Goal: Task Accomplishment & Management: Use online tool/utility

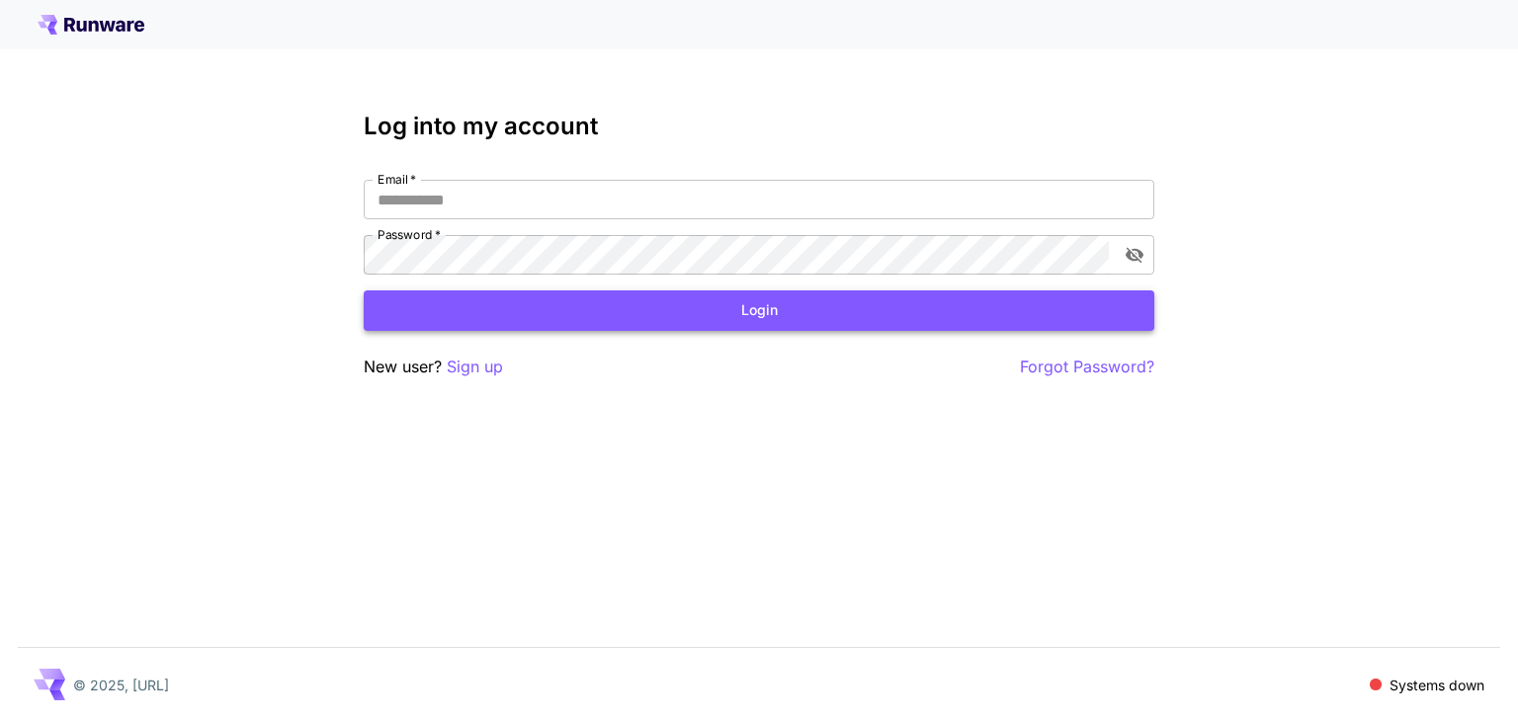
type input "**********"
click at [814, 299] on button "Login" at bounding box center [759, 310] width 790 height 41
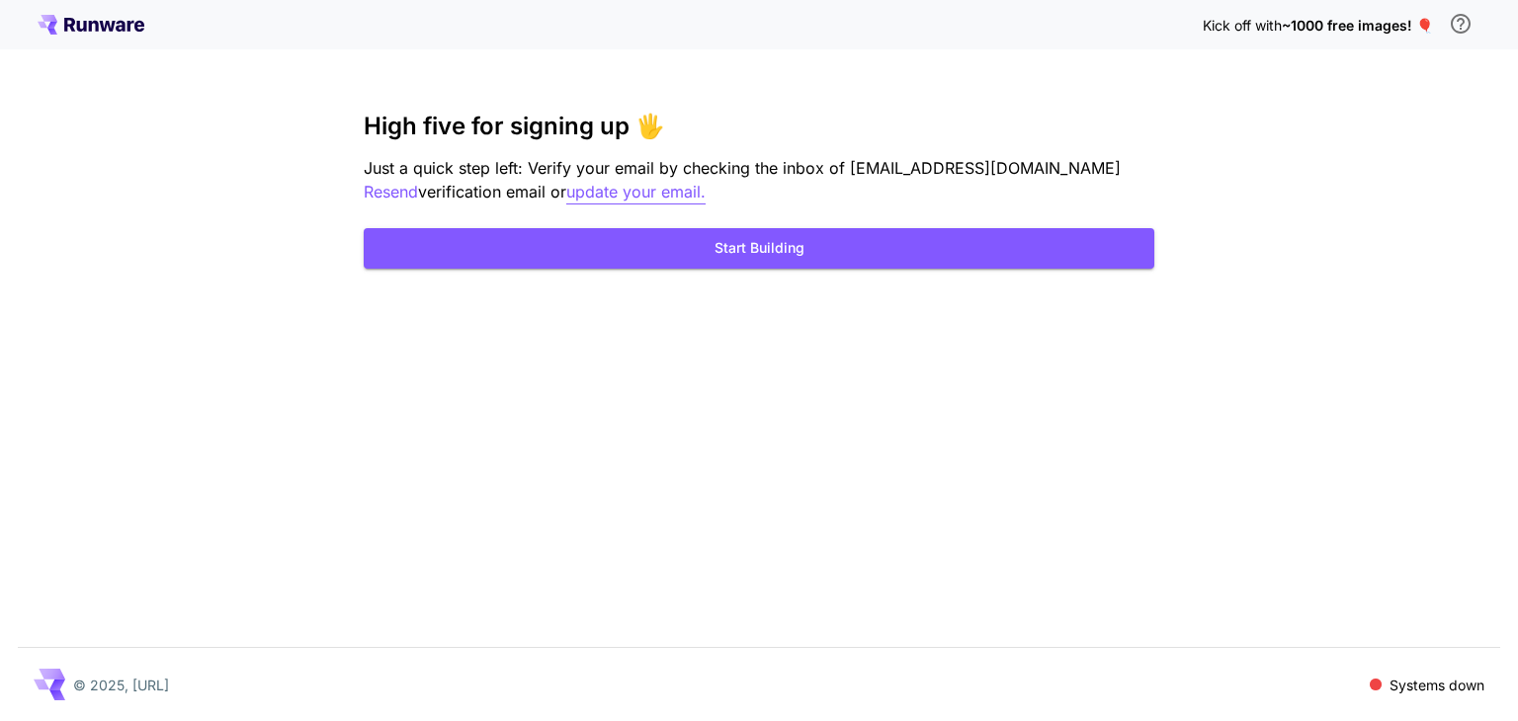
click at [566, 186] on p "update your email." at bounding box center [635, 192] width 139 height 25
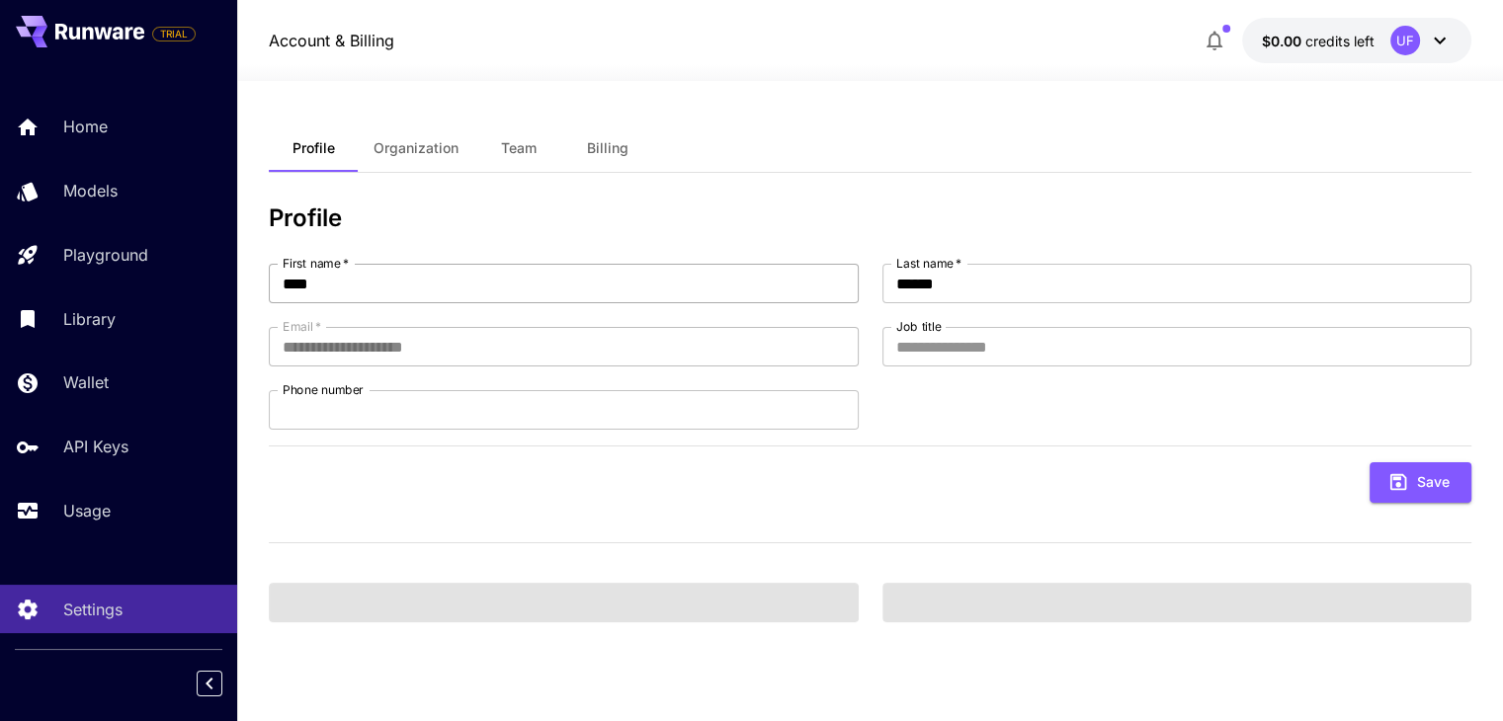
click at [549, 285] on input "****" at bounding box center [563, 284] width 589 height 40
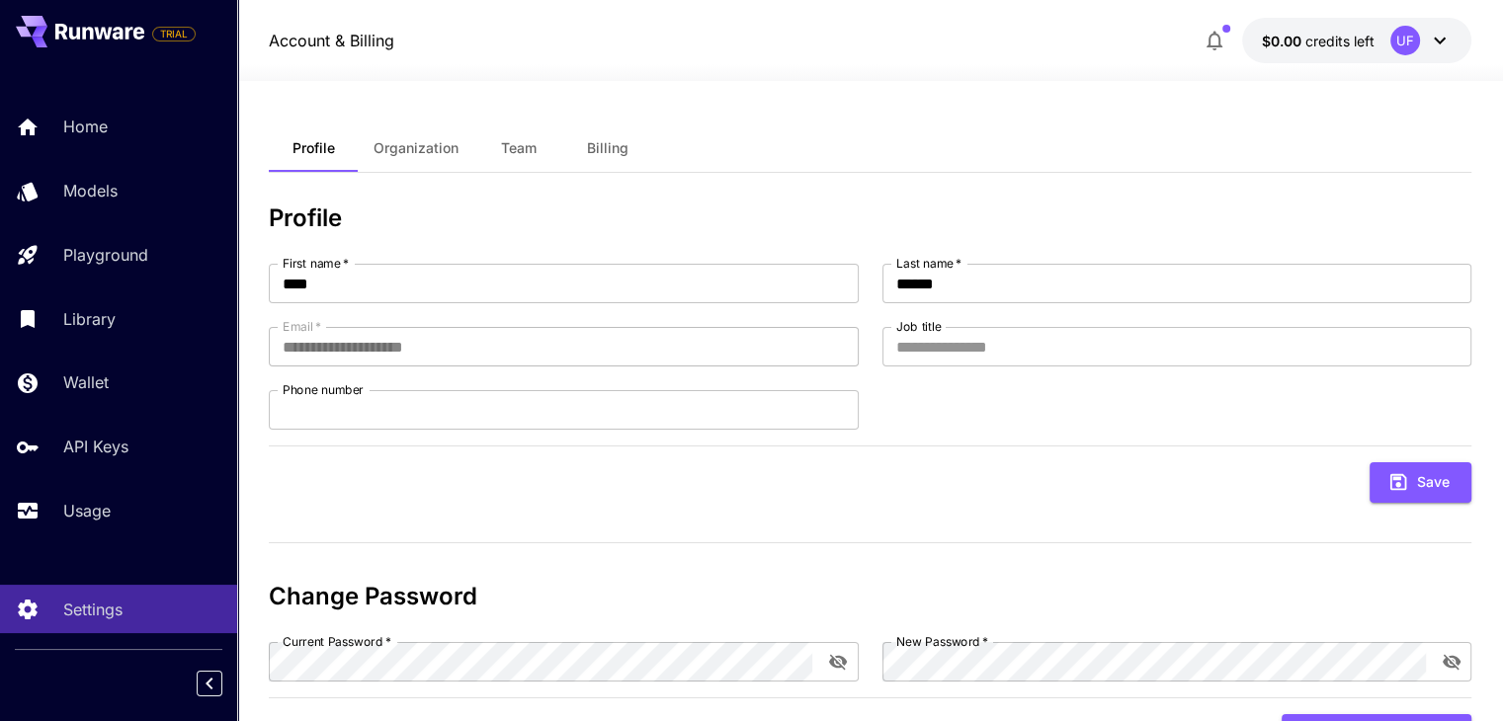
click at [515, 239] on div "**********" at bounding box center [870, 354] width 1202 height 298
click at [69, 126] on p "Home" at bounding box center [89, 127] width 44 height 24
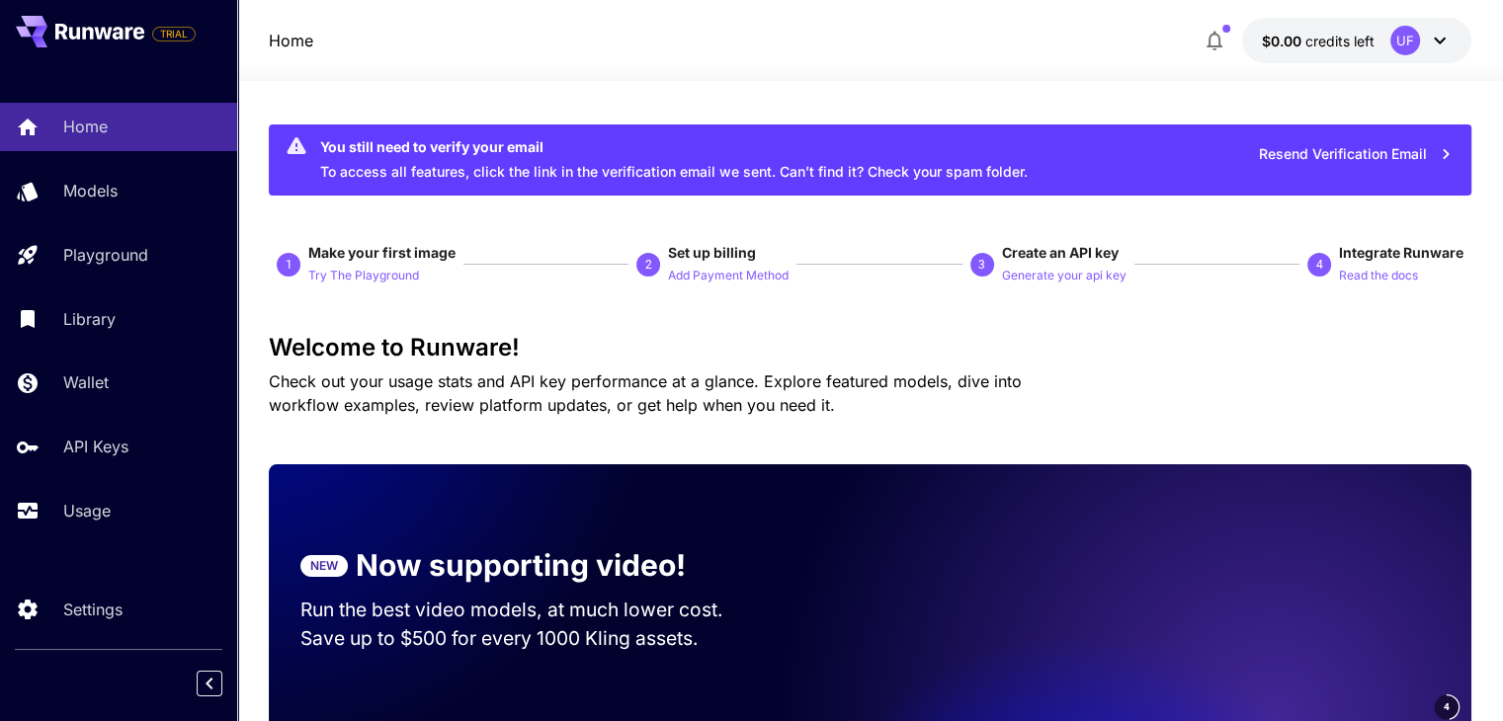
click at [1374, 45] on button "$0.00 credits left UF" at bounding box center [1356, 40] width 229 height 45
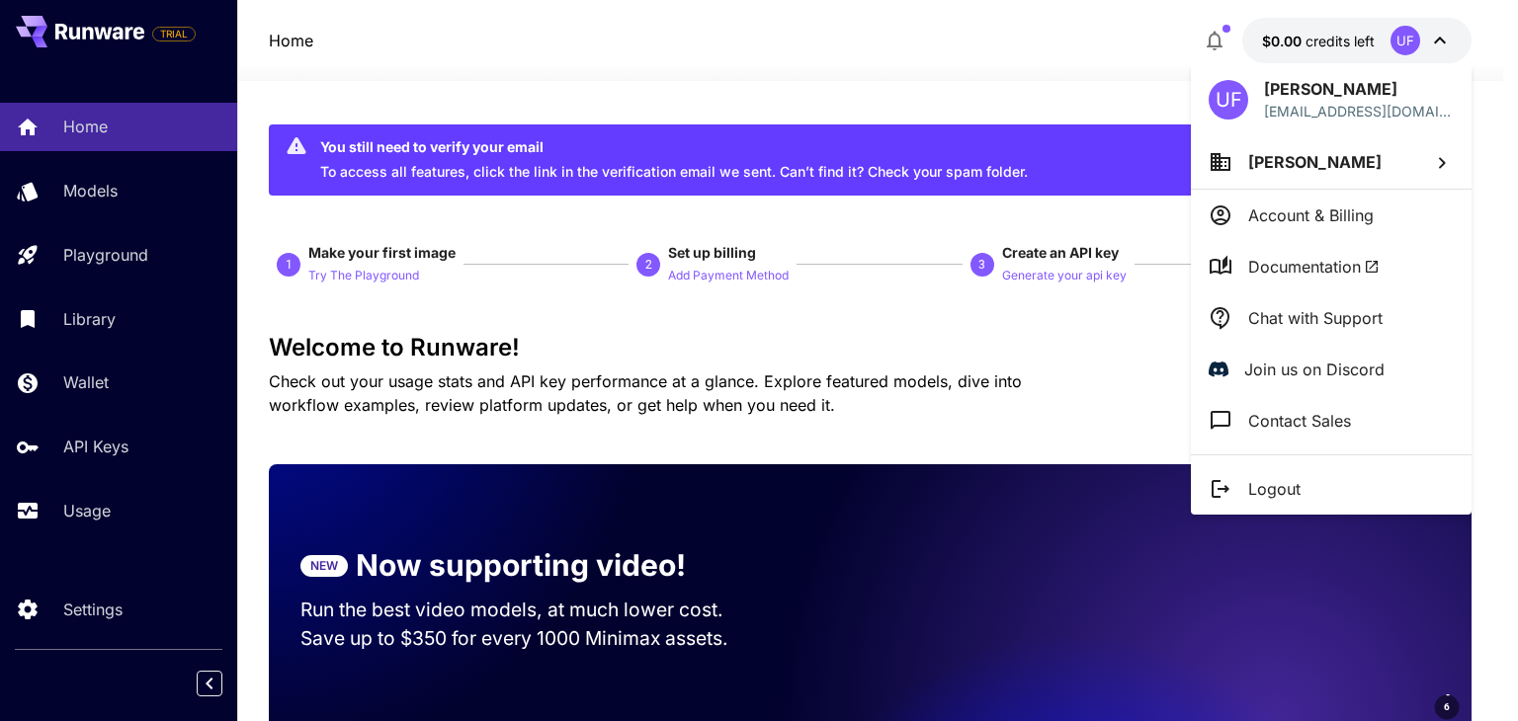
click at [1379, 168] on li "Umar Farooq" at bounding box center [1331, 161] width 281 height 53
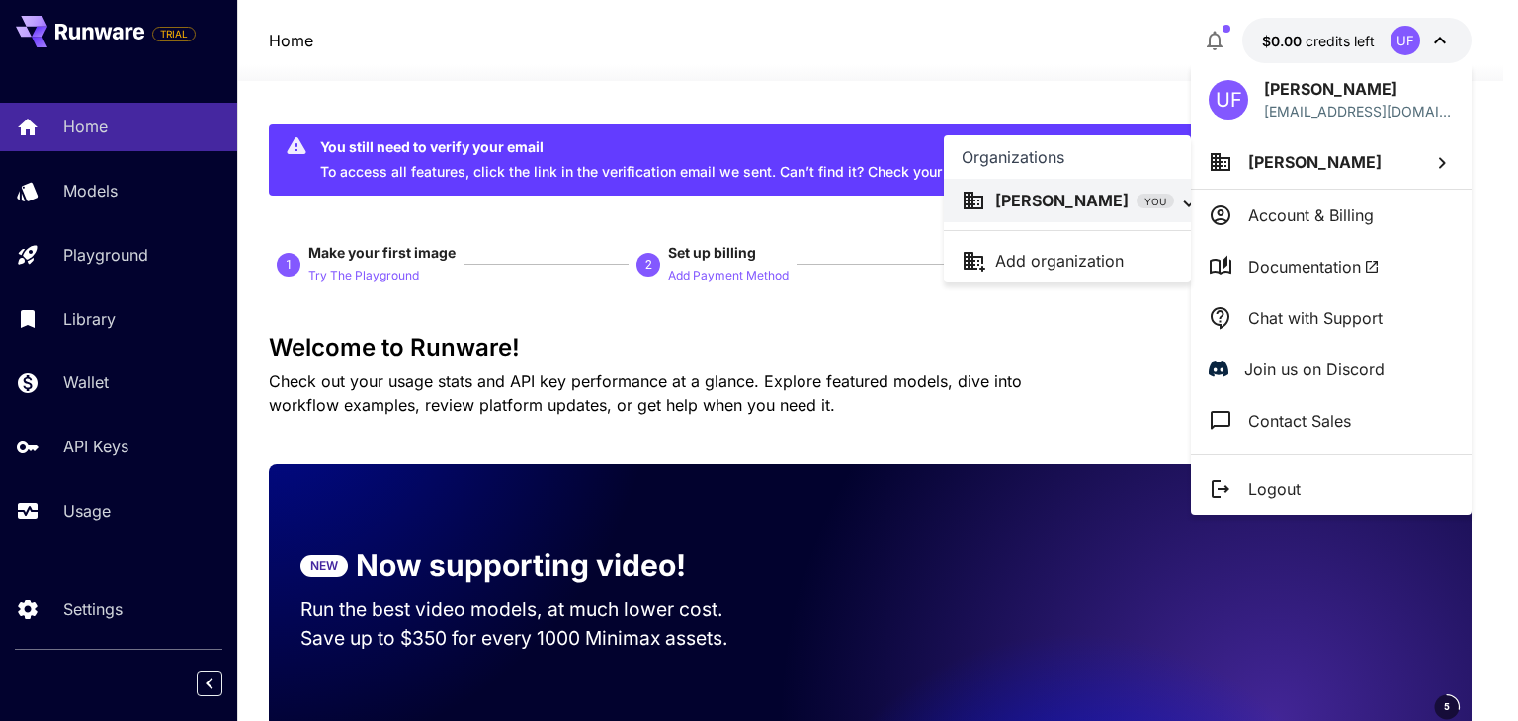
click at [1333, 219] on div at bounding box center [759, 360] width 1518 height 721
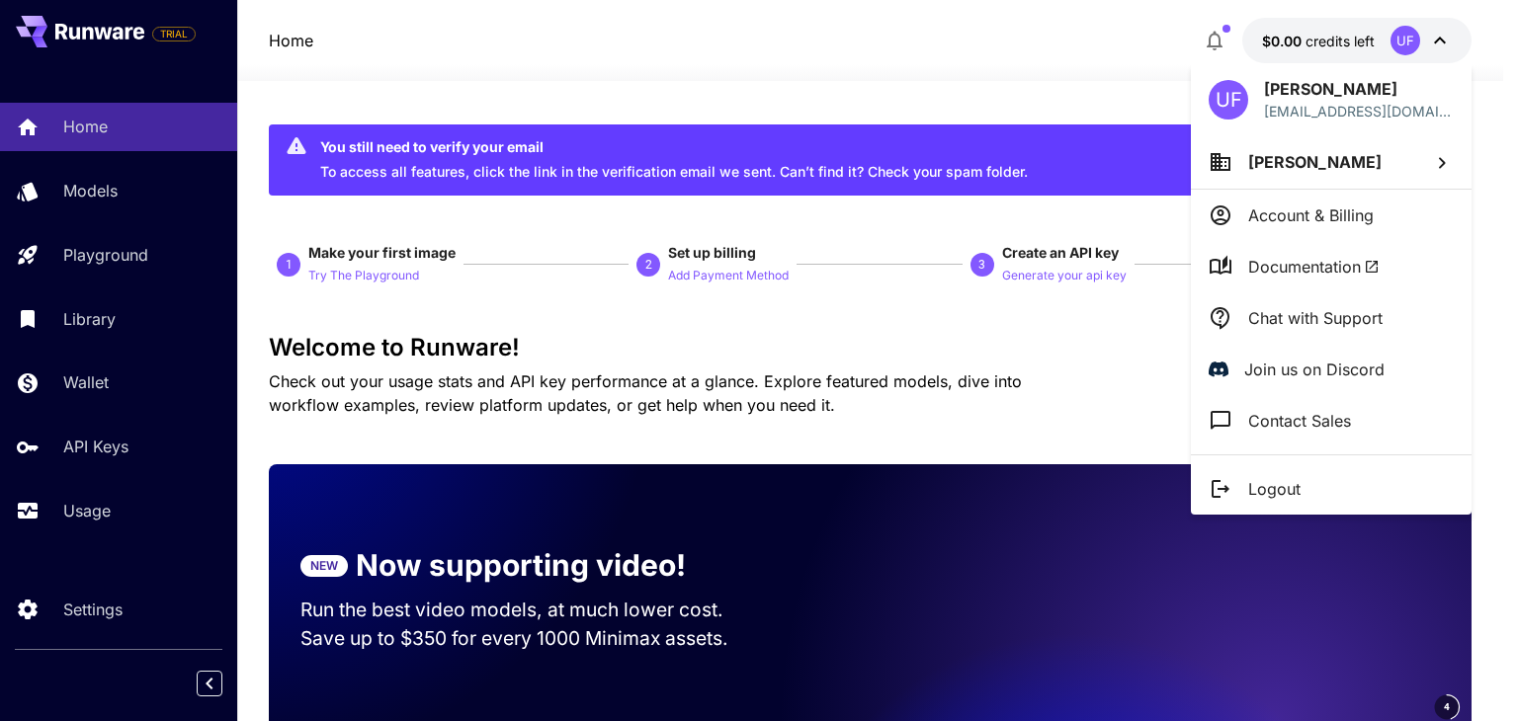
click at [1333, 219] on p "Account & Billing" at bounding box center [1310, 216] width 125 height 24
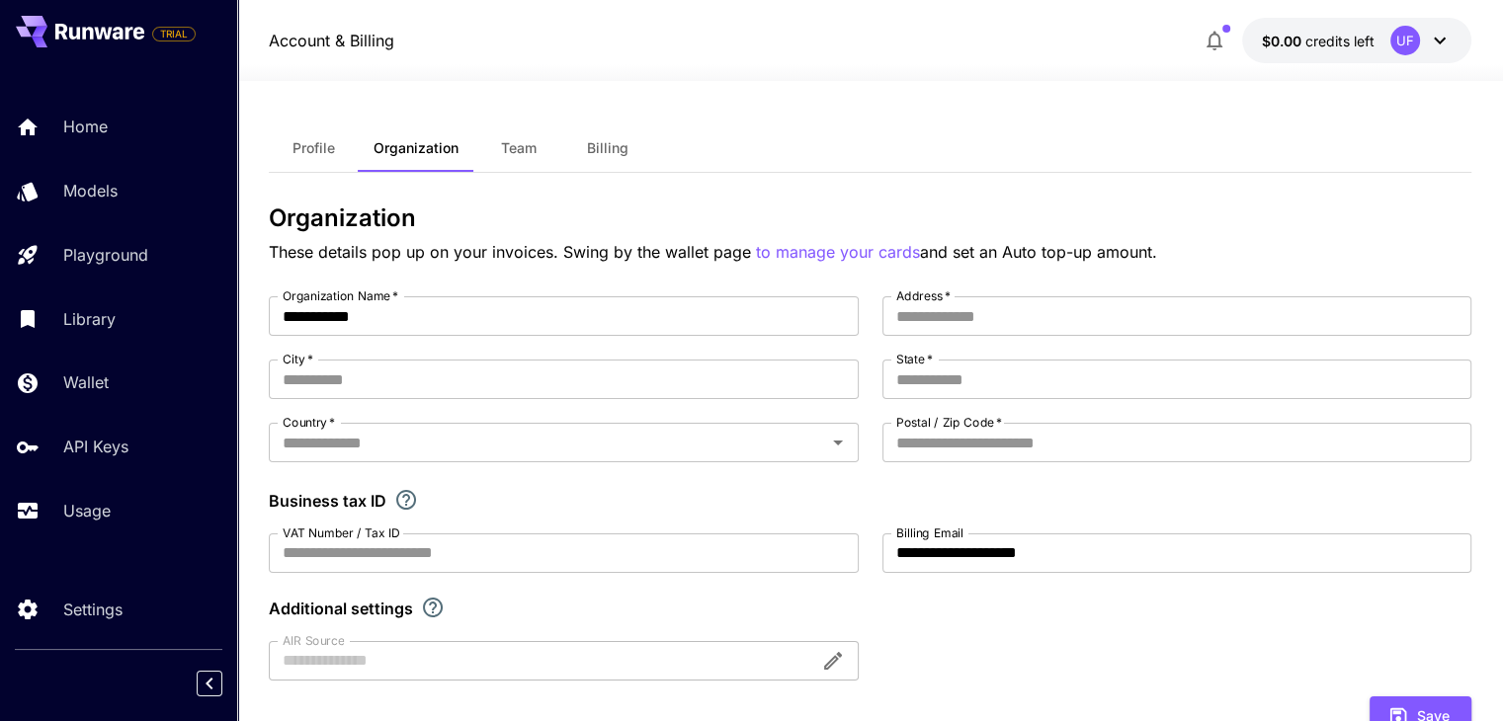
click at [478, 399] on div "**********" at bounding box center [870, 488] width 1202 height 384
click at [470, 369] on input "City   *" at bounding box center [563, 380] width 589 height 40
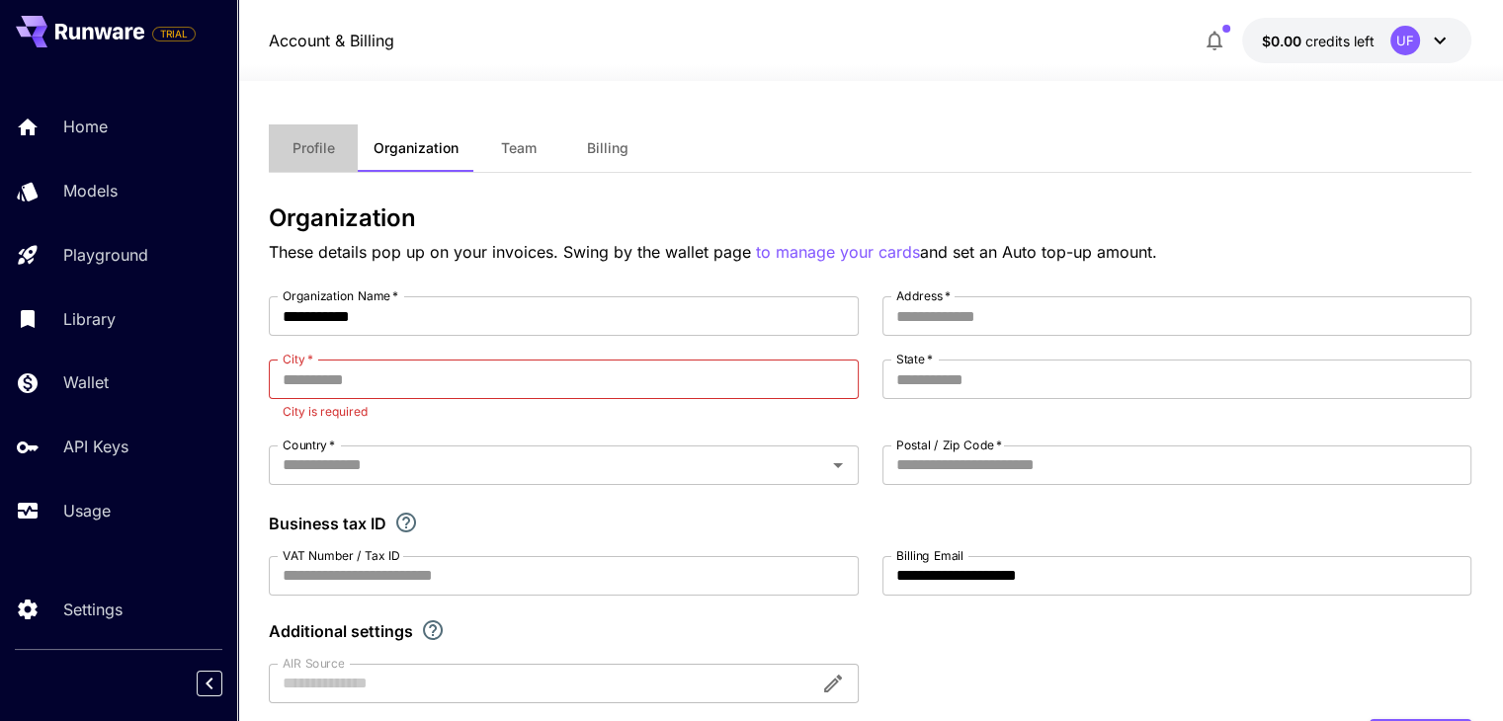
click at [311, 144] on span "Profile" at bounding box center [313, 148] width 42 height 18
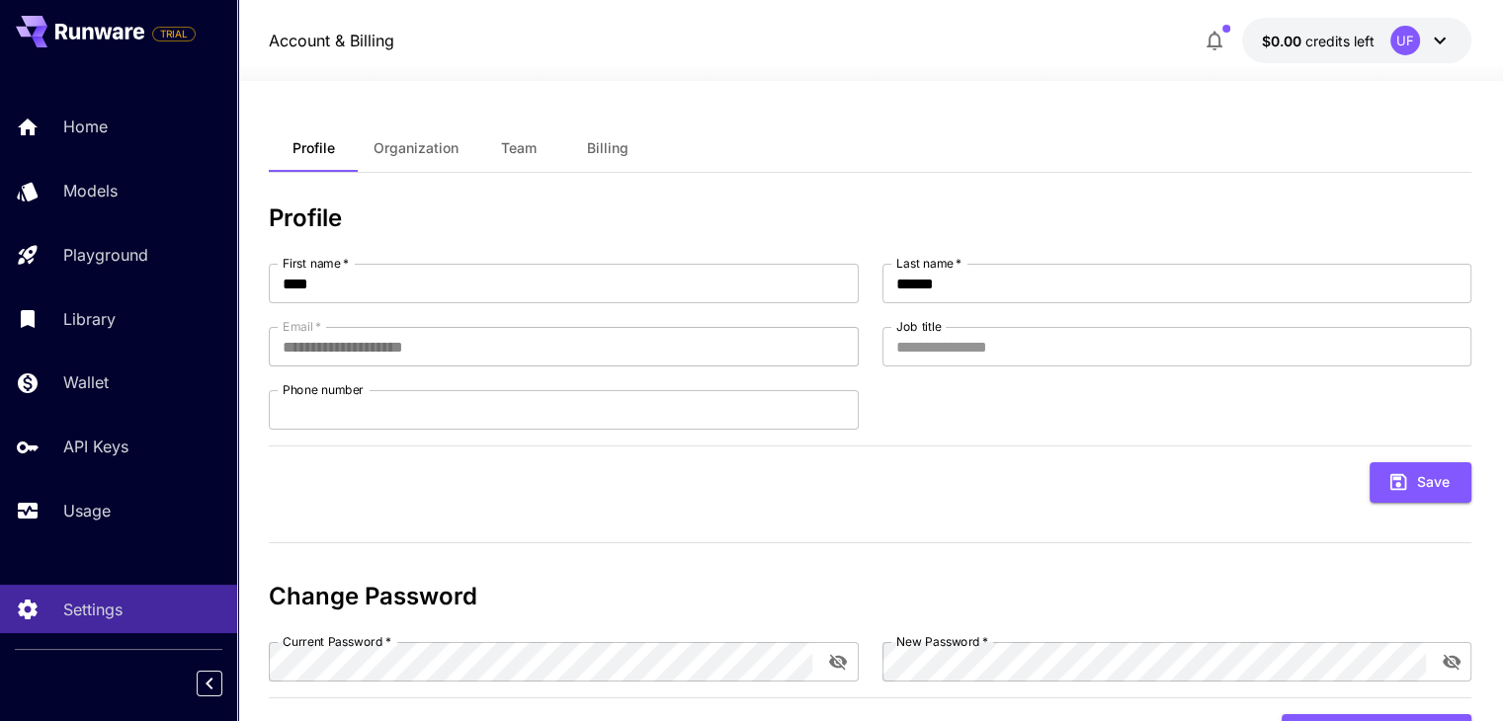
drag, startPoint x: 55, startPoint y: 113, endPoint x: 1406, endPoint y: 75, distance: 1351.1
click at [55, 113] on link "Home" at bounding box center [118, 127] width 237 height 48
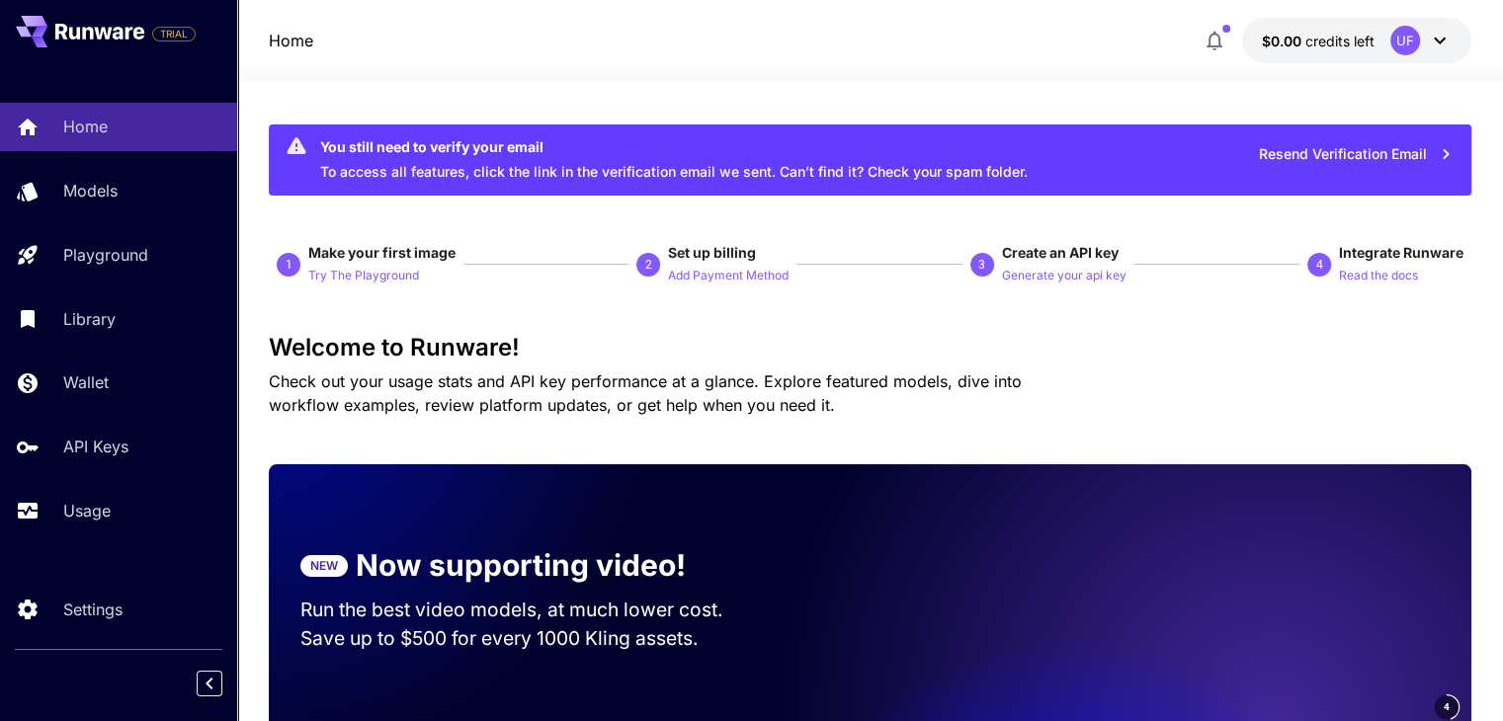
click at [1422, 44] on div "UF" at bounding box center [1420, 41] width 61 height 30
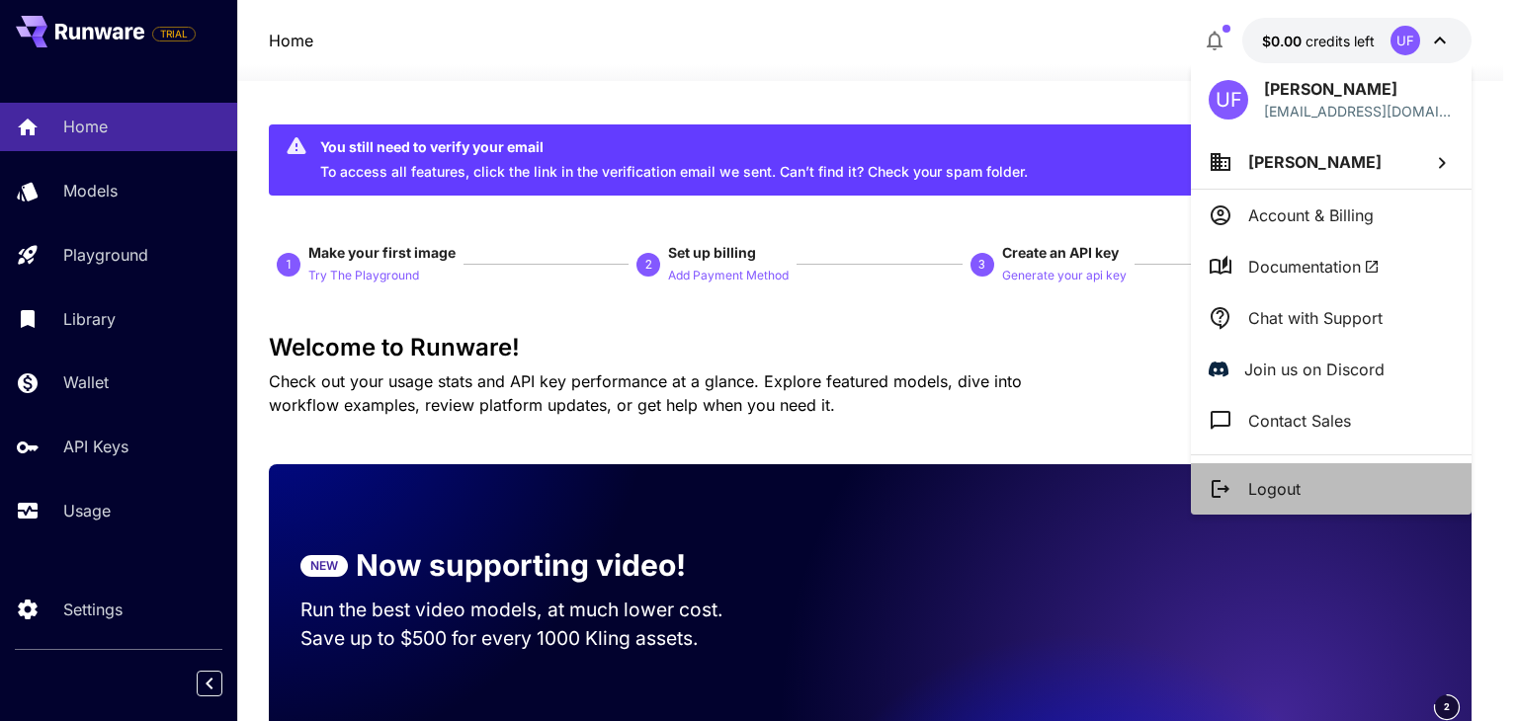
click at [1275, 506] on li "Logout" at bounding box center [1331, 488] width 281 height 51
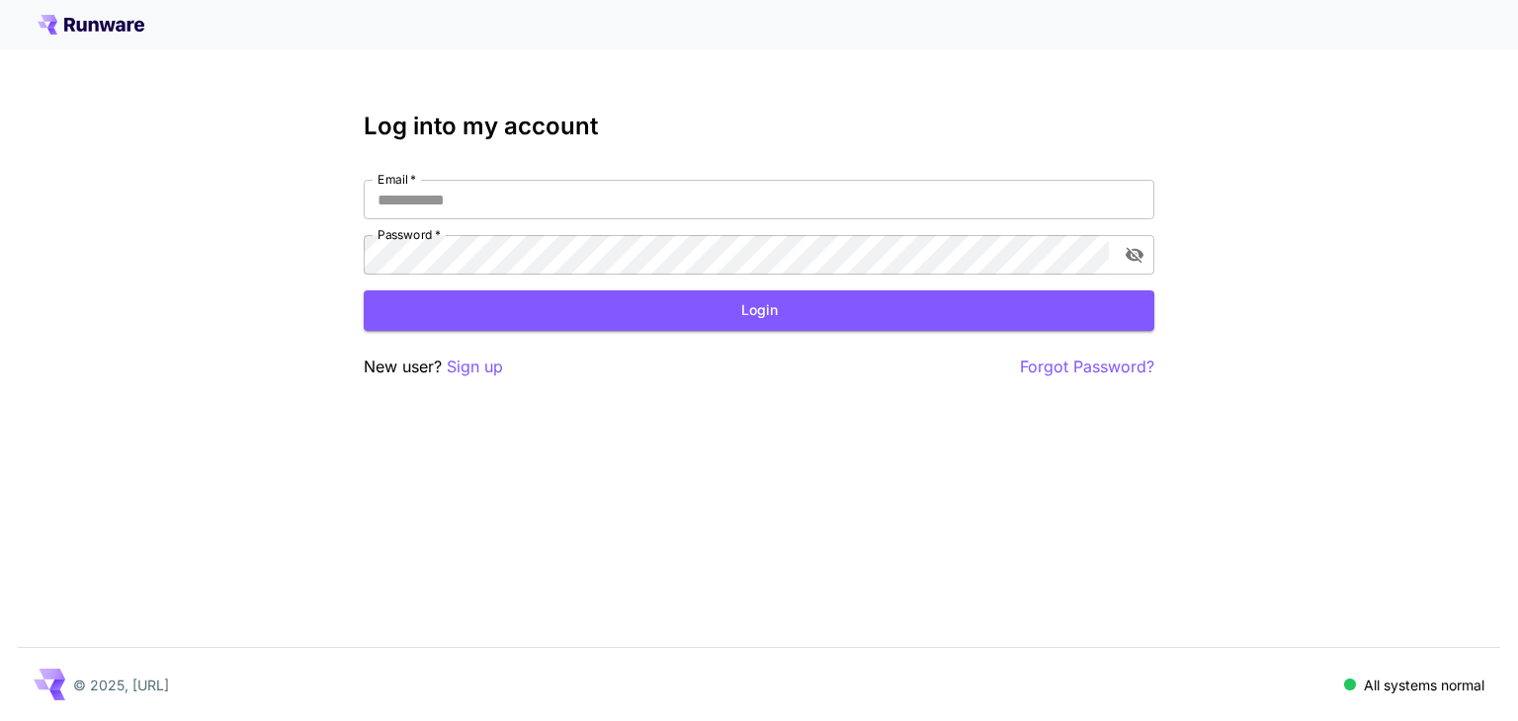
type input "**********"
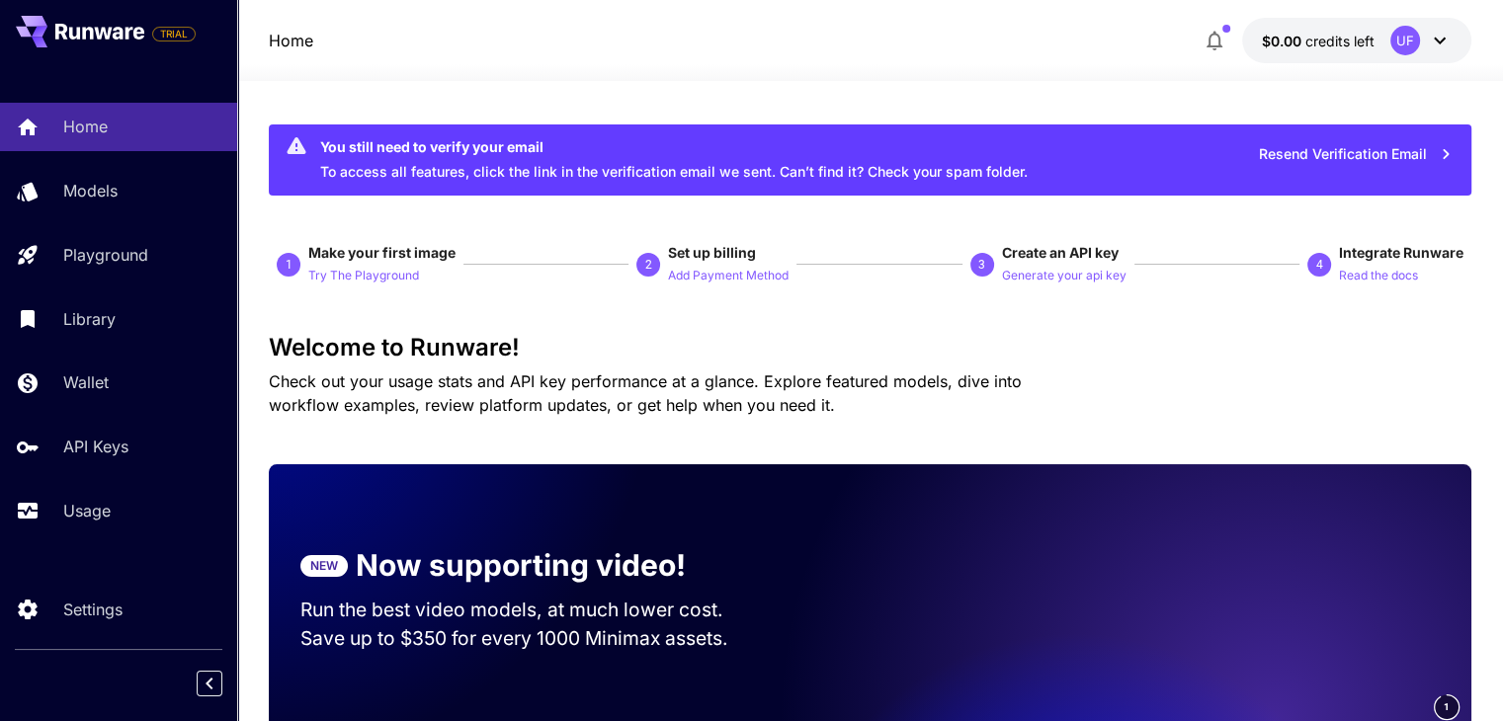
click at [1441, 41] on icon at bounding box center [1440, 41] width 12 height 7
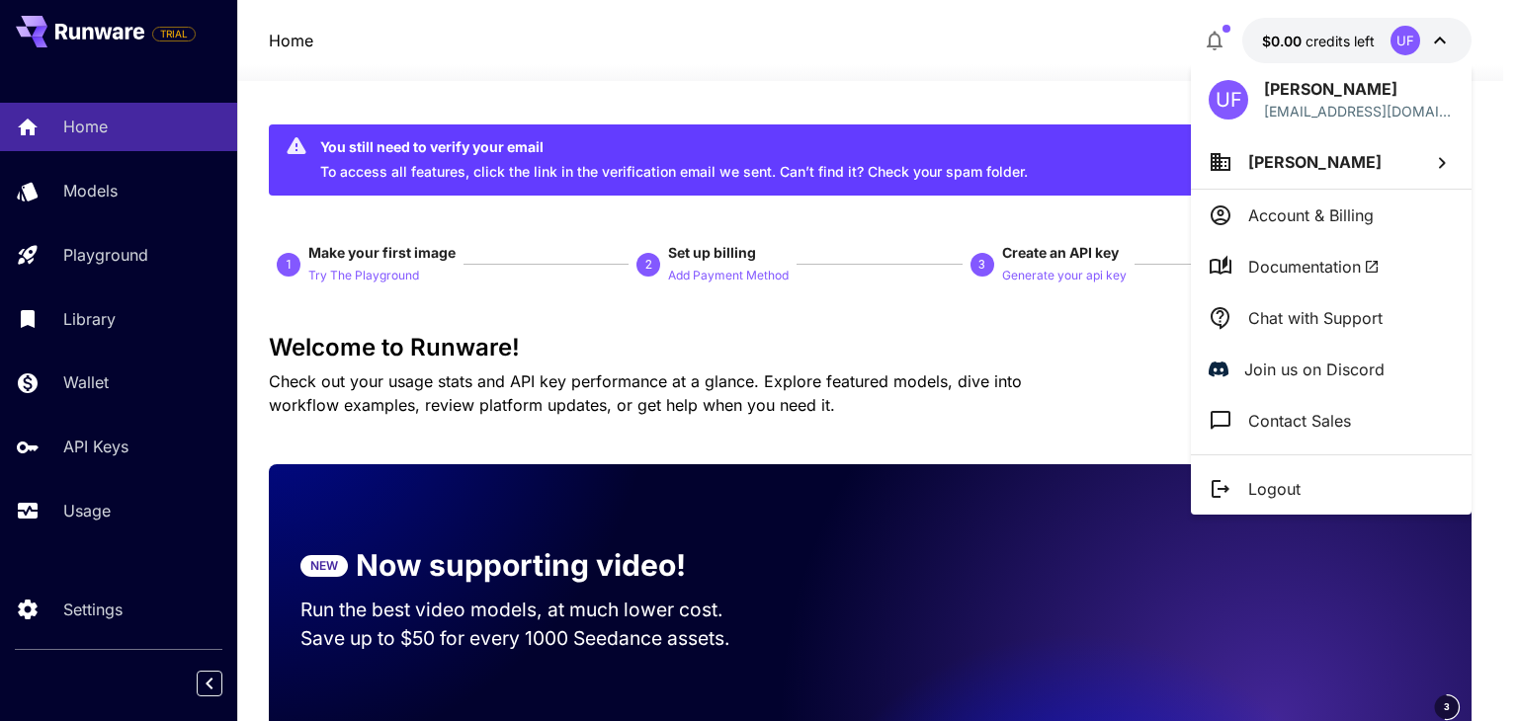
click at [1010, 71] on div at bounding box center [759, 360] width 1518 height 721
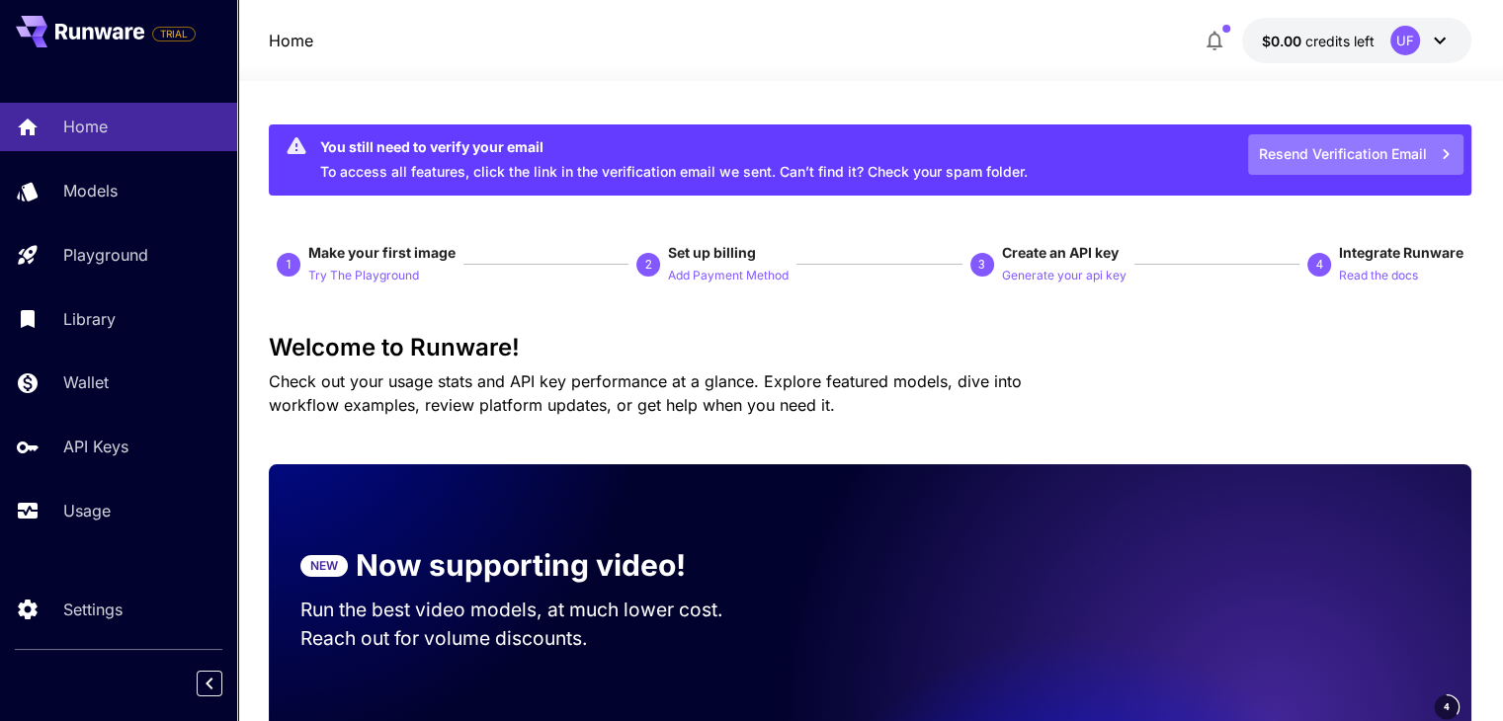
click at [1400, 146] on button "Resend Verification Email" at bounding box center [1355, 154] width 215 height 41
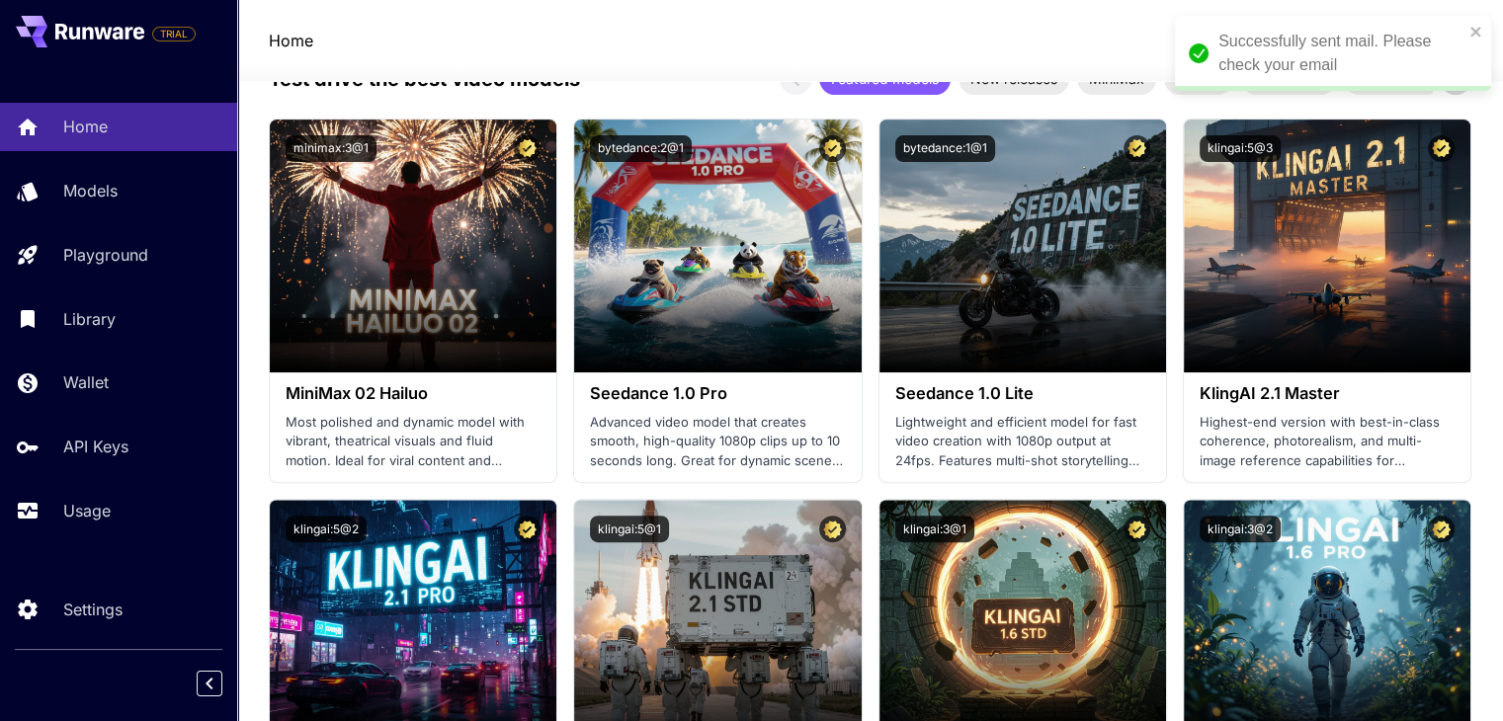
scroll to position [296, 0]
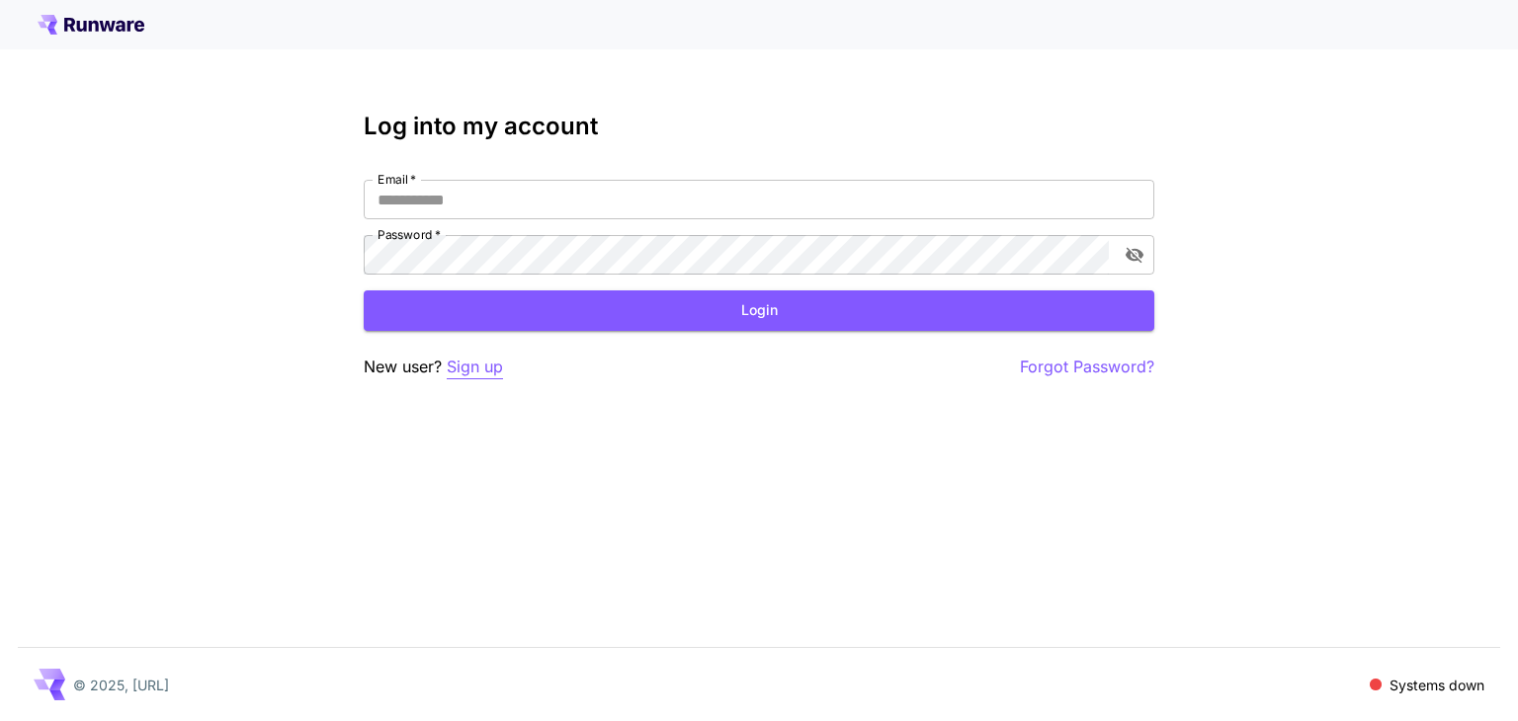
type input "**********"
click at [485, 361] on p "Sign up" at bounding box center [475, 367] width 56 height 25
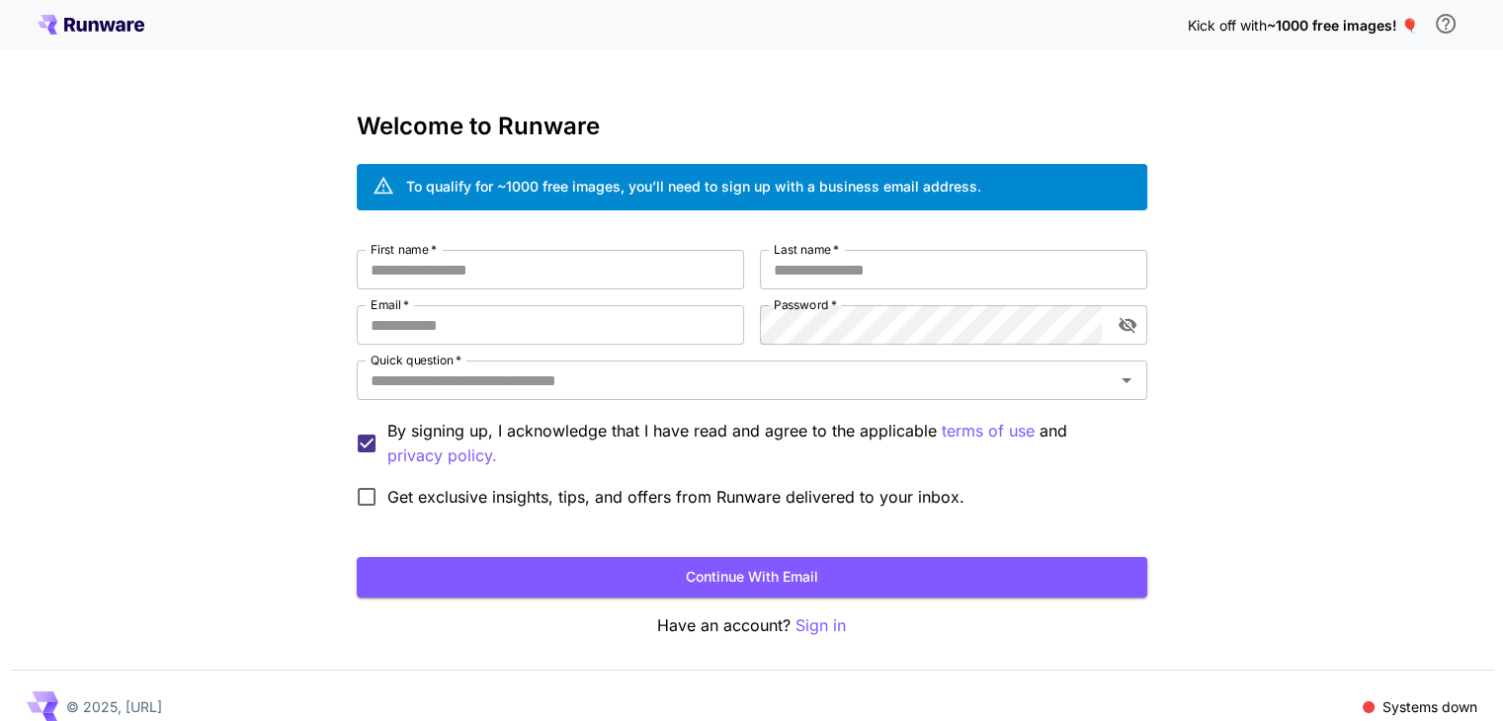
type input "**********"
click at [578, 317] on input "**********" at bounding box center [550, 325] width 387 height 40
type input "*"
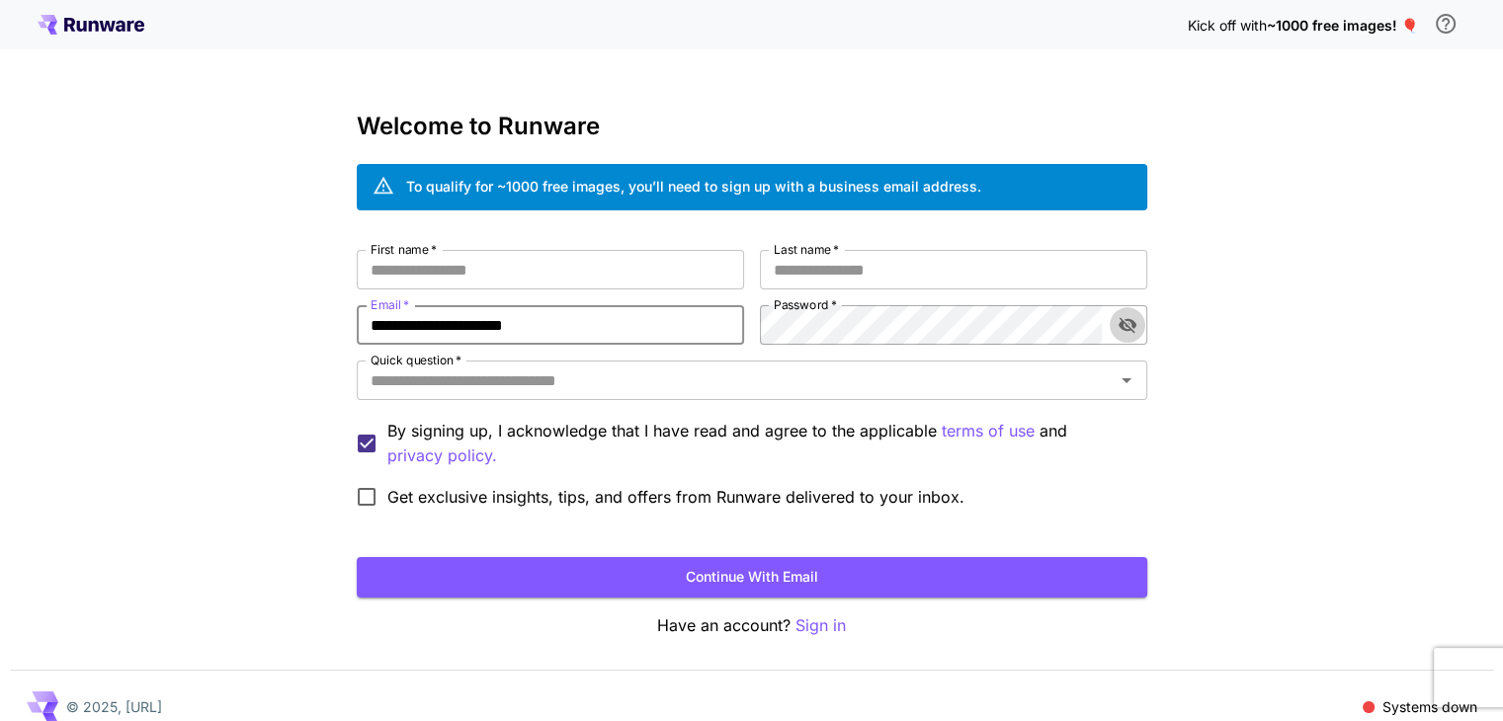
click at [1127, 325] on icon "toggle password visibility" at bounding box center [1127, 325] width 20 height 20
type input "**********"
click at [1249, 331] on div "**********" at bounding box center [751, 372] width 1503 height 744
click at [500, 274] on input "First name   *" at bounding box center [550, 270] width 387 height 40
type input "****"
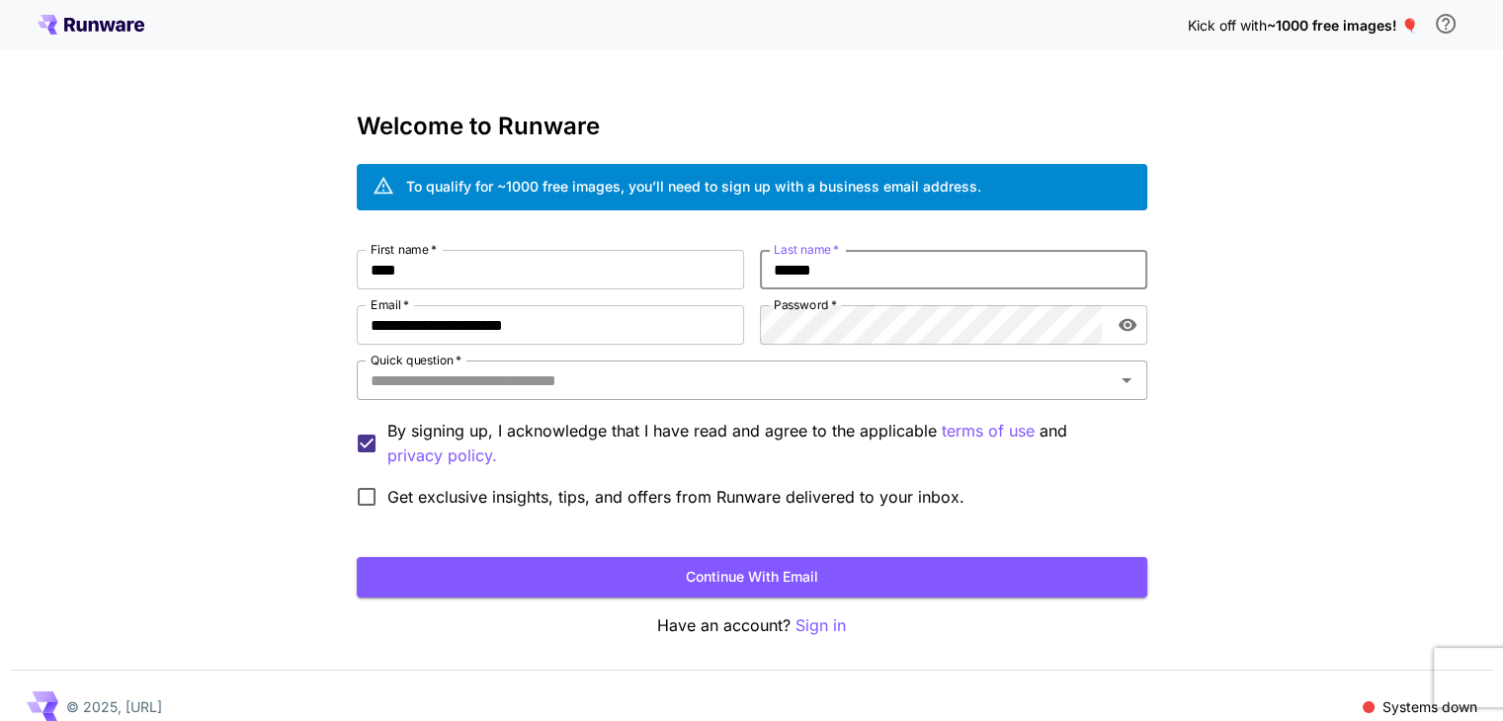
type input "******"
click at [646, 387] on input "Quick question   *" at bounding box center [736, 381] width 746 height 28
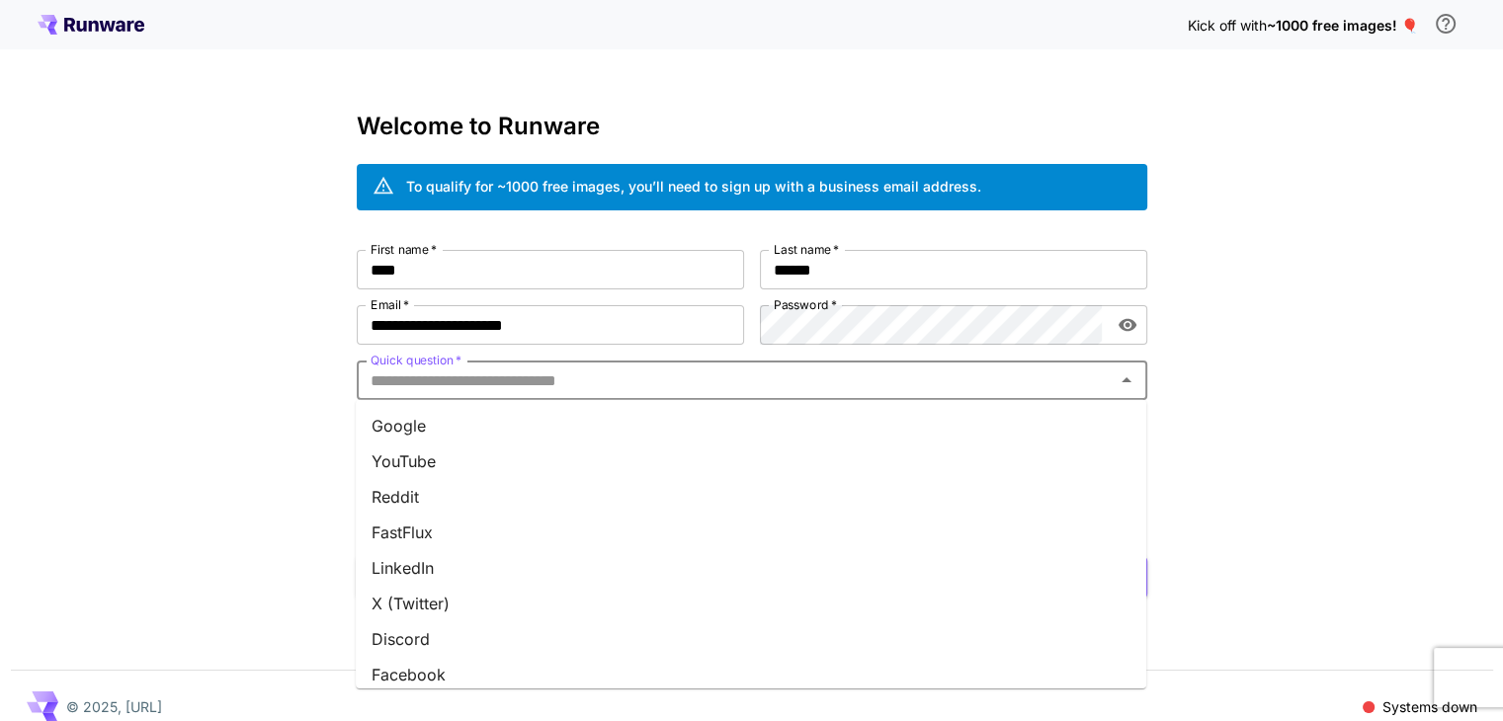
click at [575, 408] on li "Google" at bounding box center [751, 426] width 790 height 36
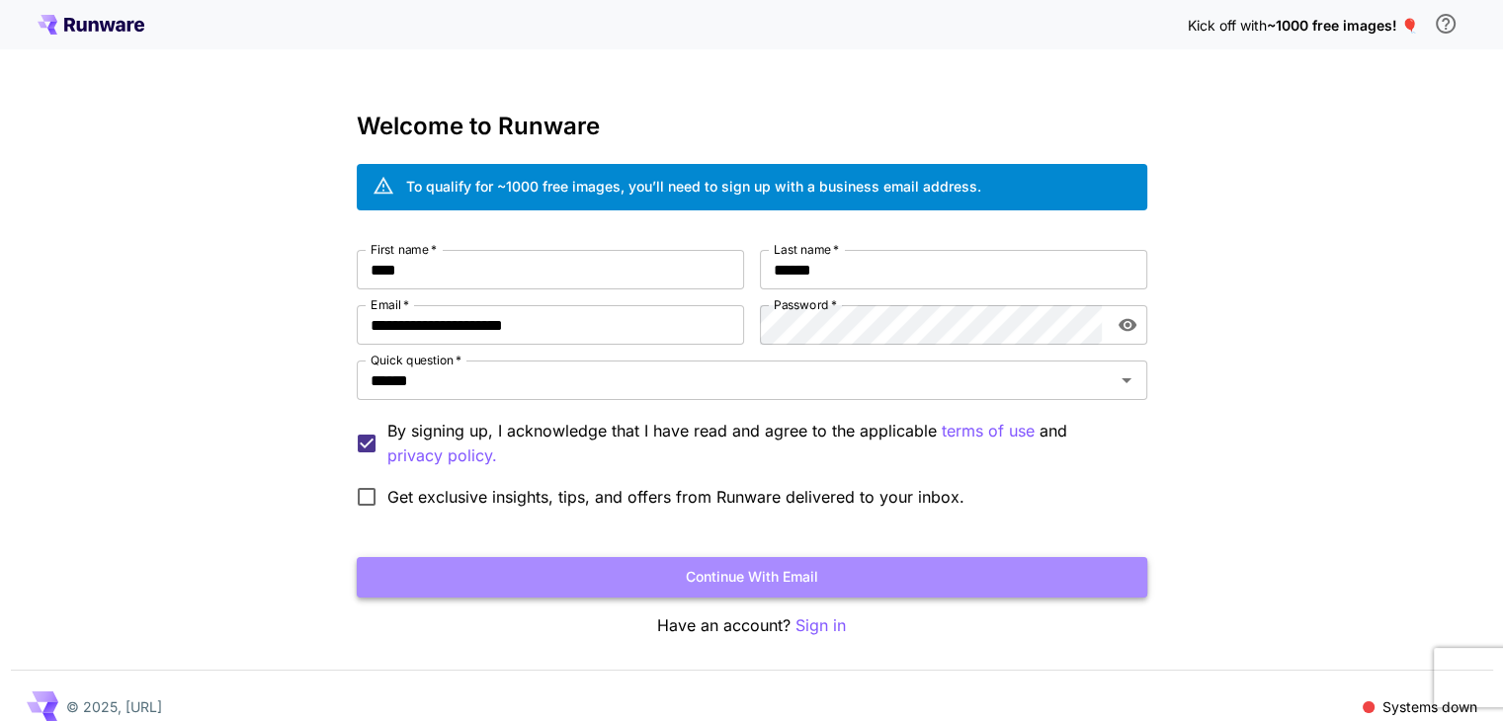
click at [603, 567] on button "Continue with email" at bounding box center [752, 577] width 790 height 41
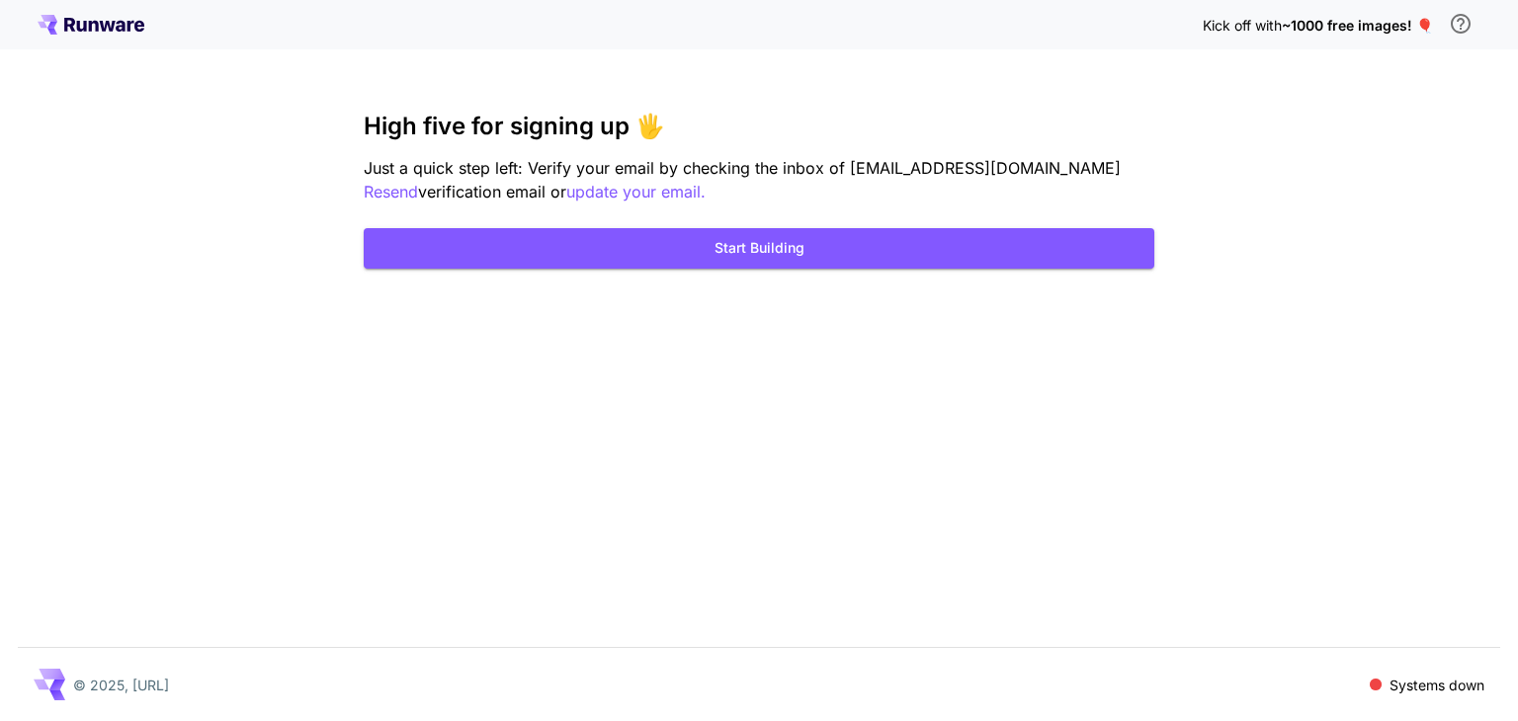
click at [109, 18] on icon at bounding box center [91, 25] width 107 height 20
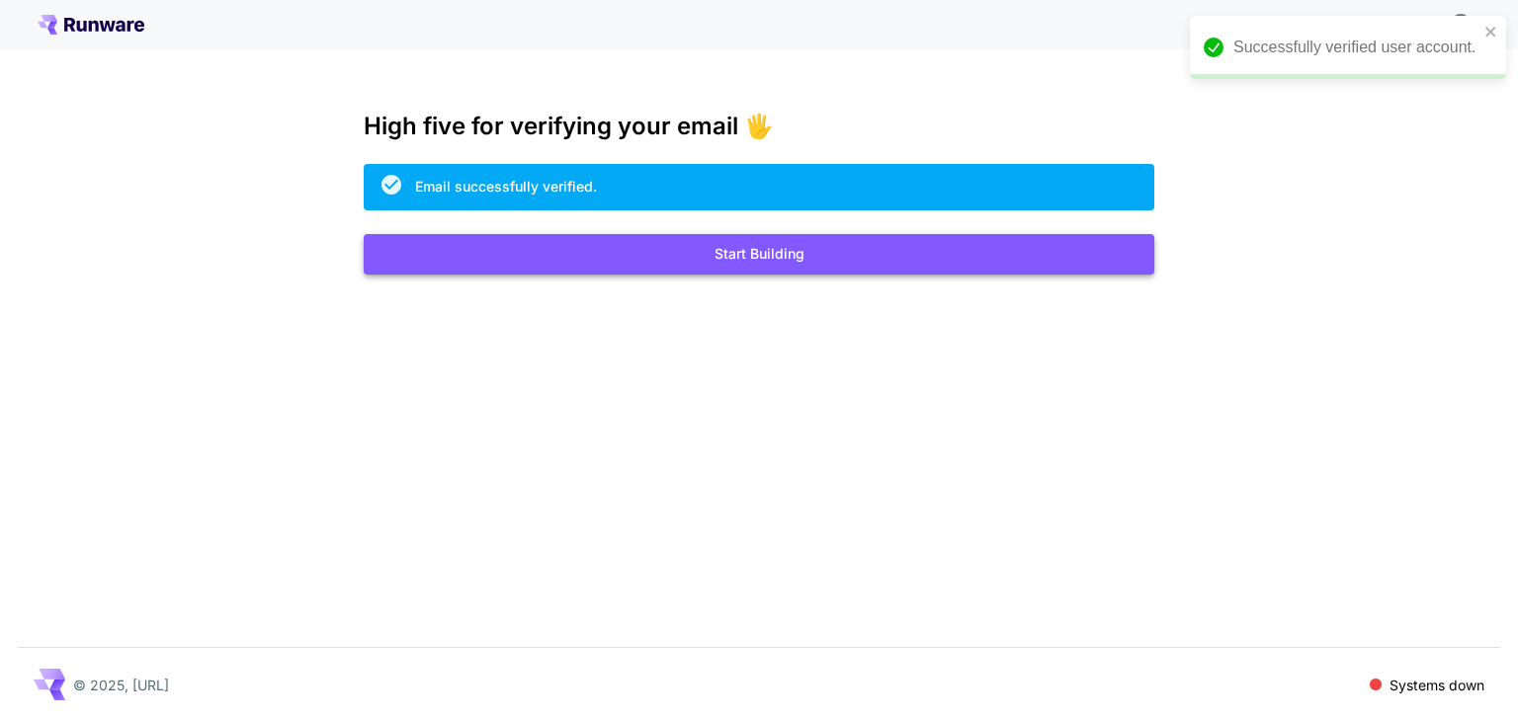
click at [810, 250] on button "Start Building" at bounding box center [759, 254] width 790 height 41
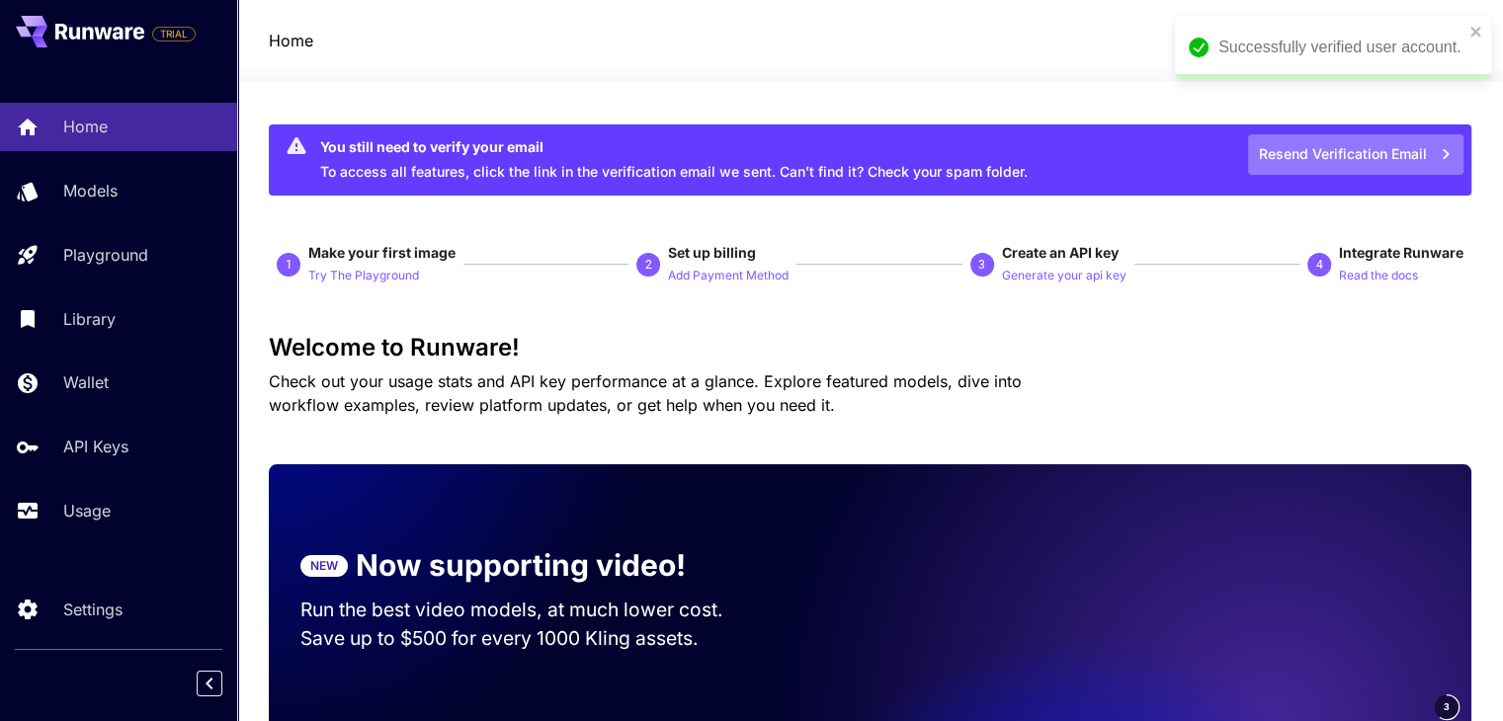
click at [1363, 148] on button "Resend Verification Email" at bounding box center [1355, 154] width 215 height 41
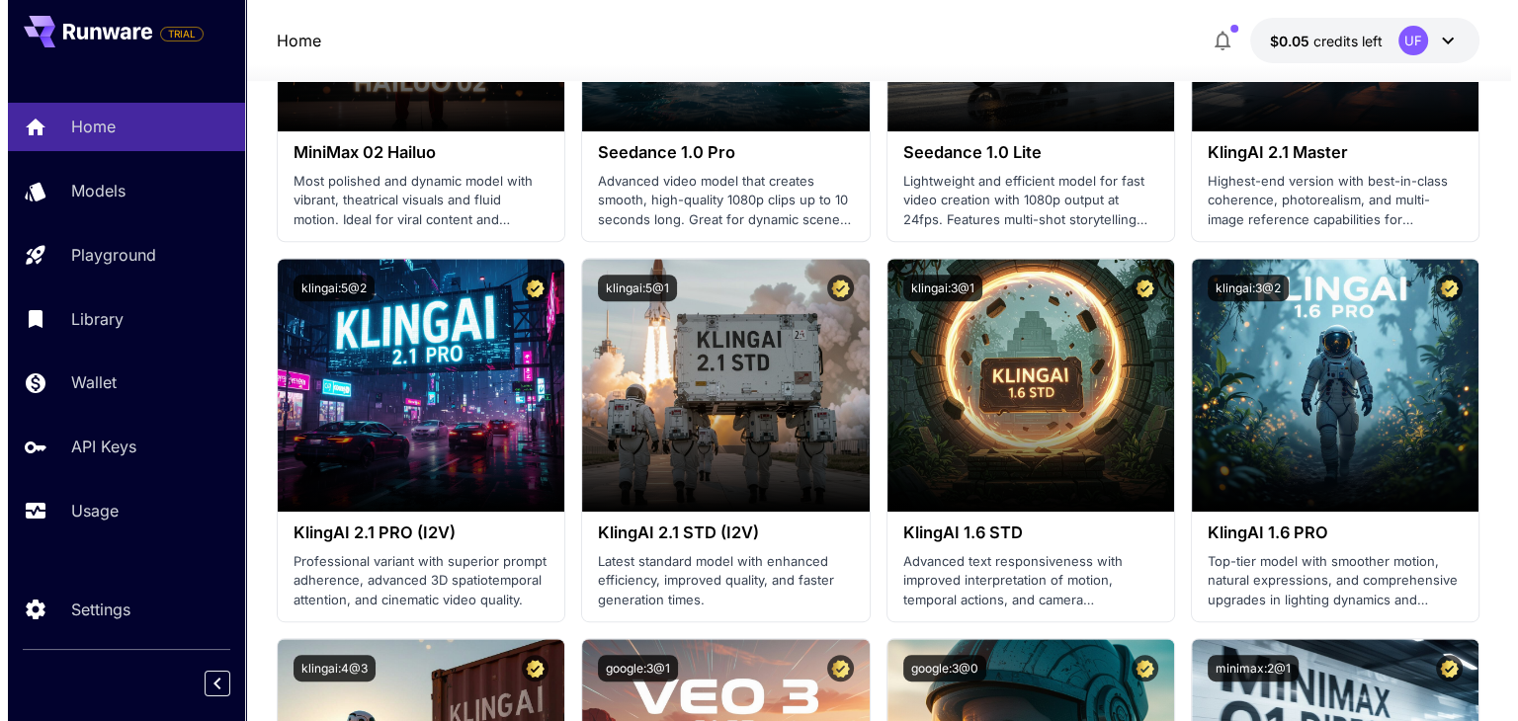
scroll to position [889, 0]
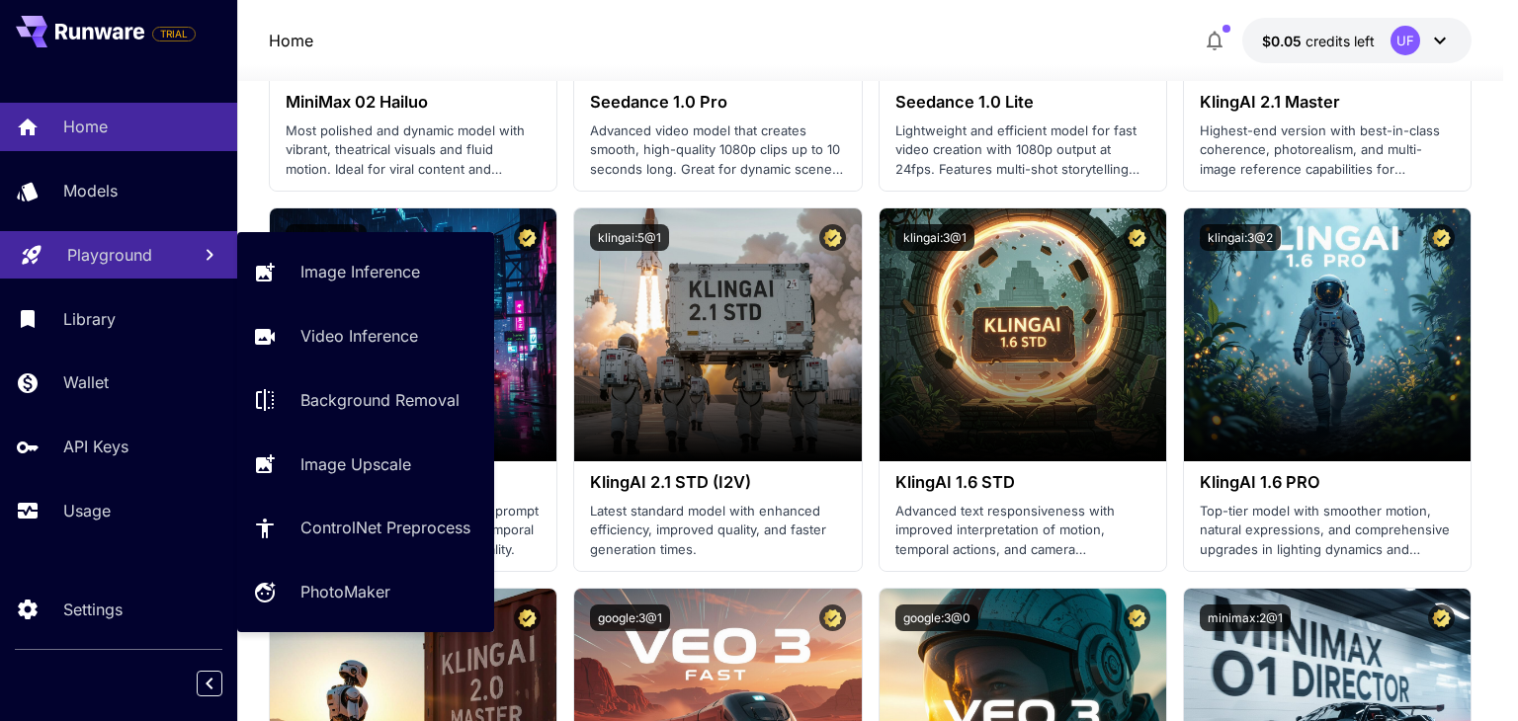
click at [117, 264] on p "Playground" at bounding box center [109, 255] width 85 height 24
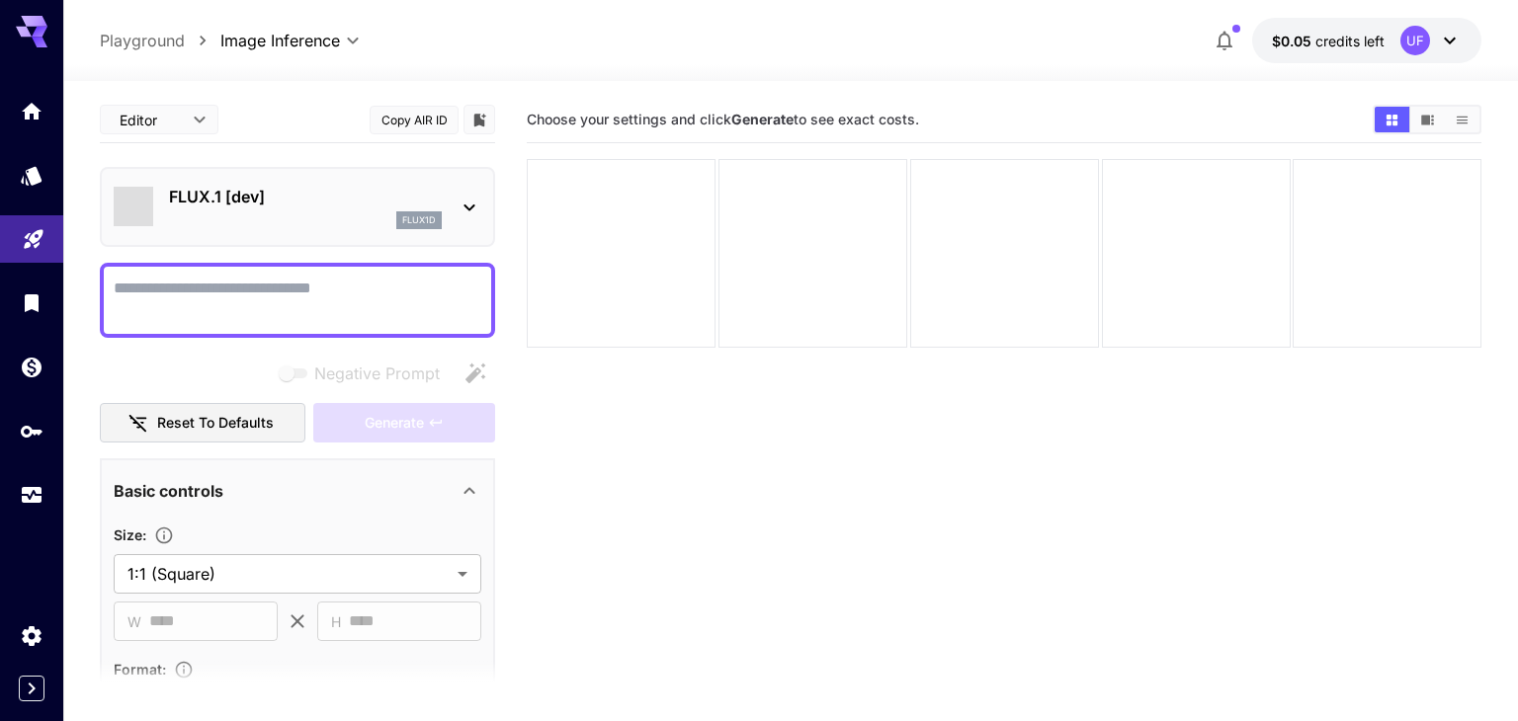
type input "**********"
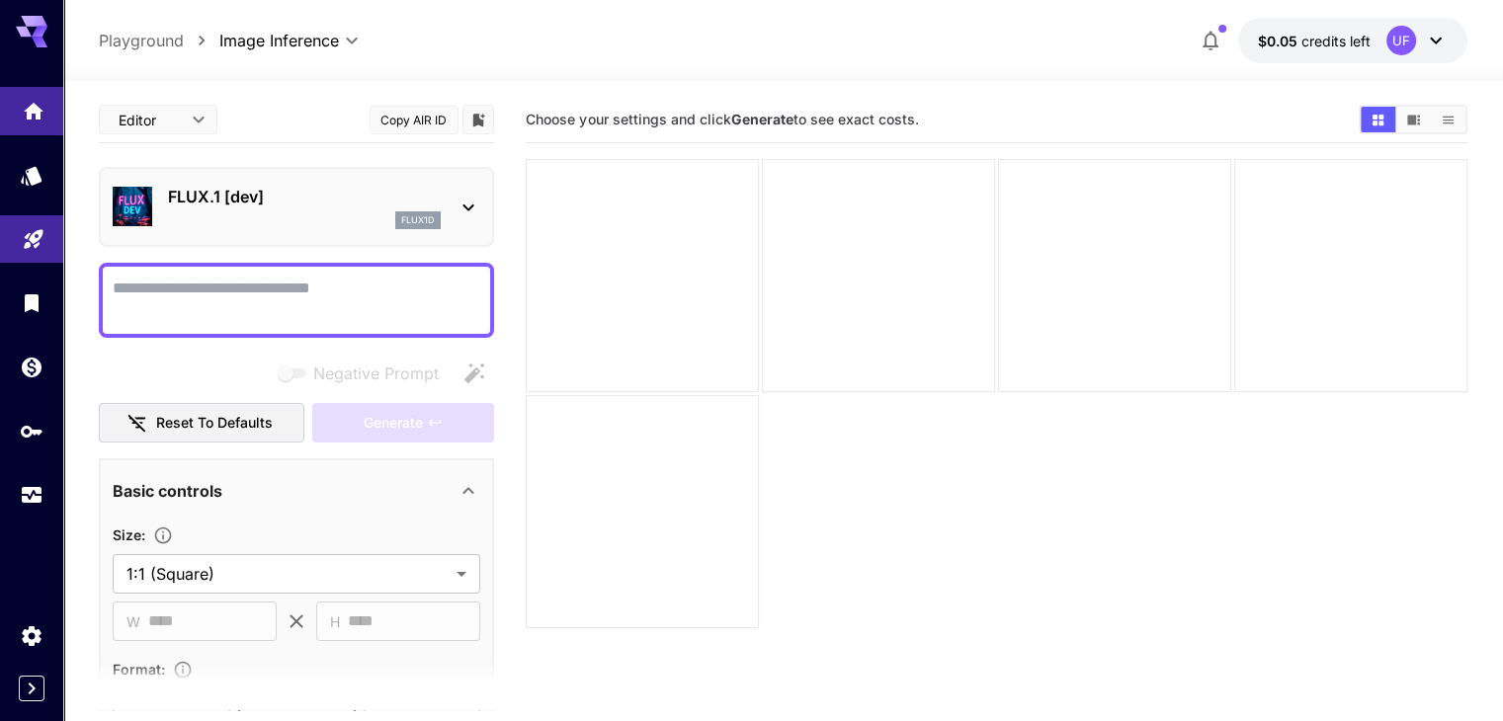
click at [47, 124] on link at bounding box center [31, 111] width 63 height 48
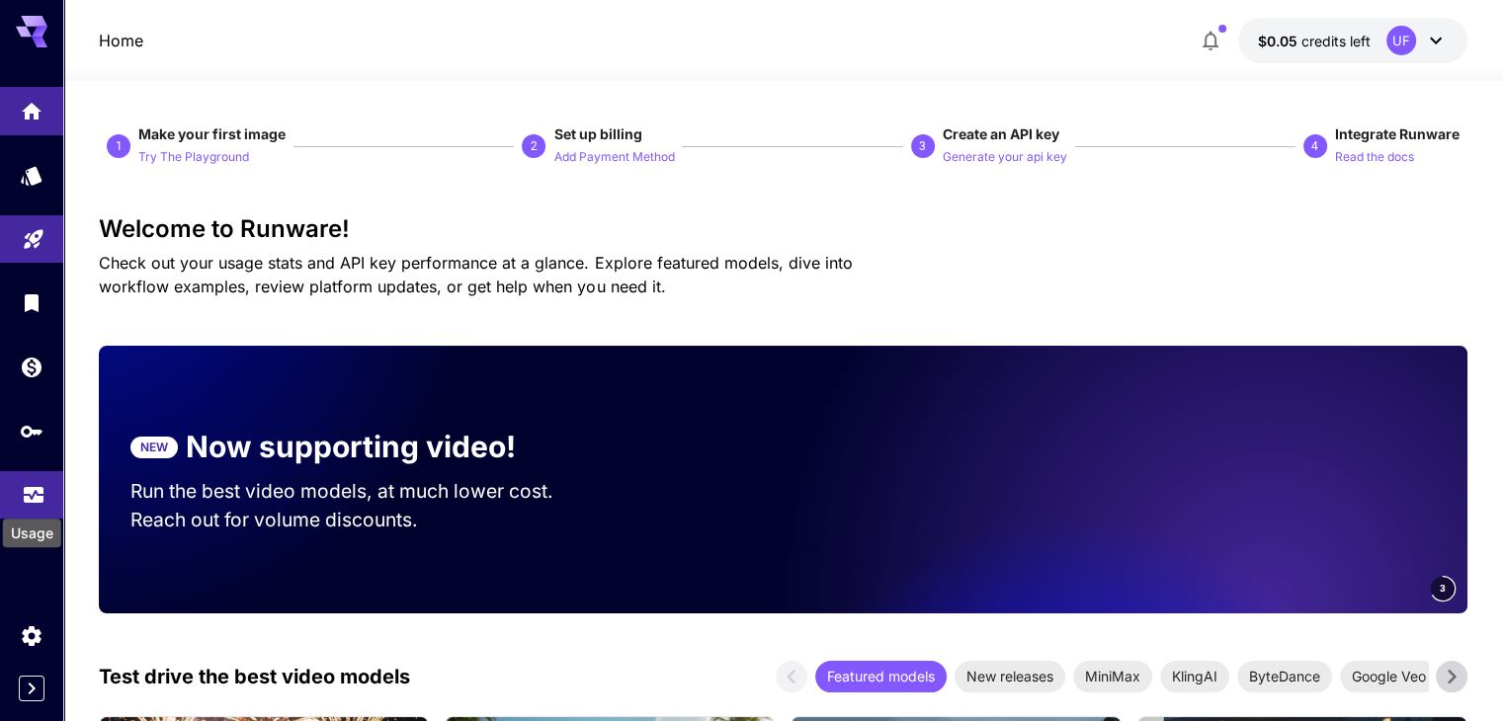
click at [33, 491] on icon "Usage" at bounding box center [34, 486] width 20 height 10
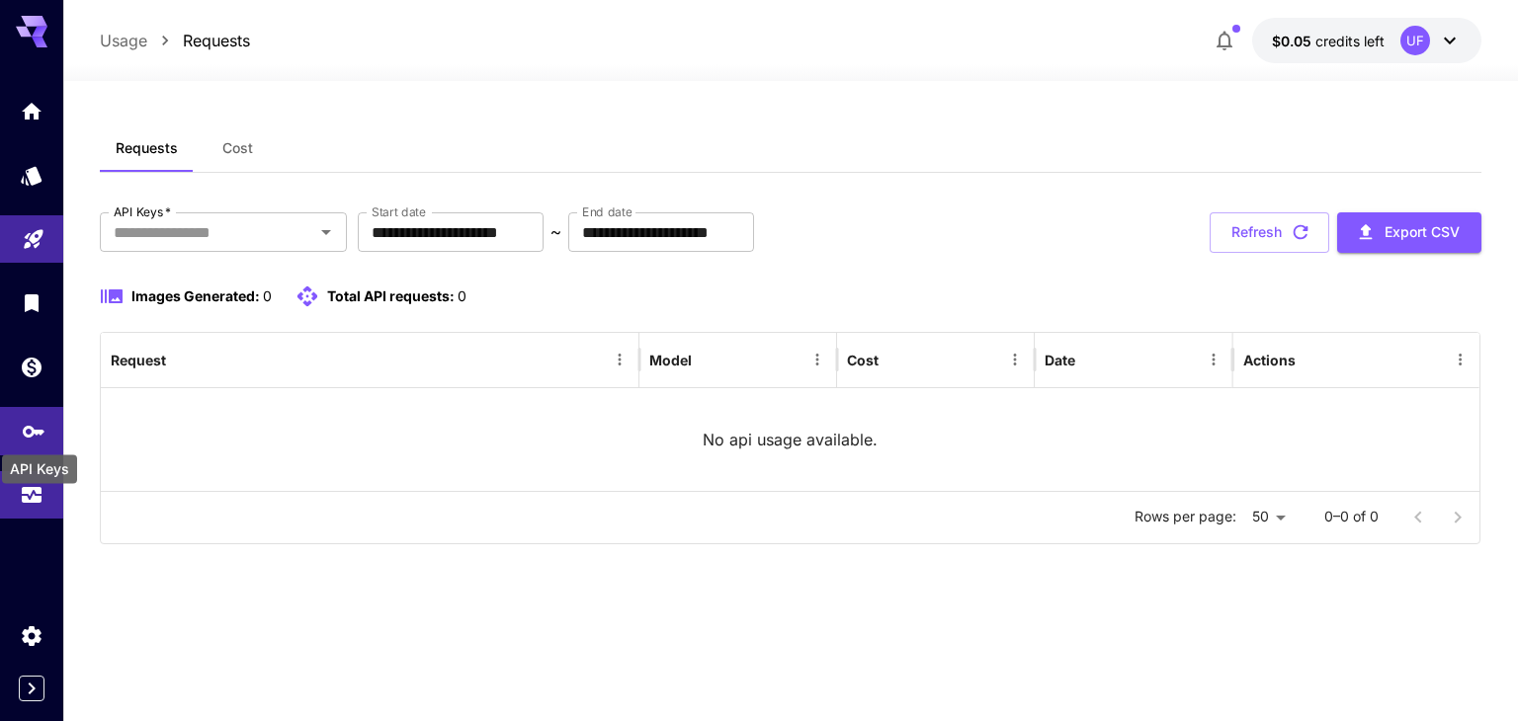
click at [37, 430] on icon "API Keys" at bounding box center [34, 426] width 22 height 12
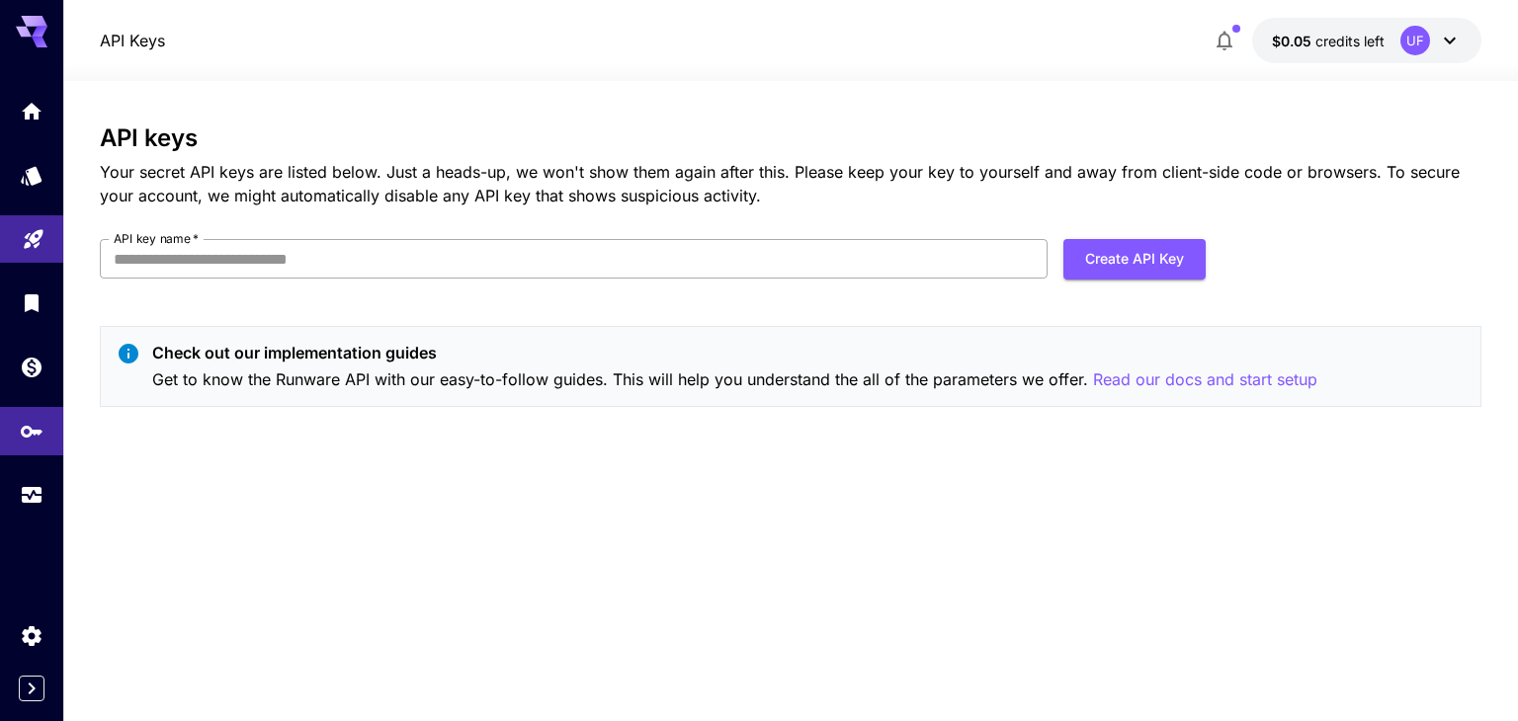
click at [711, 266] on input "API key name   *" at bounding box center [573, 259] width 947 height 40
click at [1415, 240] on div "API keys Your secret API keys are listed below. Just a heads-up, we won't show …" at bounding box center [790, 273] width 1381 height 298
click at [898, 242] on input "API key name   *" at bounding box center [573, 259] width 947 height 40
type input "******"
click at [1112, 266] on button "Create API Key" at bounding box center [1134, 259] width 142 height 41
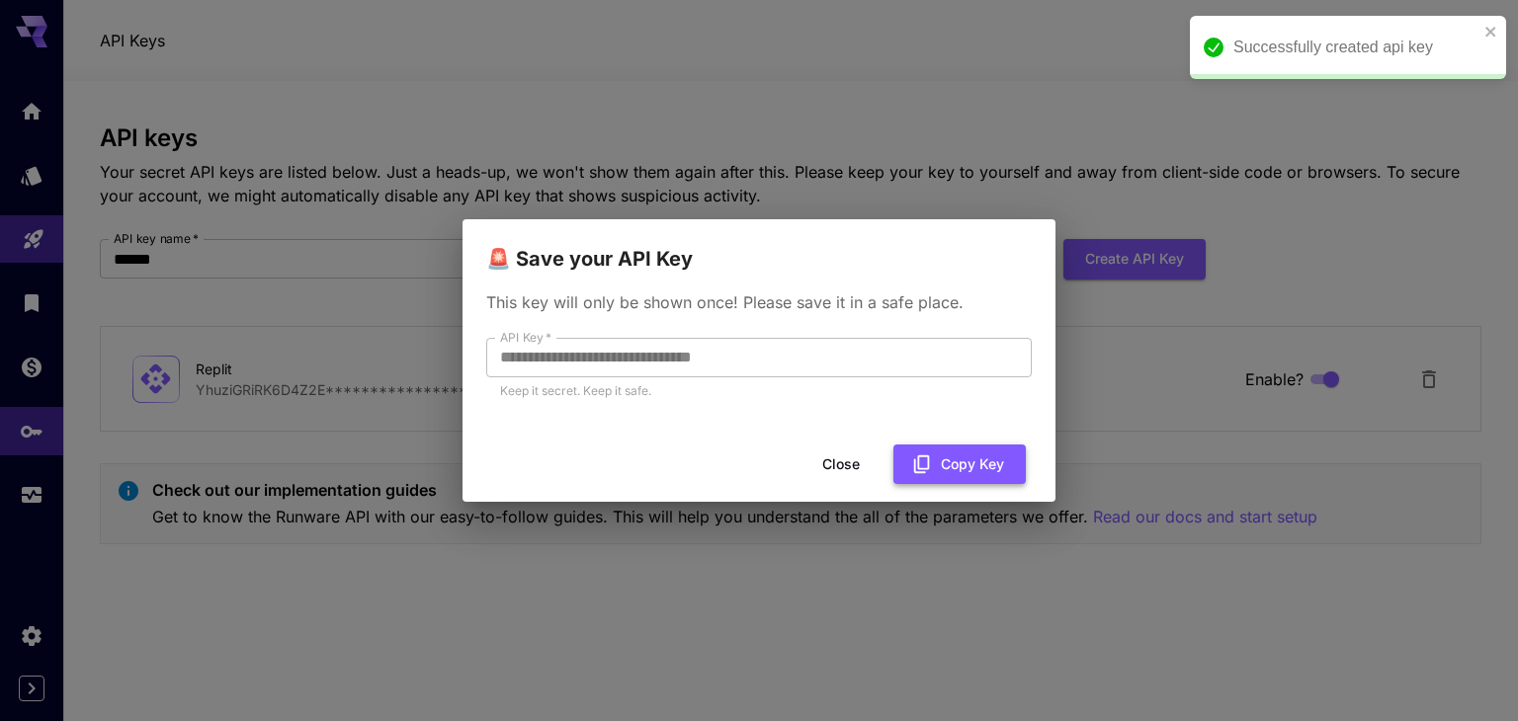
click at [950, 460] on button "Copy Key" at bounding box center [959, 465] width 132 height 41
click at [862, 467] on button "Close" at bounding box center [840, 465] width 89 height 41
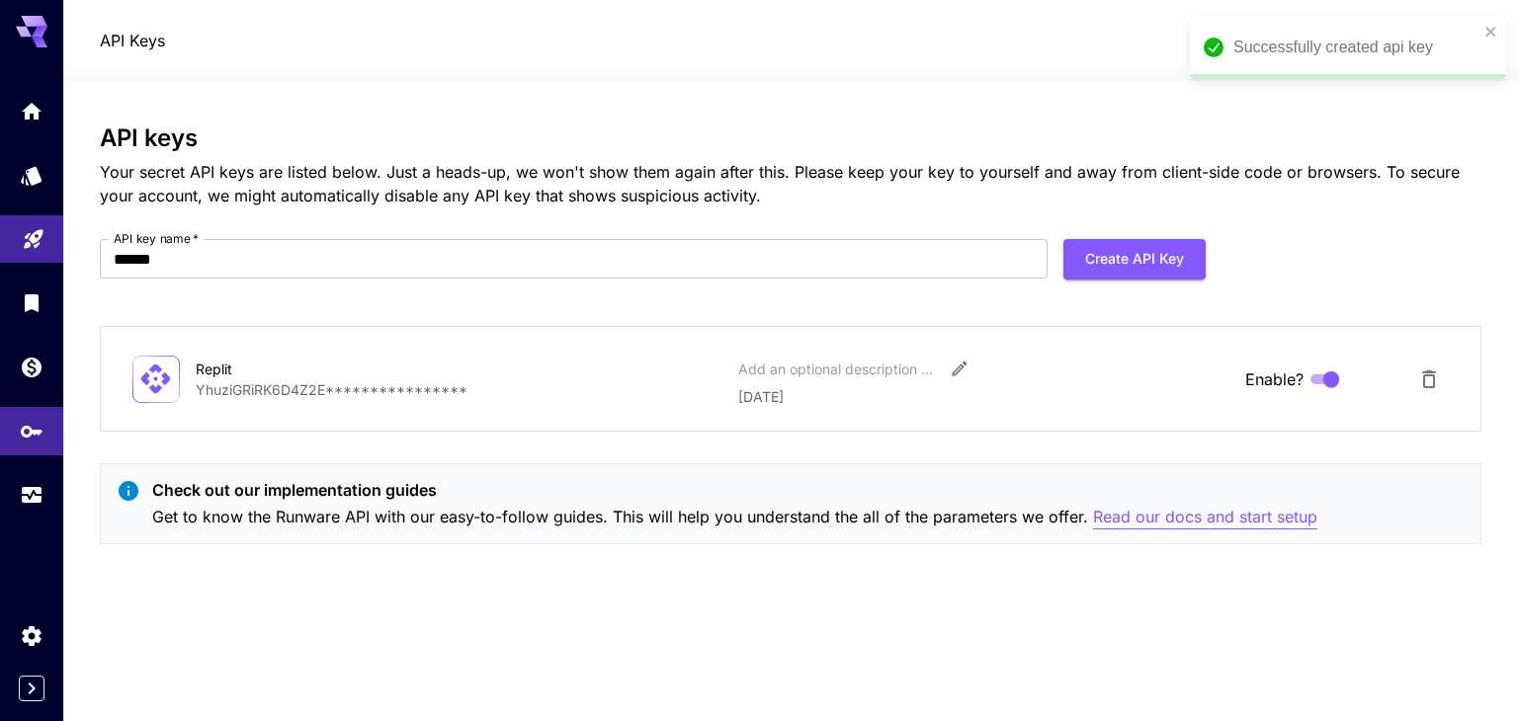
click at [1248, 505] on p "Read our docs and start setup" at bounding box center [1205, 517] width 224 height 25
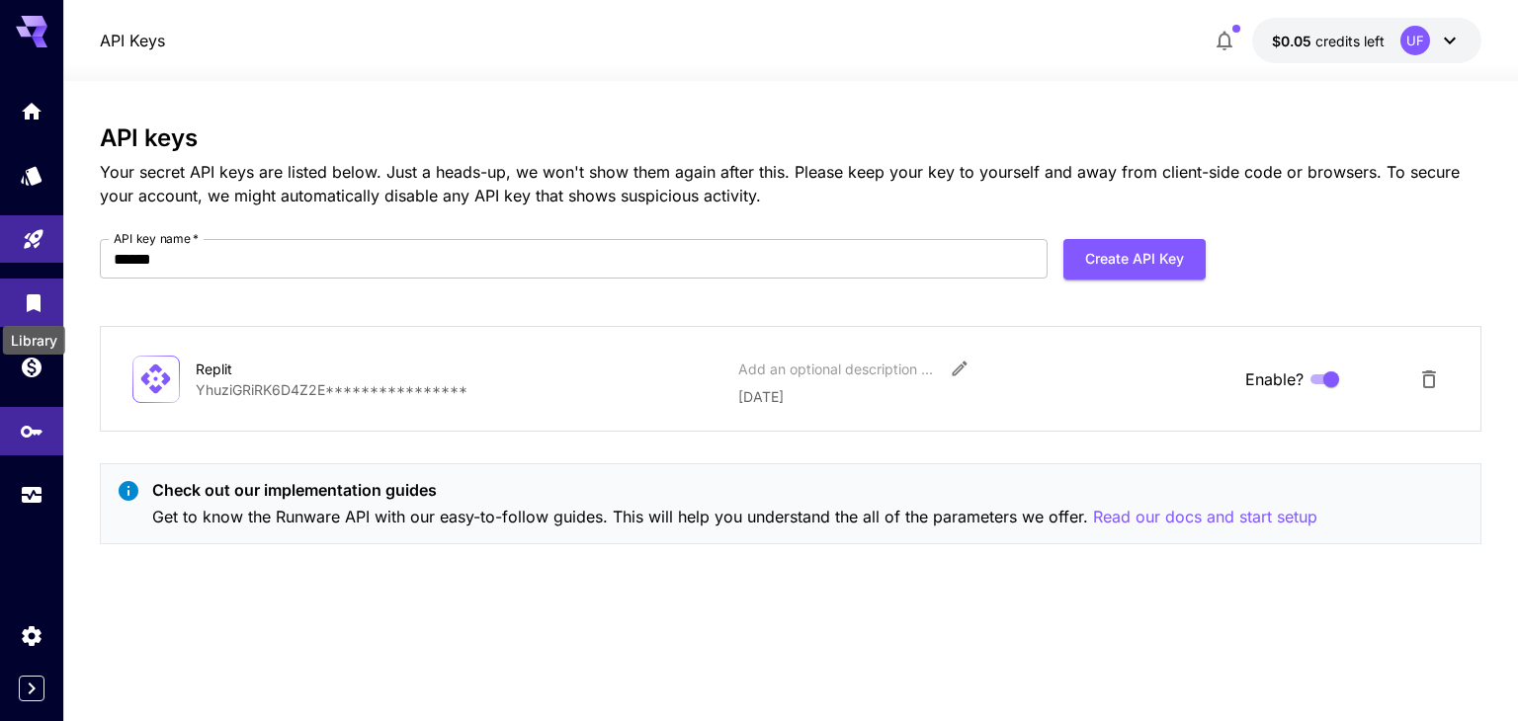
click at [22, 297] on icon "Library" at bounding box center [34, 298] width 24 height 24
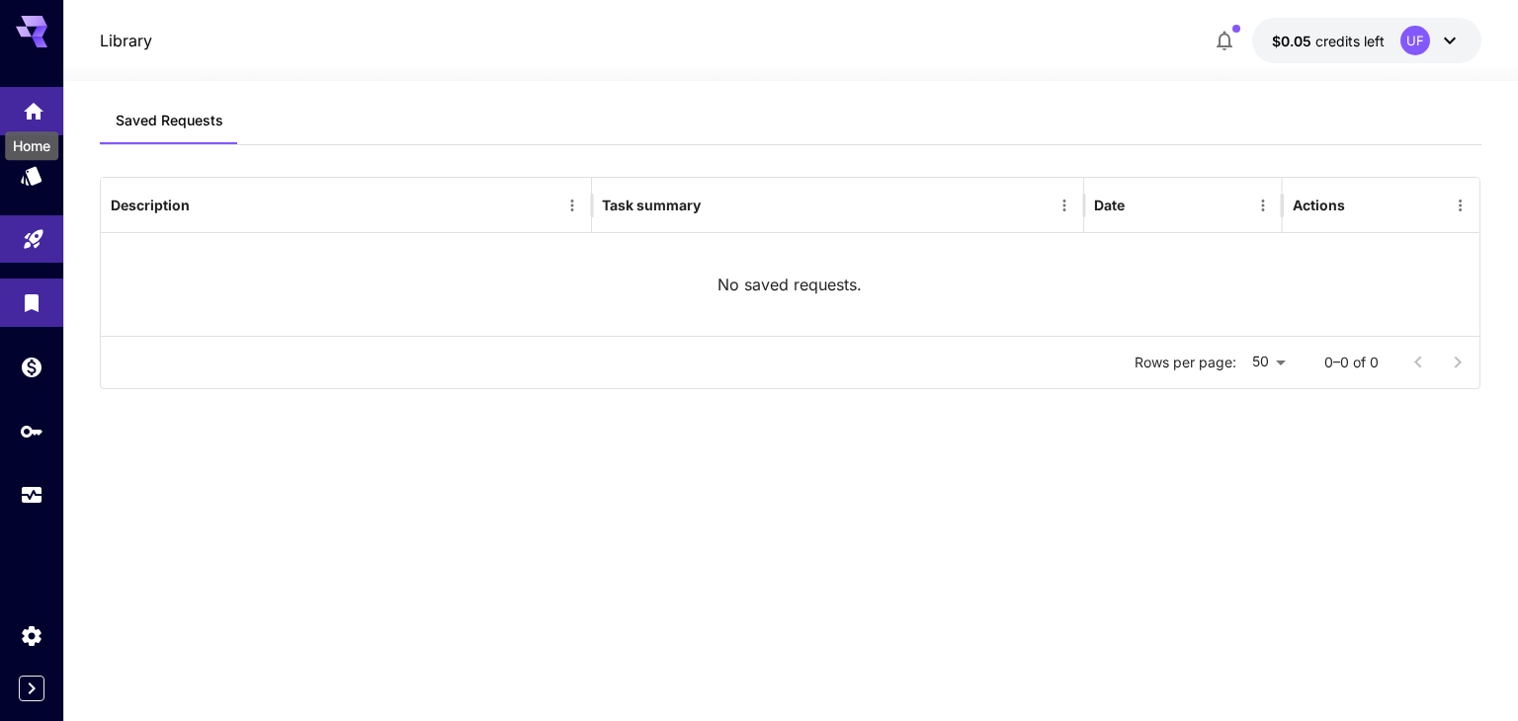
click at [33, 110] on icon "Home" at bounding box center [34, 106] width 24 height 24
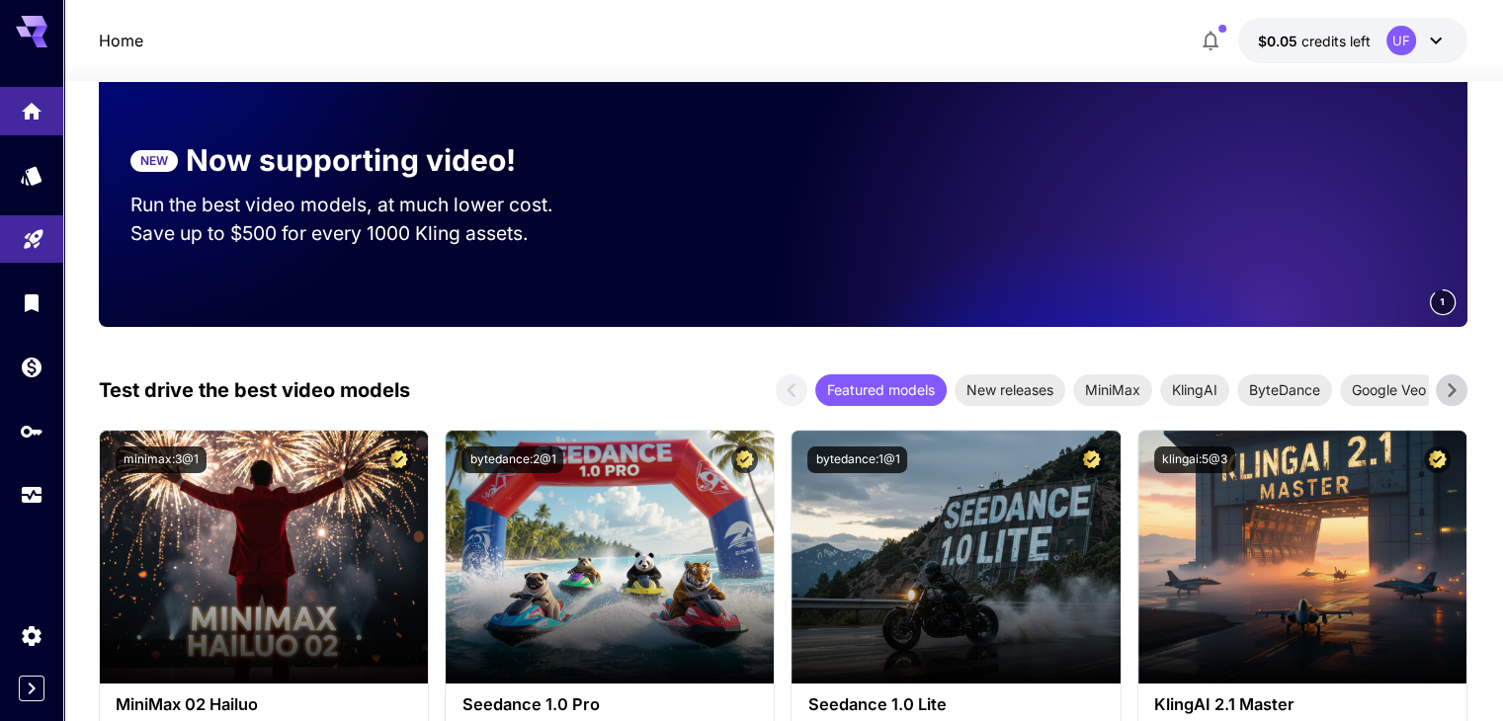
scroll to position [296, 0]
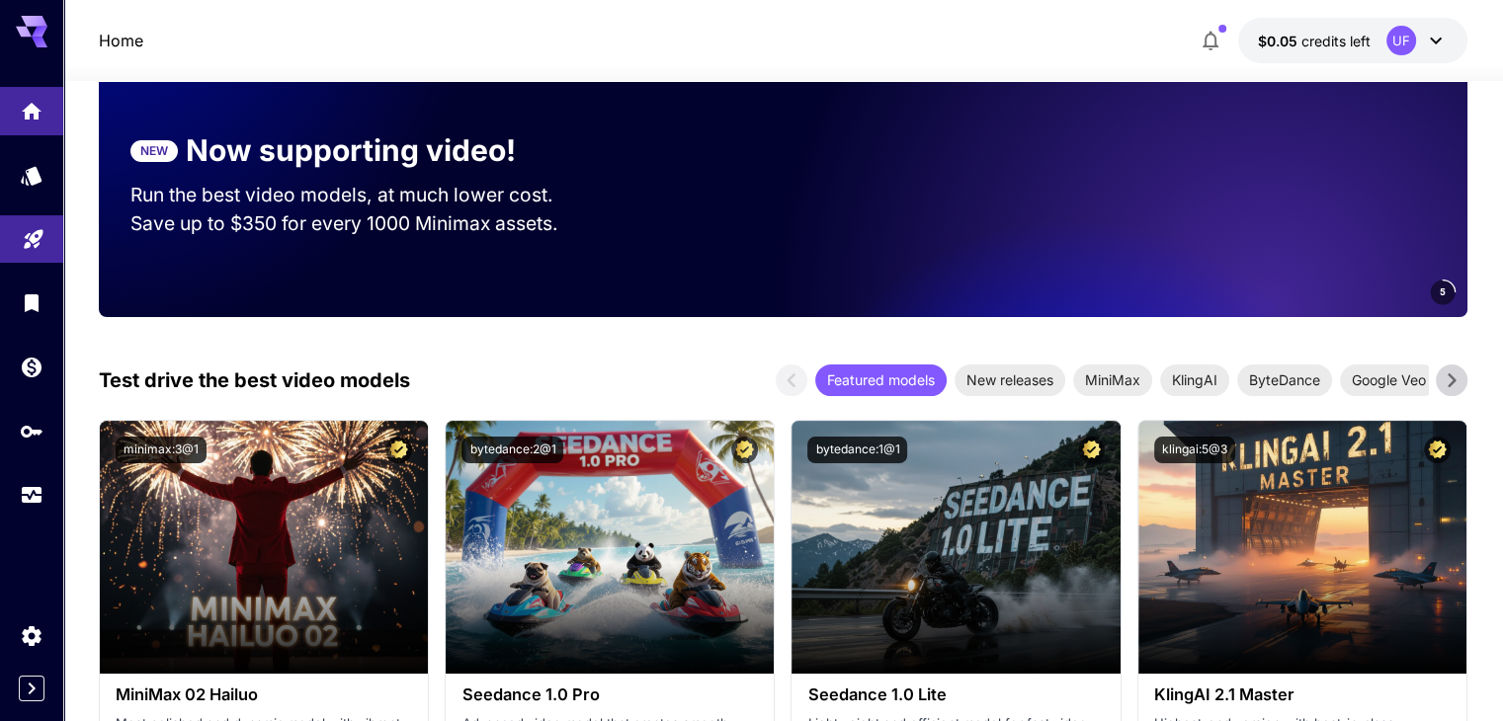
click at [1446, 381] on icon at bounding box center [1452, 381] width 30 height 30
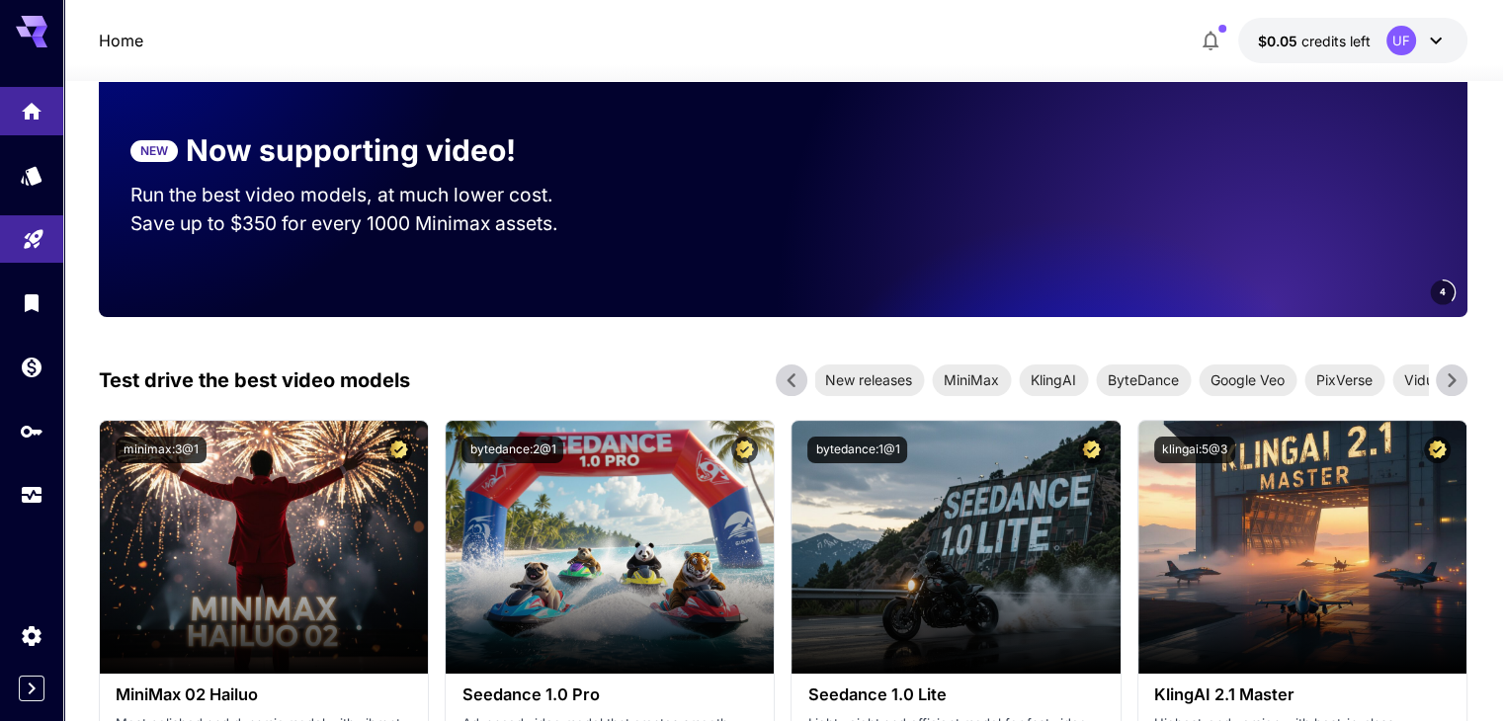
click at [1446, 381] on icon at bounding box center [1452, 381] width 30 height 30
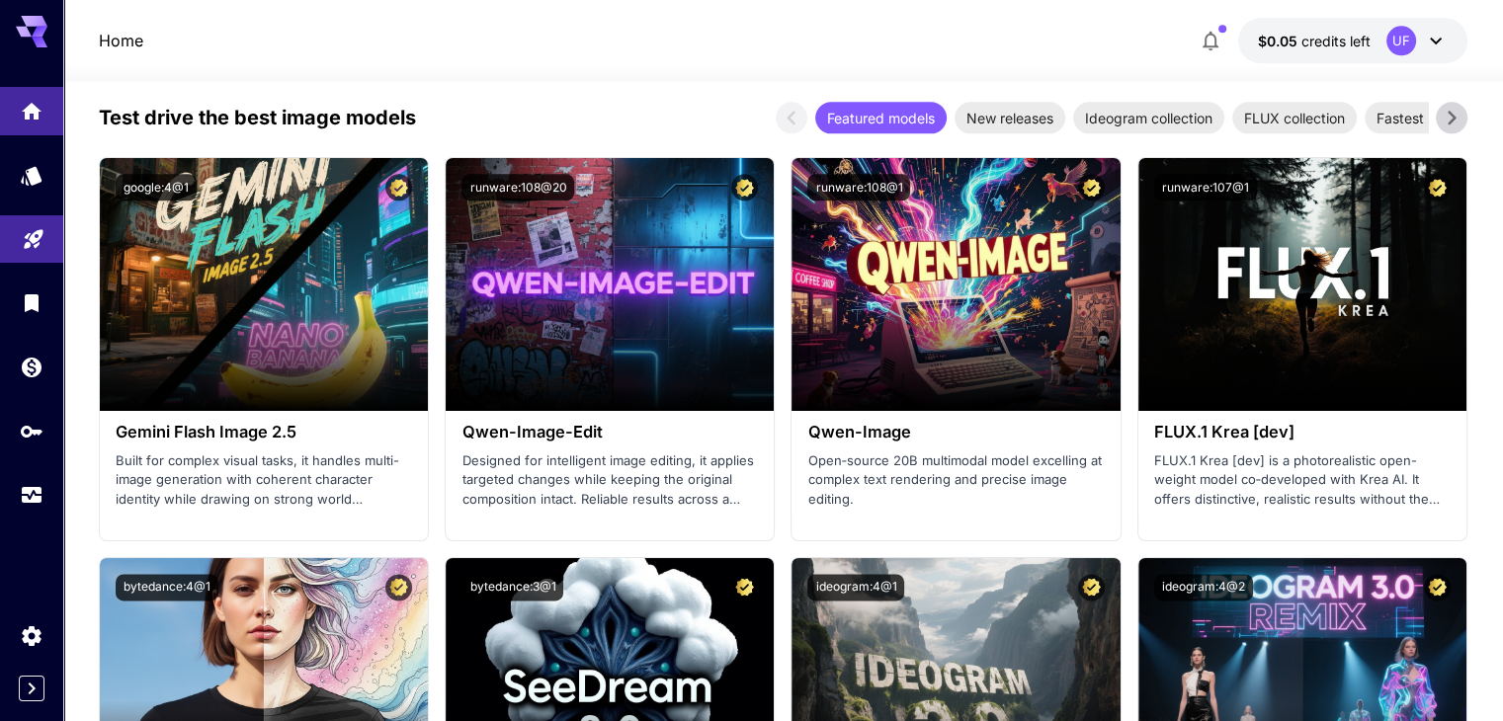
scroll to position [2569, 0]
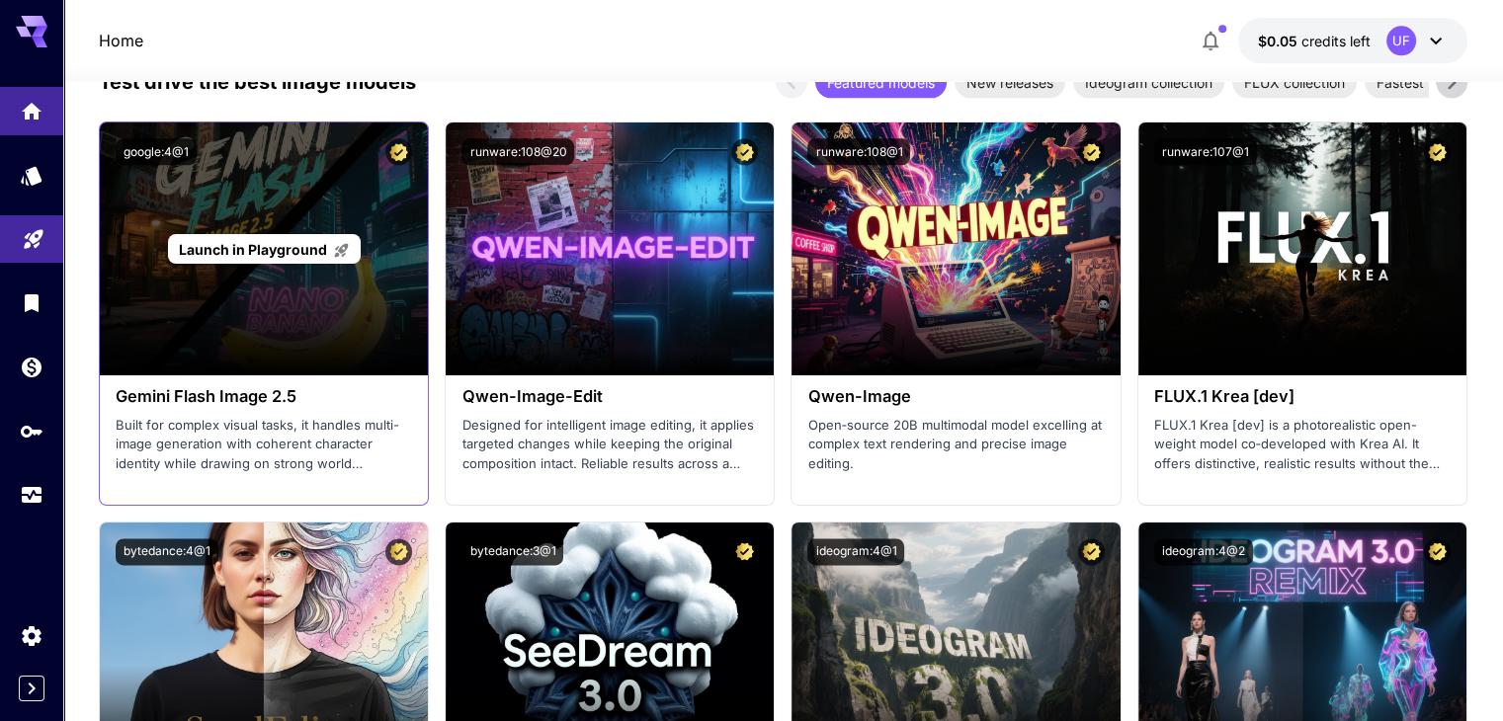
click at [273, 252] on span "Launch in Playground" at bounding box center [253, 249] width 148 height 17
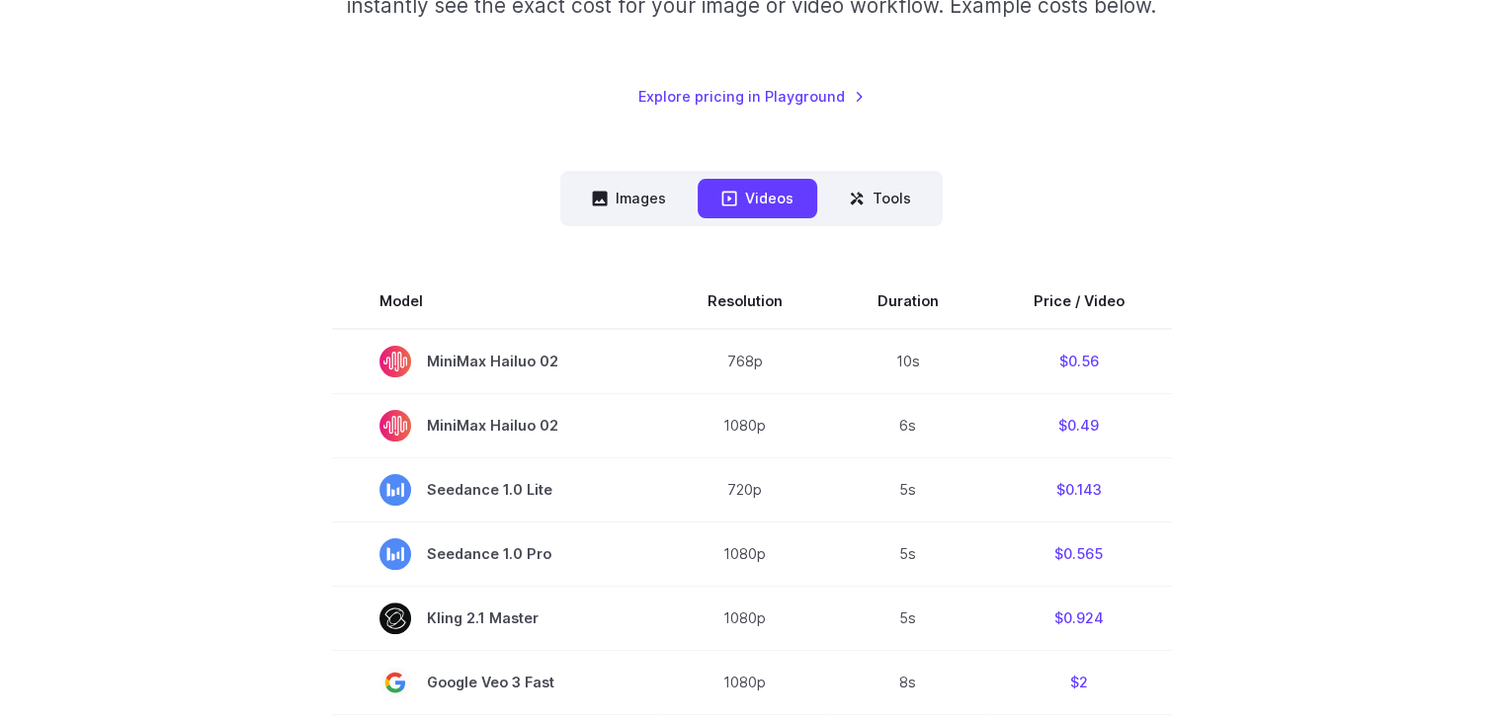
scroll to position [395, 0]
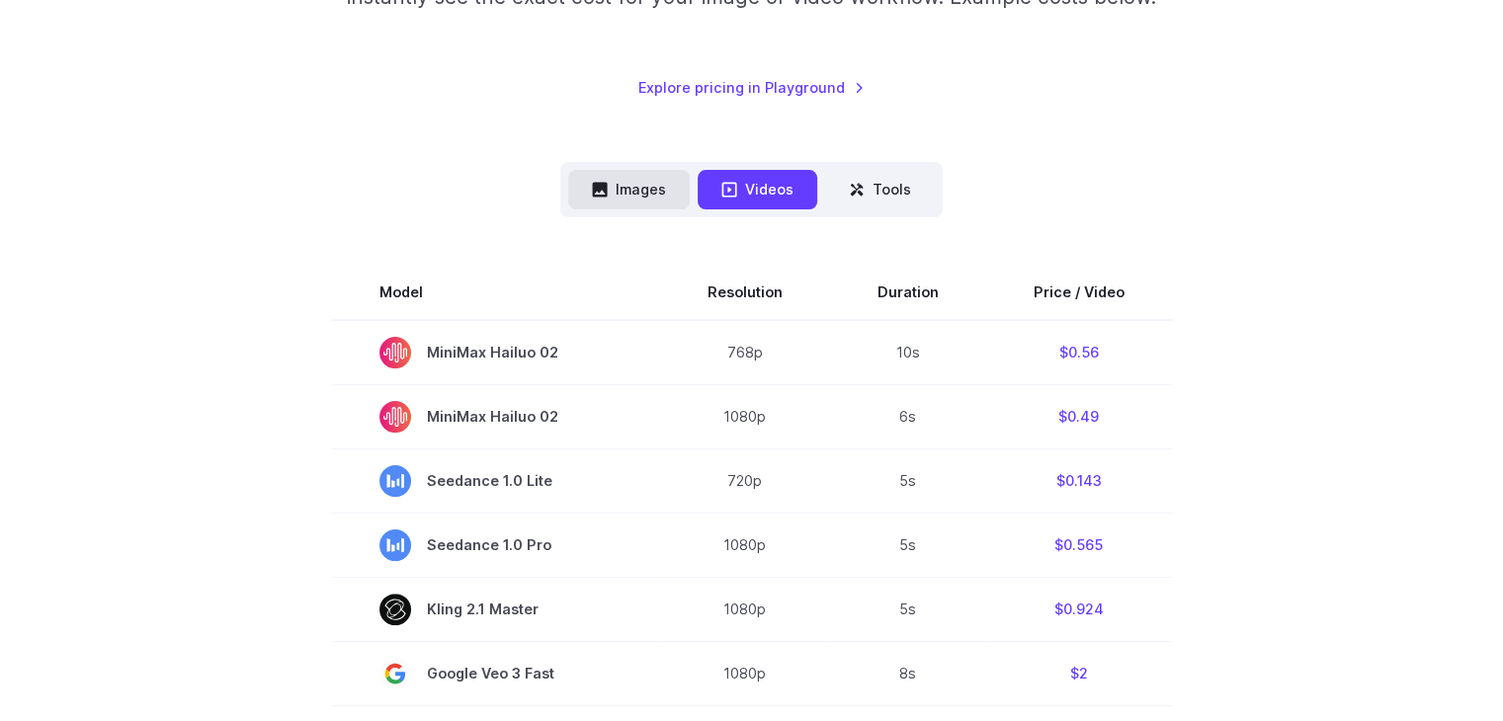
click at [644, 190] on button "Images" at bounding box center [629, 189] width 122 height 39
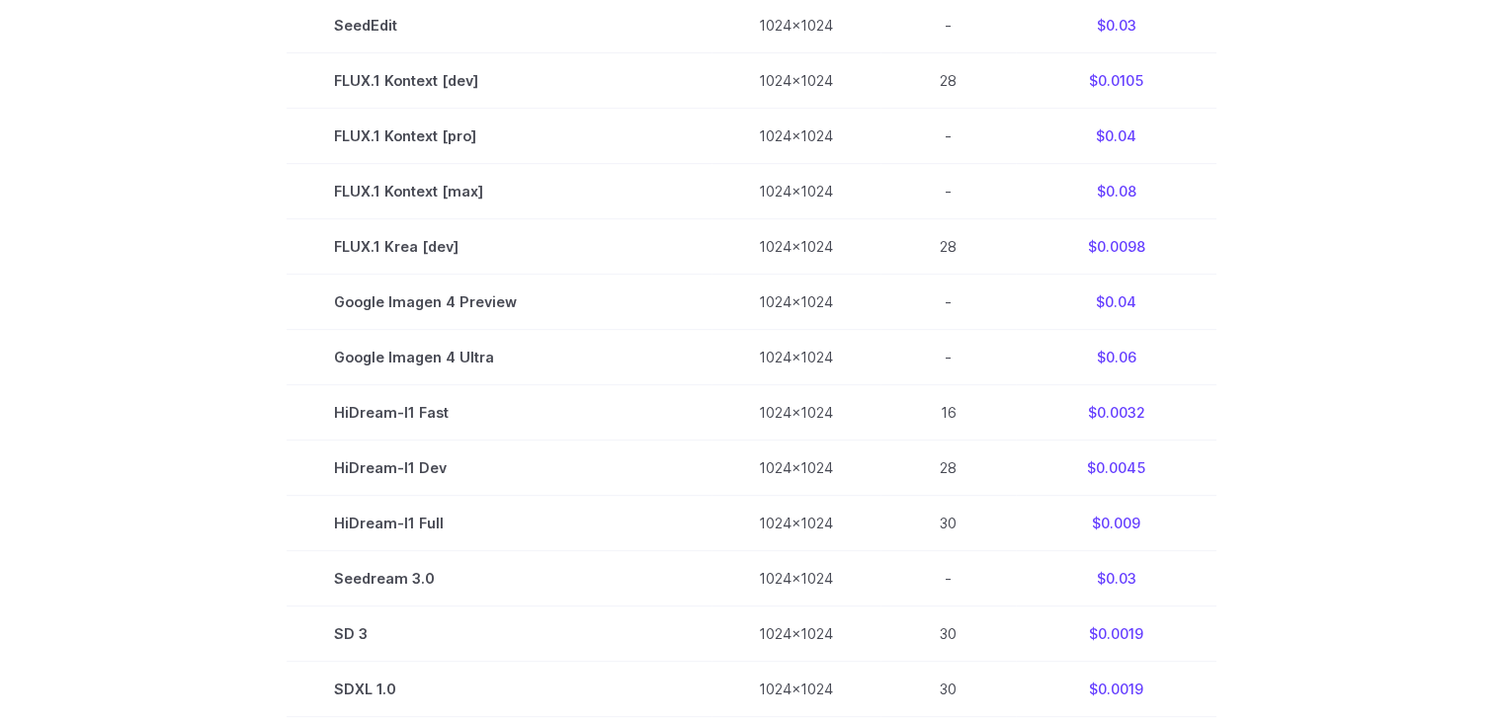
scroll to position [988, 0]
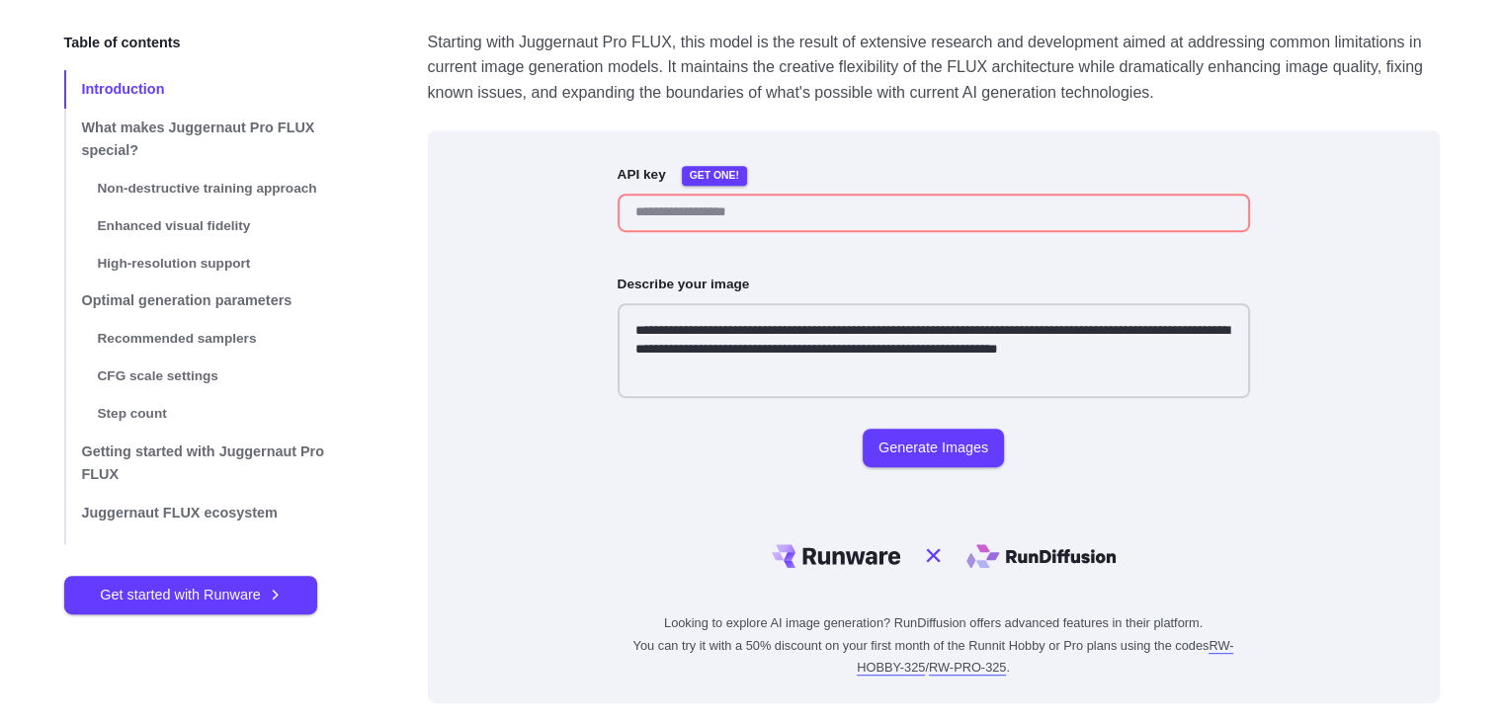
scroll to position [889, 0]
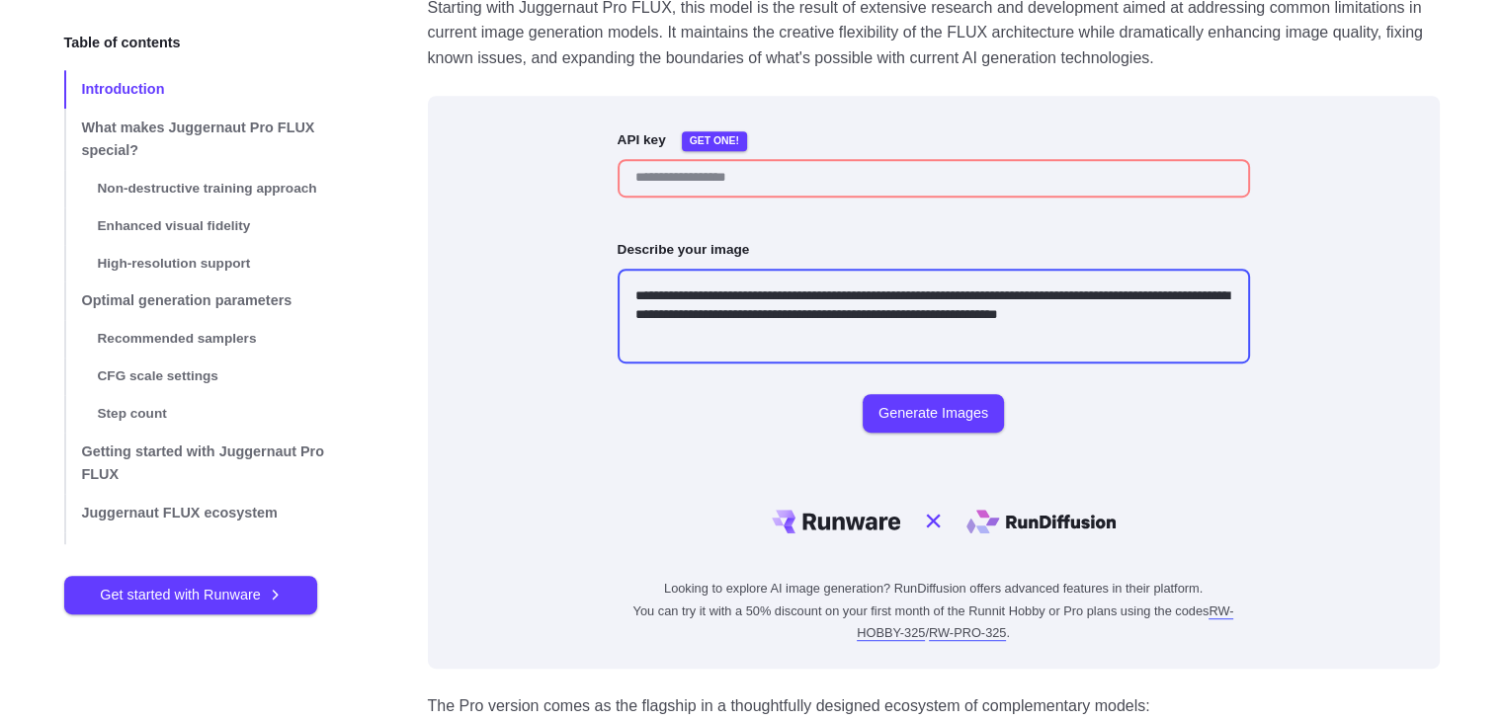
click at [801, 364] on textarea "**********" at bounding box center [933, 316] width 632 height 95
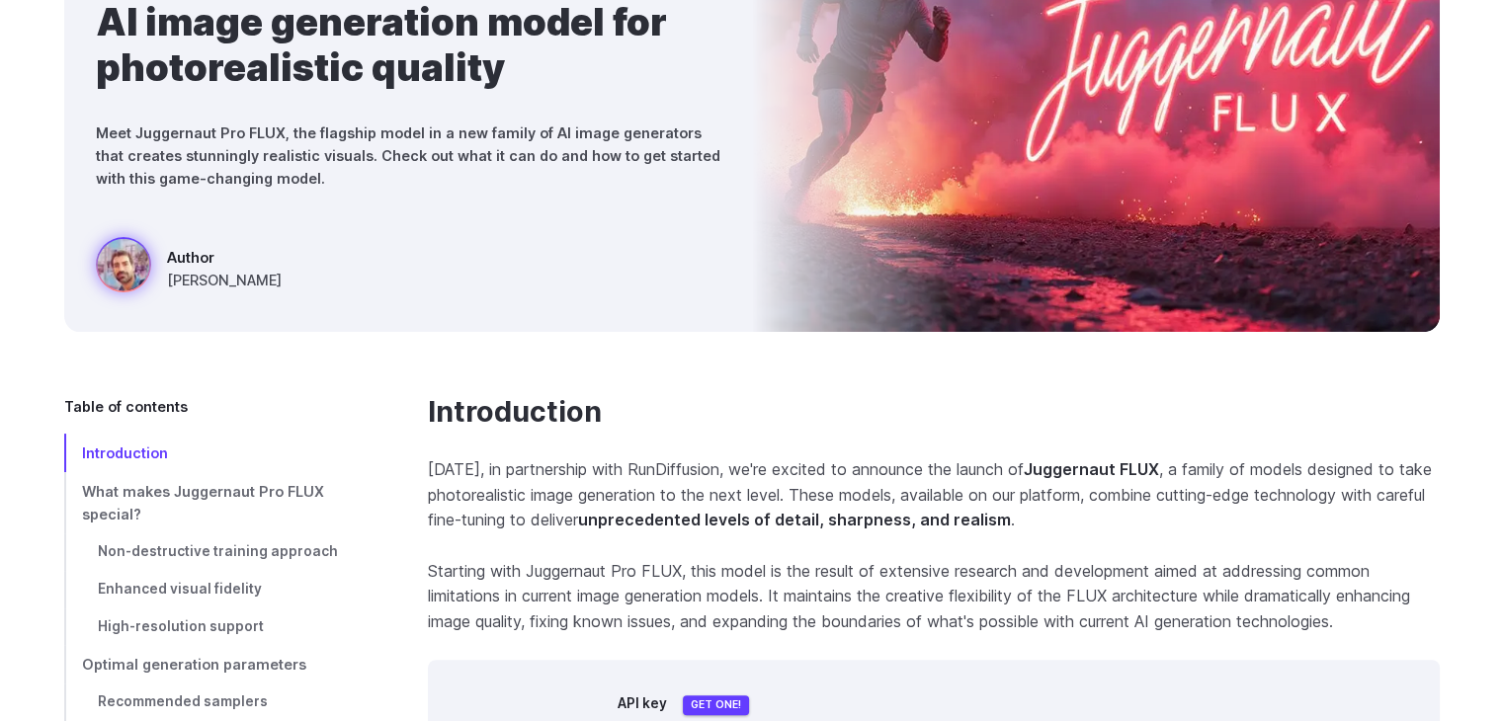
scroll to position [99, 0]
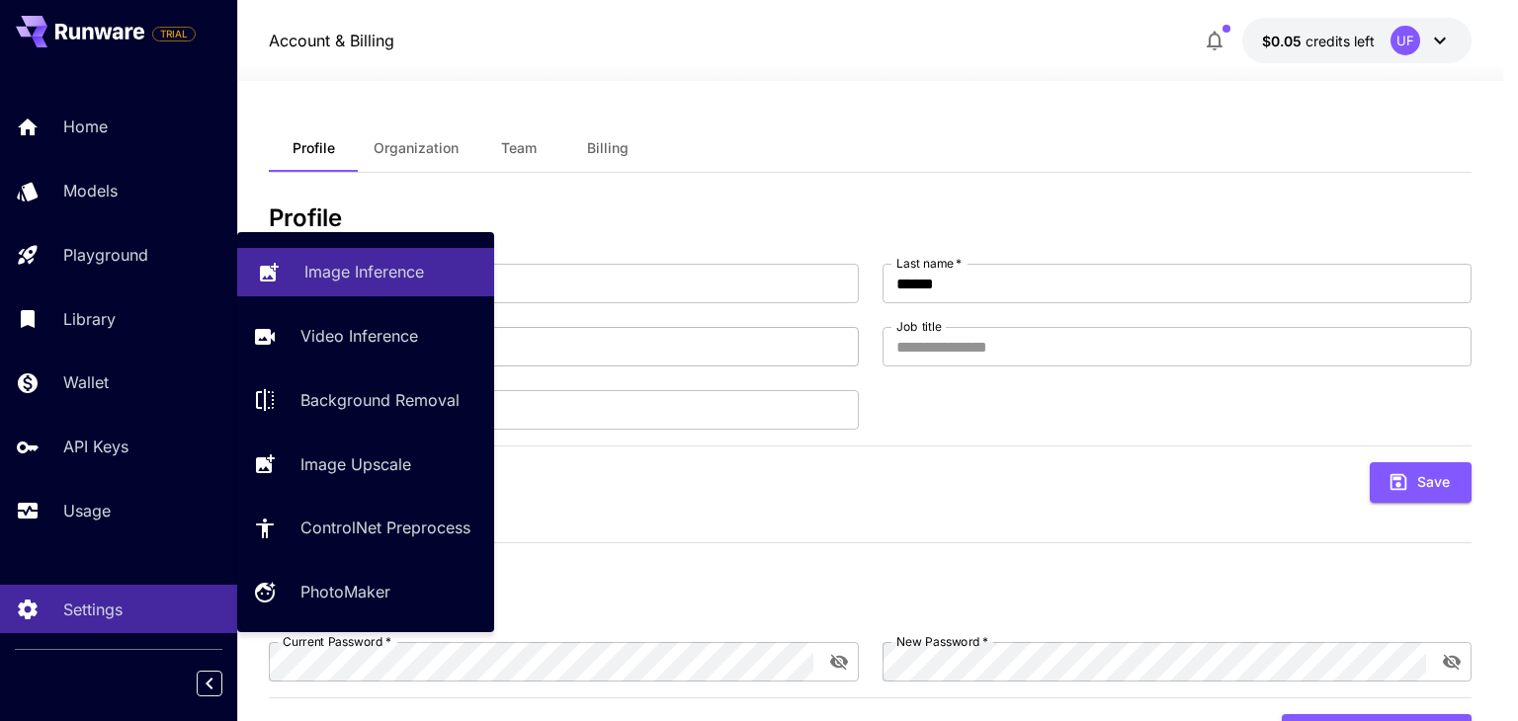
click at [369, 287] on link "Image Inference" at bounding box center [365, 272] width 257 height 48
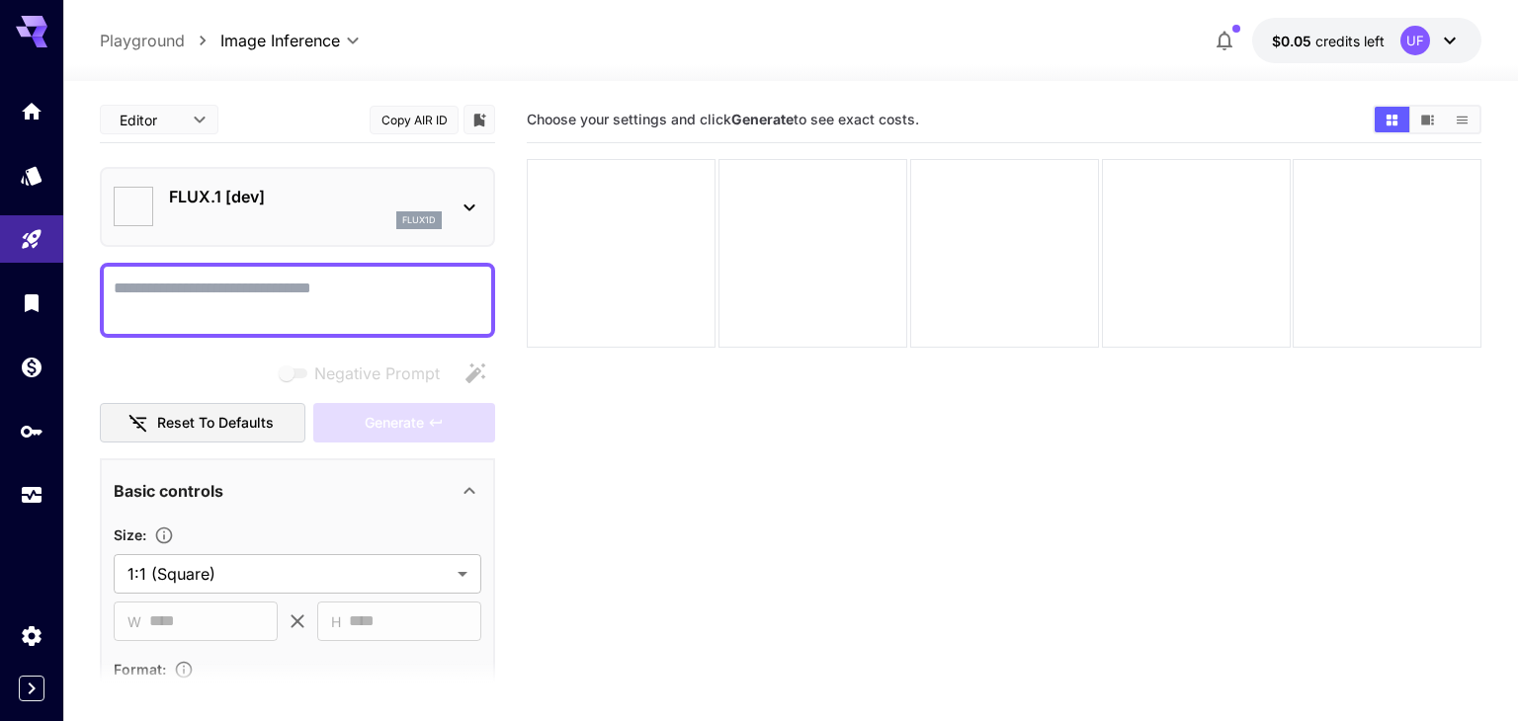
type input "**********"
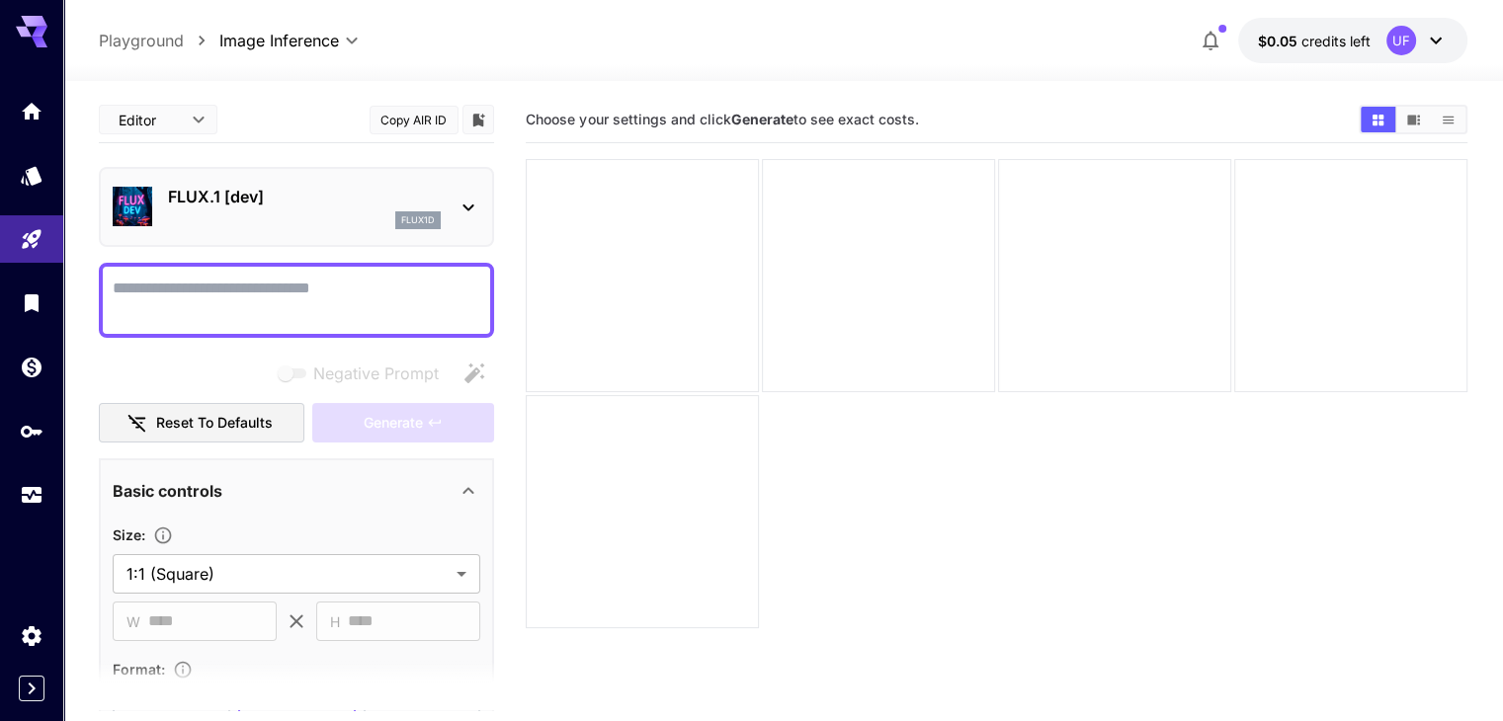
click at [366, 222] on div "flux1d" at bounding box center [304, 220] width 273 height 18
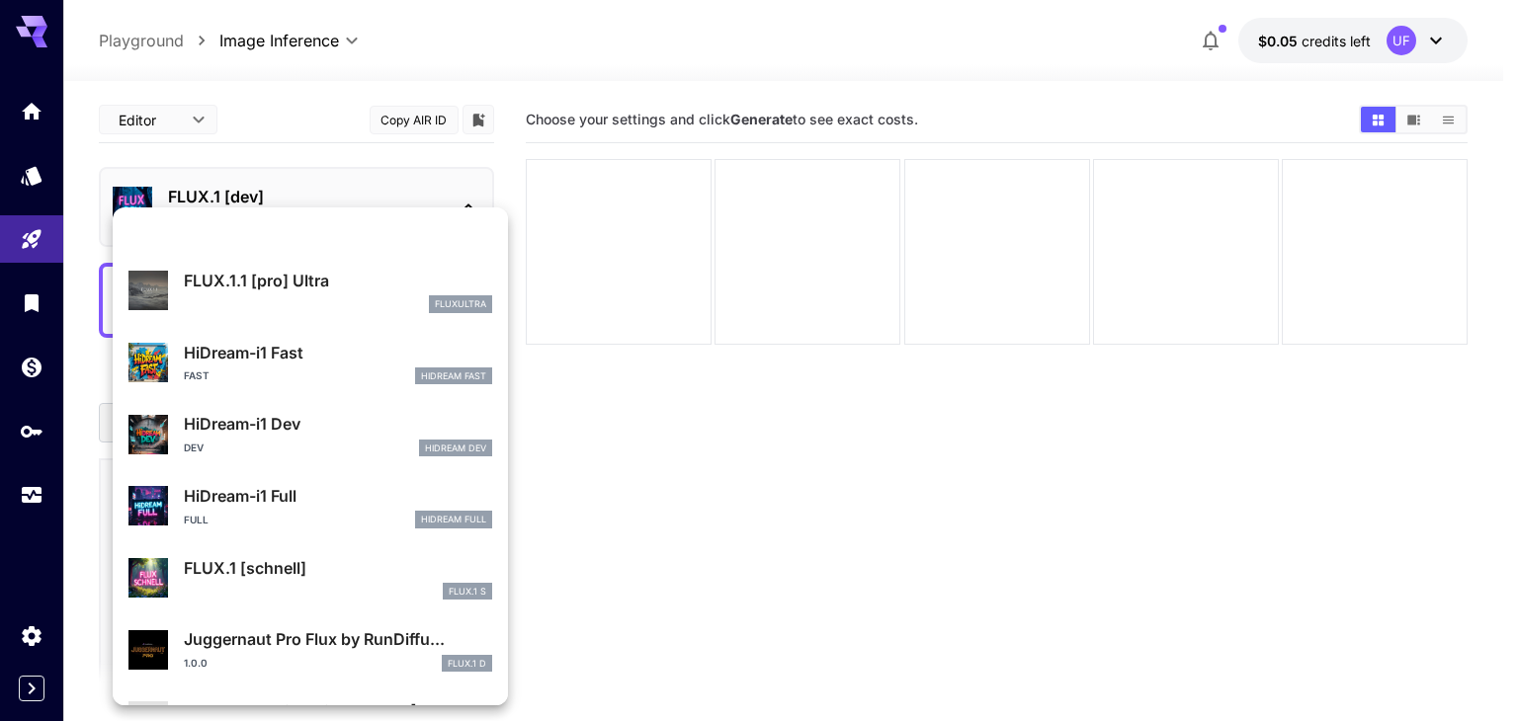
scroll to position [1525, 0]
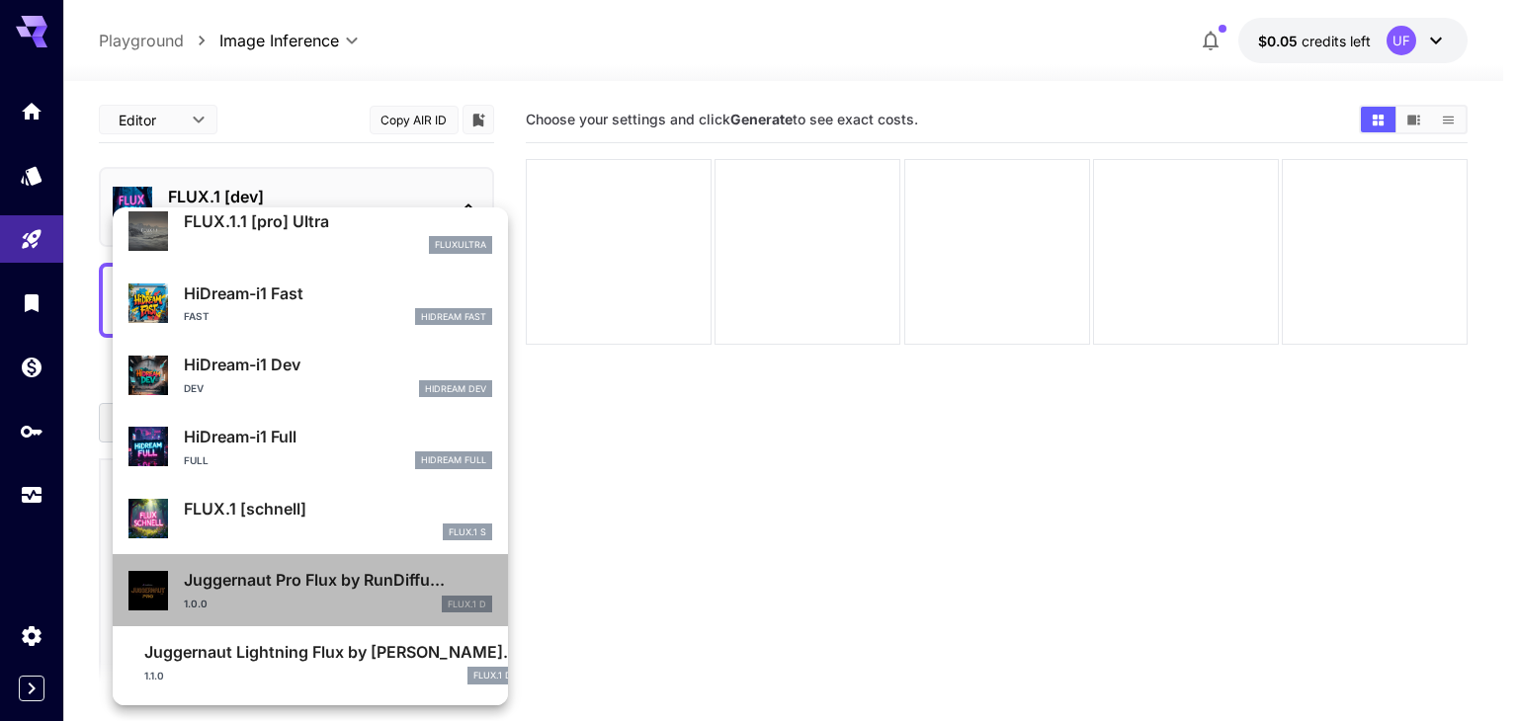
click at [320, 597] on div "1.0.0 FLUX.1 D" at bounding box center [338, 605] width 308 height 18
type input "**"
type input "*"
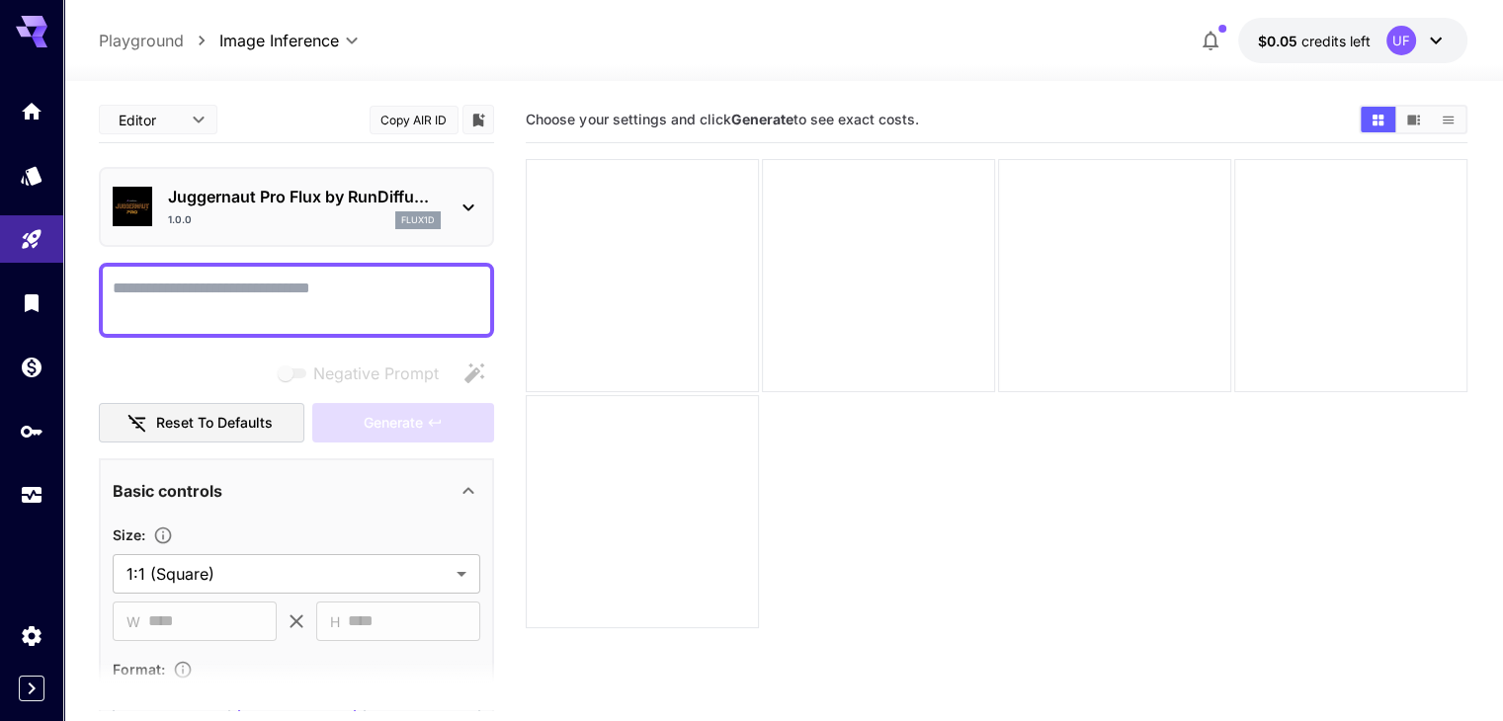
click at [265, 199] on p "Juggernaut Pro Flux by RunDiffu..." at bounding box center [304, 197] width 273 height 24
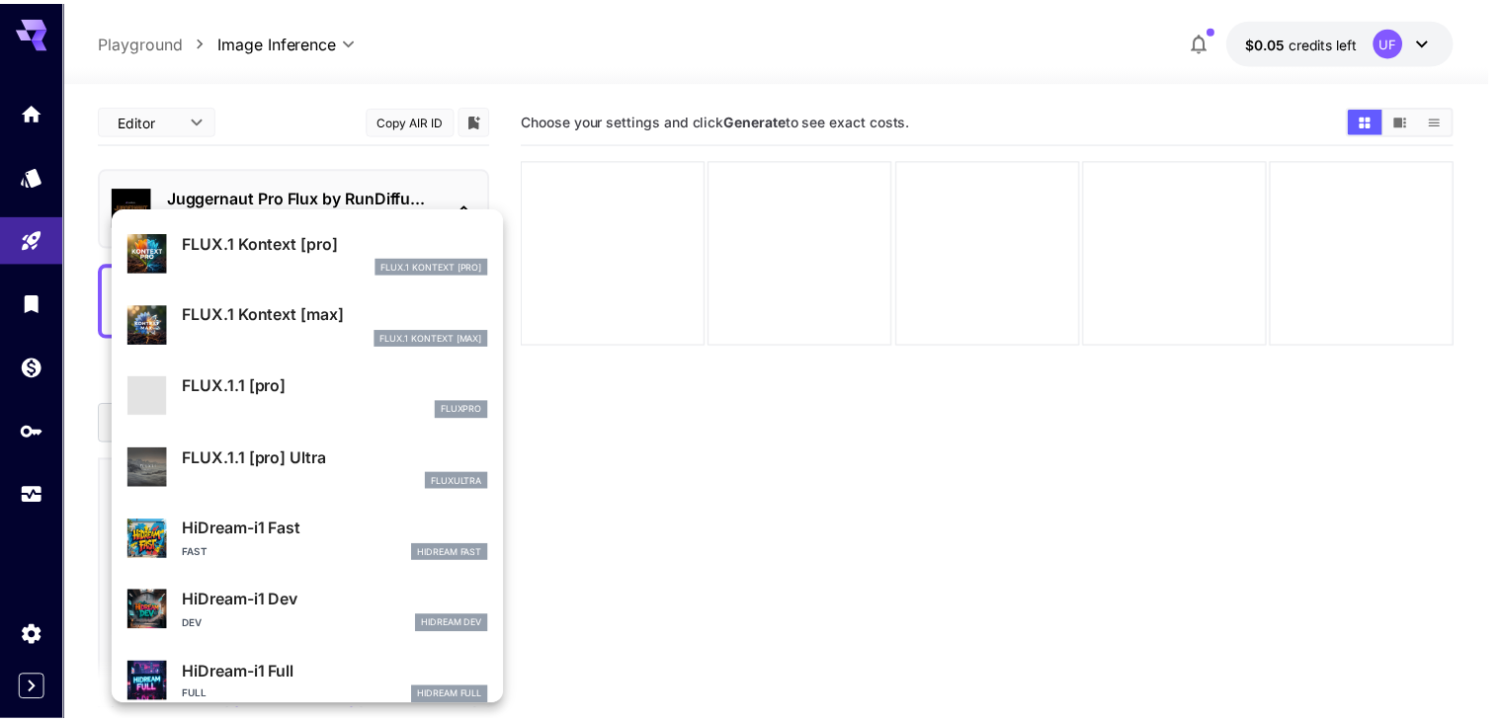
scroll to position [1525, 0]
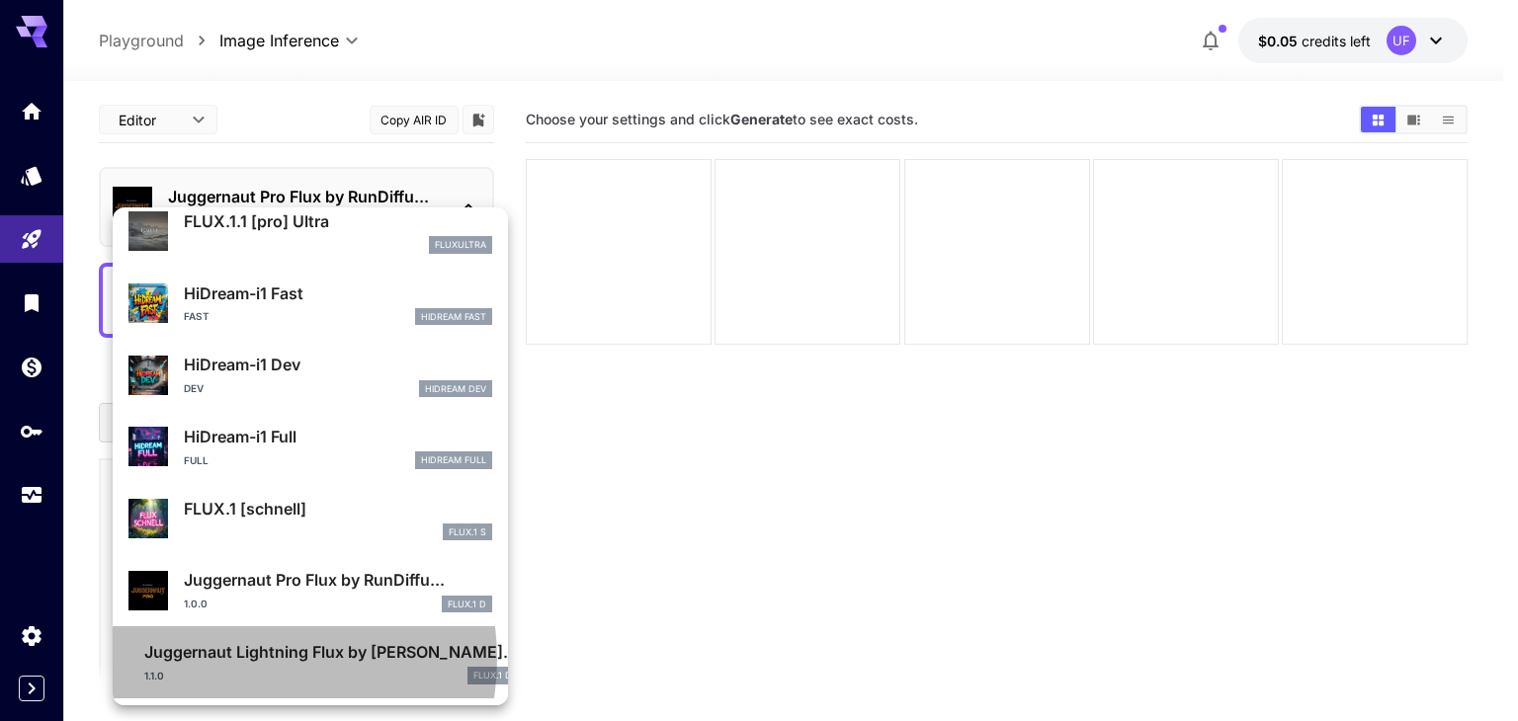
click at [239, 659] on p "Juggernaut Lightning Flux by Ru..." at bounding box center [330, 652] width 373 height 24
type input "*"
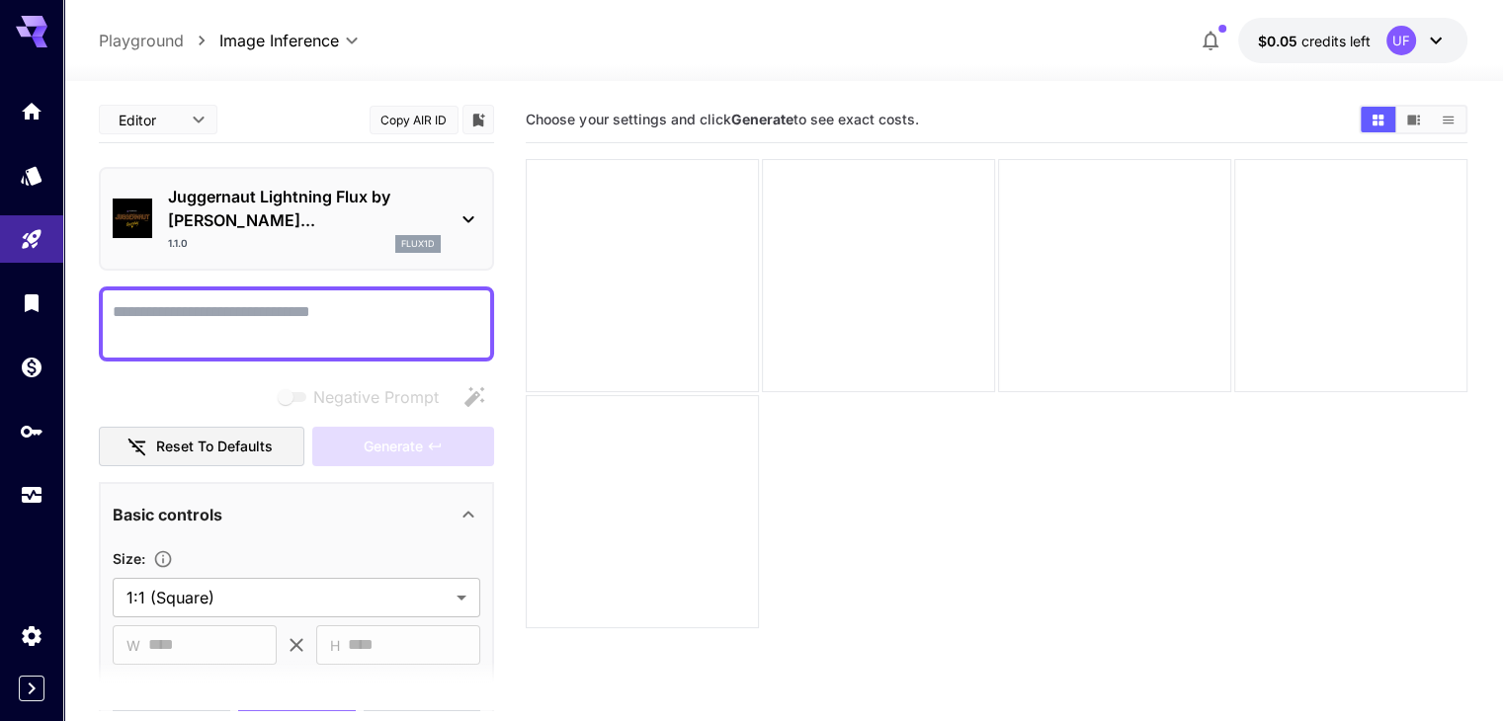
click at [692, 379] on section "Choose your settings and click Generate to see exact costs." at bounding box center [996, 457] width 941 height 721
click at [330, 187] on p "Juggernaut Lightning Flux by Ru..." at bounding box center [304, 208] width 273 height 47
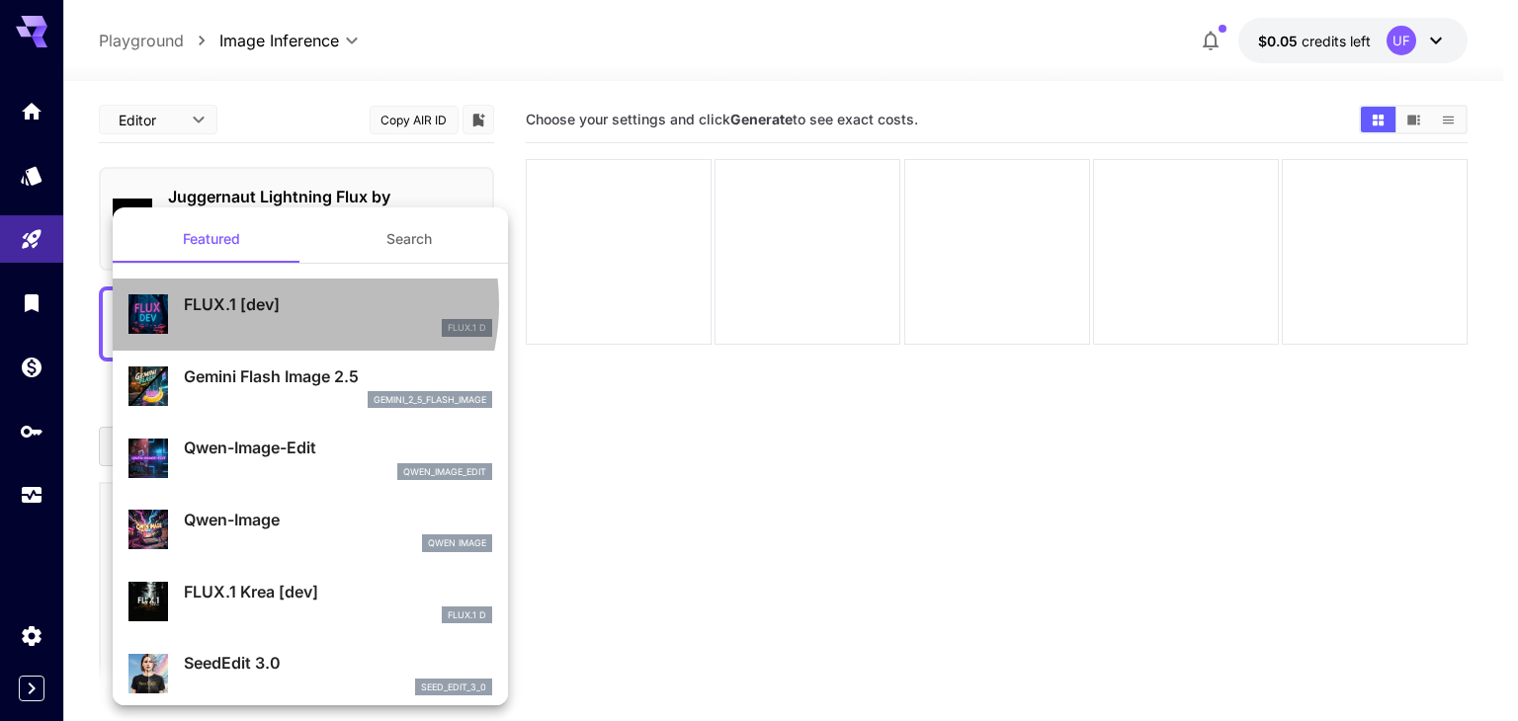
click at [269, 304] on p "FLUX.1 [dev]" at bounding box center [338, 304] width 308 height 24
type input "**"
type input "***"
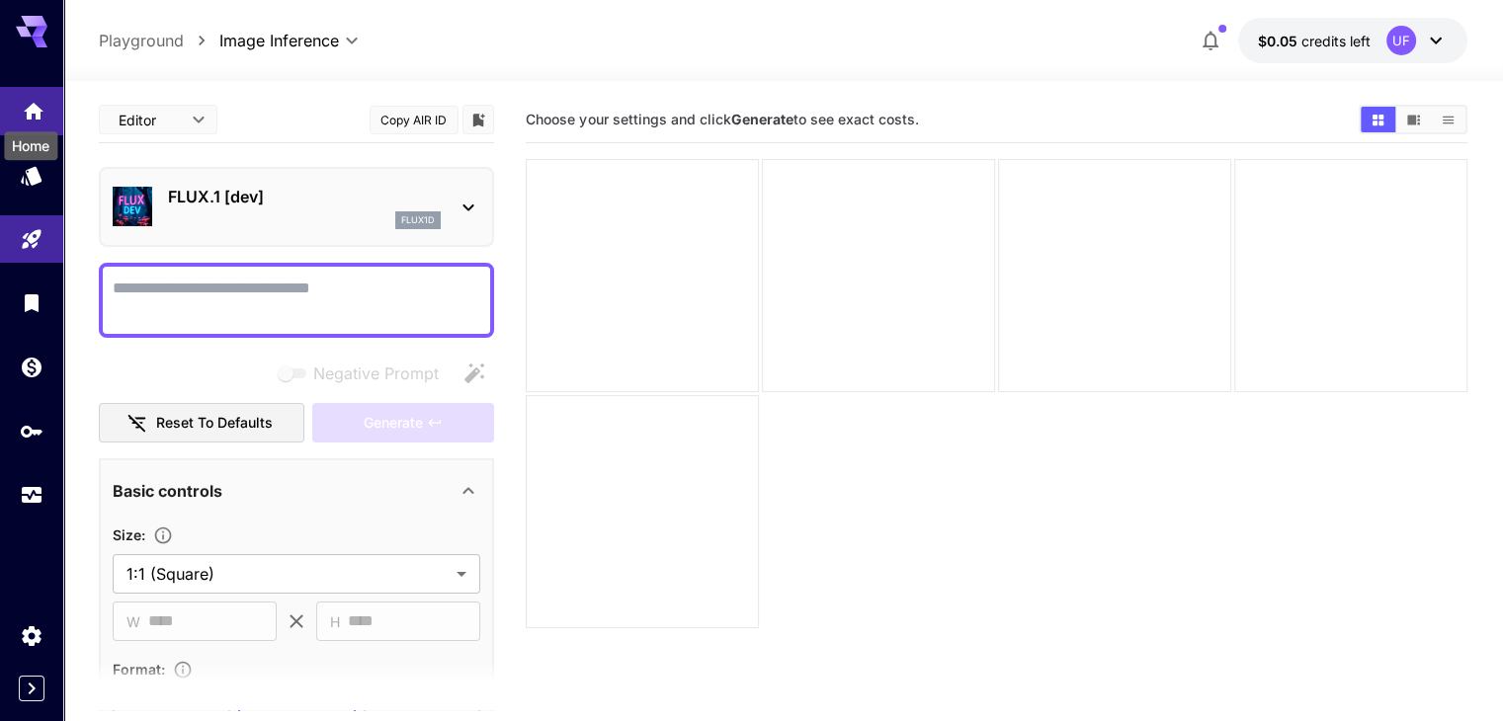
click at [41, 108] on icon "Home" at bounding box center [34, 106] width 24 height 24
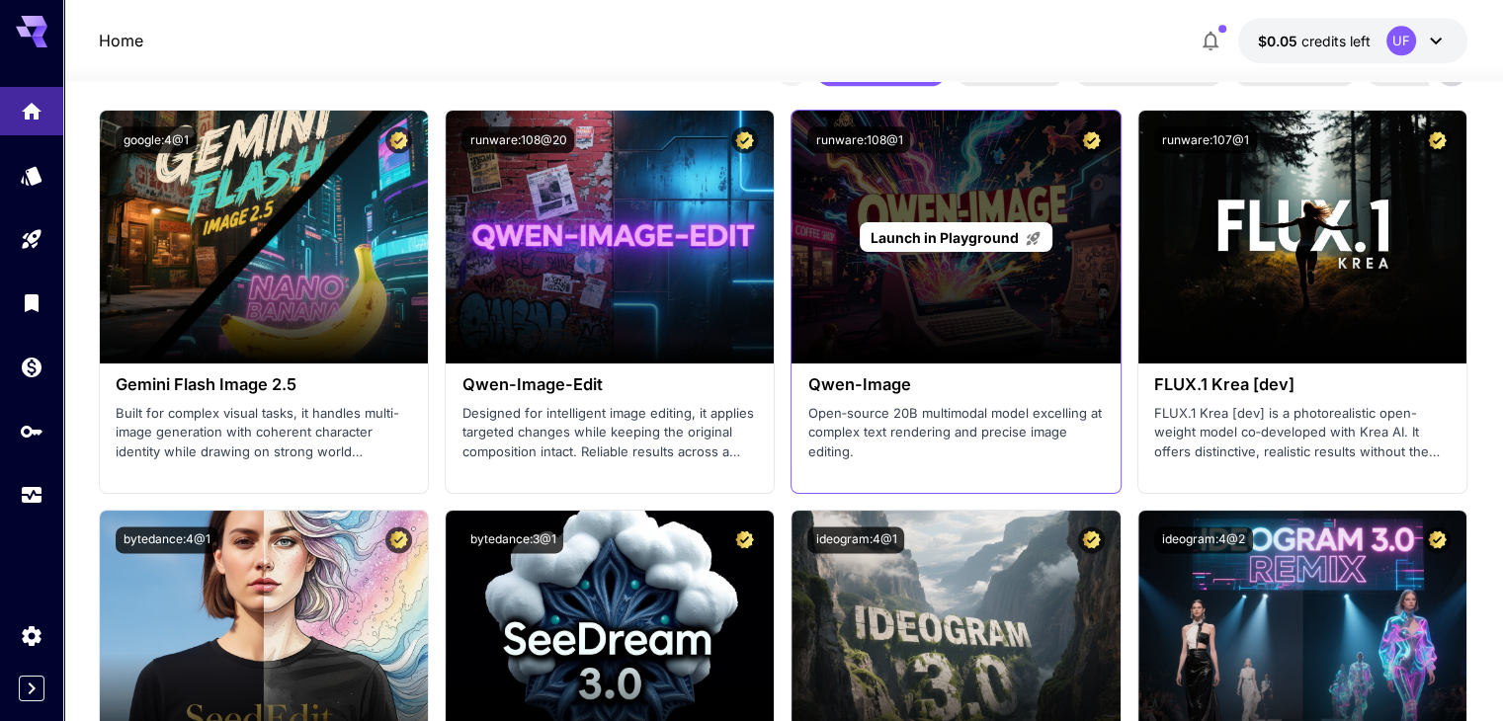
scroll to position [2668, 0]
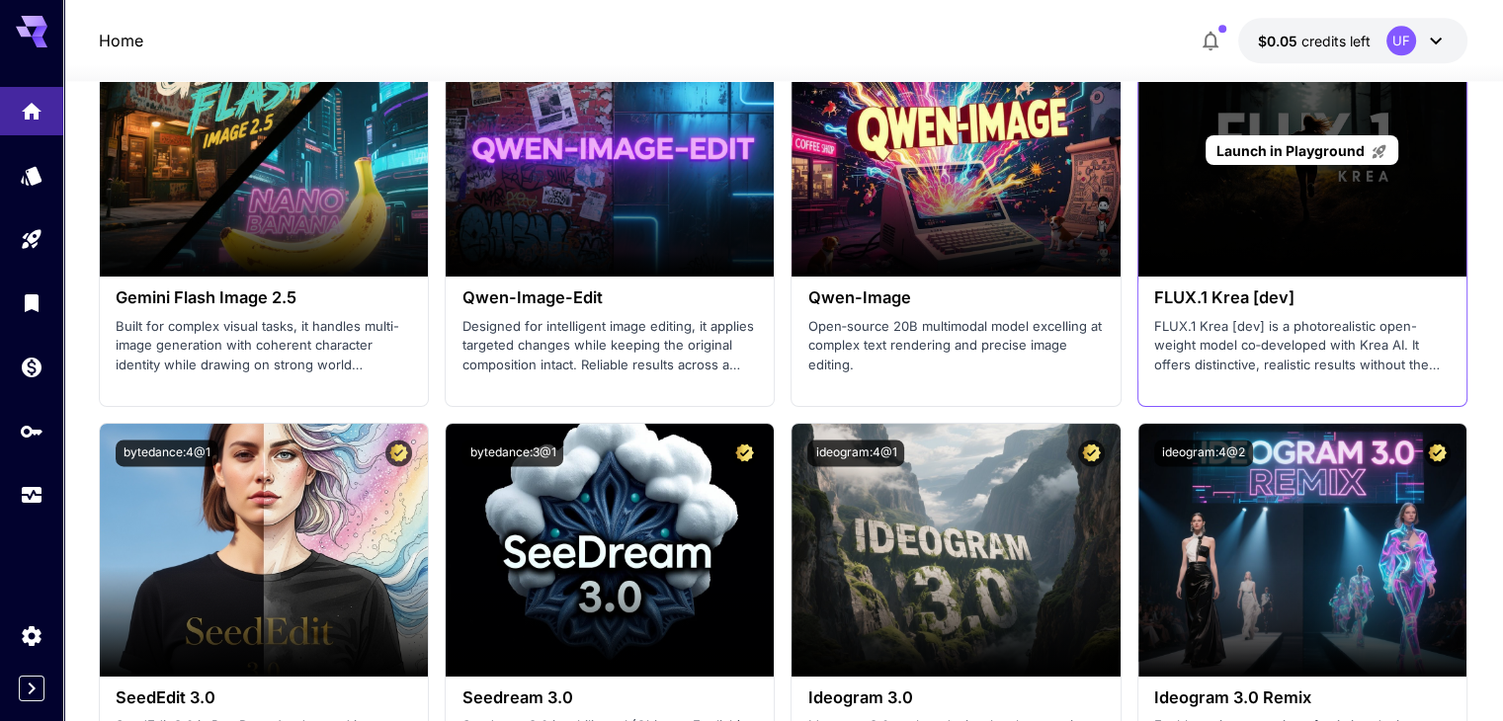
click at [1255, 147] on span "Launch in Playground" at bounding box center [1290, 150] width 148 height 17
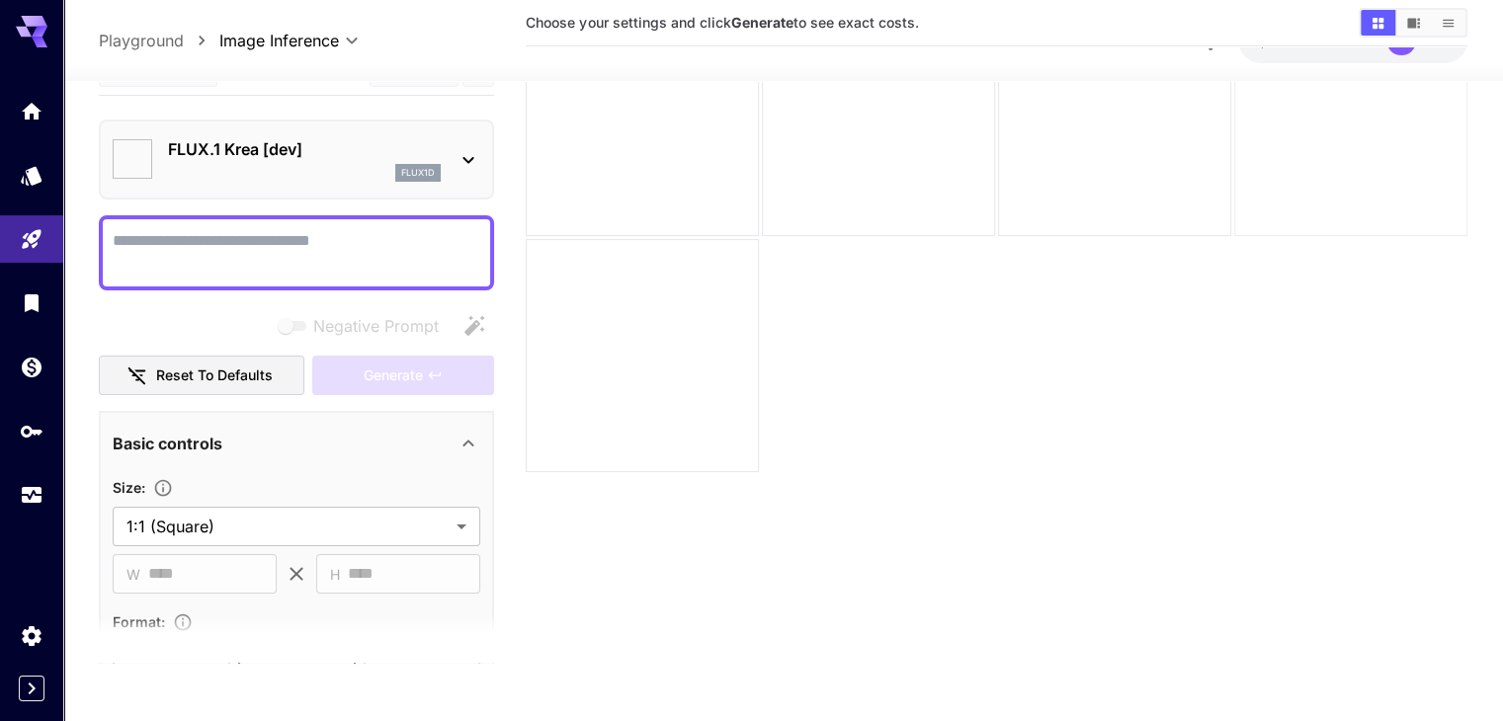
scroll to position [156, 0]
type input "*******"
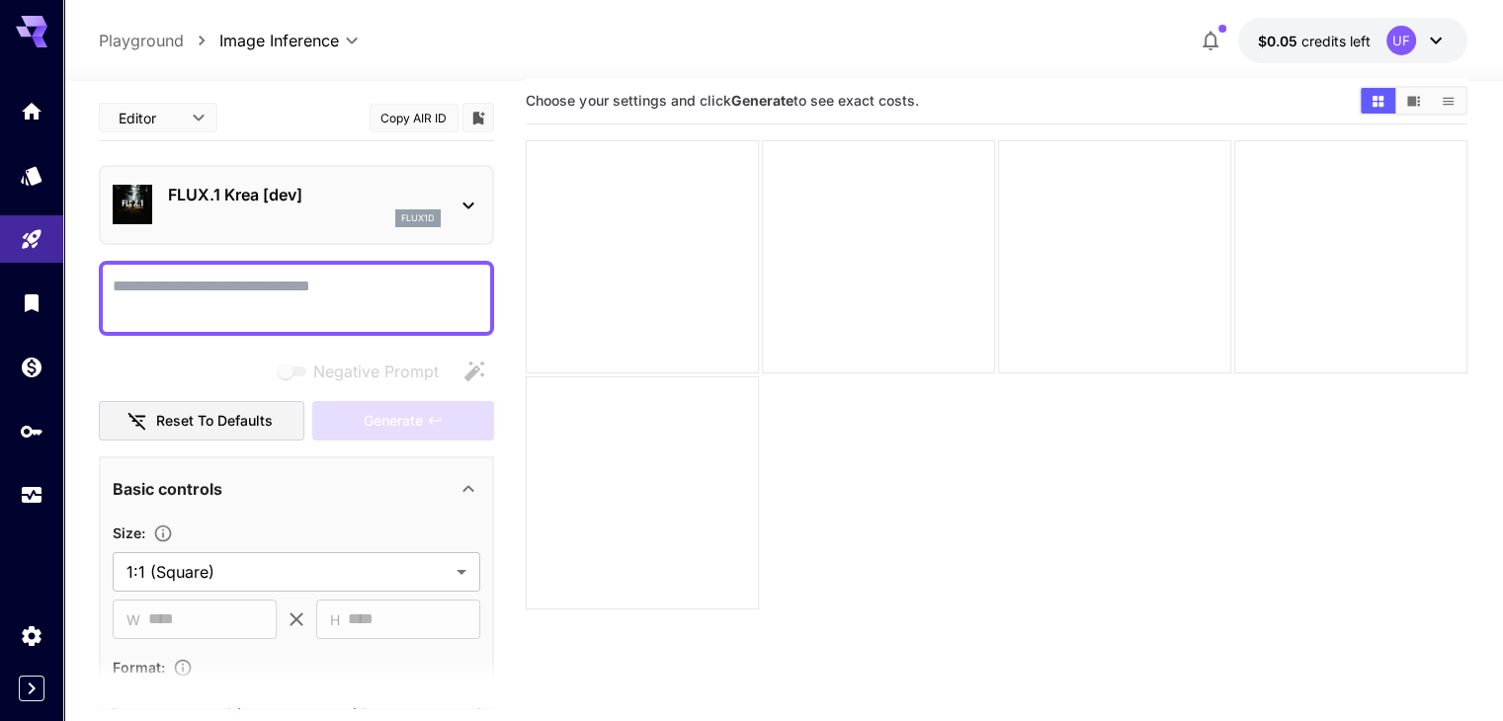
scroll to position [0, 0]
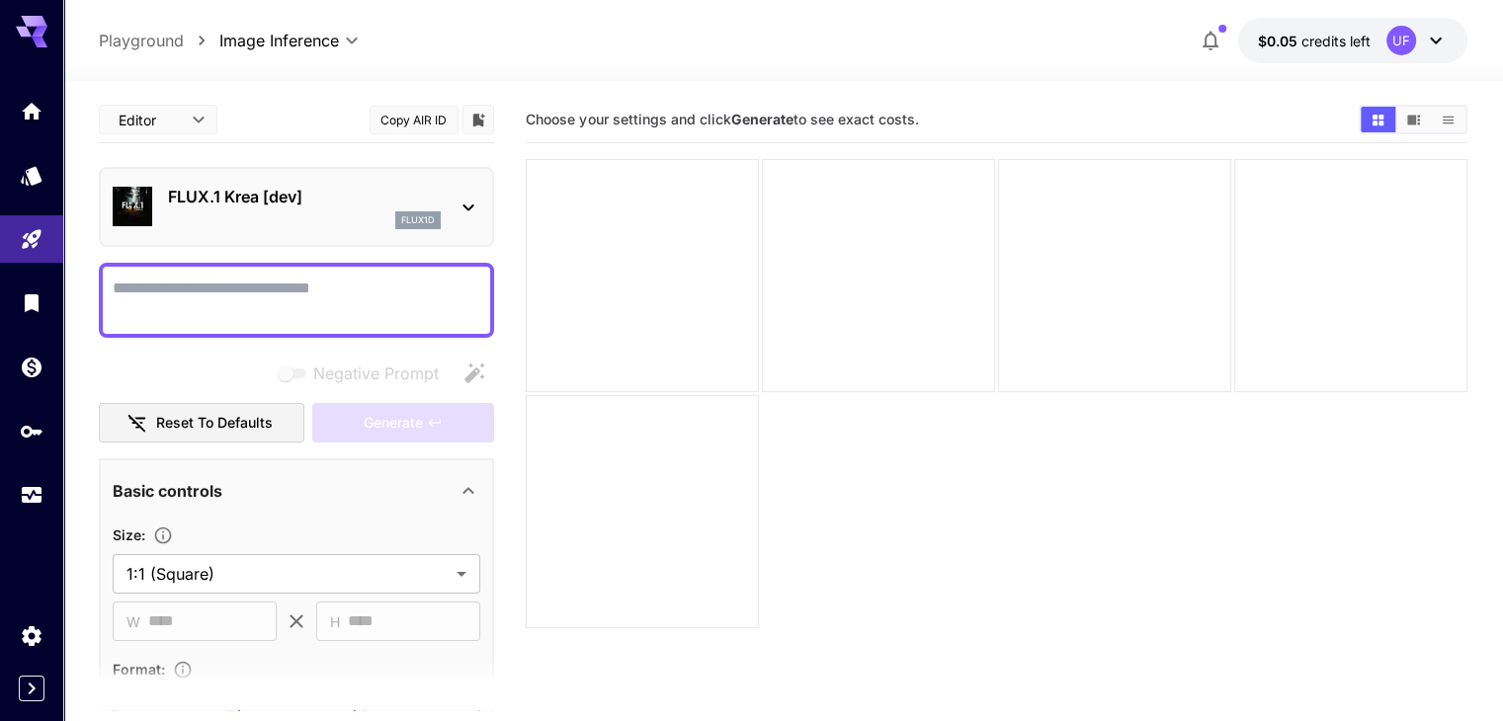
click at [653, 121] on span "Choose your settings and click Generate to see exact costs." at bounding box center [722, 119] width 392 height 17
click at [418, 307] on textarea "Negative Prompt" at bounding box center [297, 300] width 368 height 47
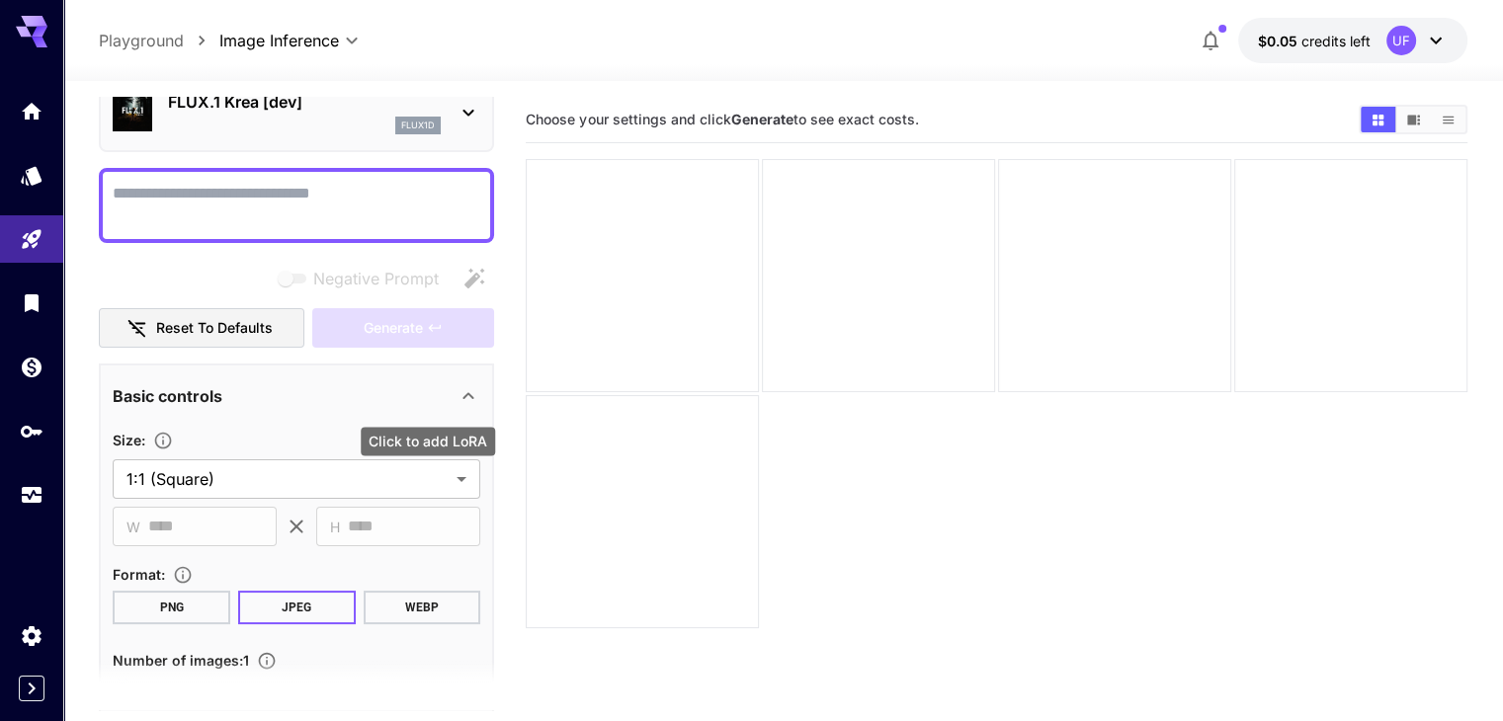
scroll to position [94, 0]
click at [363, 188] on textarea "Negative Prompt" at bounding box center [297, 206] width 368 height 47
click at [338, 194] on textarea "Negative Prompt" at bounding box center [297, 206] width 368 height 47
paste textarea "**********"
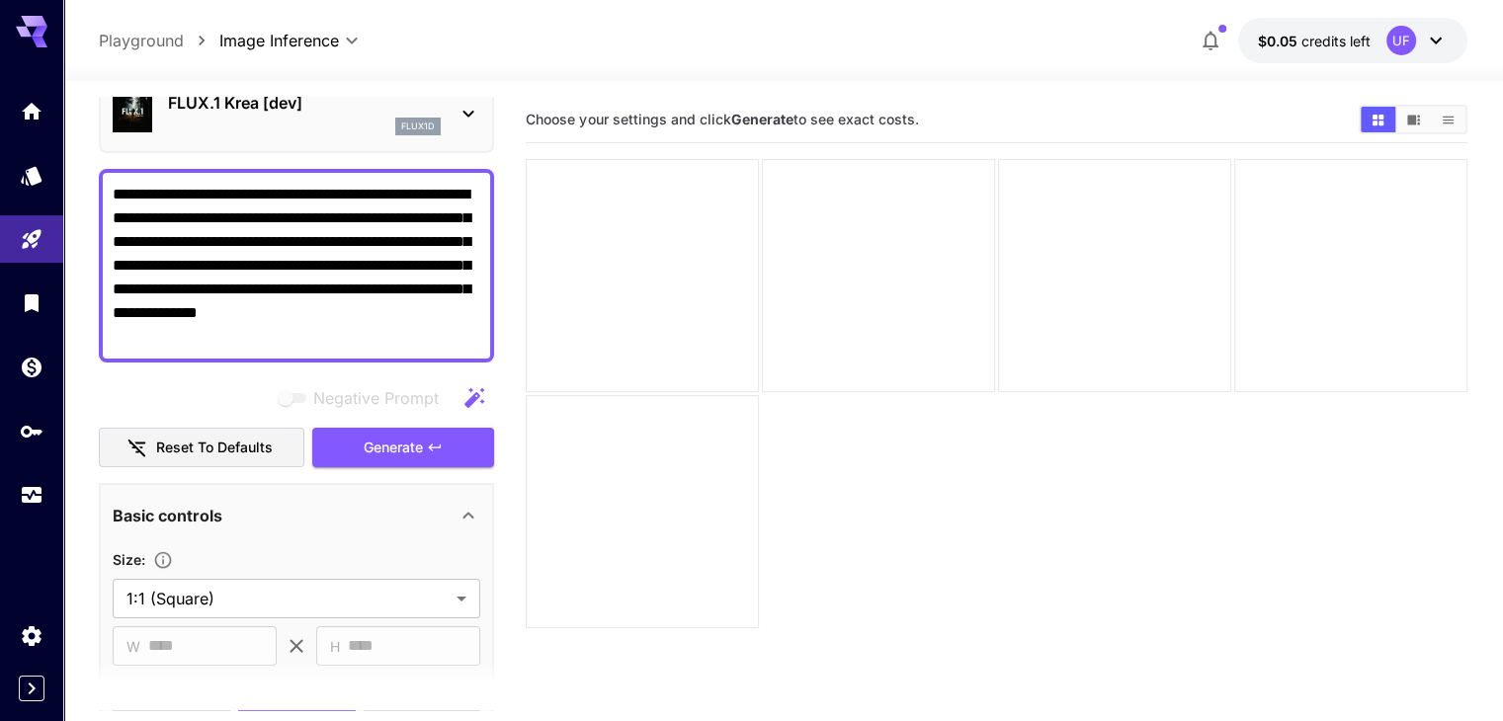
type textarea "**********"
click at [730, 452] on section "Choose your settings and click Generate to see exact costs." at bounding box center [996, 457] width 941 height 721
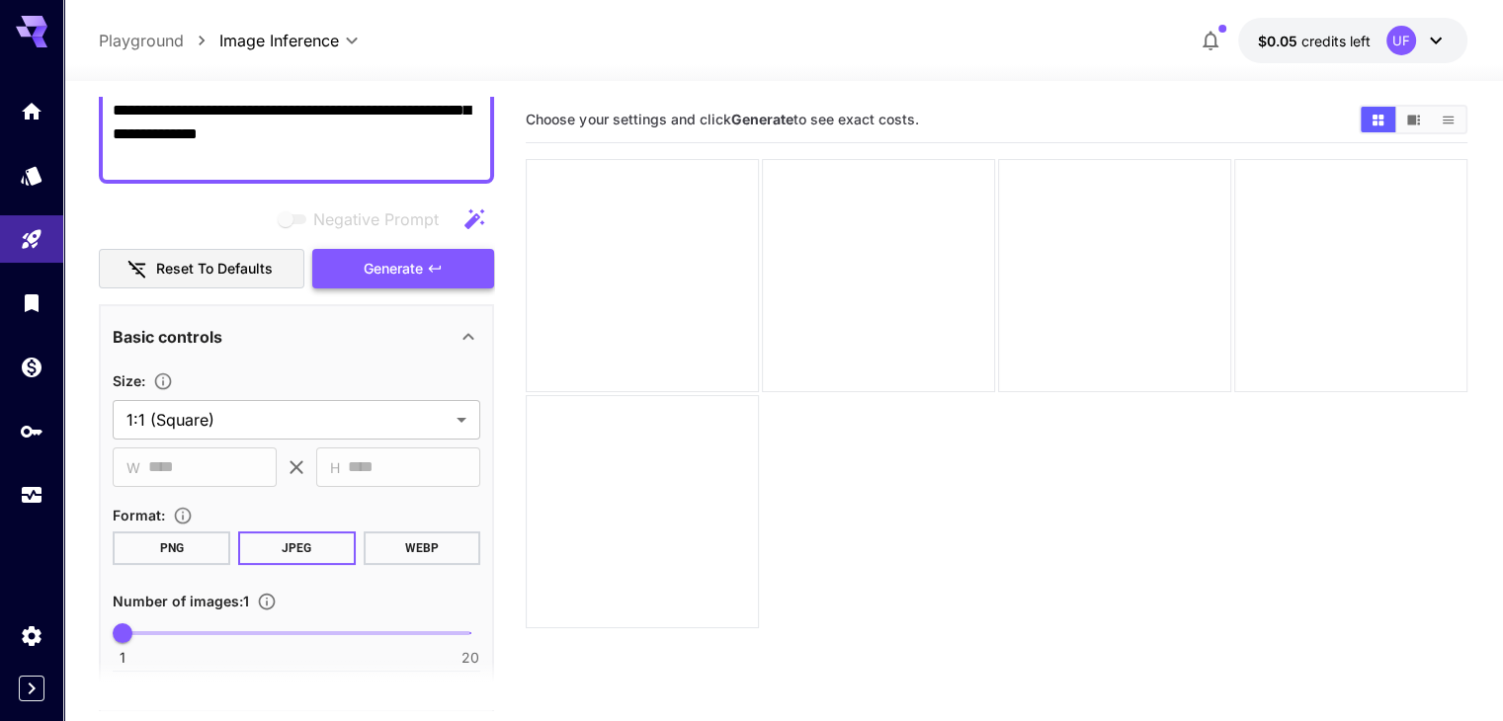
scroll to position [291, 0]
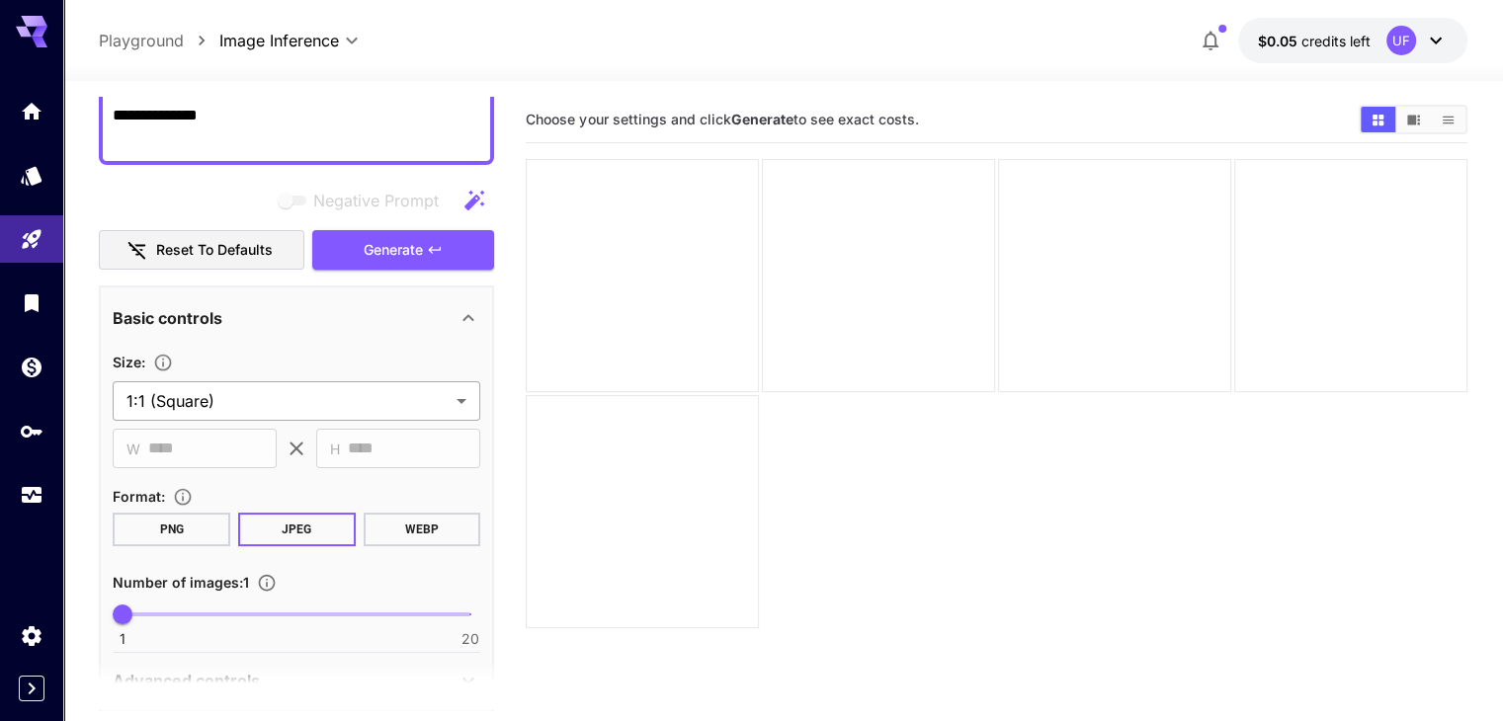
click at [354, 410] on body "**********" at bounding box center [751, 438] width 1503 height 877
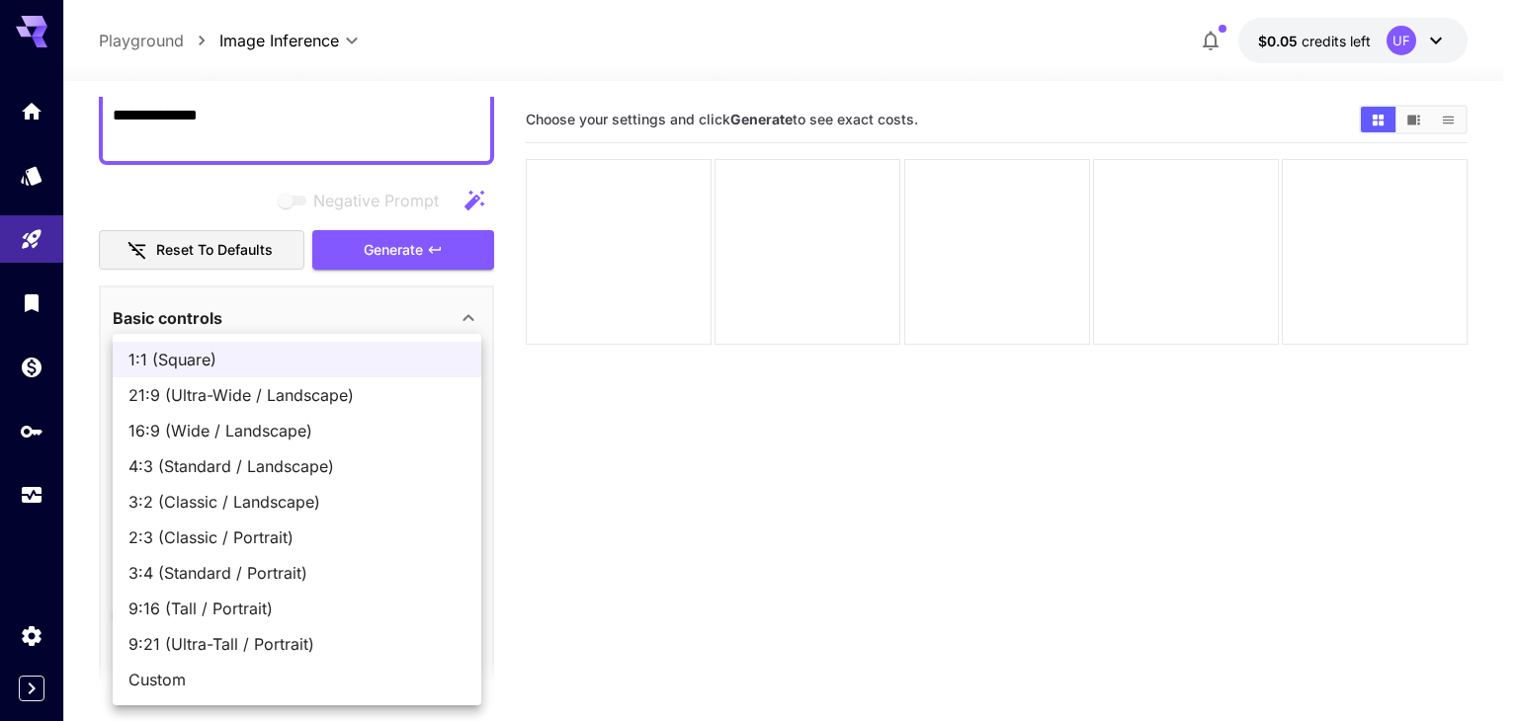
click at [304, 431] on span "16:9 (Wide / Landscape)" at bounding box center [296, 431] width 337 height 24
type input "**********"
type input "****"
type input "***"
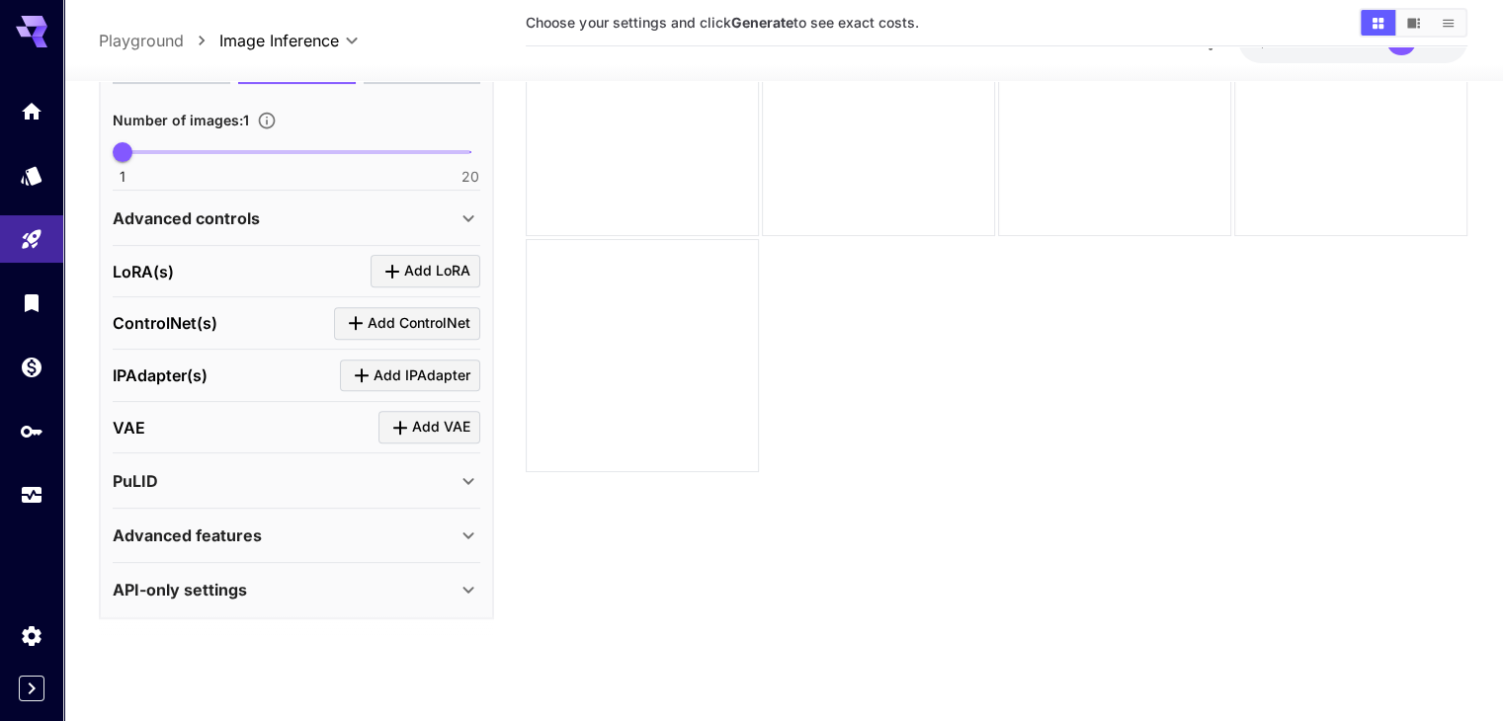
scroll to position [311, 0]
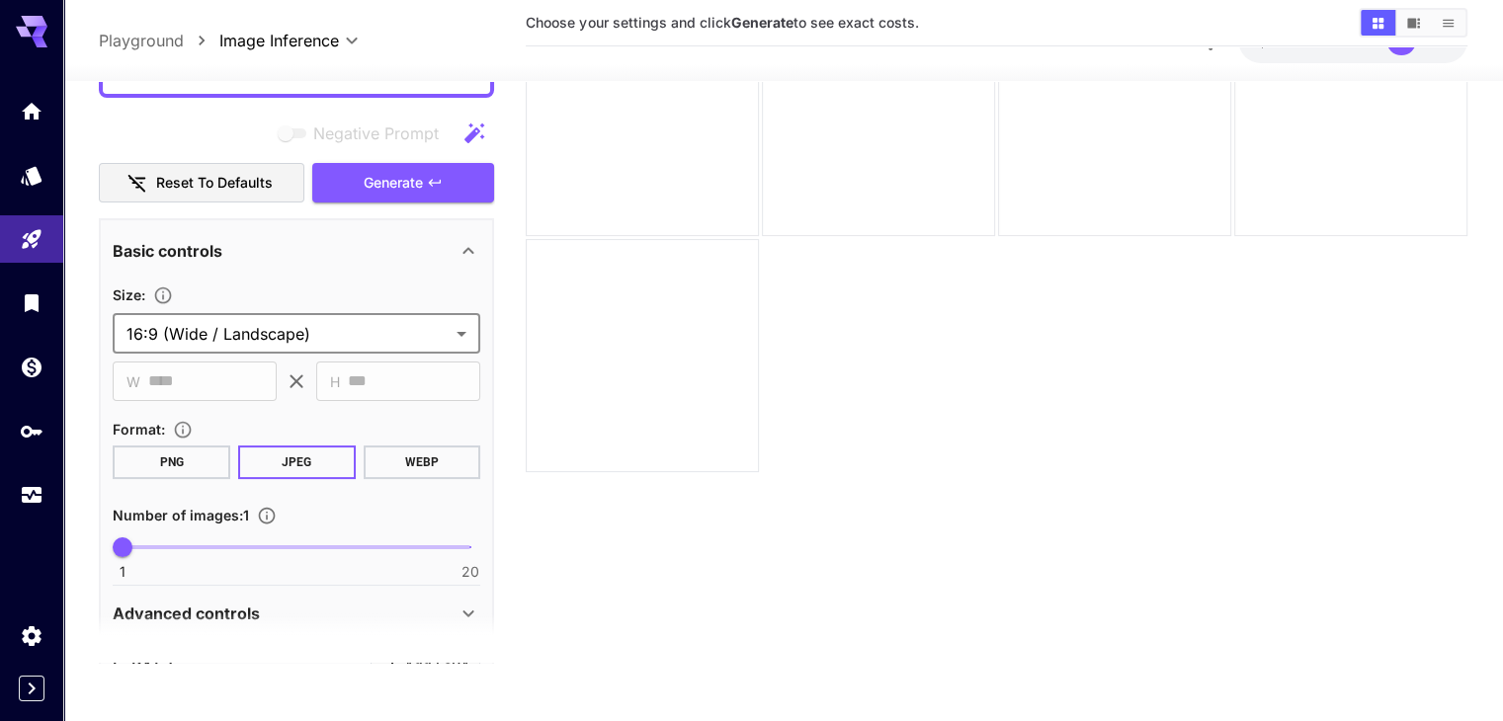
click at [432, 445] on button "WEBP" at bounding box center [423, 462] width 118 height 34
click at [426, 463] on button "WEBP" at bounding box center [423, 462] width 118 height 34
click at [169, 466] on button "PNG" at bounding box center [172, 462] width 118 height 34
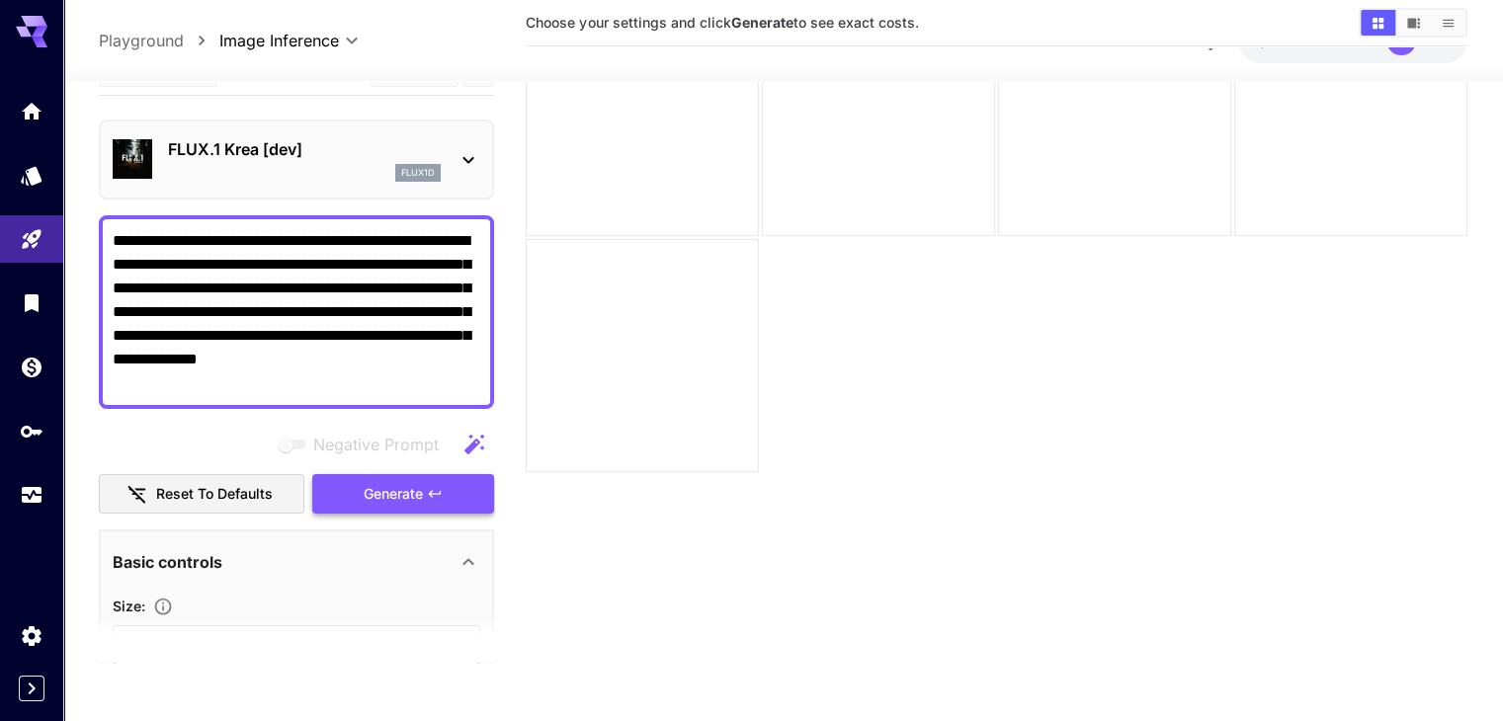
click at [415, 499] on span "Generate" at bounding box center [393, 493] width 59 height 25
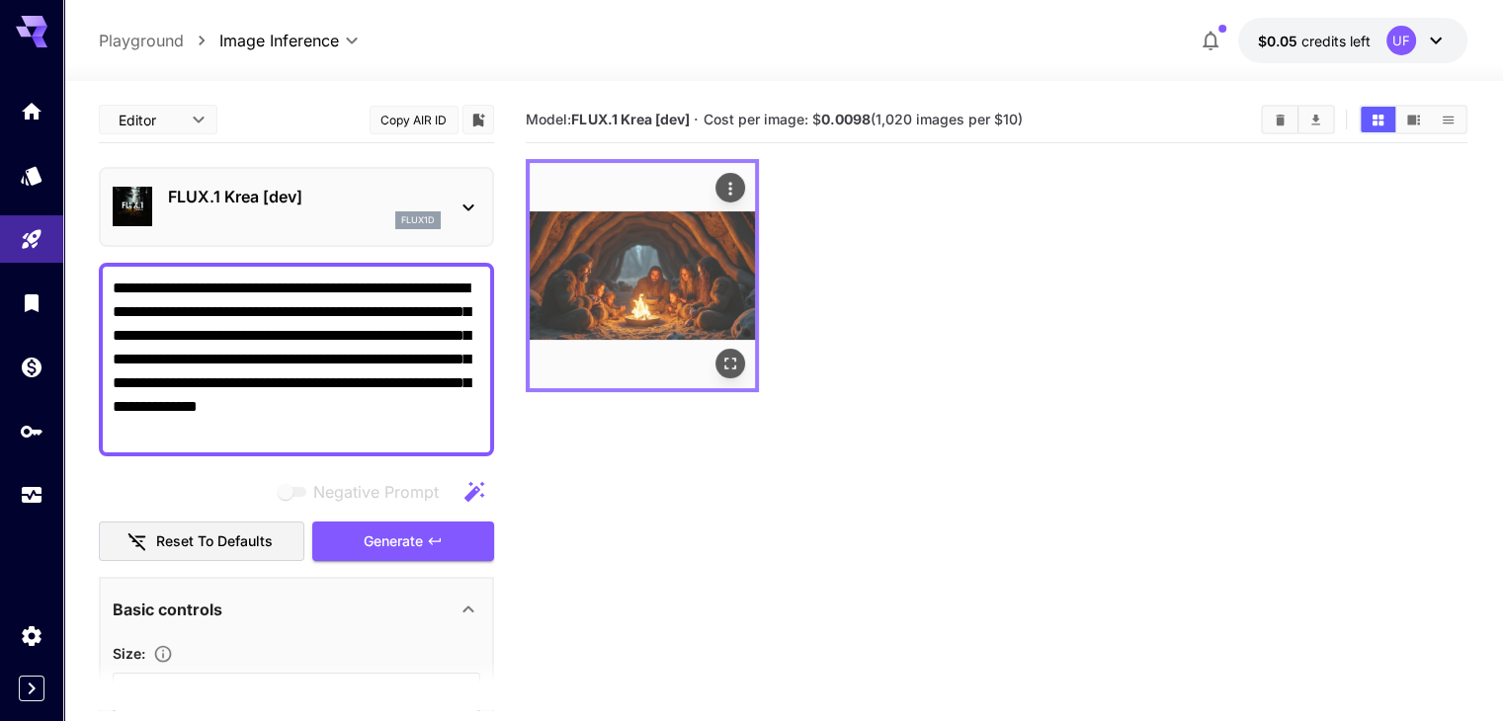
click at [631, 253] on img at bounding box center [642, 275] width 225 height 225
click at [720, 354] on icon "Open in fullscreen" at bounding box center [730, 364] width 20 height 20
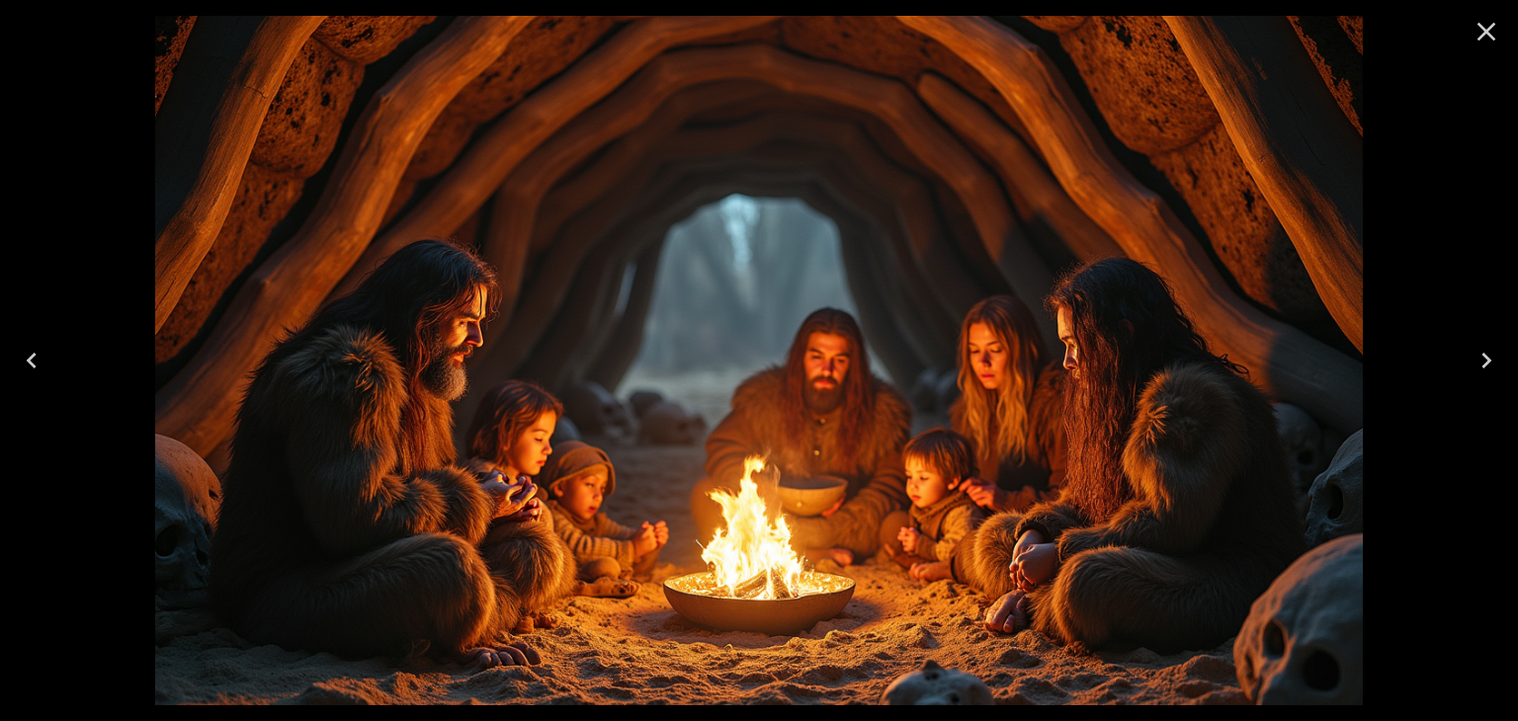
click at [1486, 24] on icon "Close" at bounding box center [1486, 32] width 32 height 32
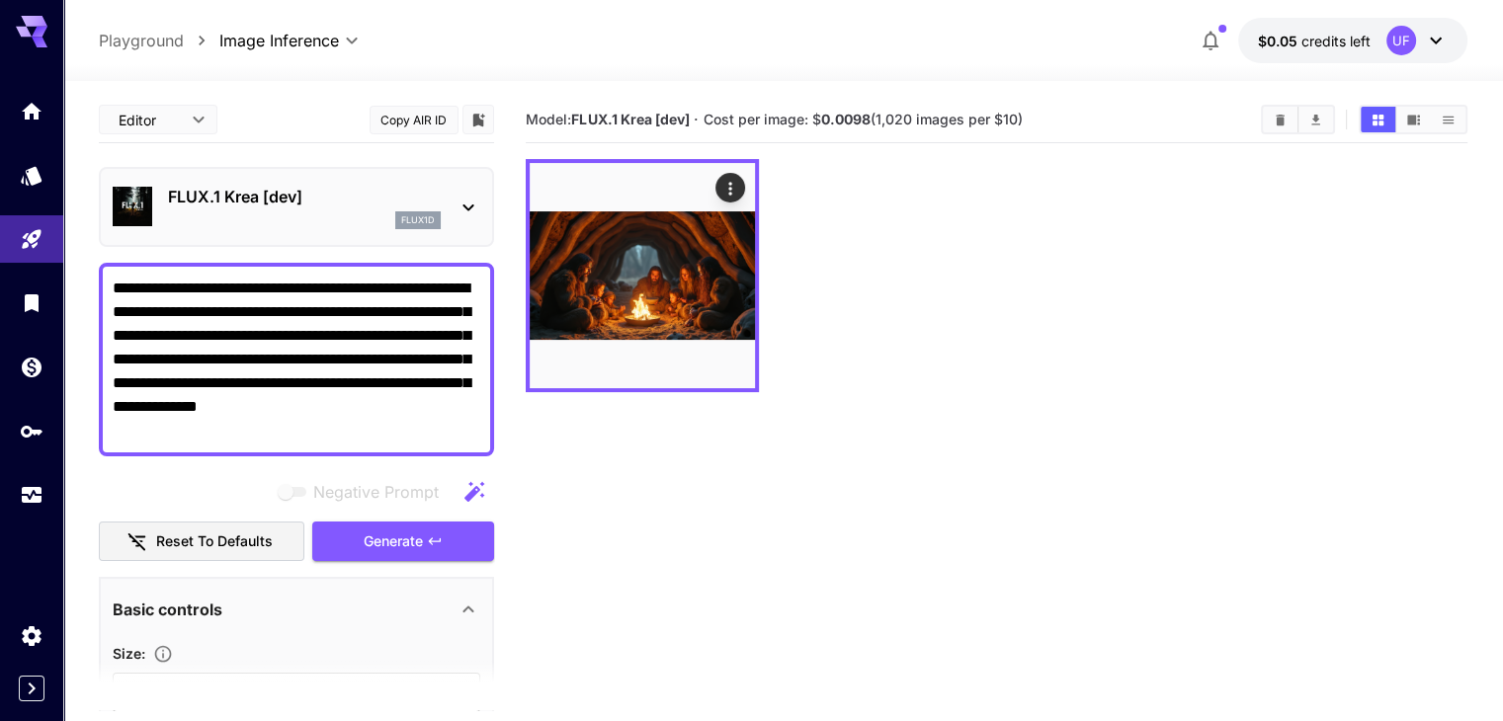
click at [225, 207] on div "FLUX.1 Krea [dev] flux1d" at bounding box center [304, 207] width 273 height 44
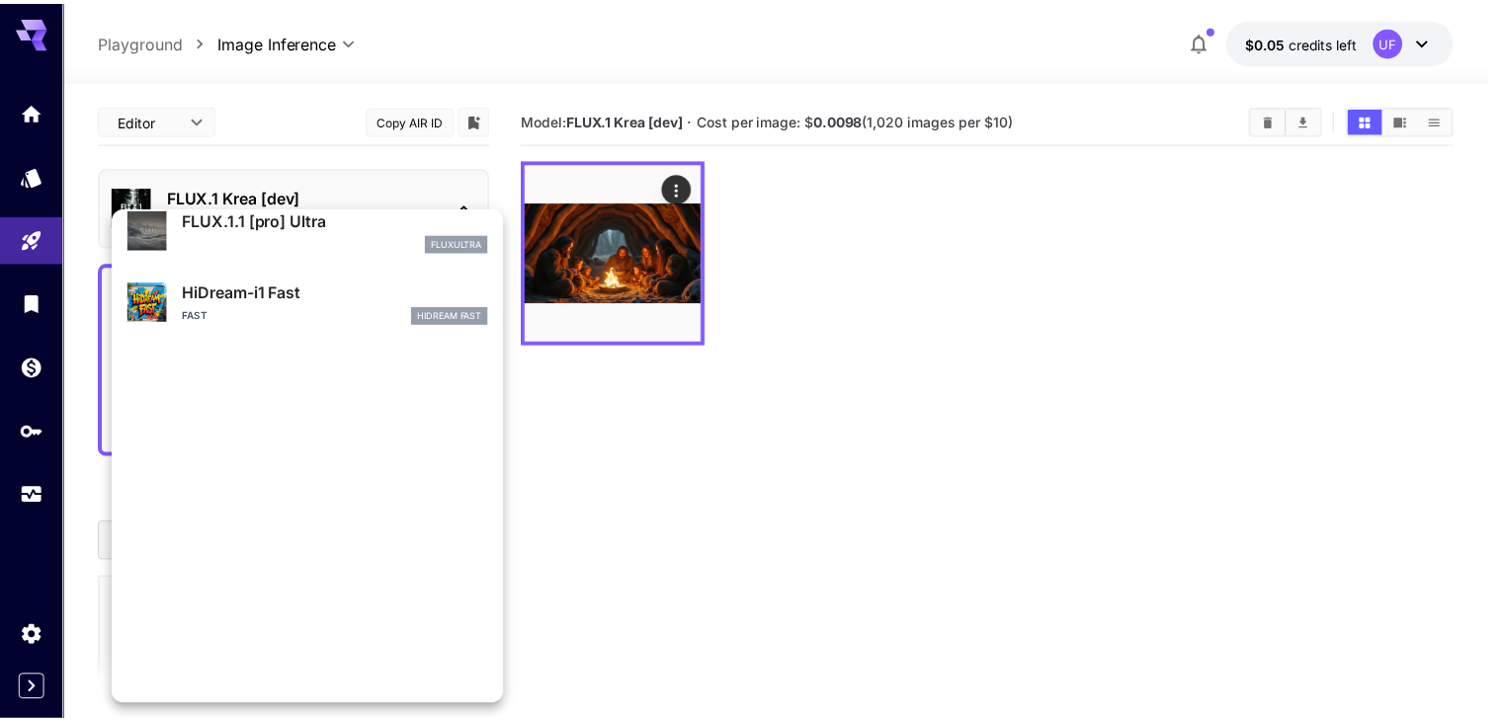
scroll to position [1525, 0]
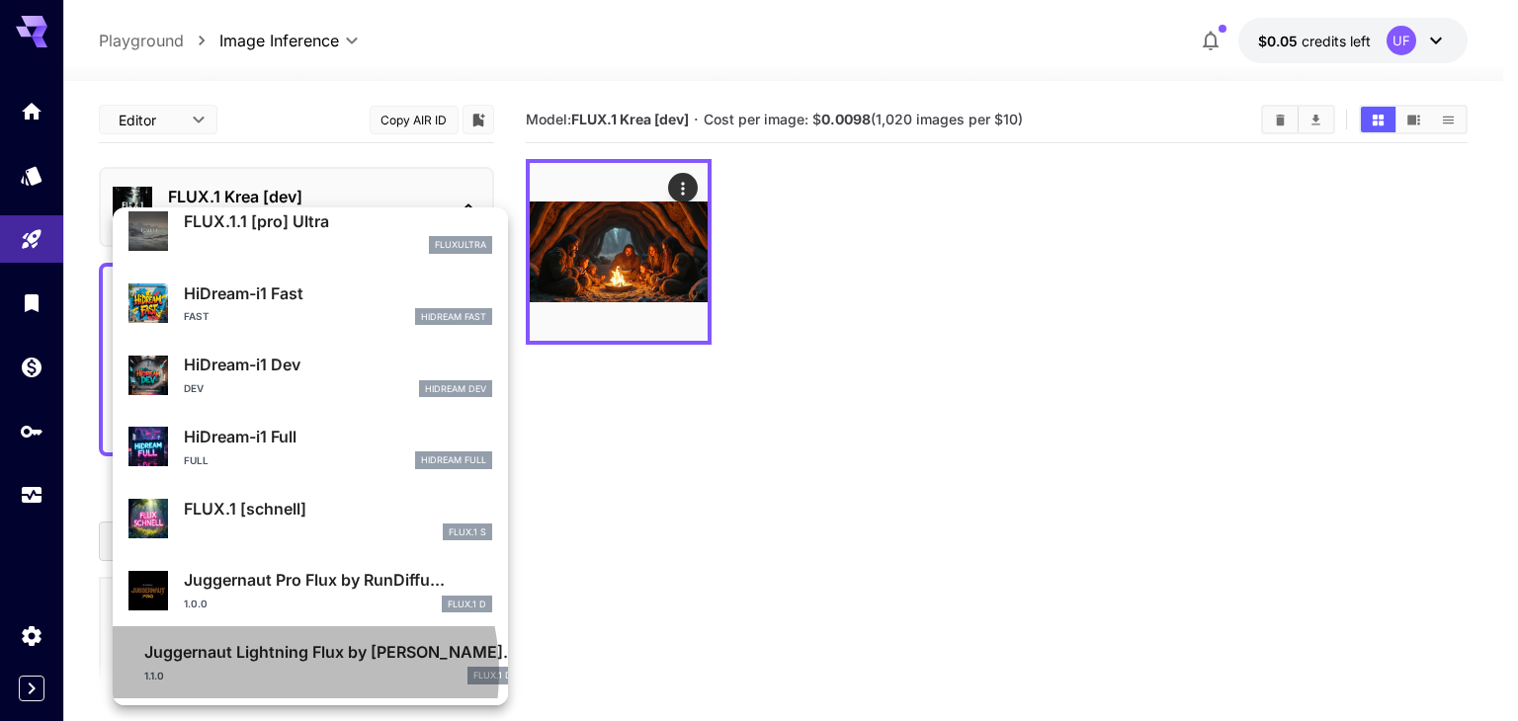
click at [264, 672] on div "1.1.0 FLUX.1 D" at bounding box center [330, 676] width 373 height 18
type input "*"
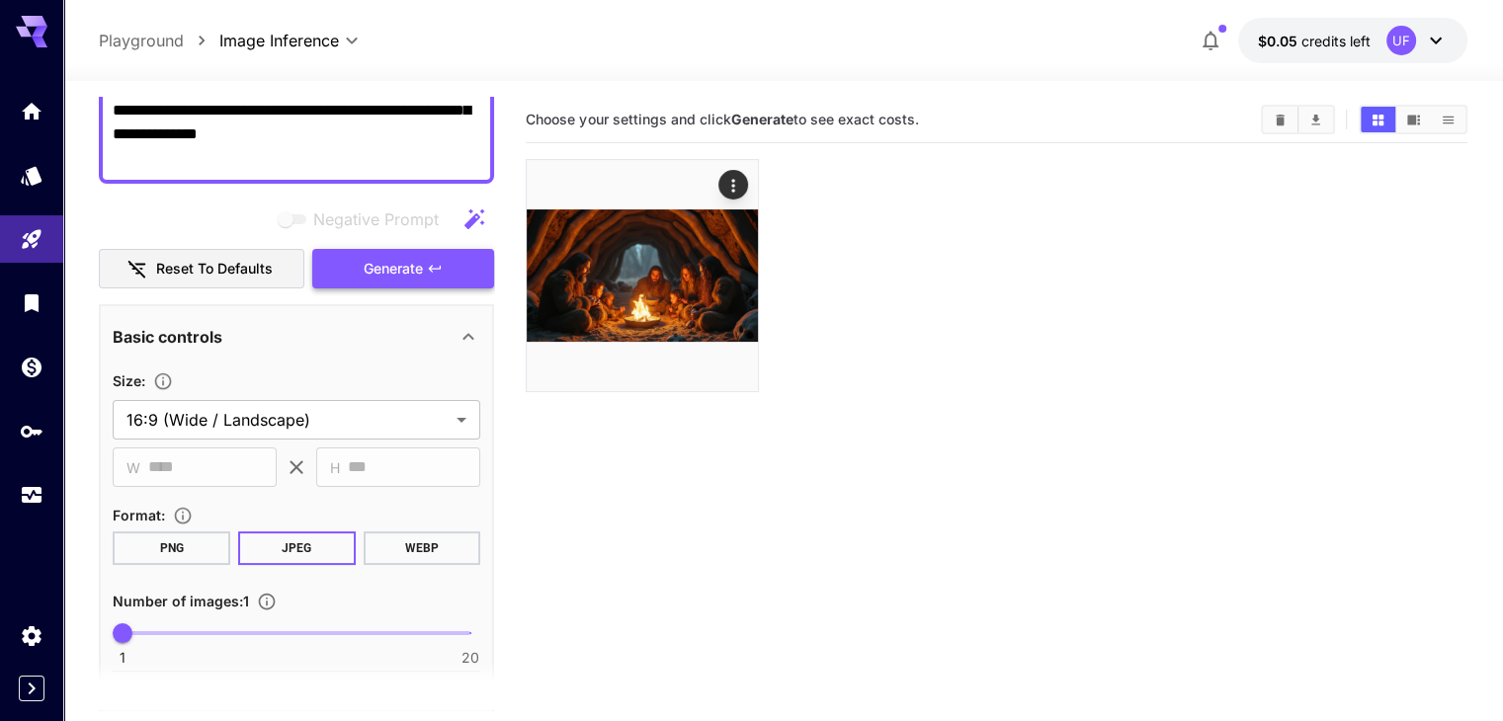
click at [418, 257] on span "Generate" at bounding box center [393, 269] width 59 height 25
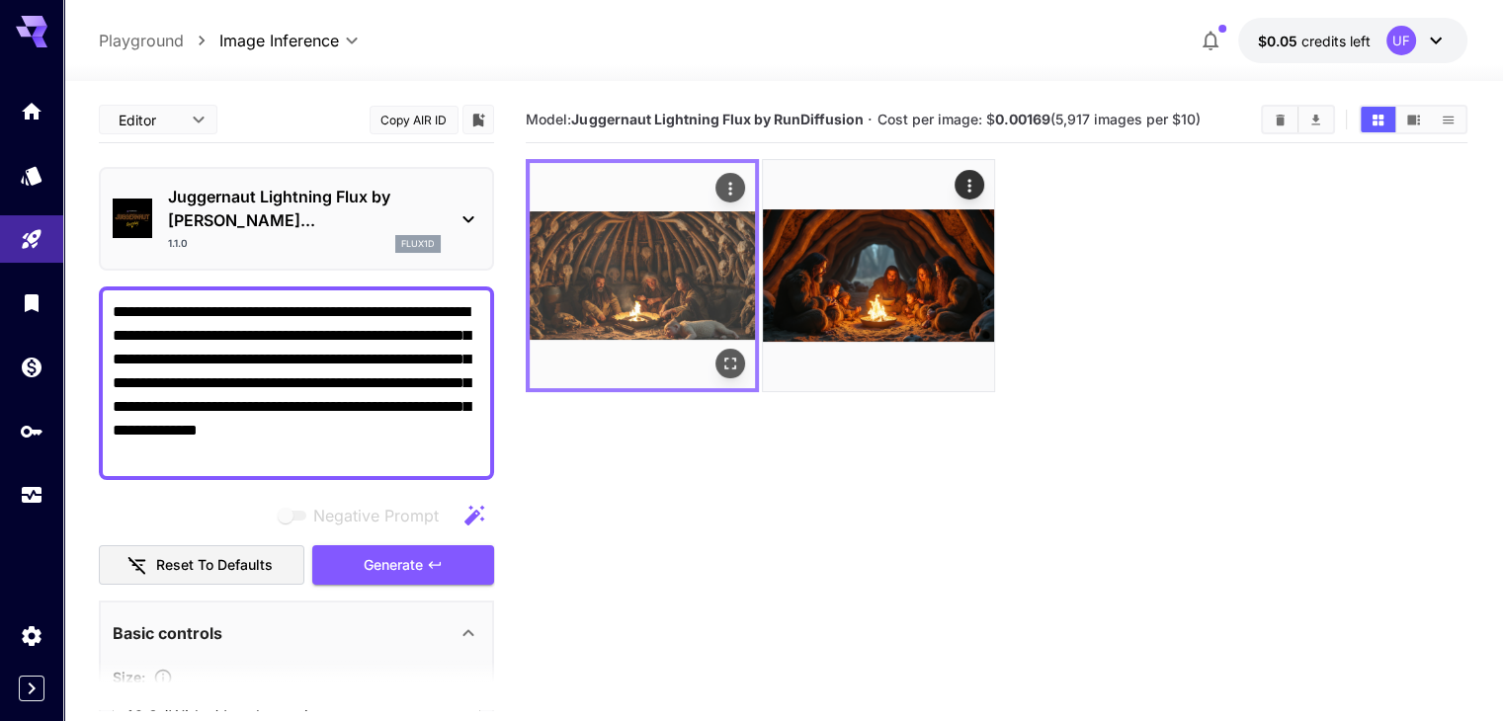
click at [646, 248] on img at bounding box center [642, 275] width 225 height 225
click at [720, 354] on icon "Open in fullscreen" at bounding box center [730, 364] width 20 height 20
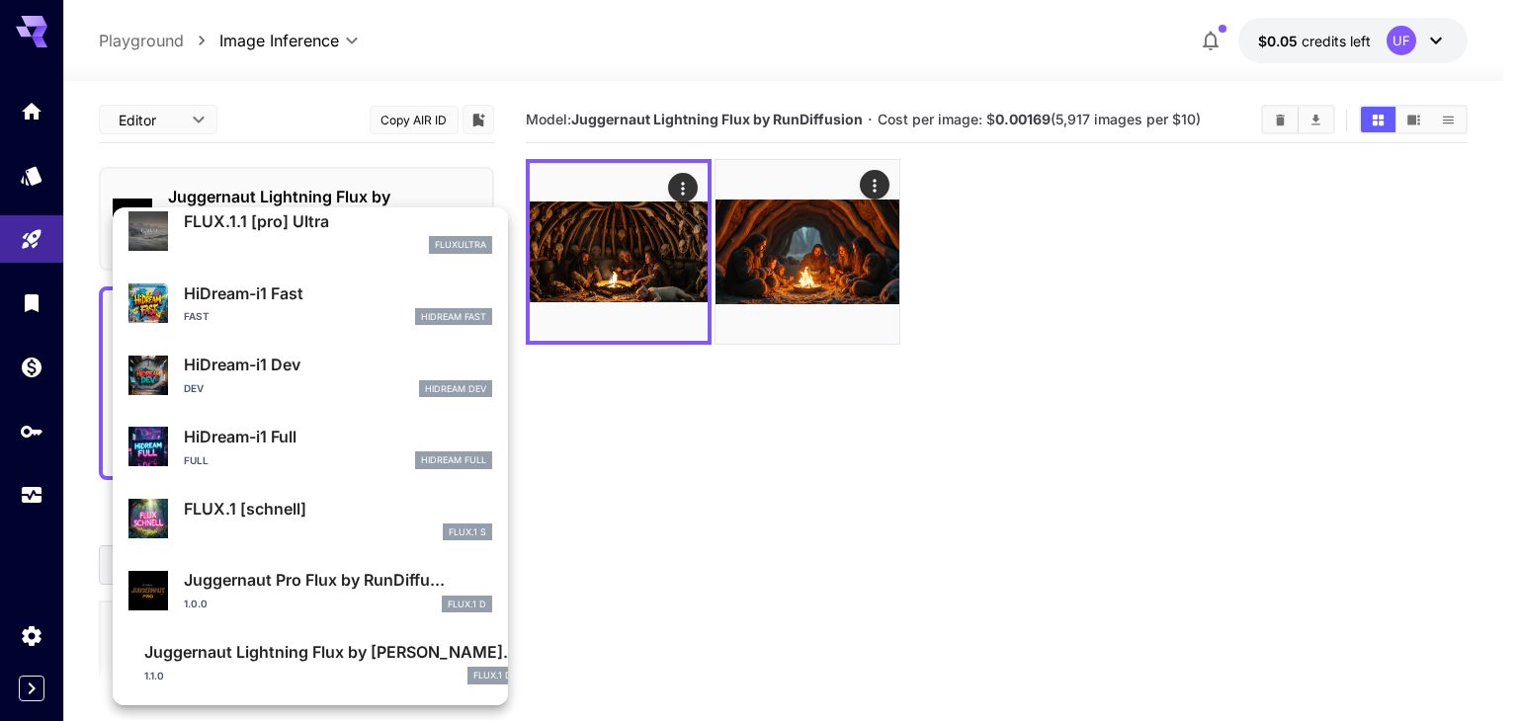
scroll to position [1525, 0]
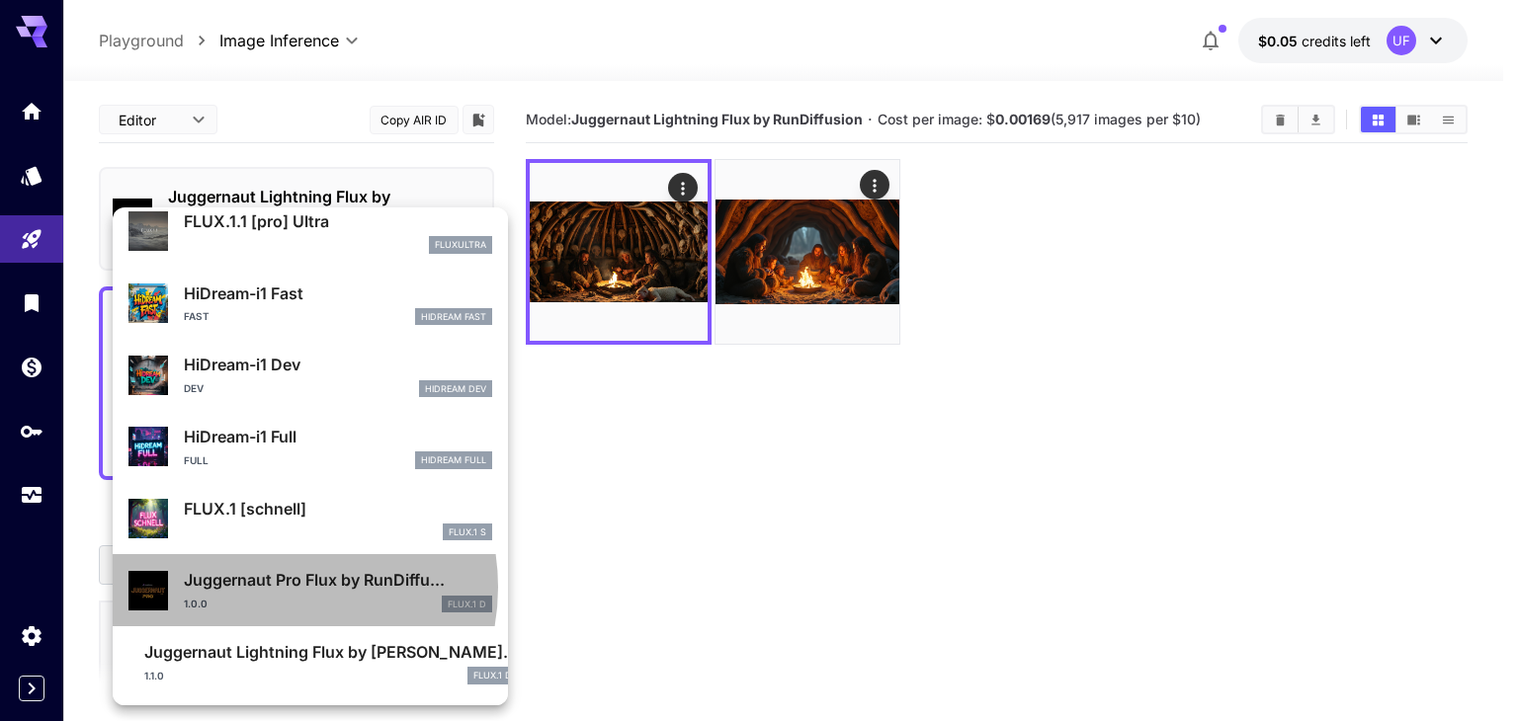
click at [266, 587] on p "Juggernaut Pro Flux by RunDiffu..." at bounding box center [338, 580] width 308 height 24
type input "**"
type input "*"
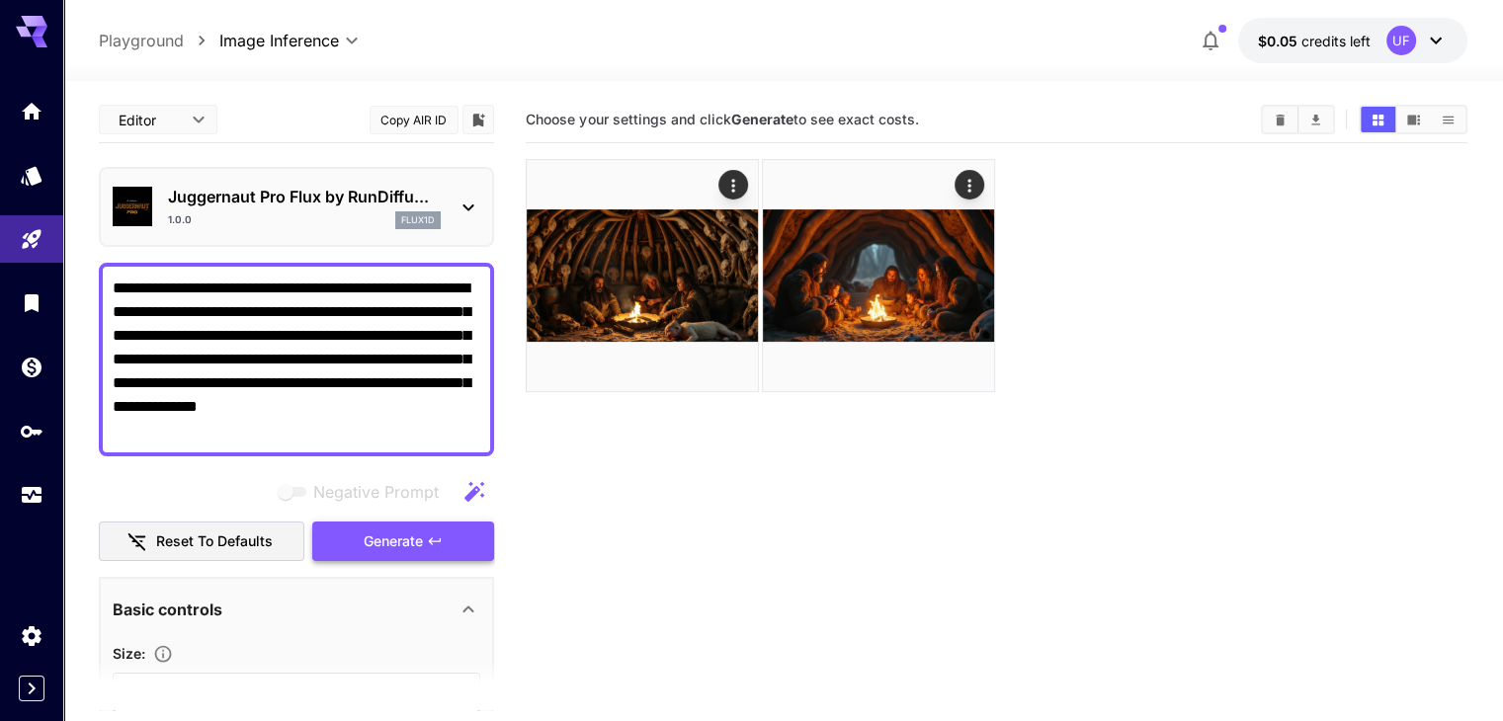
click at [434, 542] on icon "button" at bounding box center [435, 542] width 16 height 16
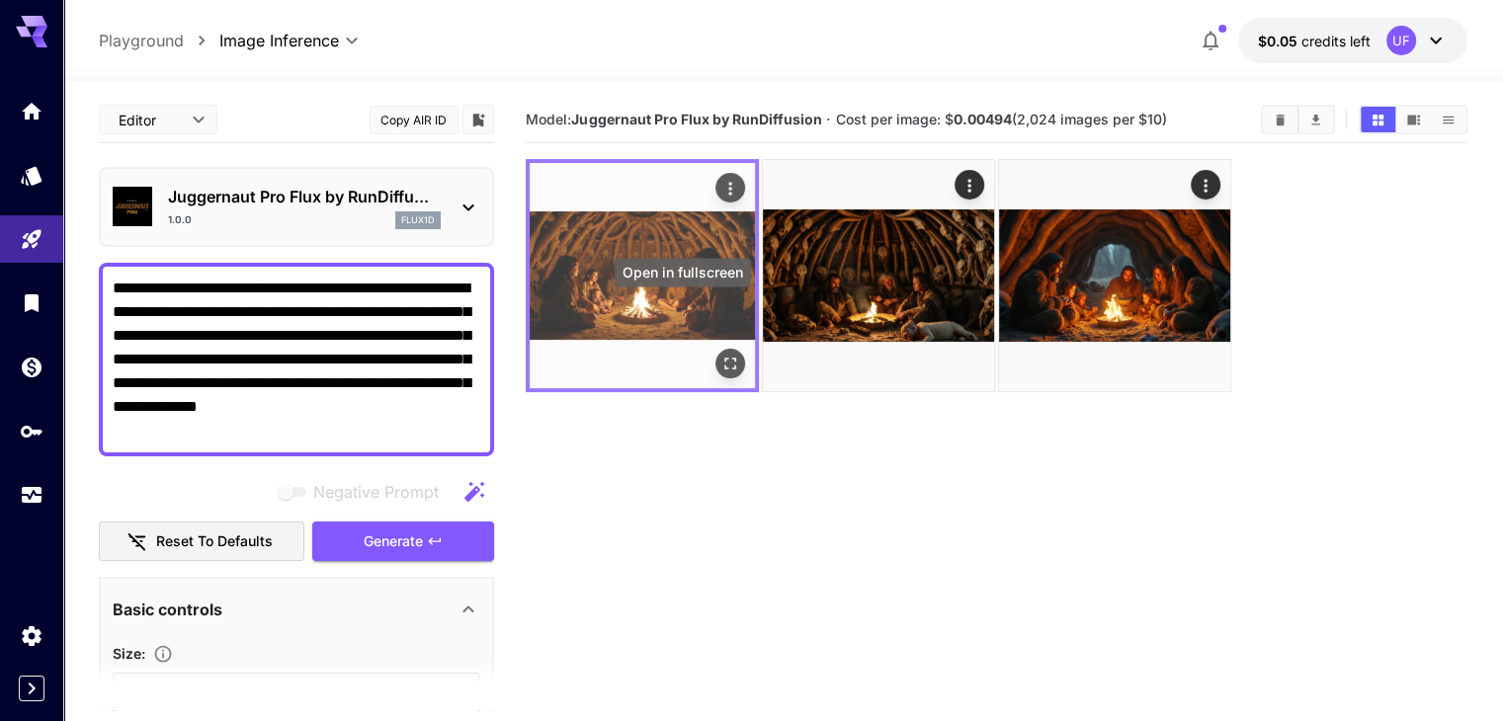
click at [715, 349] on button "Open in fullscreen" at bounding box center [730, 364] width 30 height 30
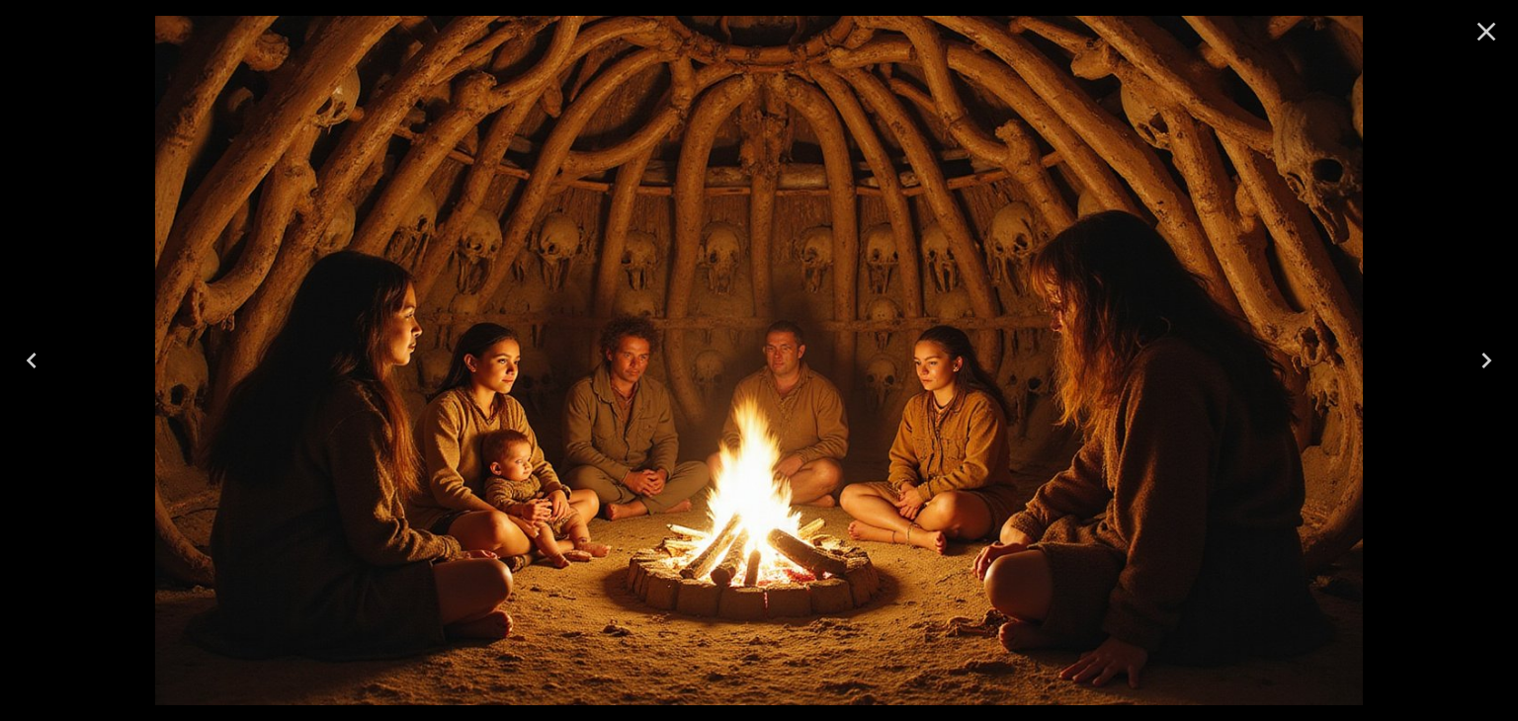
click at [1496, 36] on icon "Close" at bounding box center [1486, 32] width 32 height 32
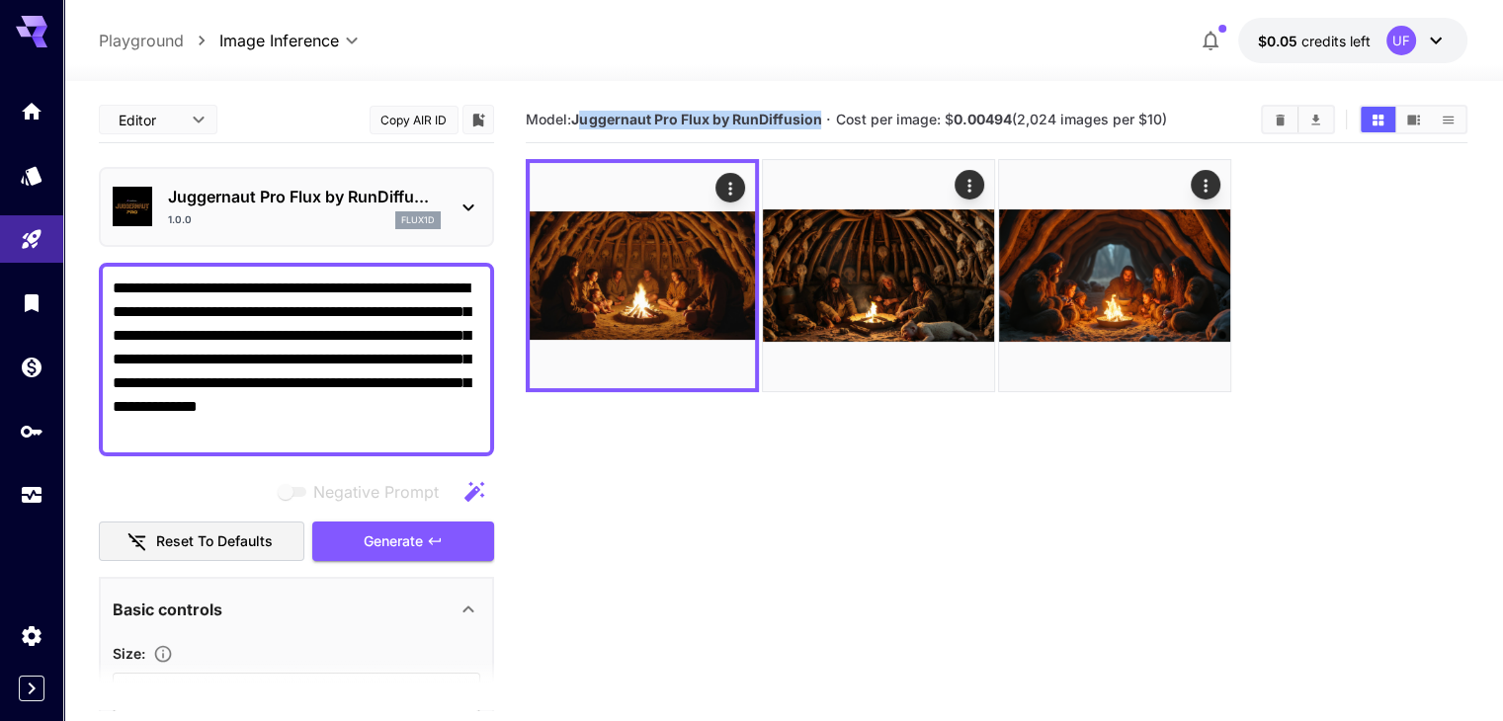
drag, startPoint x: 579, startPoint y: 123, endPoint x: 819, endPoint y: 119, distance: 240.1
click at [819, 119] on b "Juggernaut Pro Flux by RunDiffusion" at bounding box center [696, 119] width 250 height 17
click at [656, 114] on b "Juggernaut Pro Flux by RunDiffusion" at bounding box center [696, 119] width 250 height 17
drag, startPoint x: 573, startPoint y: 120, endPoint x: 821, endPoint y: 116, distance: 248.0
click at [821, 116] on span "Model: Juggernaut Pro Flux by RunDiffusion" at bounding box center [673, 119] width 295 height 17
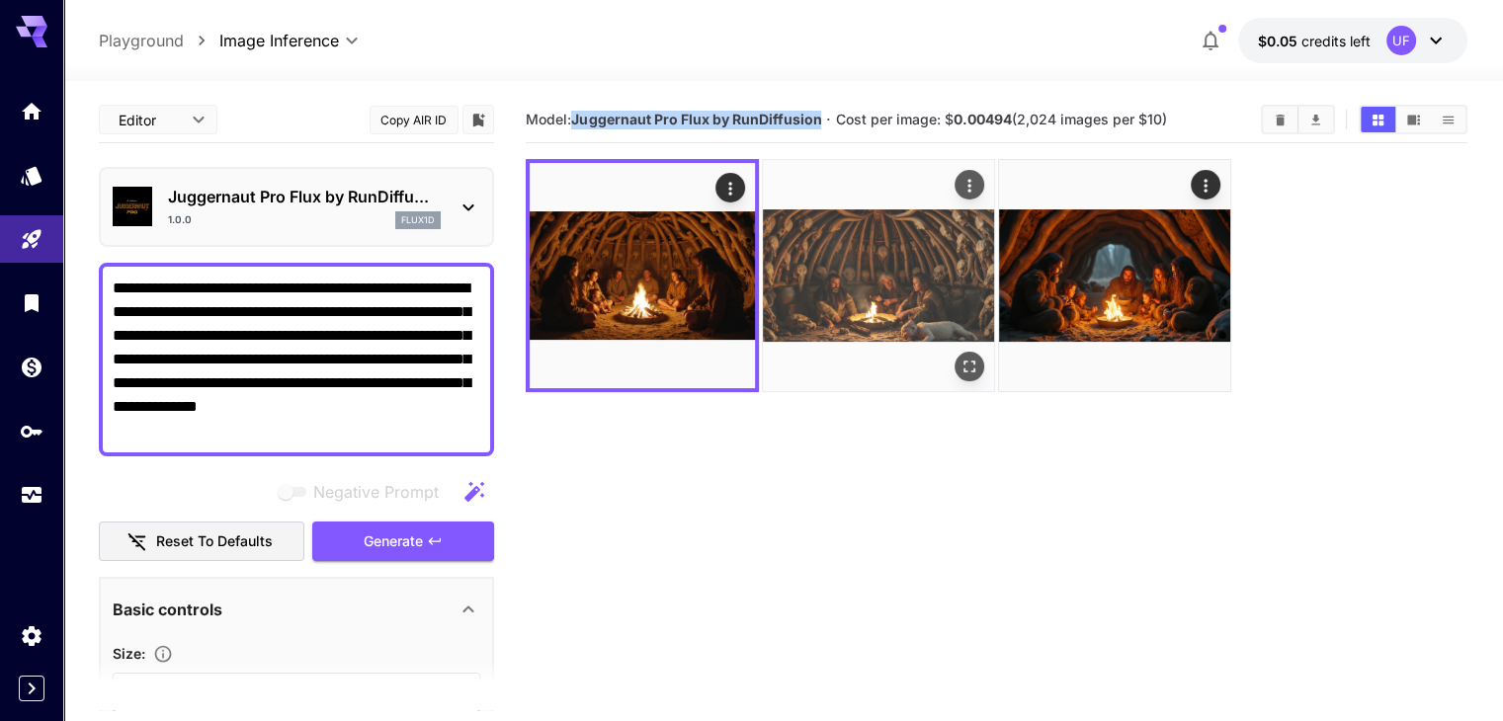
copy b "Juggernaut Pro Flux by RunDiffusion"
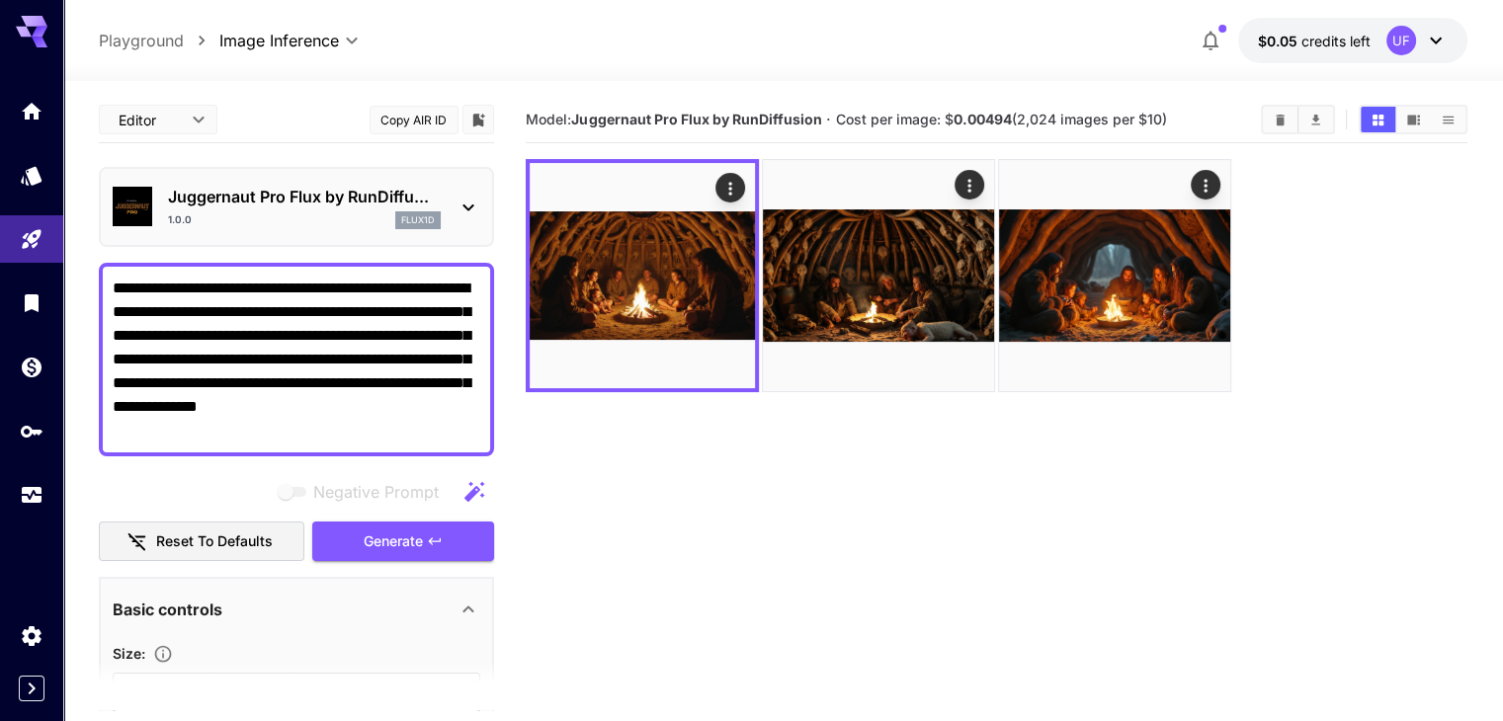
click at [443, 205] on div "Juggernaut Pro Flux by RunDiffu... 1.0.0 flux1d" at bounding box center [297, 207] width 368 height 60
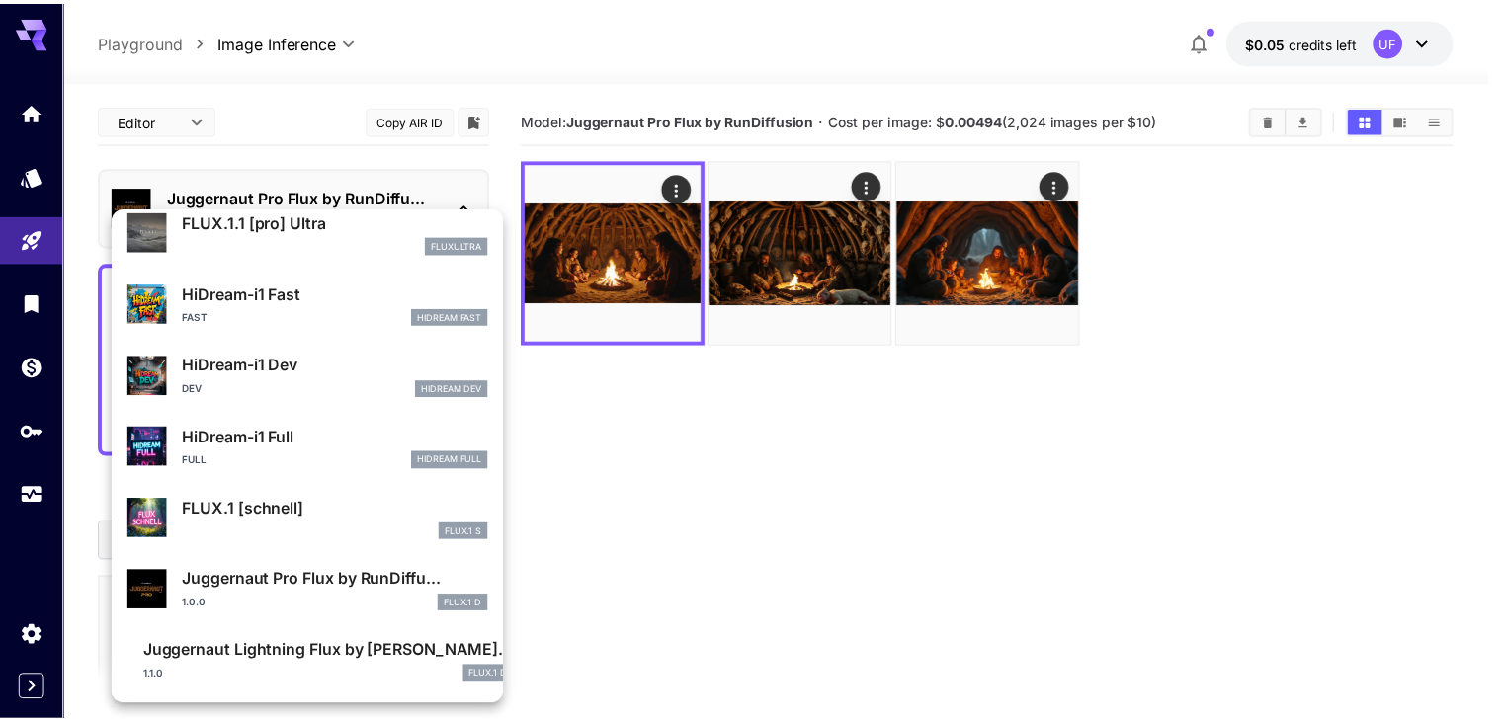
scroll to position [1525, 0]
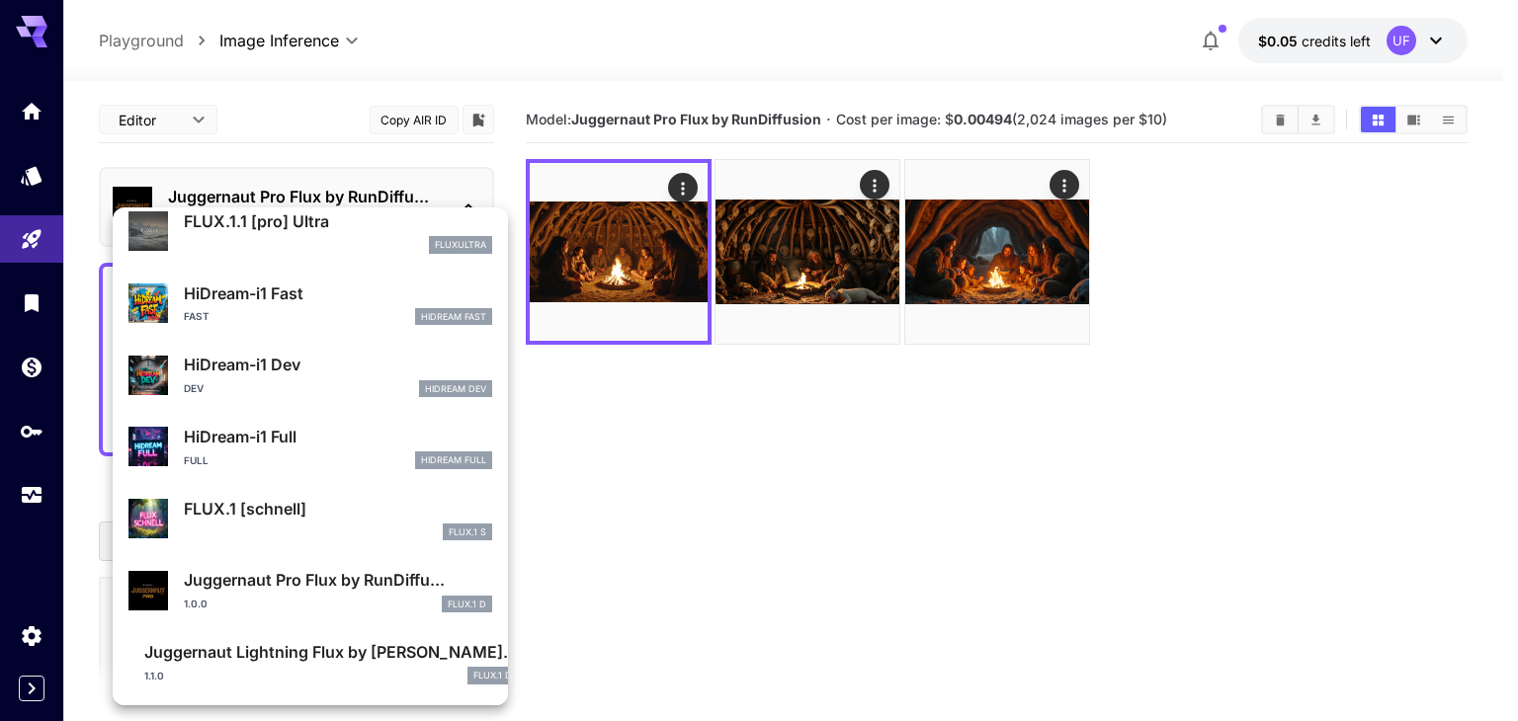
click at [307, 515] on p "FLUX.1 [schnell]" at bounding box center [338, 509] width 308 height 24
type input "*"
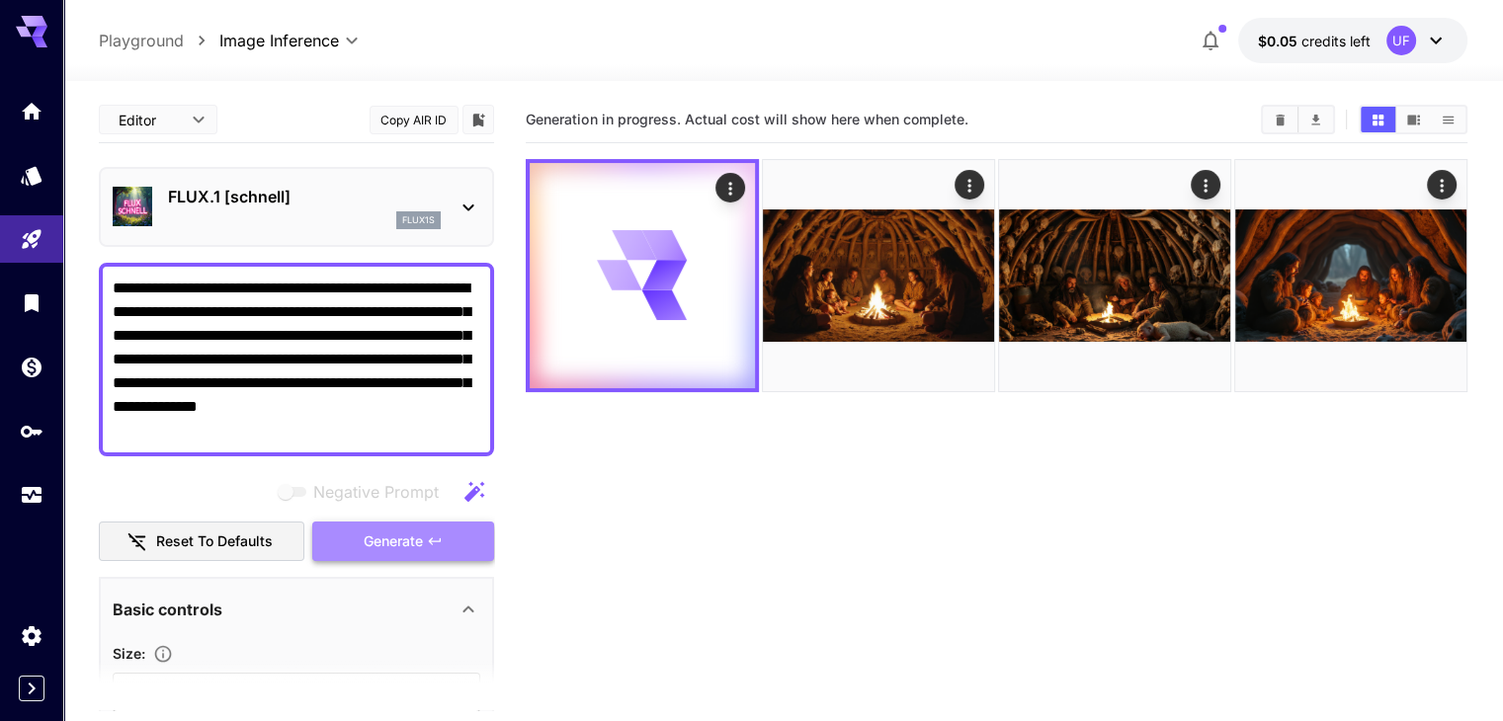
click at [414, 542] on span "Generate" at bounding box center [393, 542] width 59 height 25
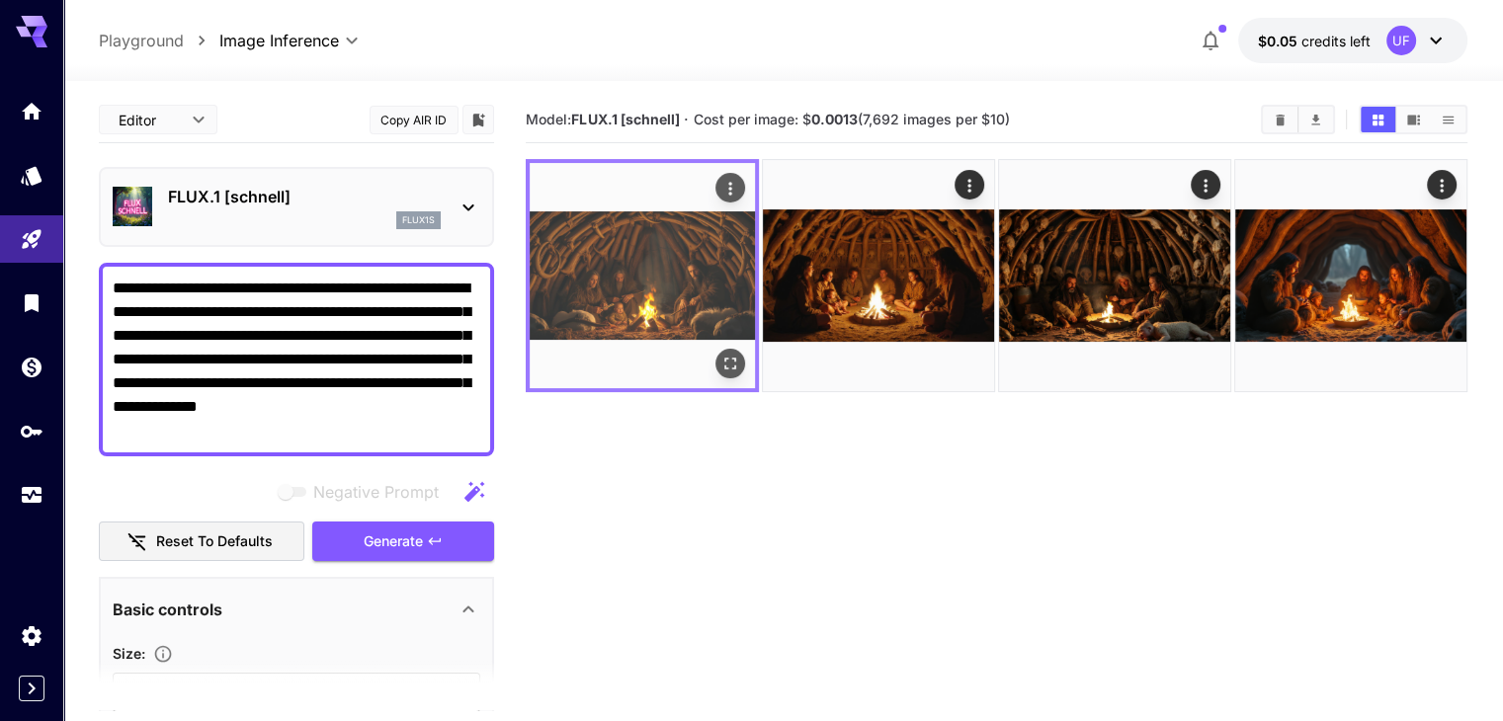
click at [664, 237] on img at bounding box center [642, 275] width 225 height 225
click at [724, 358] on icon "Open in fullscreen" at bounding box center [730, 364] width 12 height 12
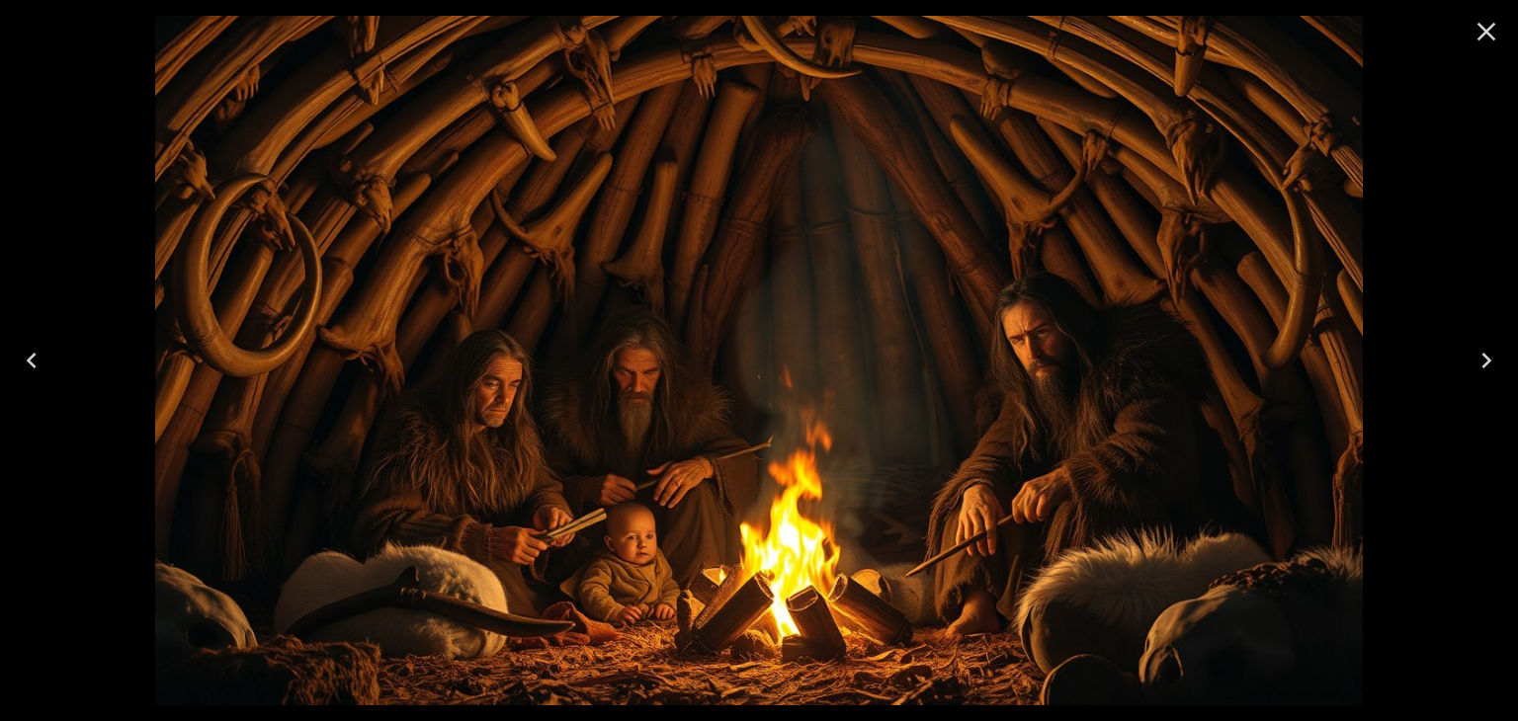
click at [1484, 33] on icon "Close" at bounding box center [1486, 32] width 19 height 19
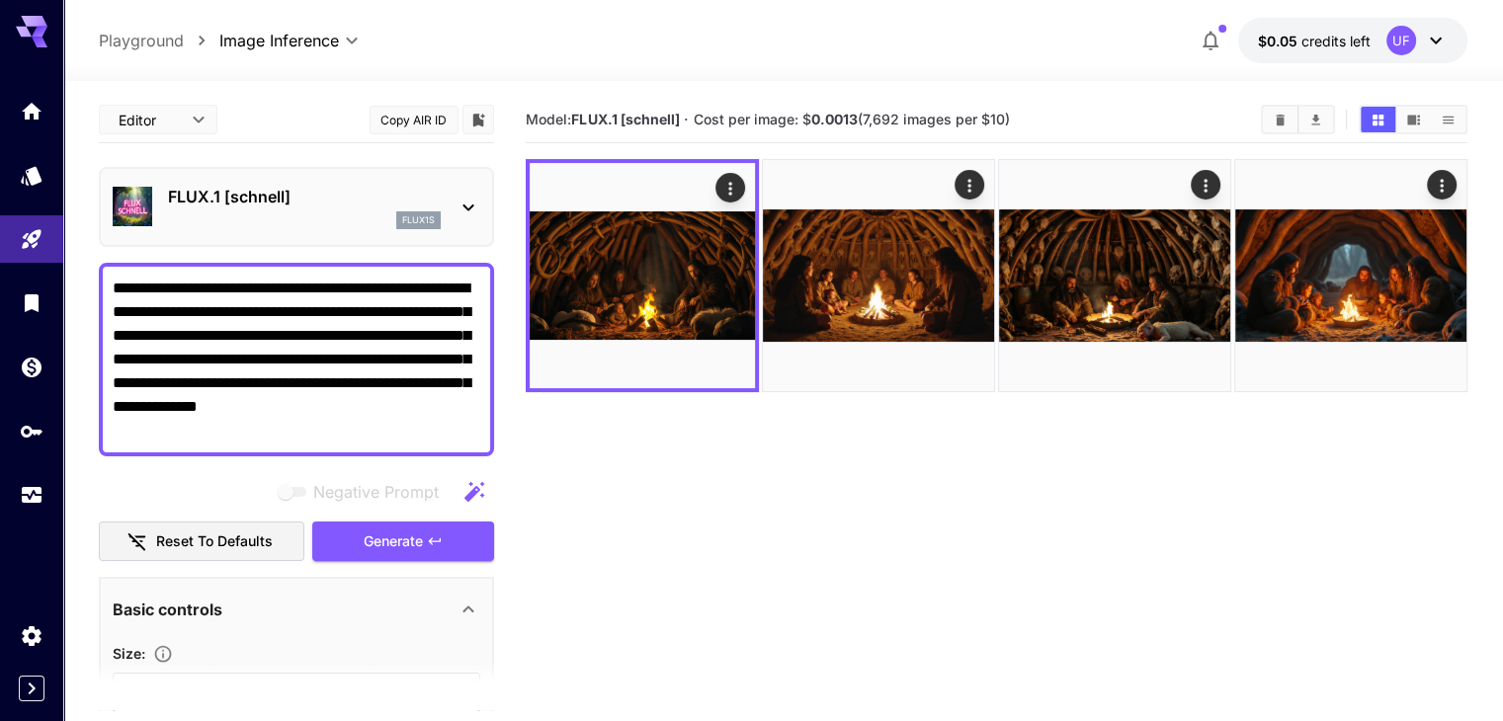
click at [409, 200] on p "FLUX.1 [schnell]" at bounding box center [304, 197] width 273 height 24
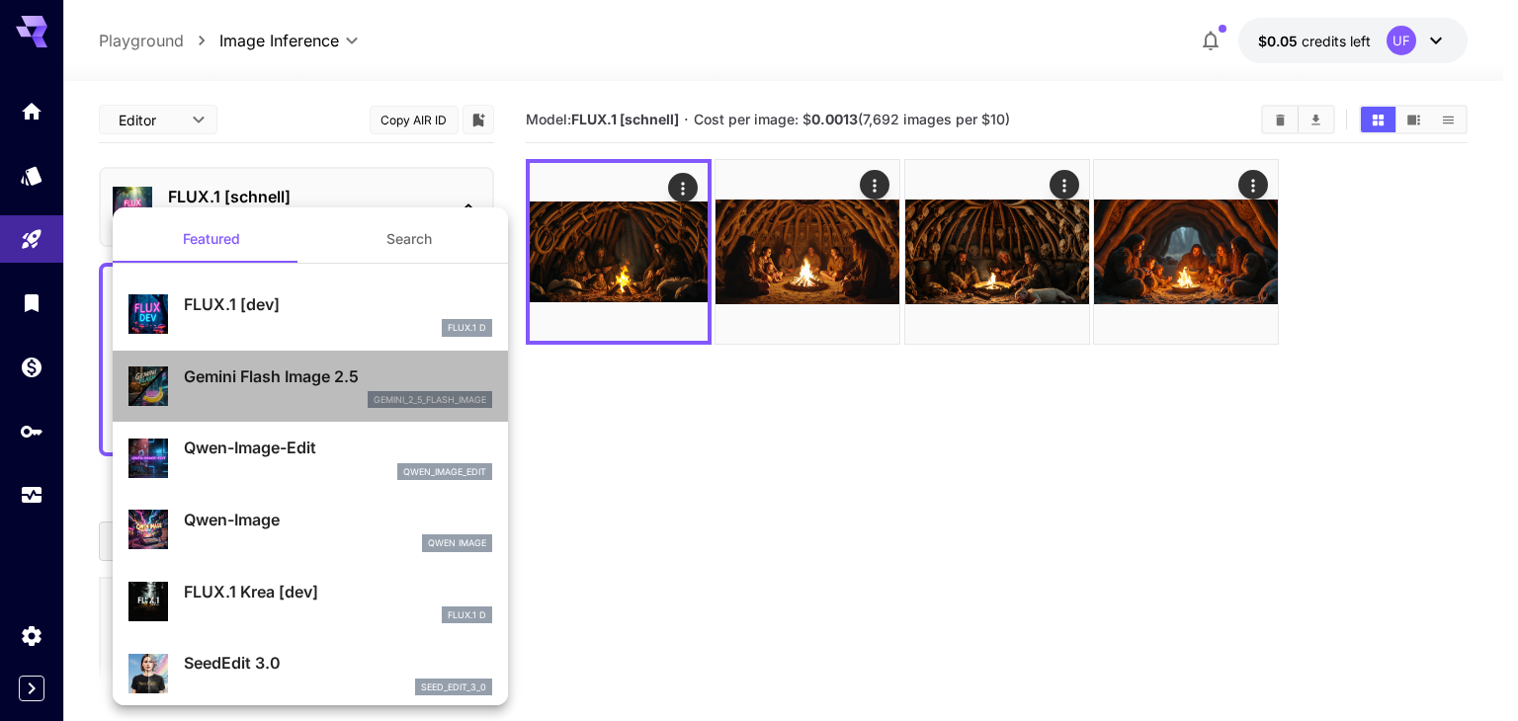
click at [373, 405] on p "gemini_2_5_flash_image" at bounding box center [429, 400] width 113 height 14
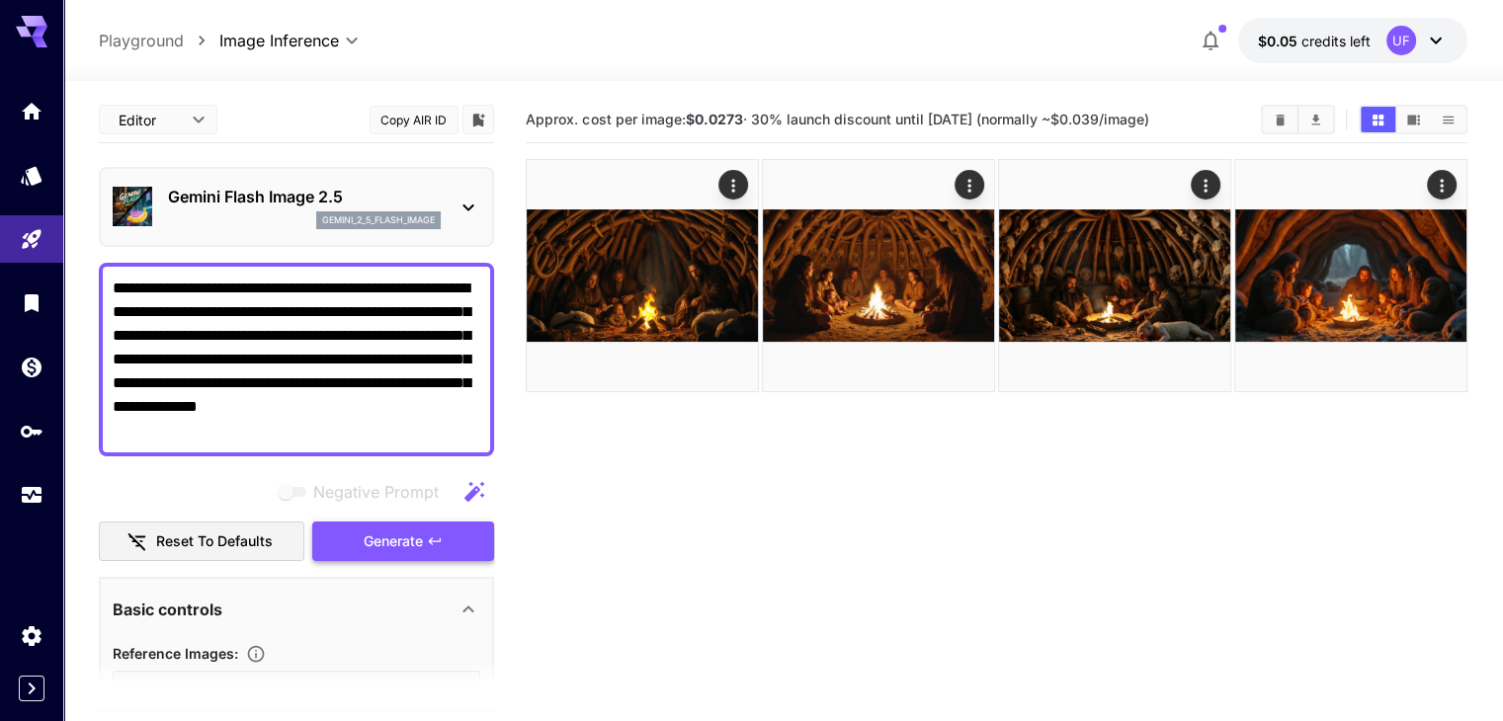
click at [409, 551] on span "Generate" at bounding box center [393, 542] width 59 height 25
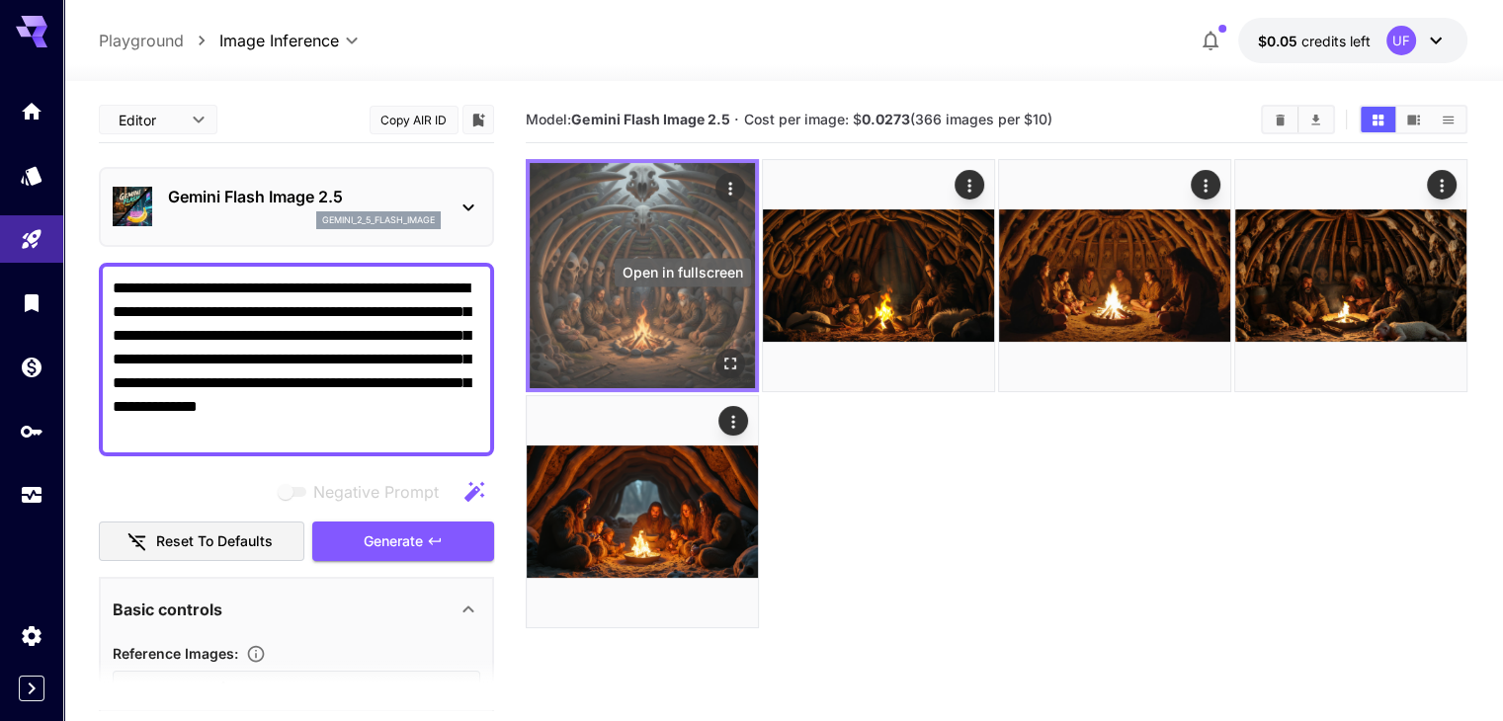
click at [720, 354] on icon "Open in fullscreen" at bounding box center [730, 364] width 20 height 20
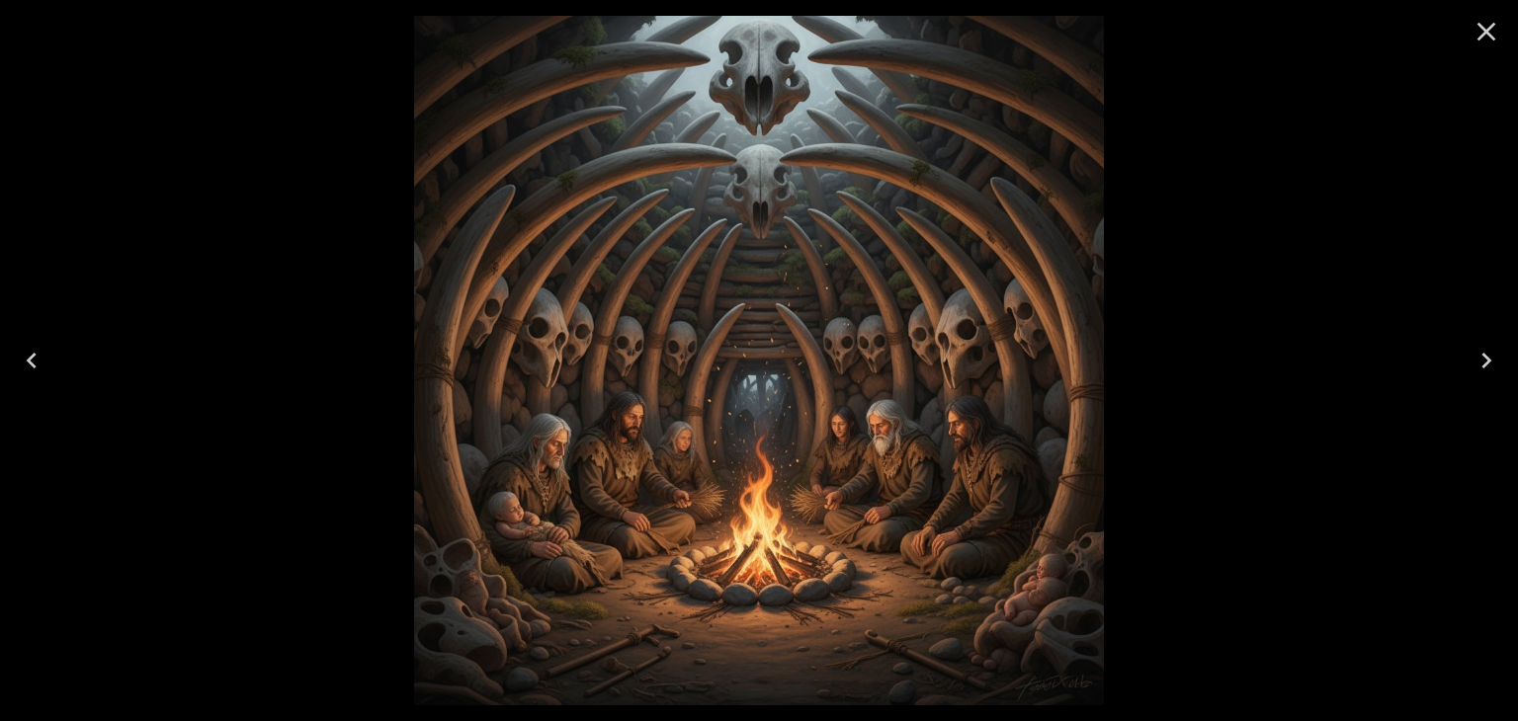
click at [1475, 34] on icon "Close" at bounding box center [1486, 32] width 32 height 32
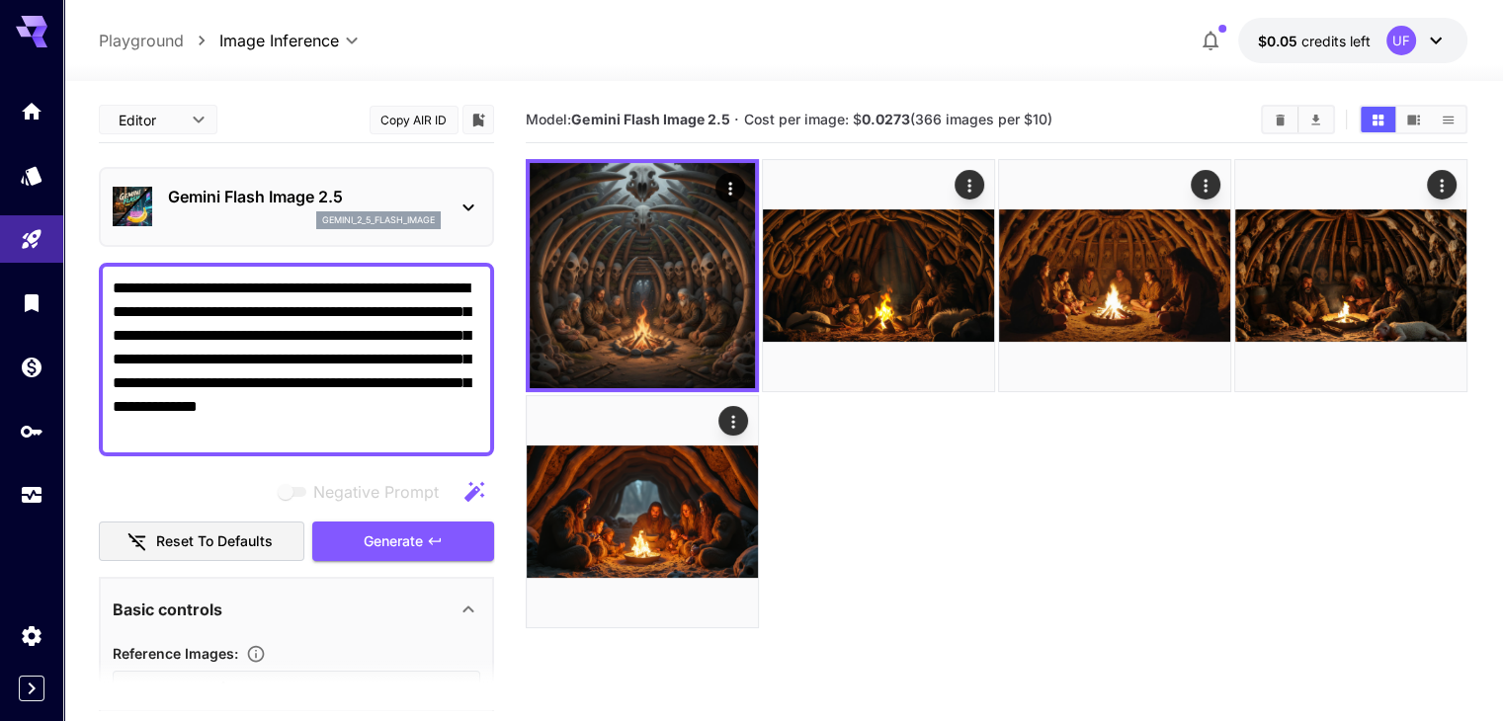
click at [273, 199] on p "Gemini Flash Image 2.5" at bounding box center [304, 197] width 273 height 24
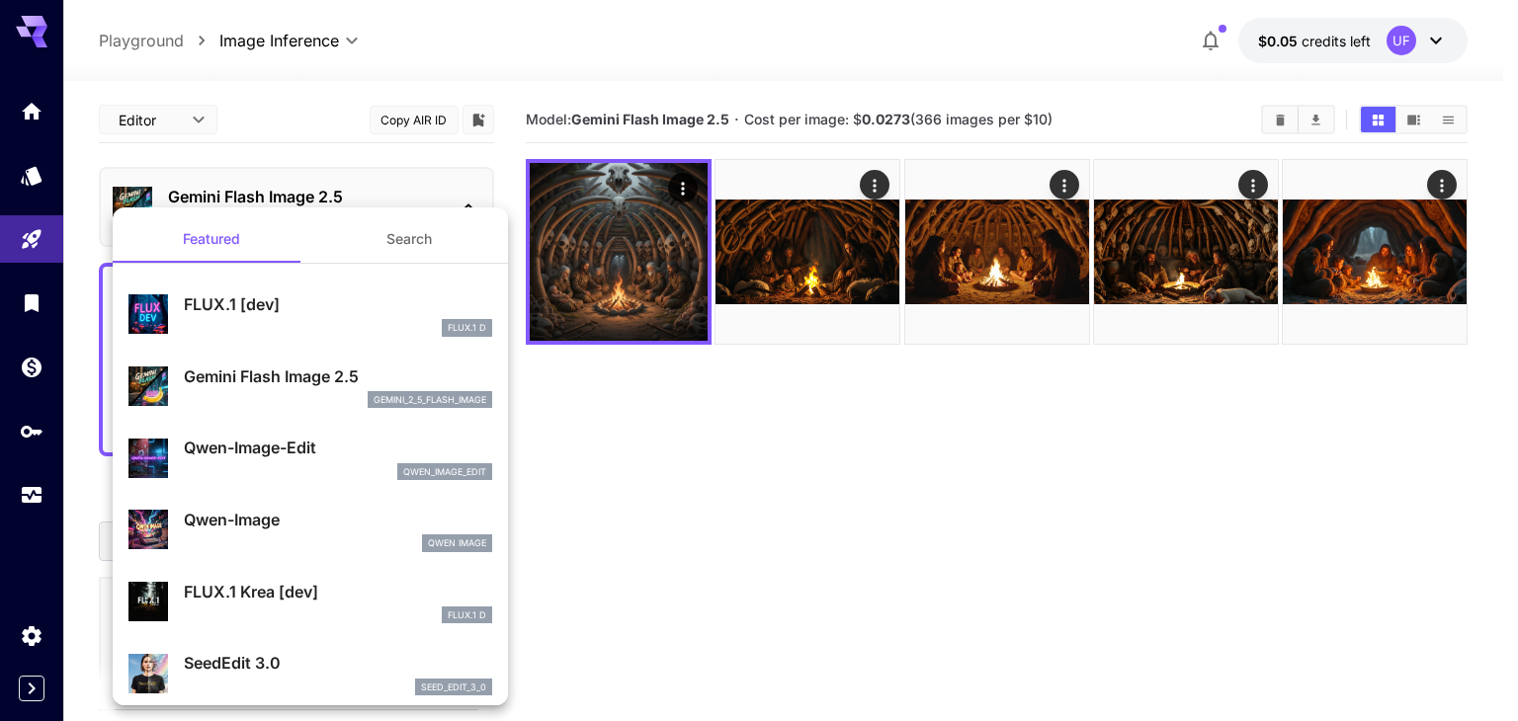
click at [265, 315] on p "FLUX.1 [dev]" at bounding box center [338, 304] width 308 height 24
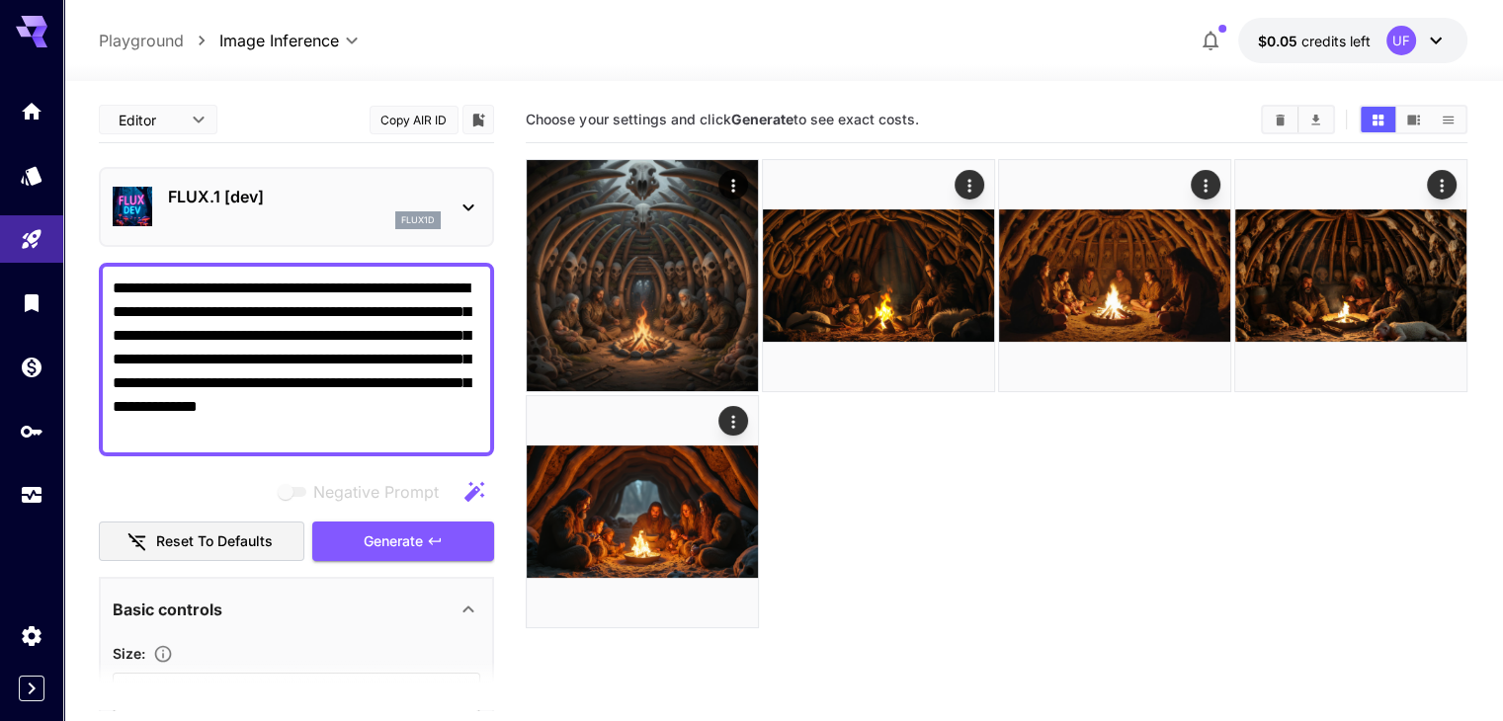
click at [342, 204] on p "FLUX.1 [dev]" at bounding box center [304, 197] width 273 height 24
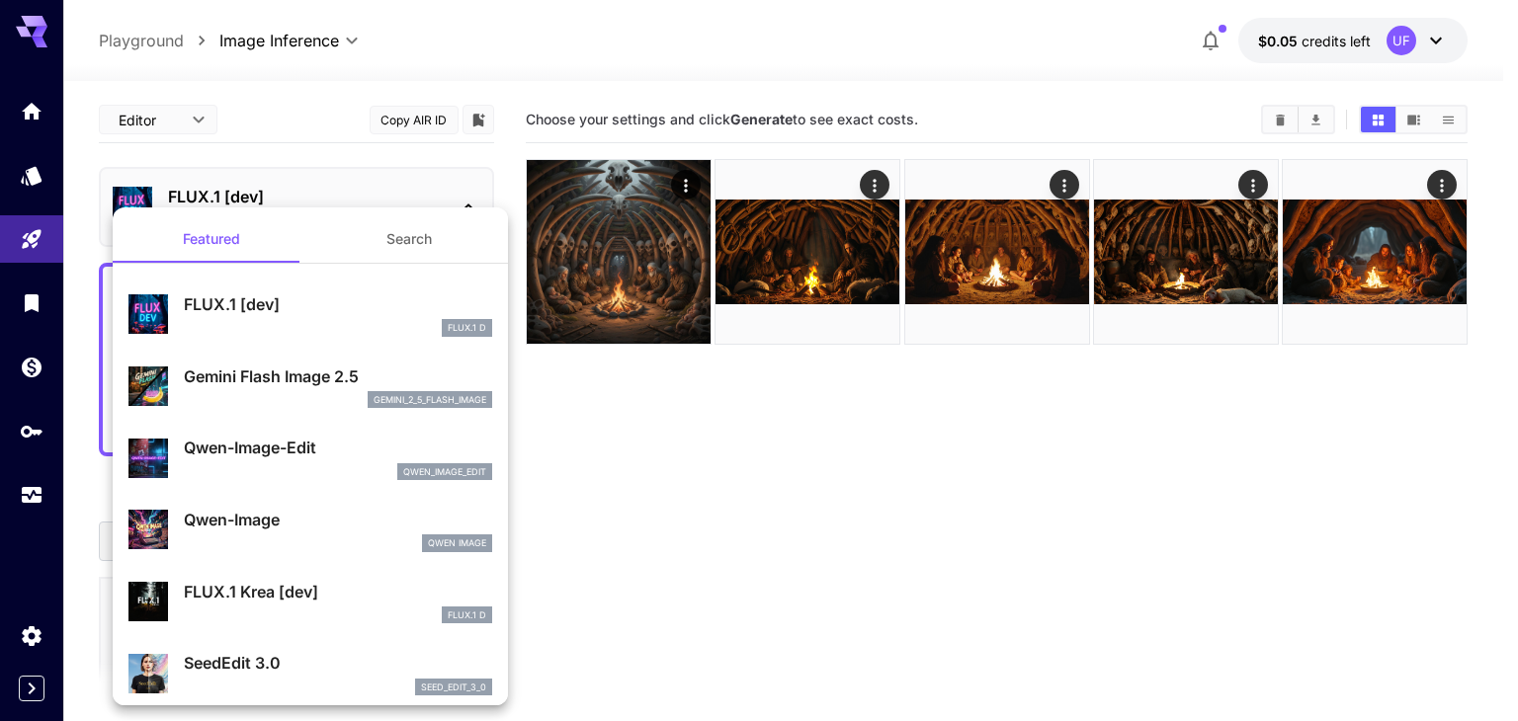
click at [320, 475] on div "qwen_image_edit" at bounding box center [338, 472] width 308 height 18
type input "*"
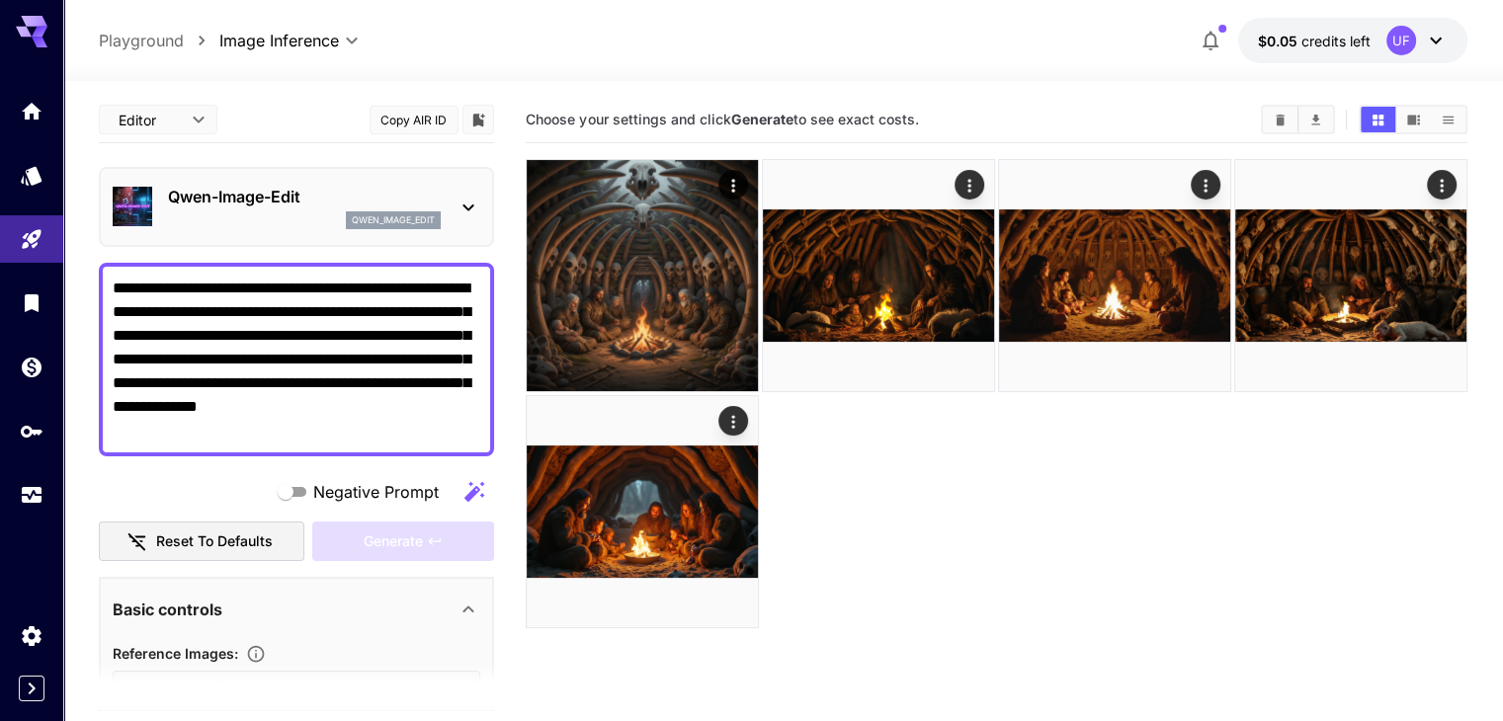
click at [340, 192] on p "Qwen-Image-Edit" at bounding box center [304, 197] width 273 height 24
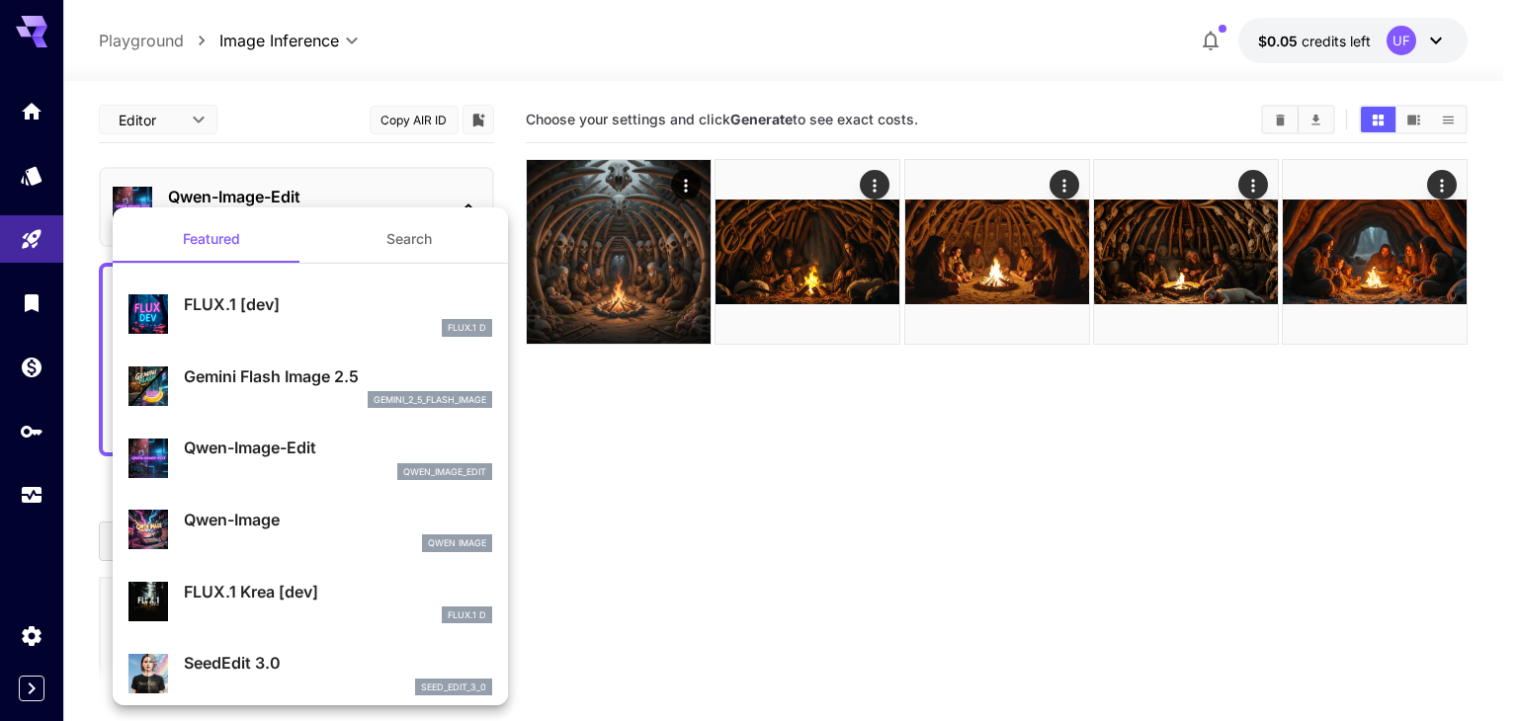
click at [292, 453] on p "Qwen-Image-Edit" at bounding box center [338, 448] width 308 height 24
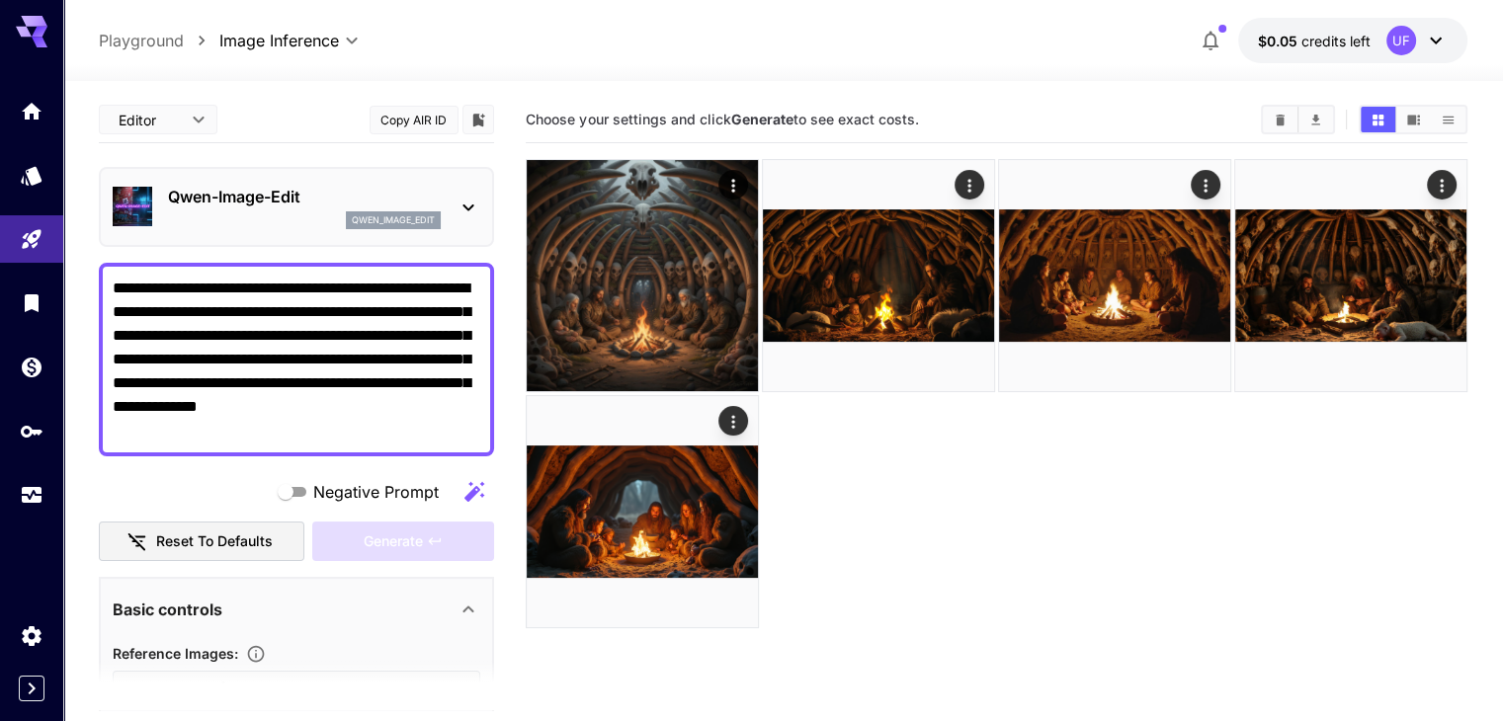
click at [354, 195] on p "Qwen-Image-Edit" at bounding box center [304, 197] width 273 height 24
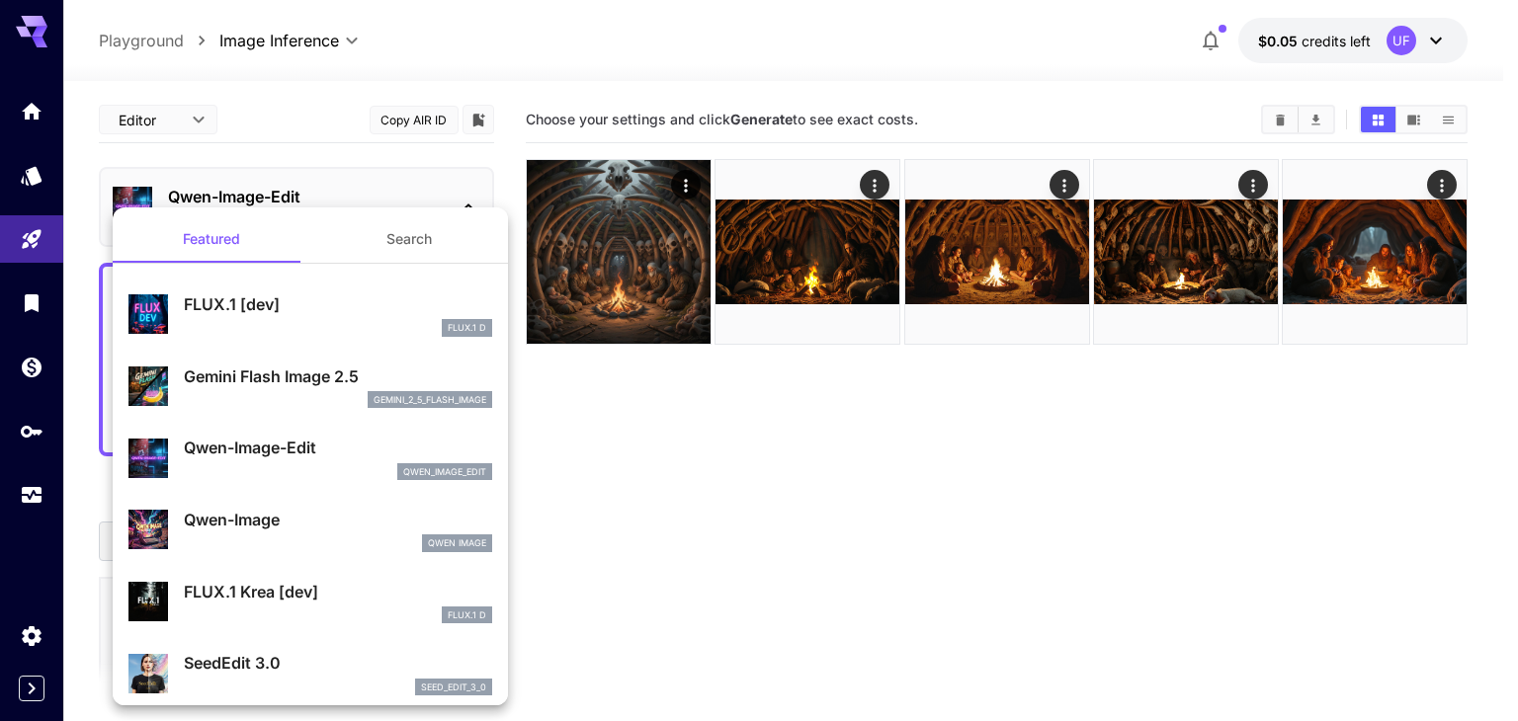
click at [275, 519] on p "Qwen-Image" at bounding box center [338, 520] width 308 height 24
type input "**"
type input "***"
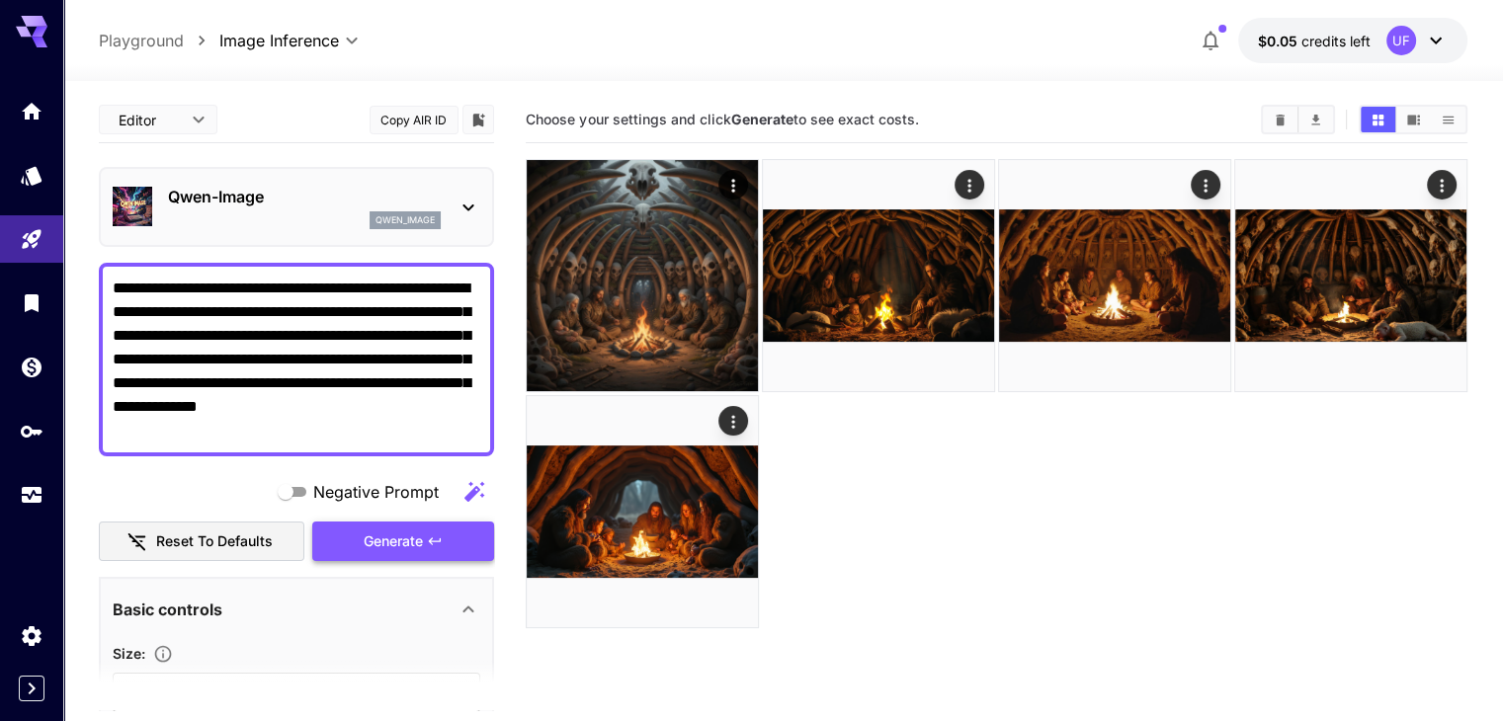
click at [449, 538] on button "Generate" at bounding box center [403, 542] width 182 height 41
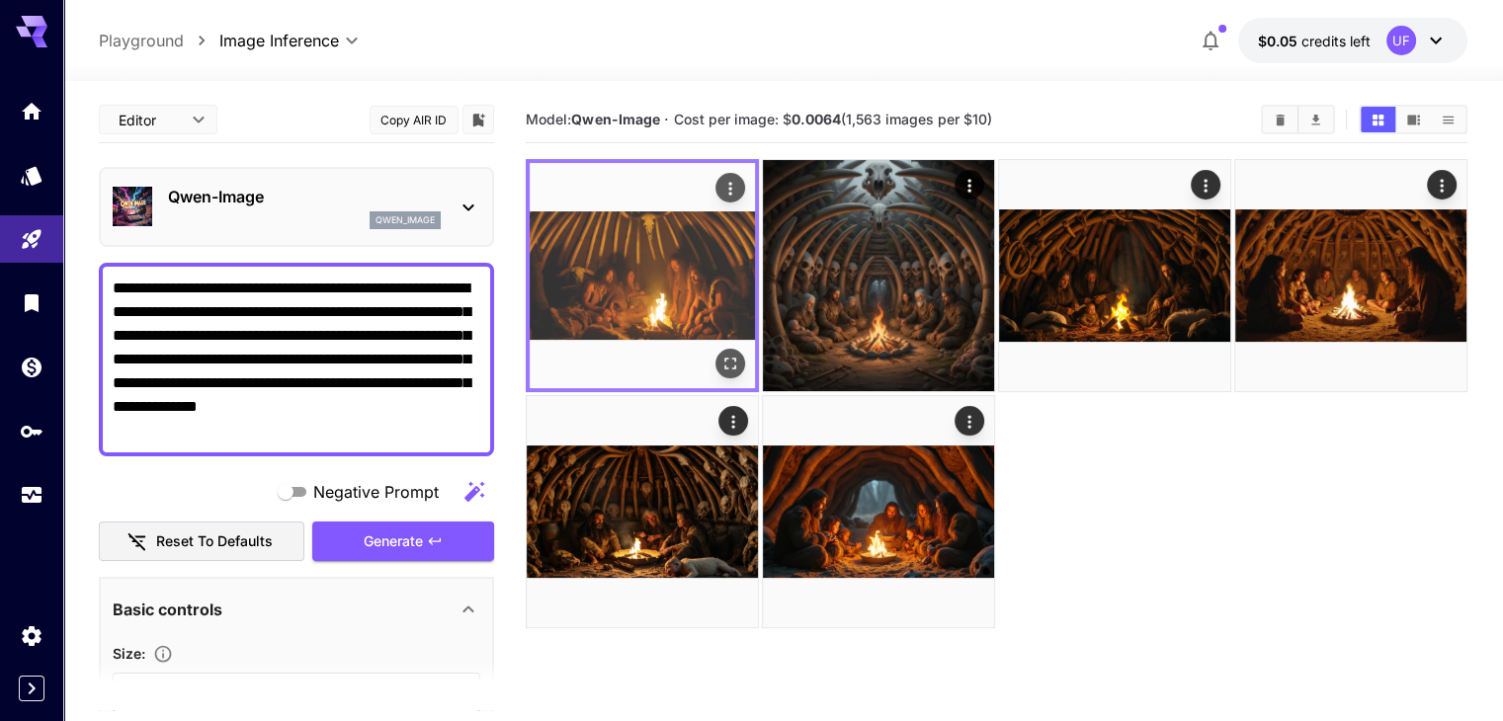
click at [612, 258] on img at bounding box center [642, 275] width 225 height 225
click at [720, 354] on icon "Open in fullscreen" at bounding box center [730, 364] width 20 height 20
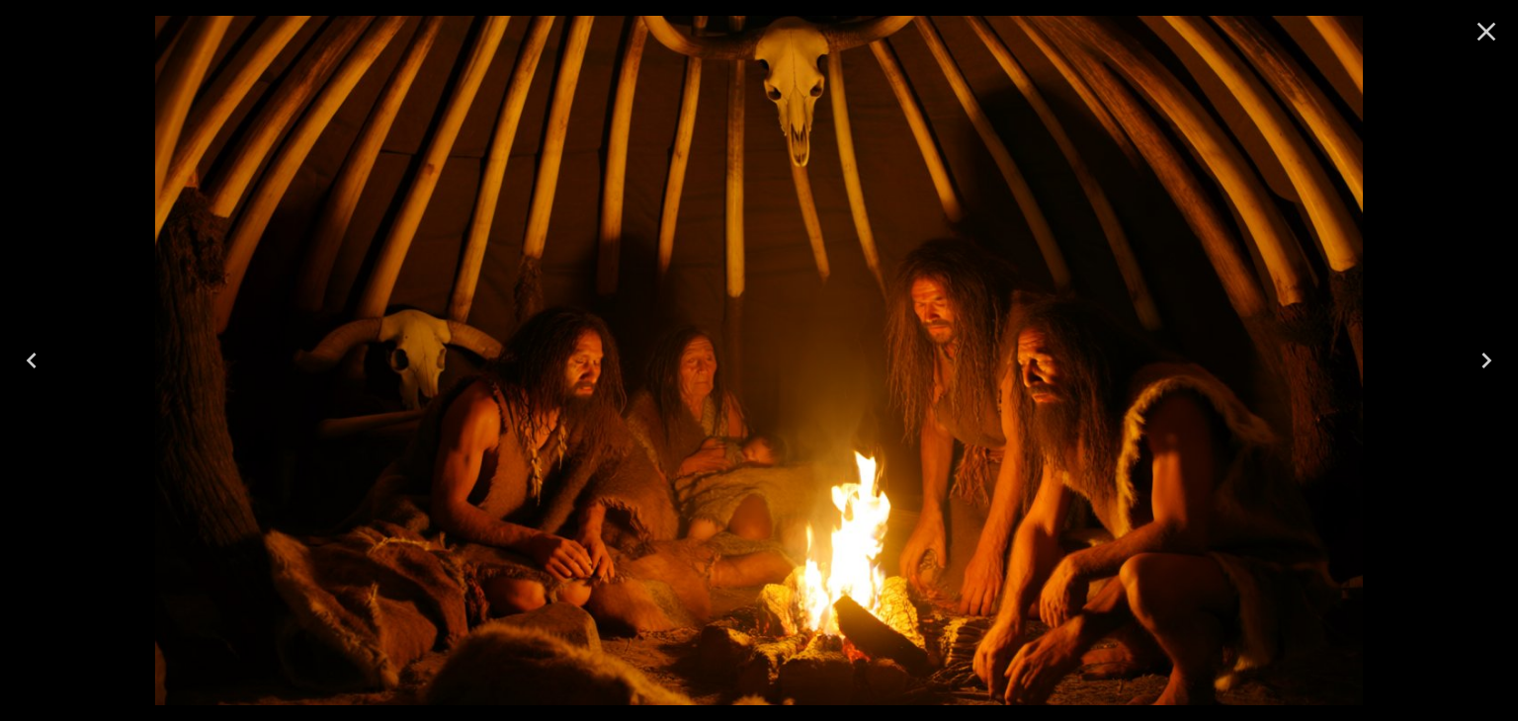
click at [1495, 30] on icon "Close" at bounding box center [1486, 32] width 32 height 32
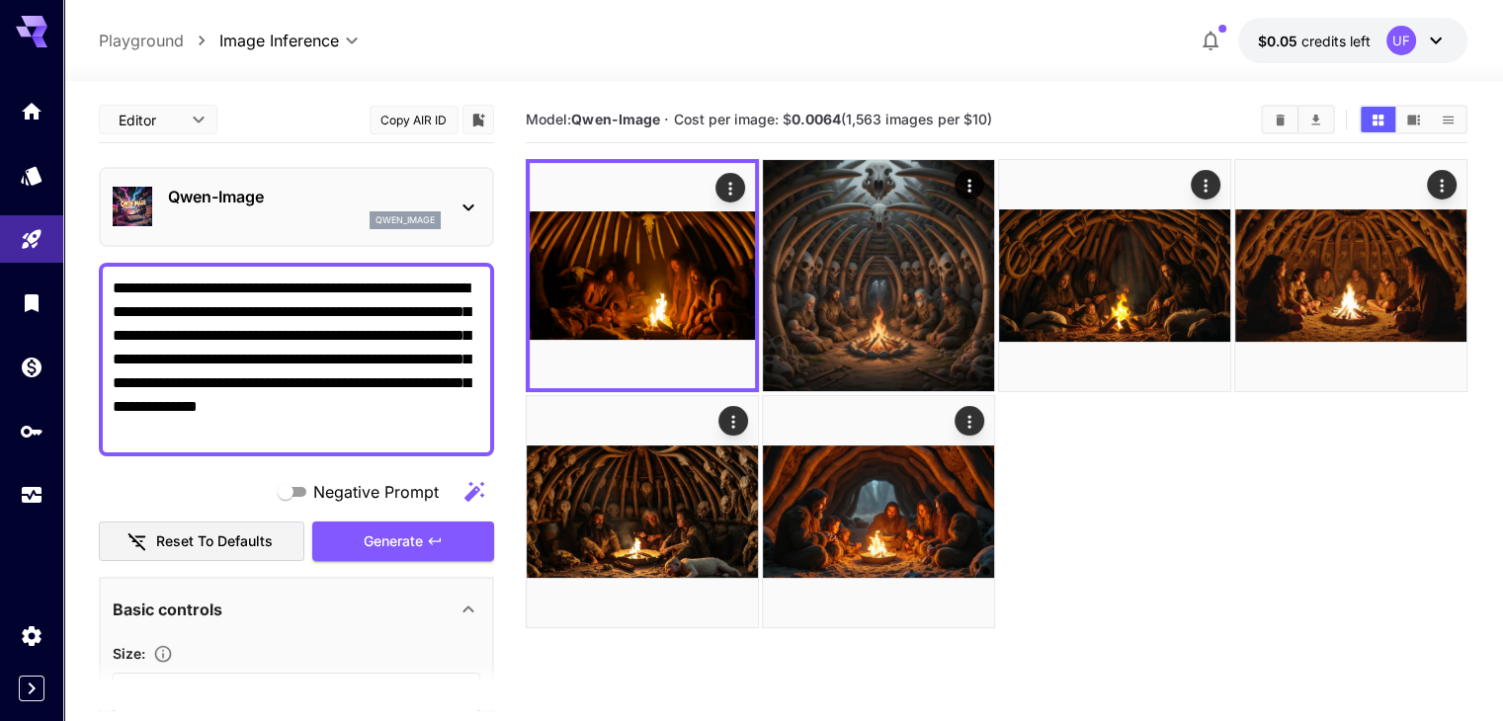
click at [299, 214] on div "qwen_image" at bounding box center [304, 220] width 273 height 18
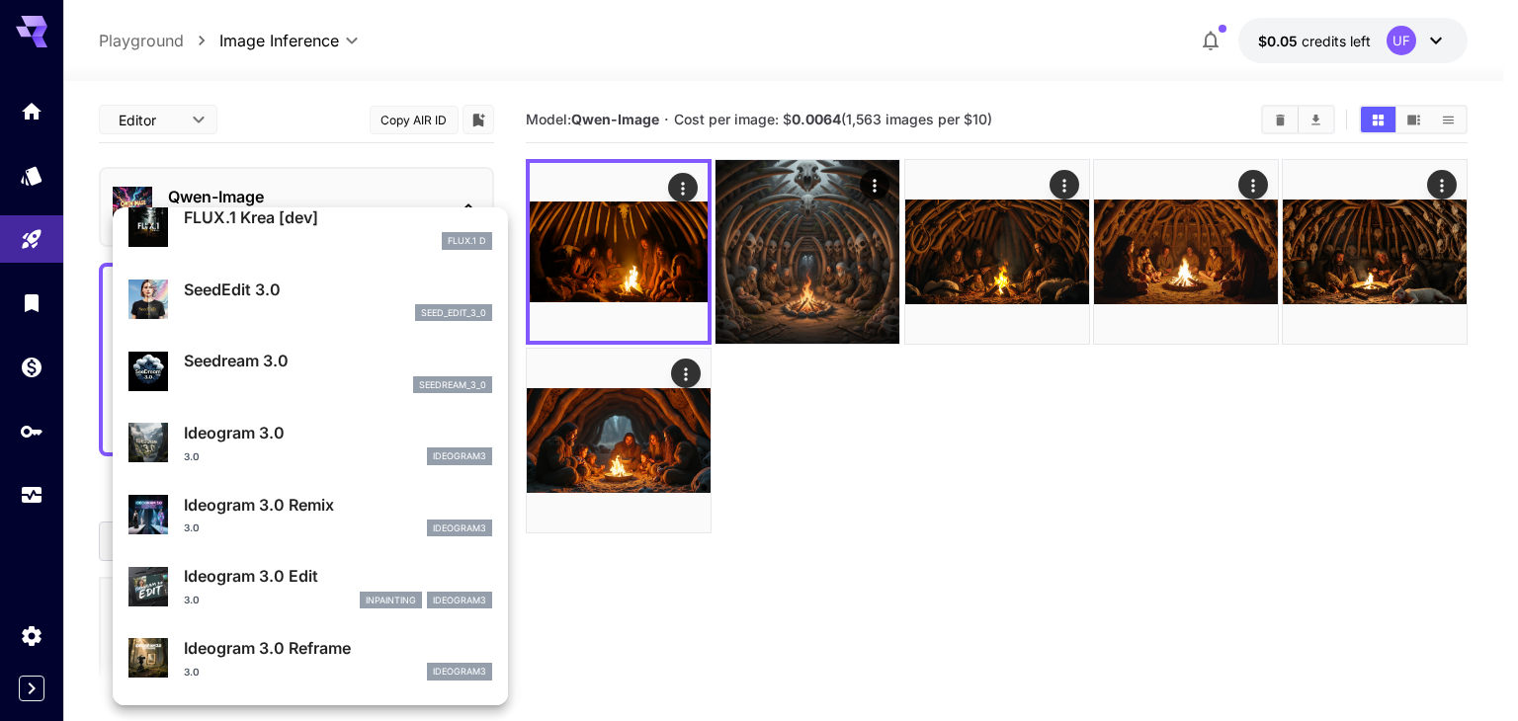
scroll to position [395, 0]
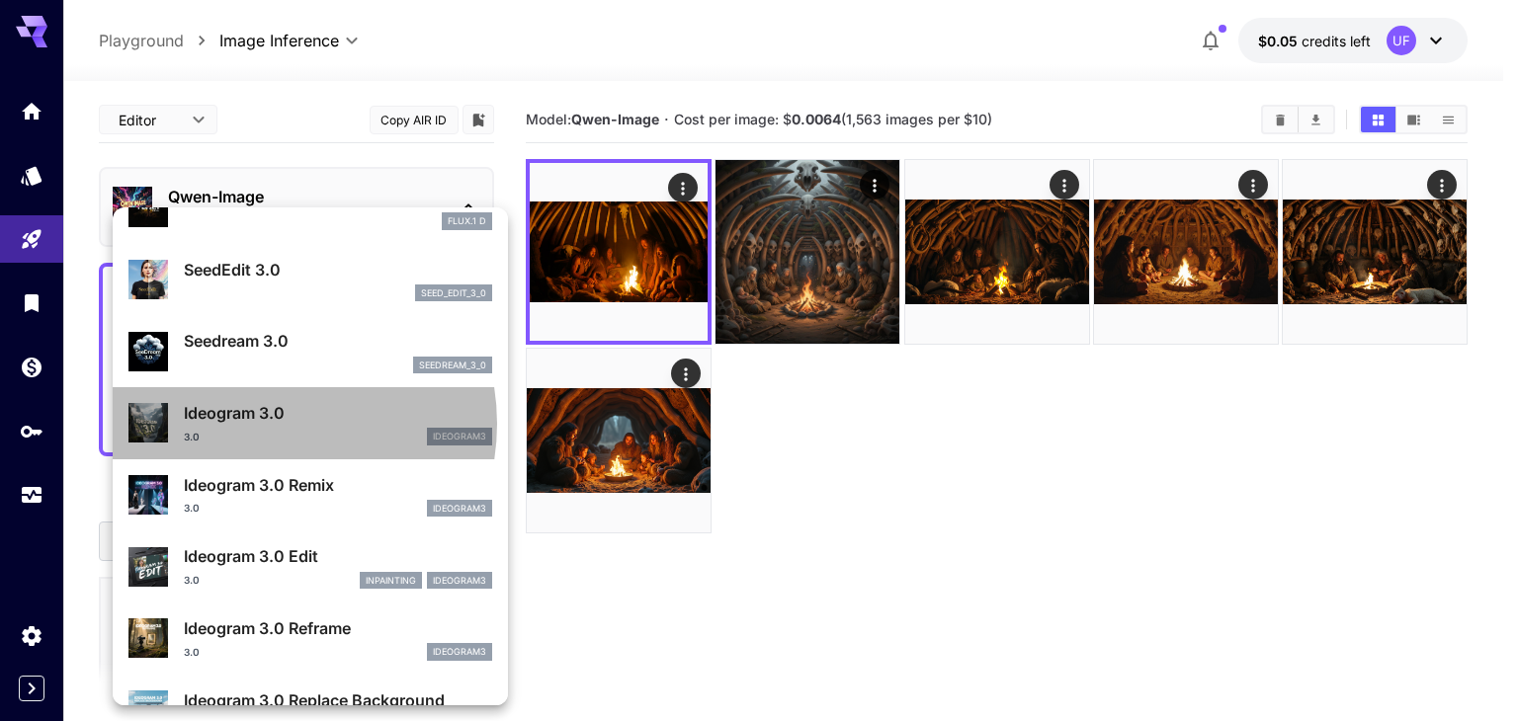
click at [263, 423] on p "Ideogram 3.0" at bounding box center [338, 413] width 308 height 24
type input "**********"
type input "****"
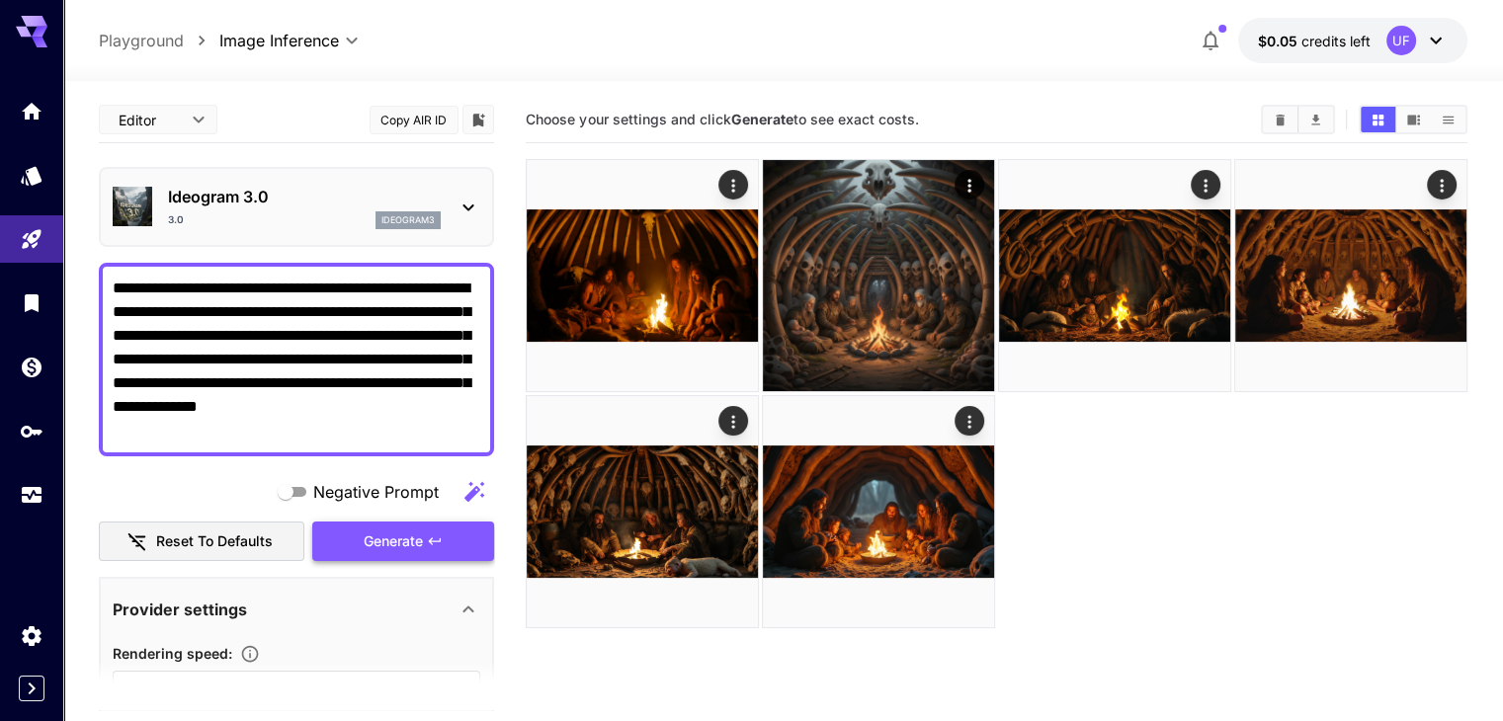
click at [405, 549] on span "Generate" at bounding box center [393, 542] width 59 height 25
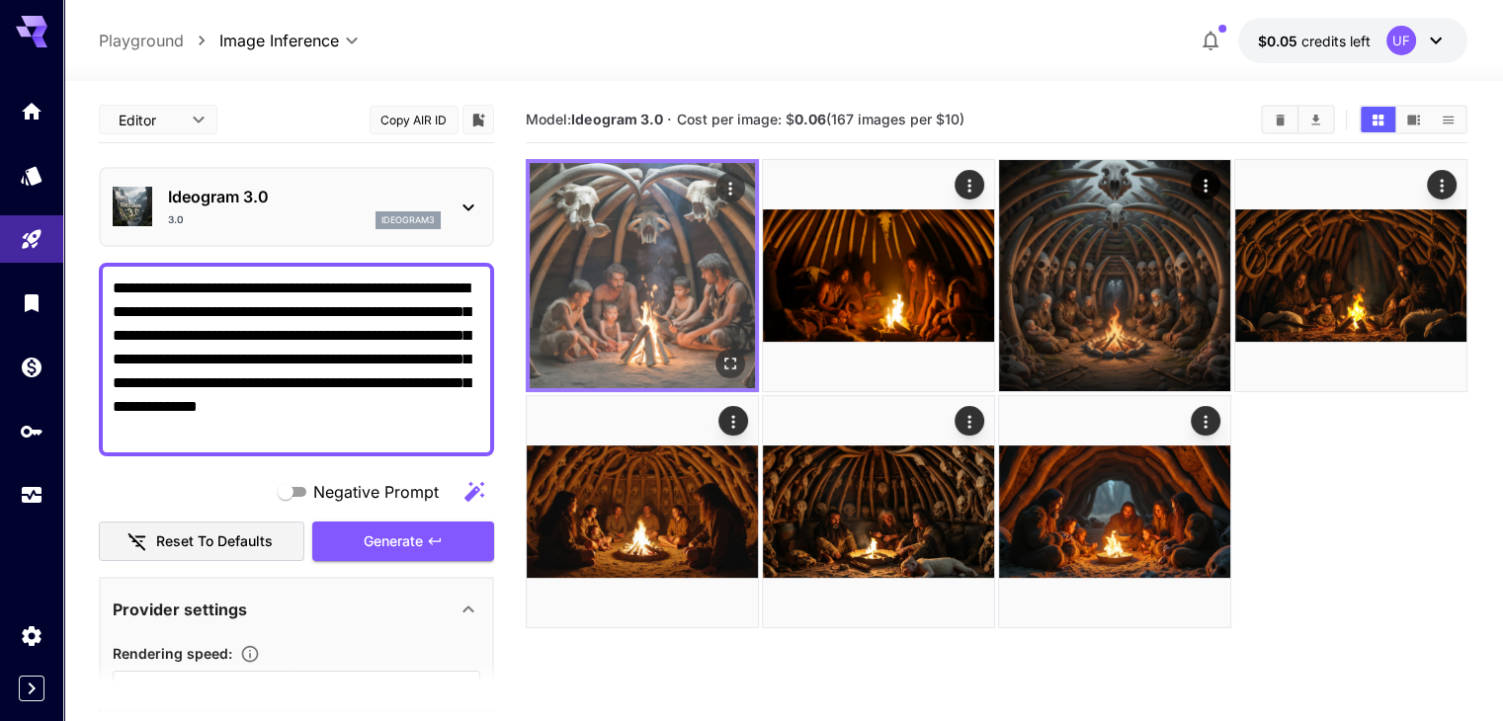
click at [642, 261] on img at bounding box center [642, 275] width 225 height 225
click at [720, 354] on icon "Open in fullscreen" at bounding box center [730, 364] width 20 height 20
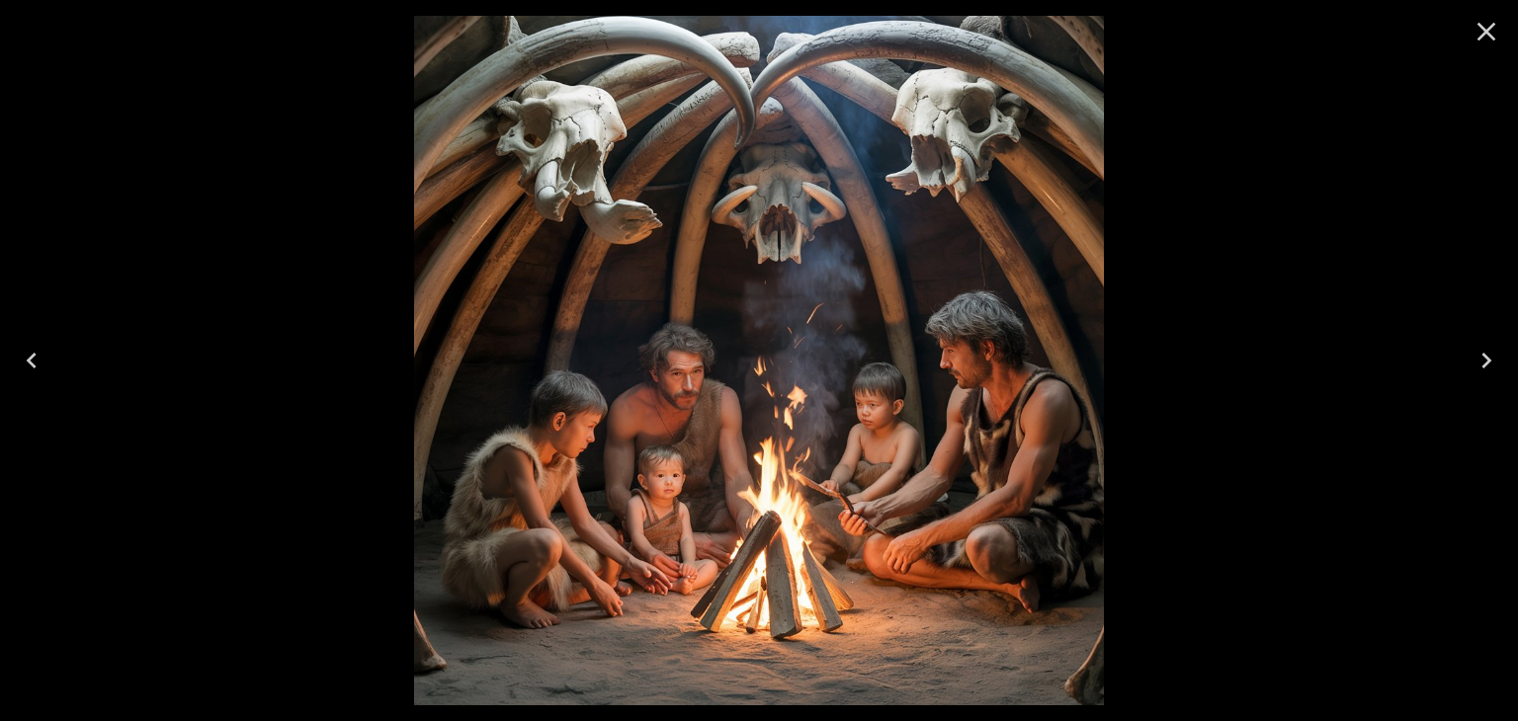
click at [1495, 41] on icon "Close" at bounding box center [1486, 32] width 32 height 32
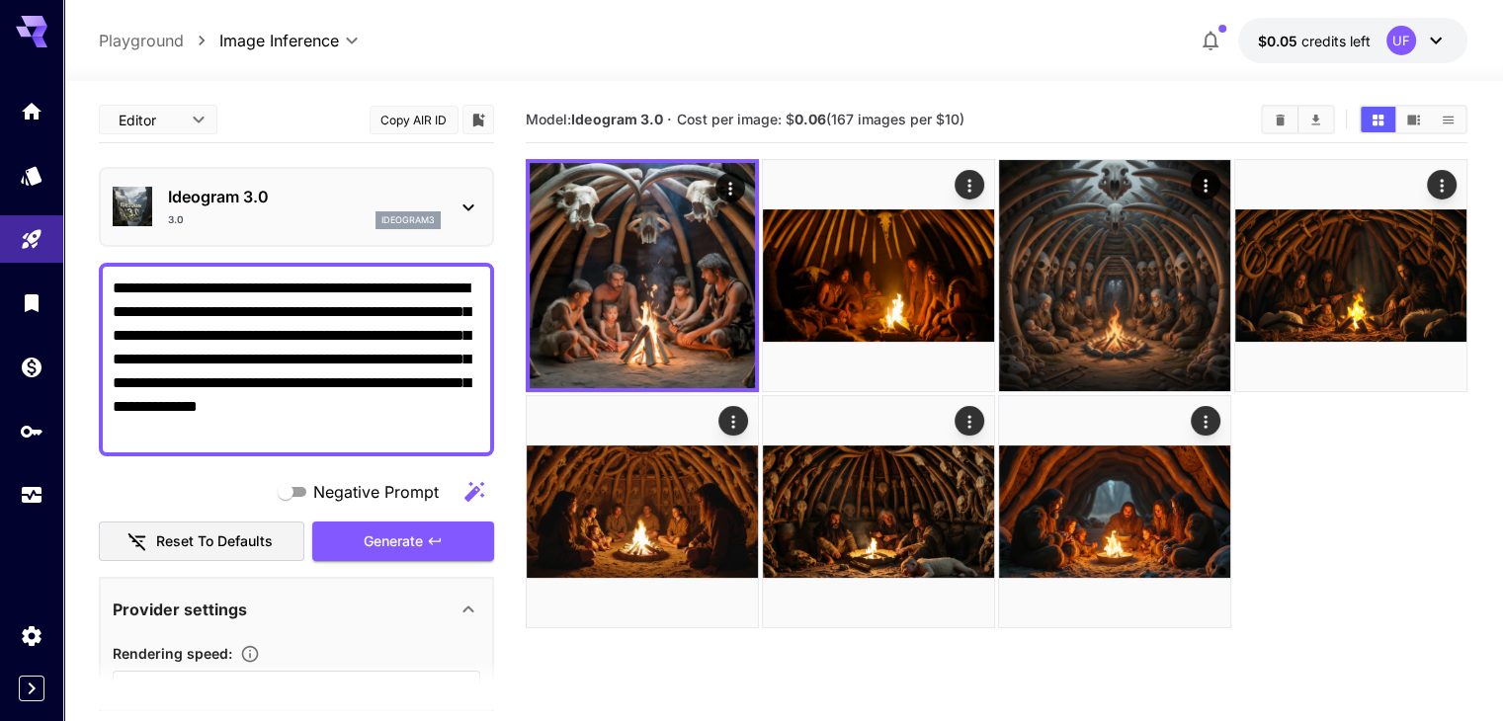
click at [274, 199] on p "Ideogram 3.0" at bounding box center [304, 197] width 273 height 24
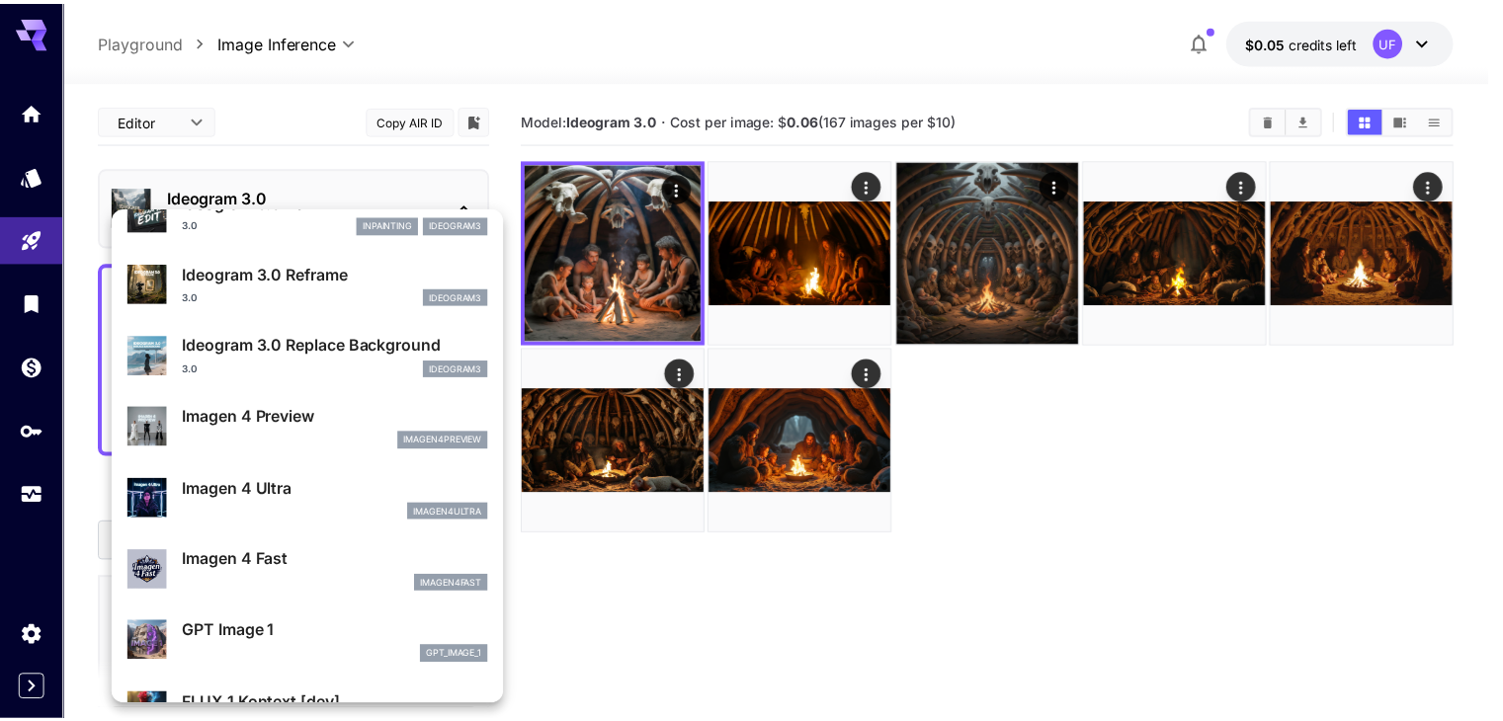
scroll to position [792, 0]
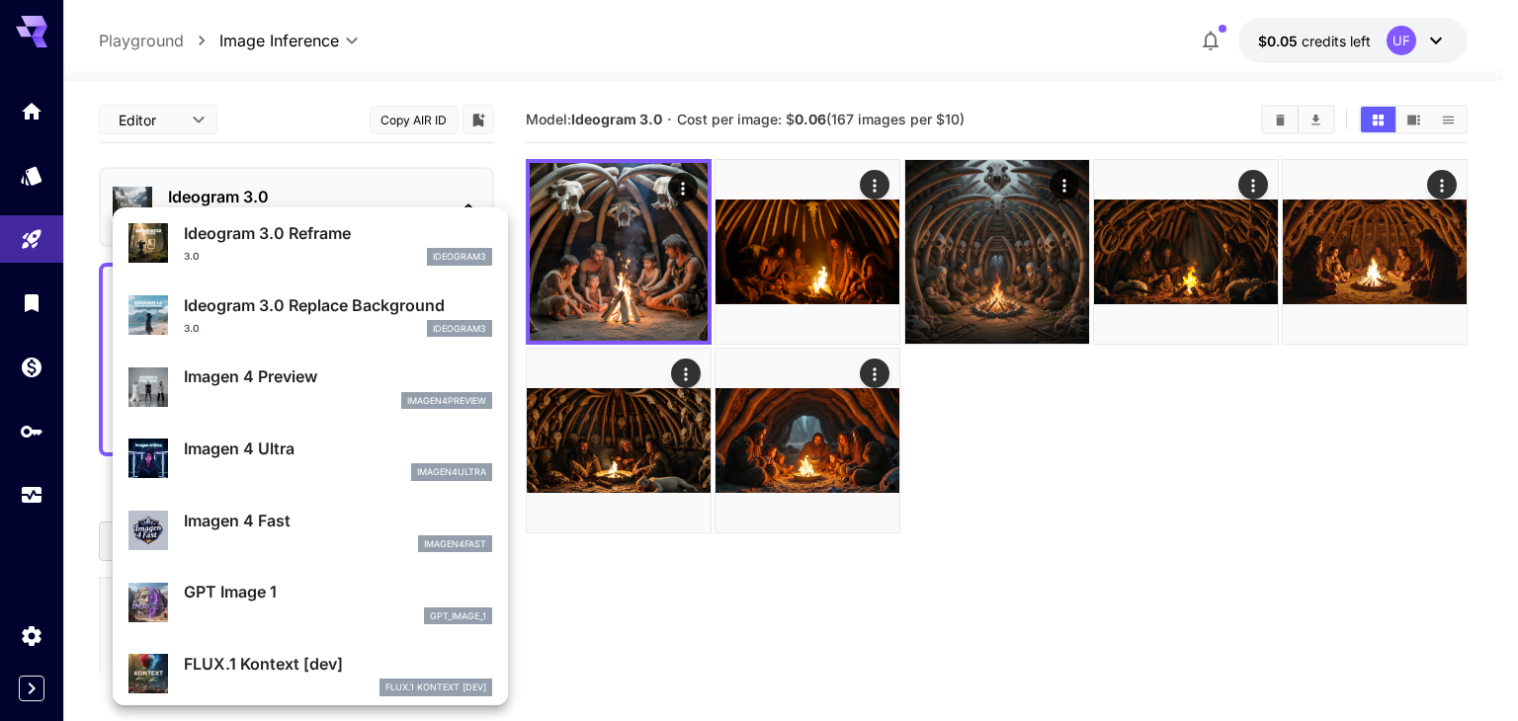
click at [299, 381] on p "Imagen 4 Preview" at bounding box center [338, 377] width 308 height 24
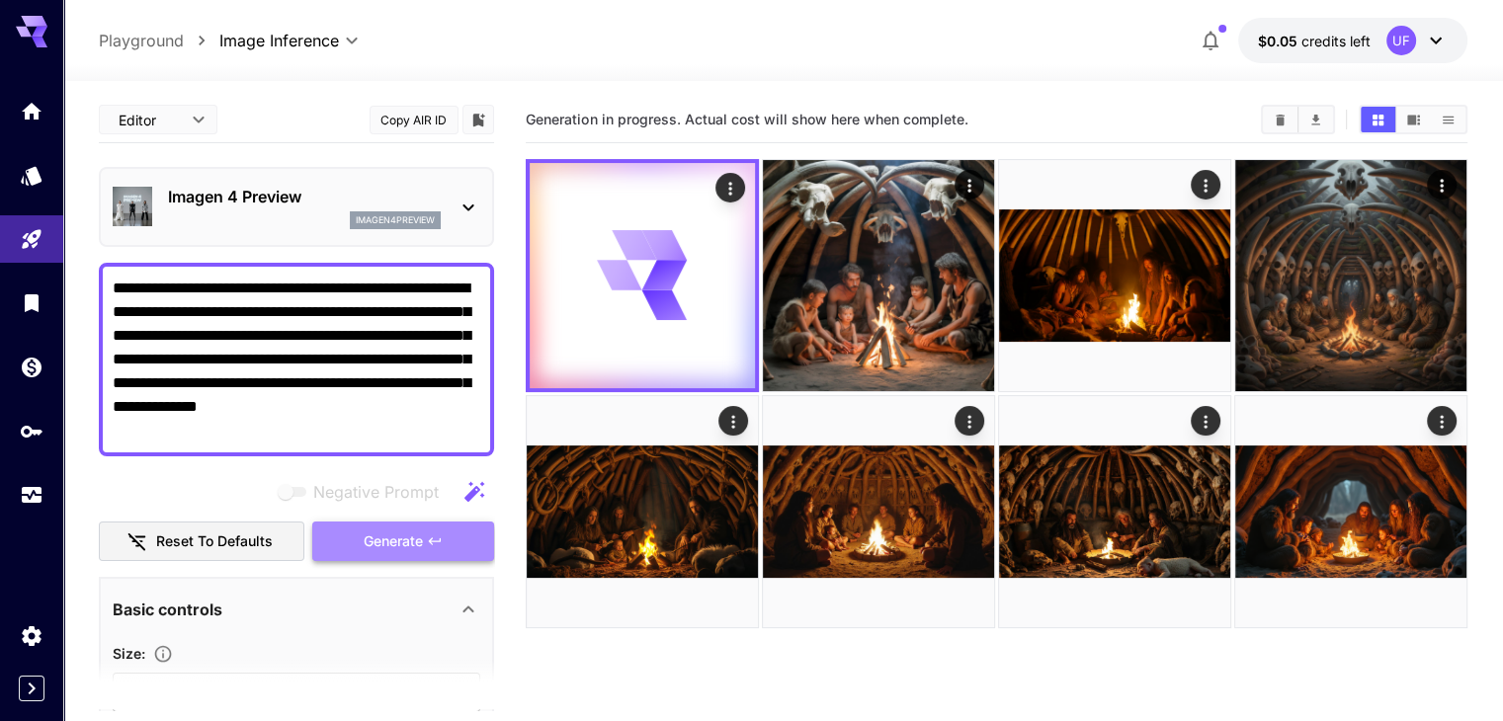
click at [441, 534] on icon "button" at bounding box center [435, 542] width 16 height 16
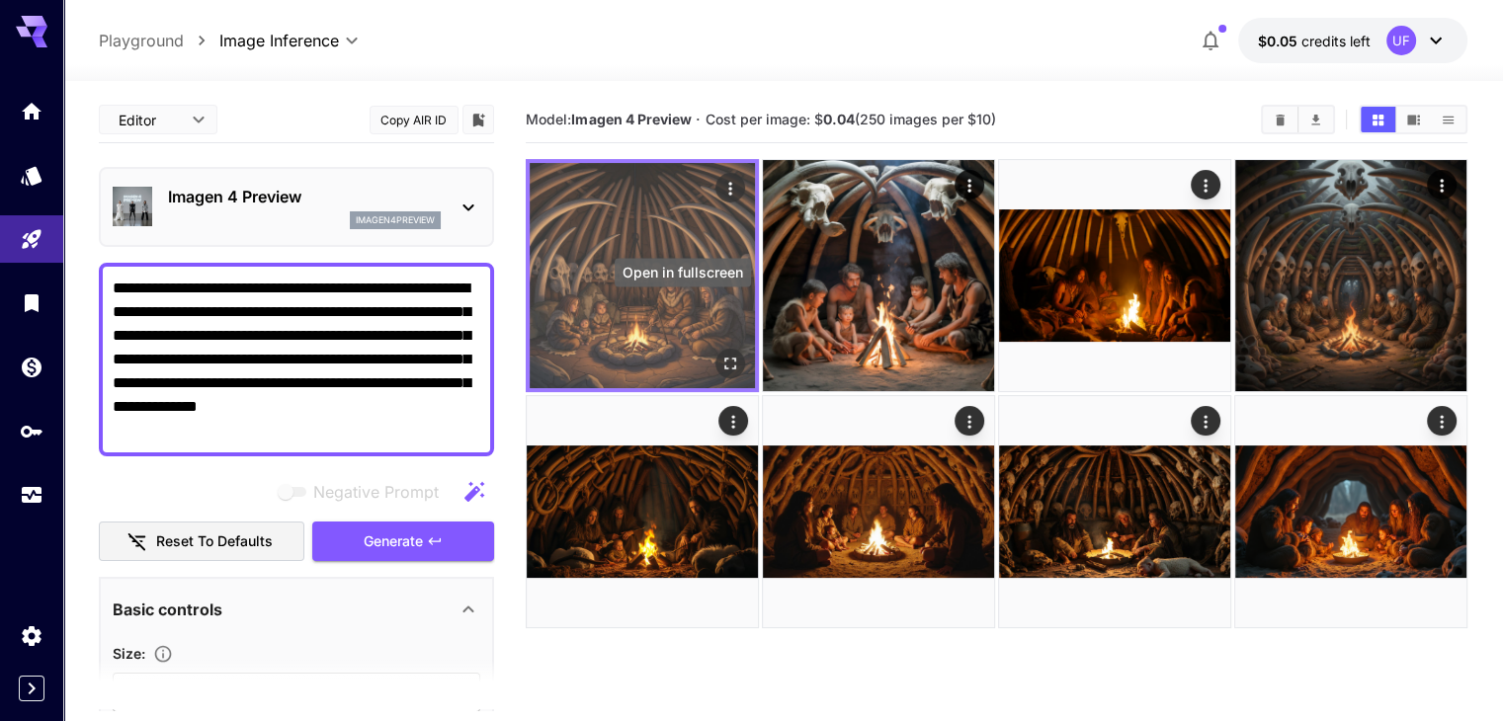
click at [720, 354] on icon "Open in fullscreen" at bounding box center [730, 364] width 20 height 20
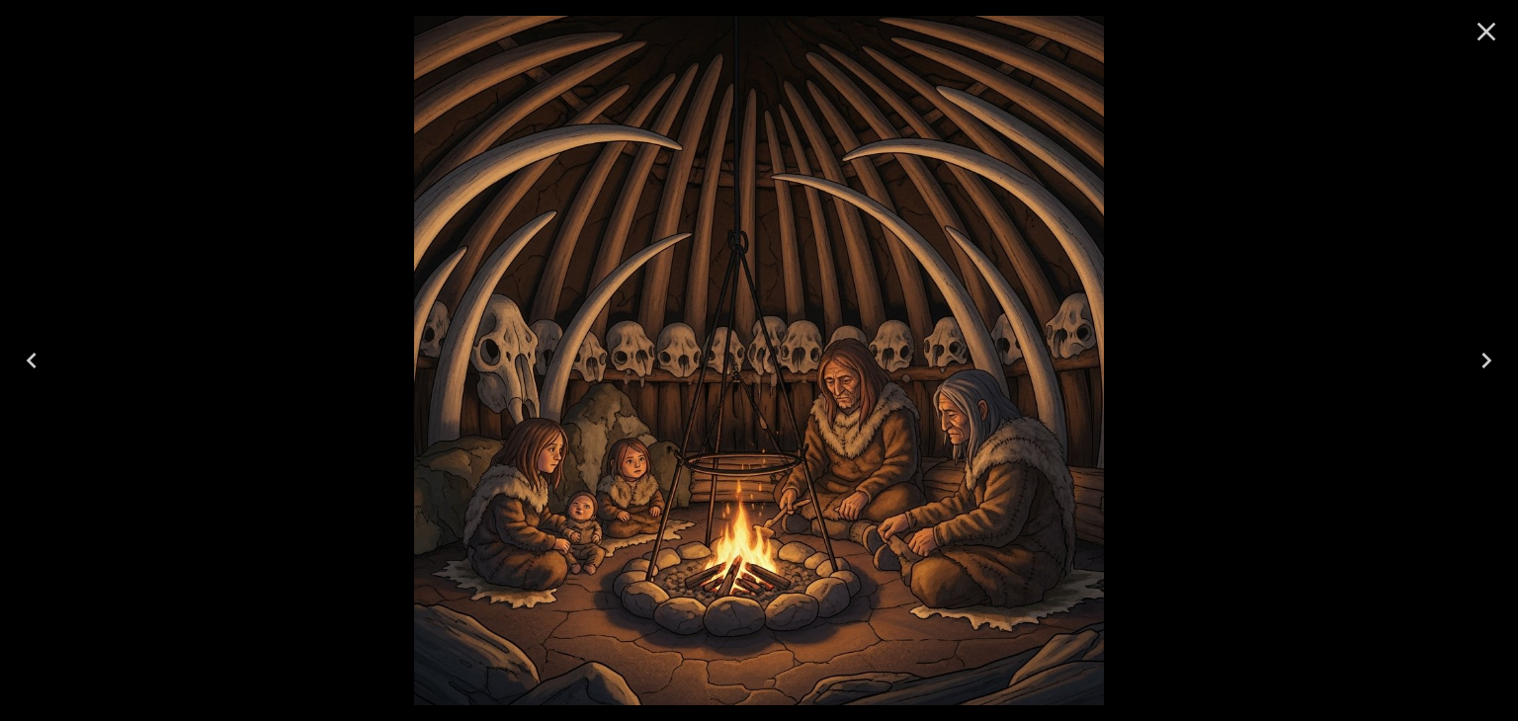
click at [1494, 33] on icon "Close" at bounding box center [1486, 32] width 32 height 32
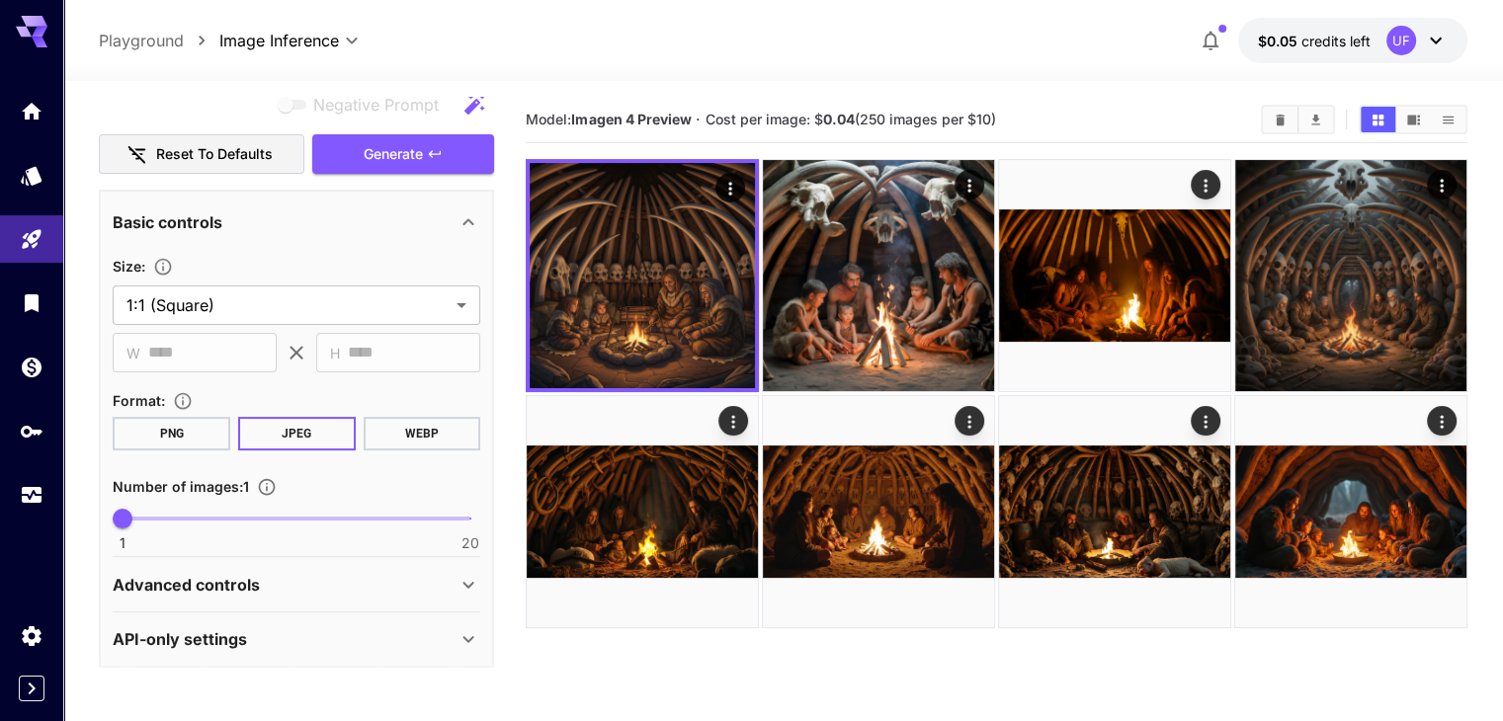
scroll to position [391, 0]
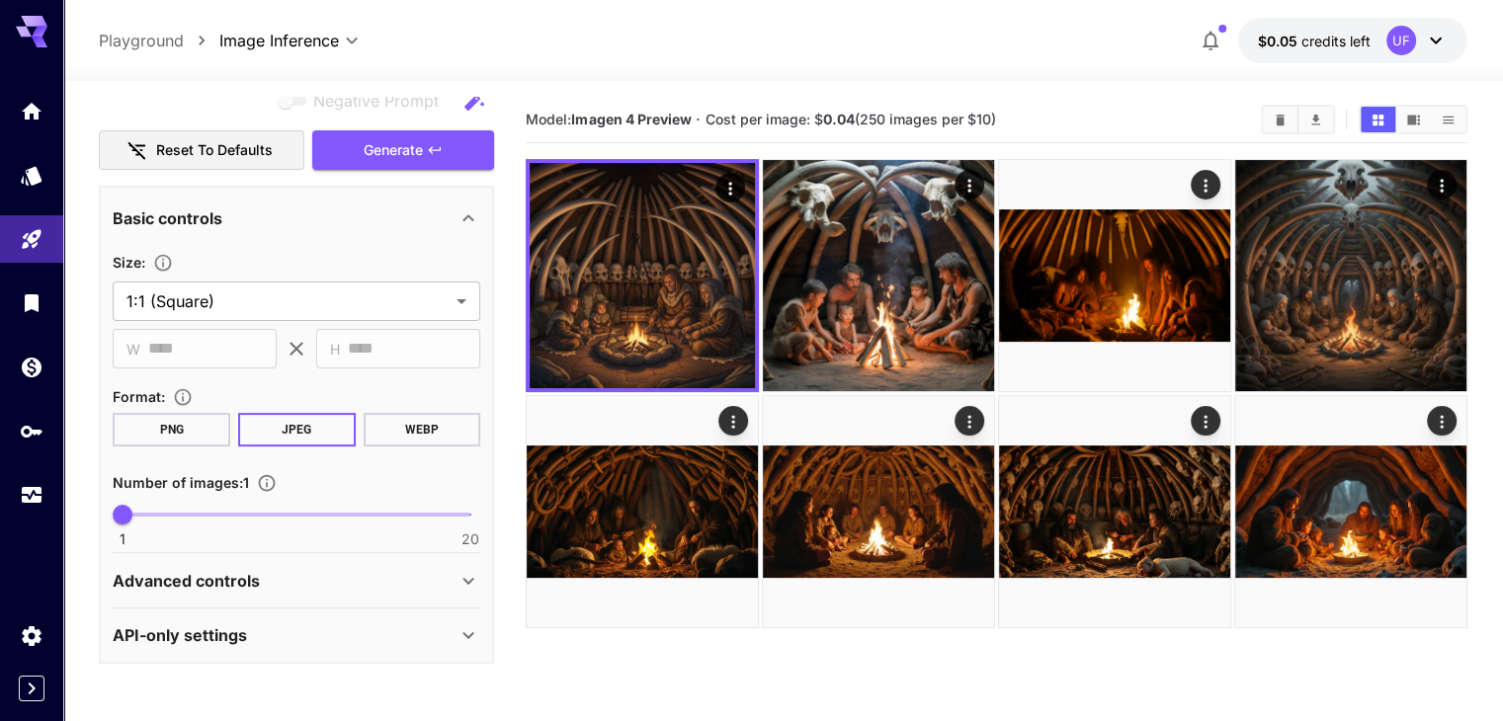
click at [443, 586] on div "Advanced controls" at bounding box center [285, 581] width 344 height 24
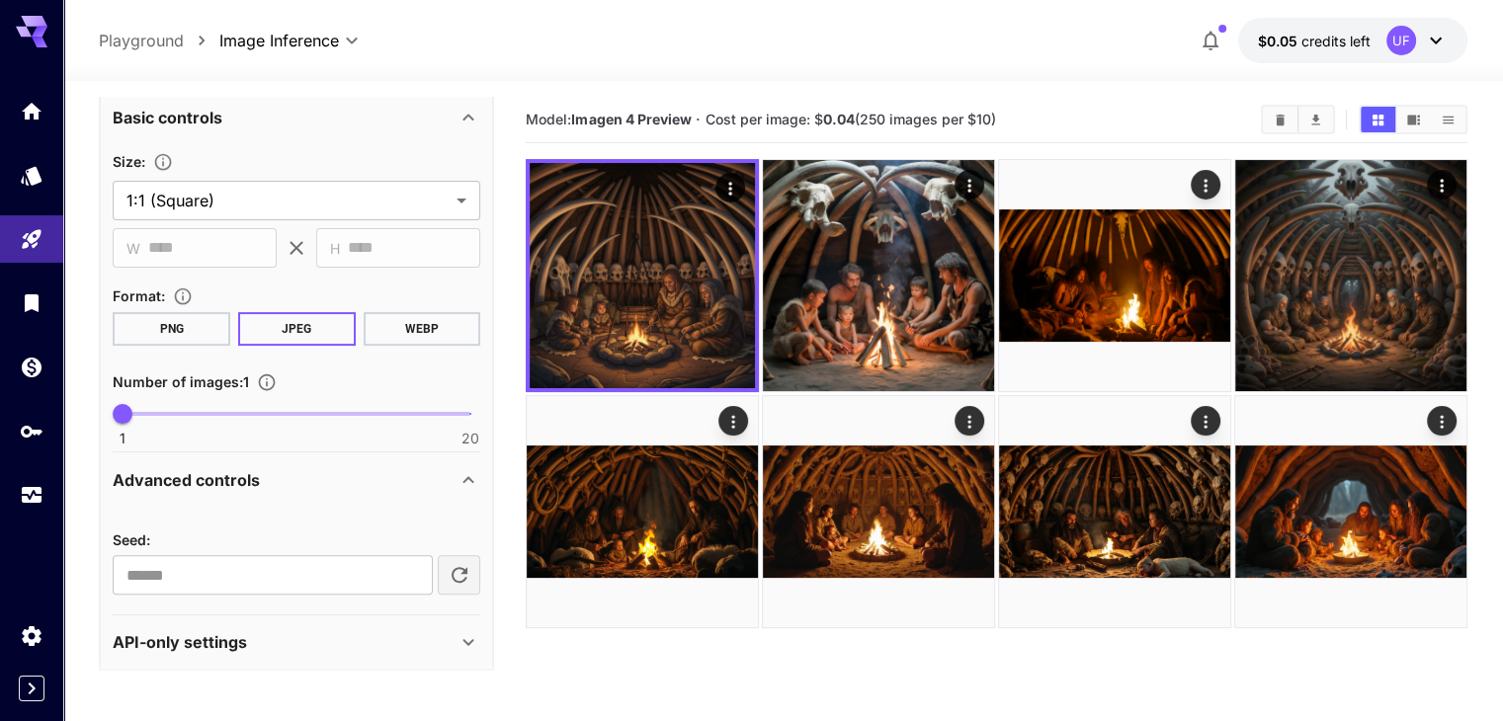
scroll to position [498, 0]
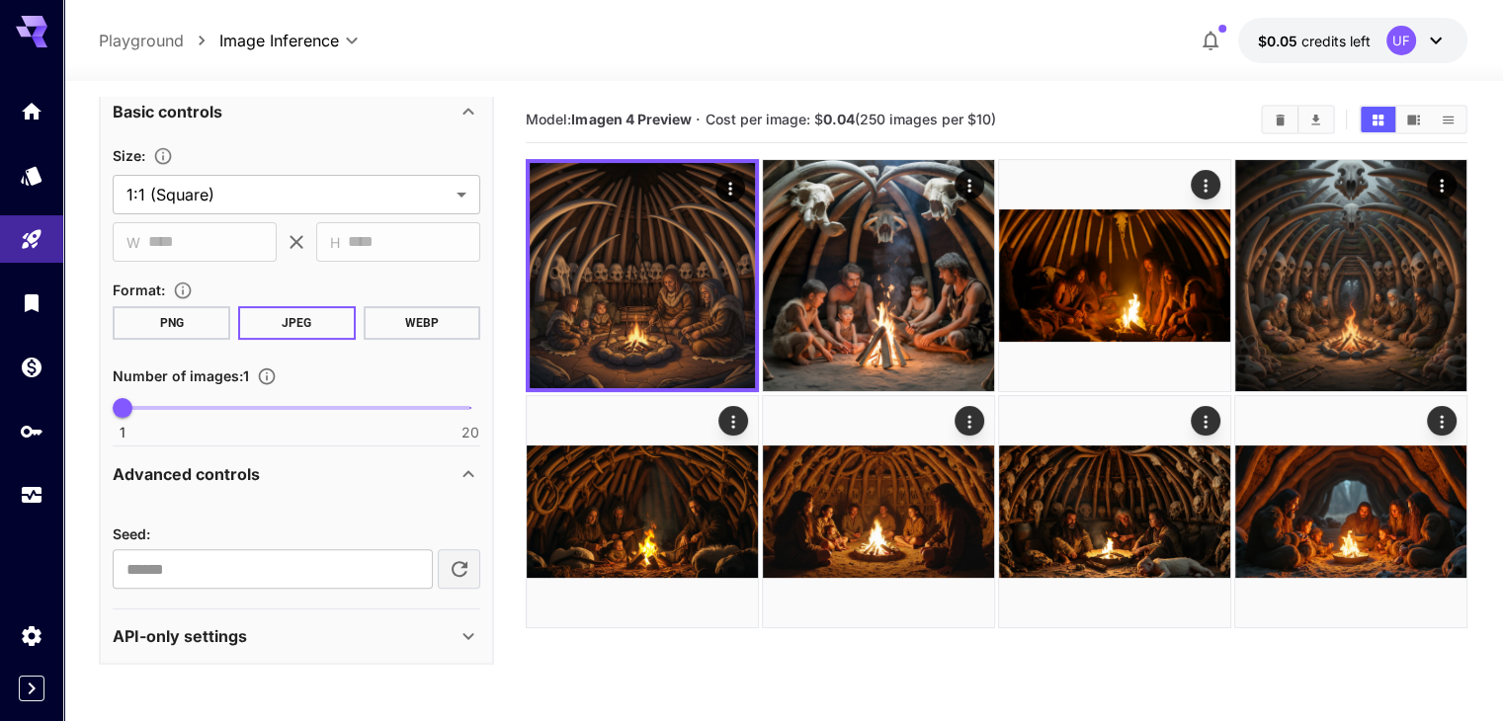
click at [471, 629] on icon at bounding box center [468, 636] width 24 height 24
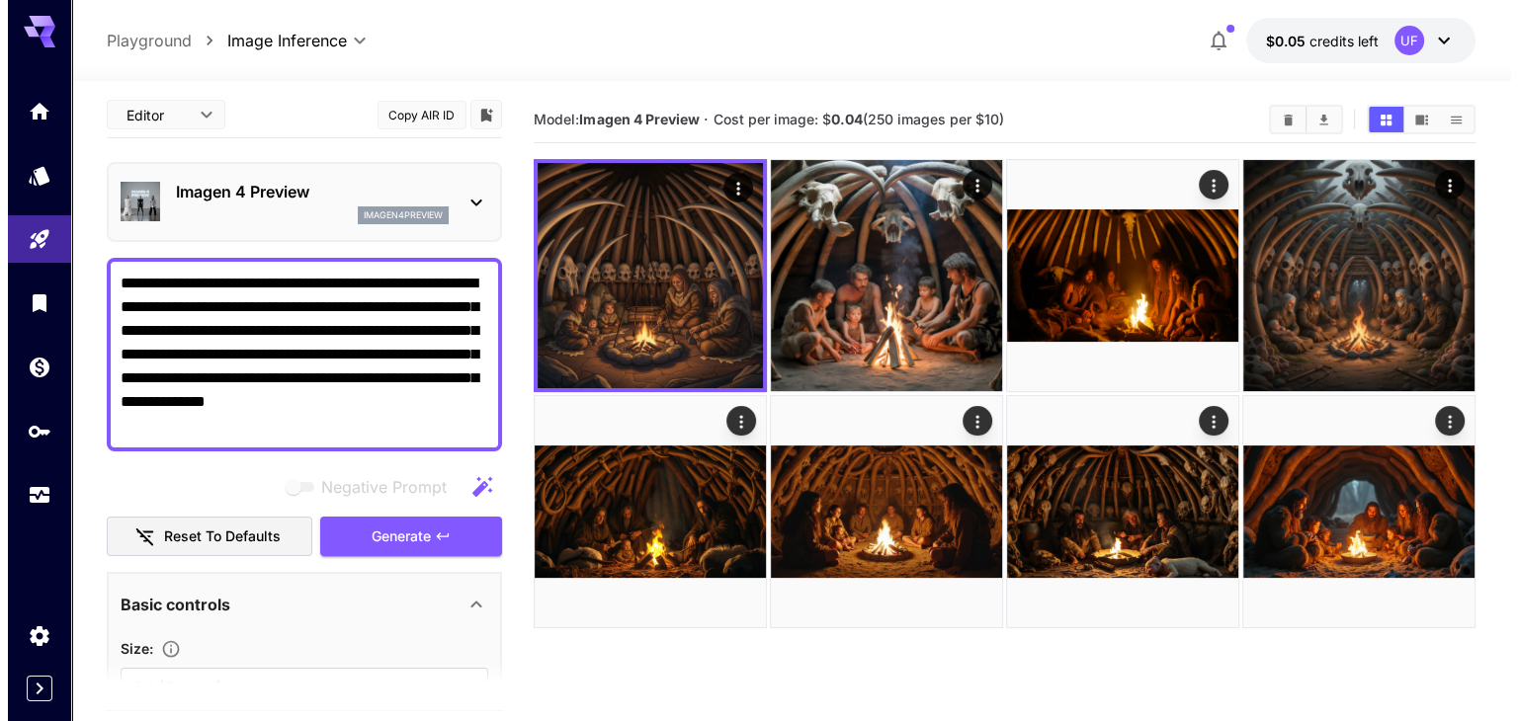
scroll to position [0, 0]
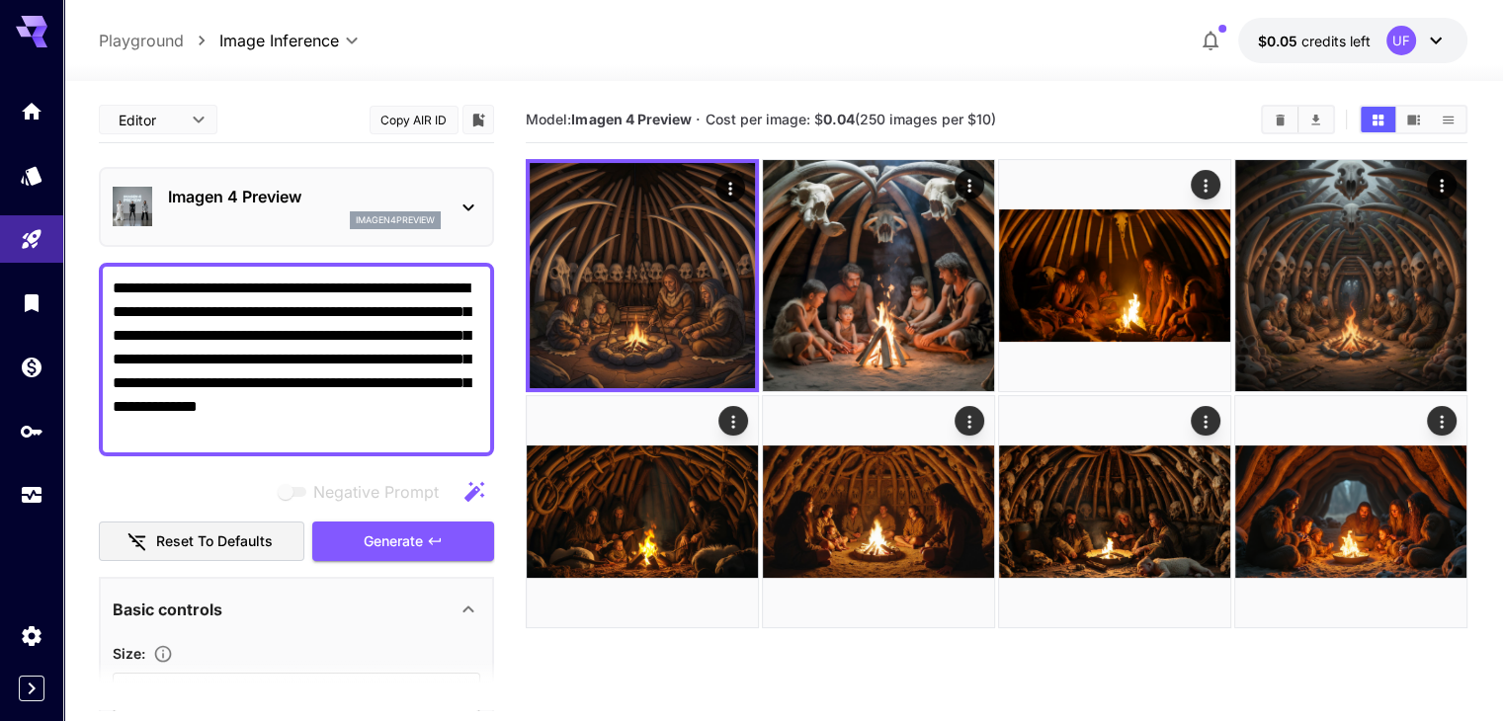
click at [388, 192] on p "Imagen 4 Preview" at bounding box center [304, 197] width 273 height 24
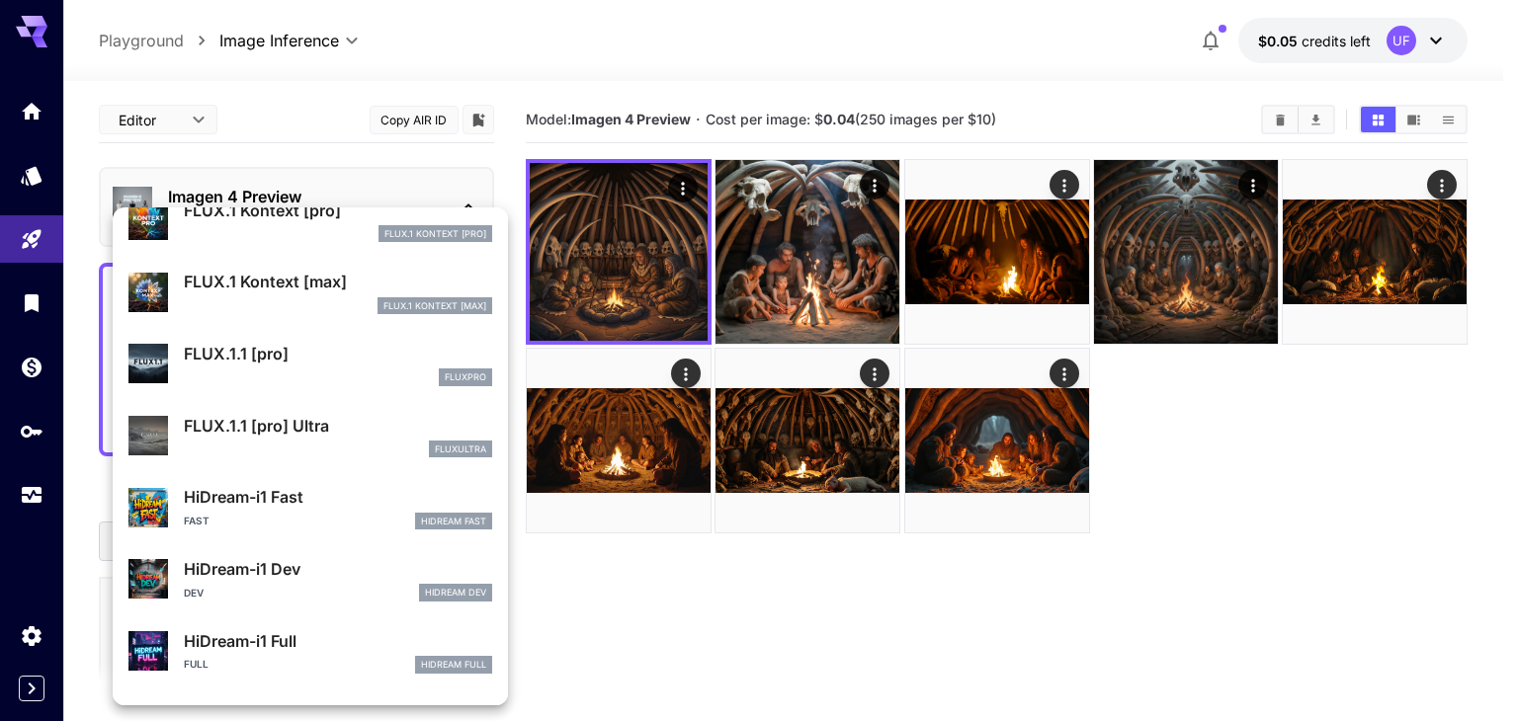
scroll to position [1387, 0]
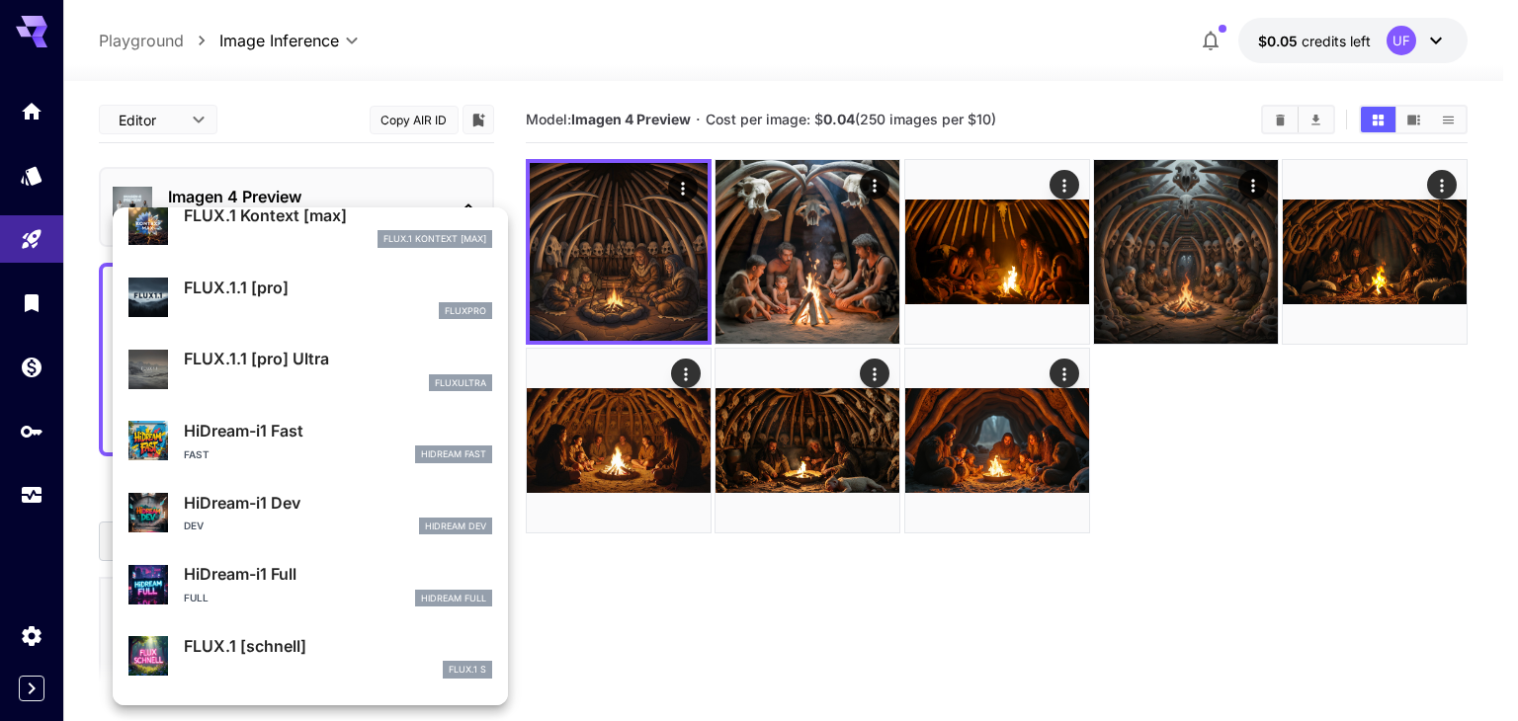
click at [282, 295] on p "FLUX.1.1 [pro]" at bounding box center [338, 288] width 308 height 24
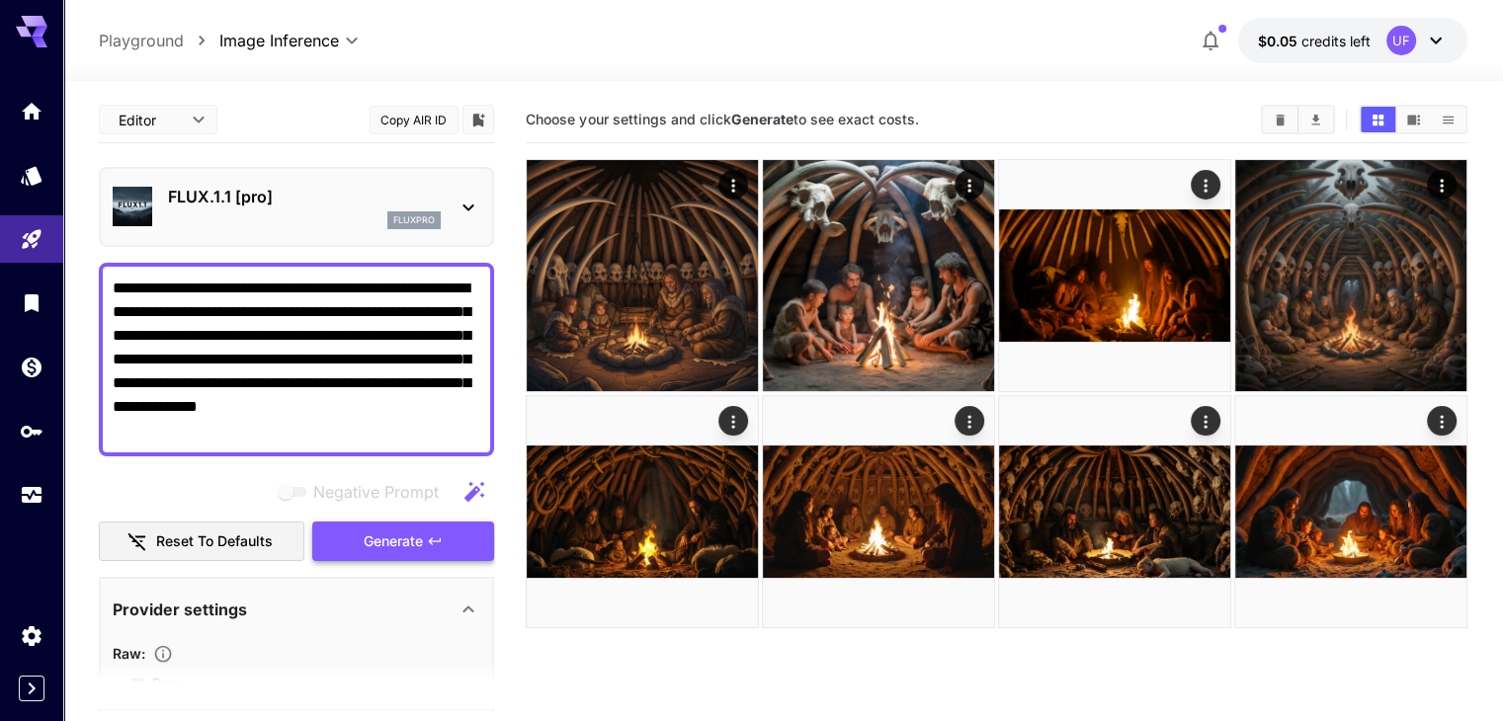
click at [462, 545] on button "Generate" at bounding box center [403, 542] width 182 height 41
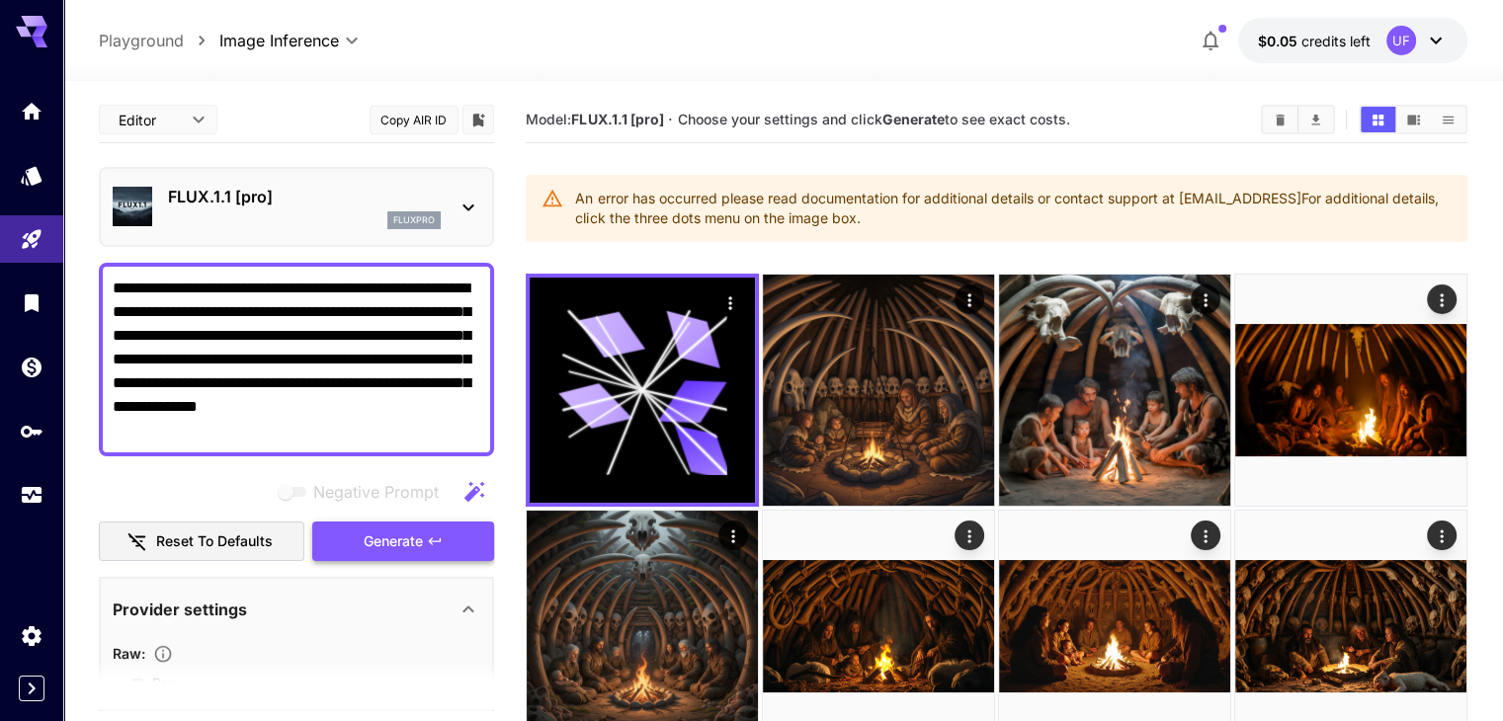
click at [424, 537] on button "Generate" at bounding box center [403, 542] width 182 height 41
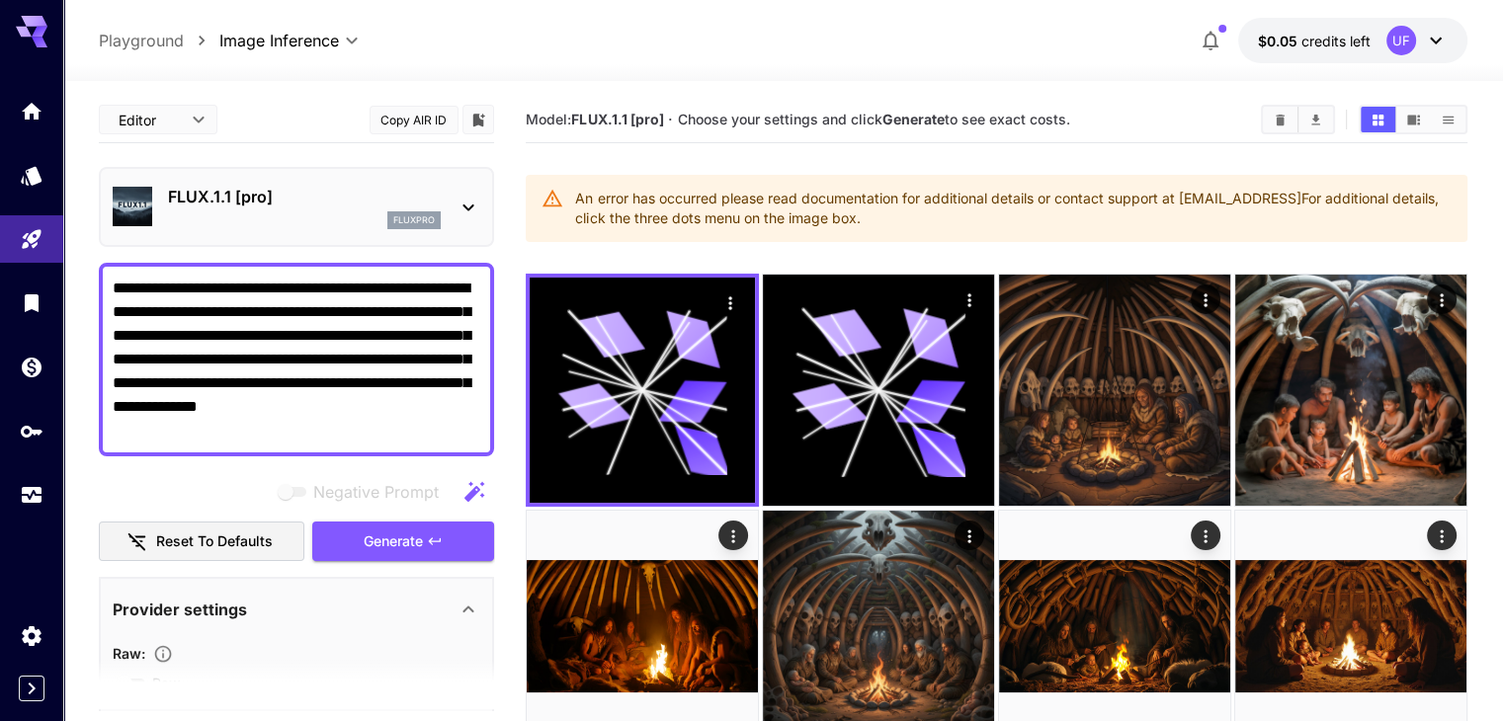
click at [390, 197] on p "FLUX.1.1 [pro]" at bounding box center [304, 197] width 273 height 24
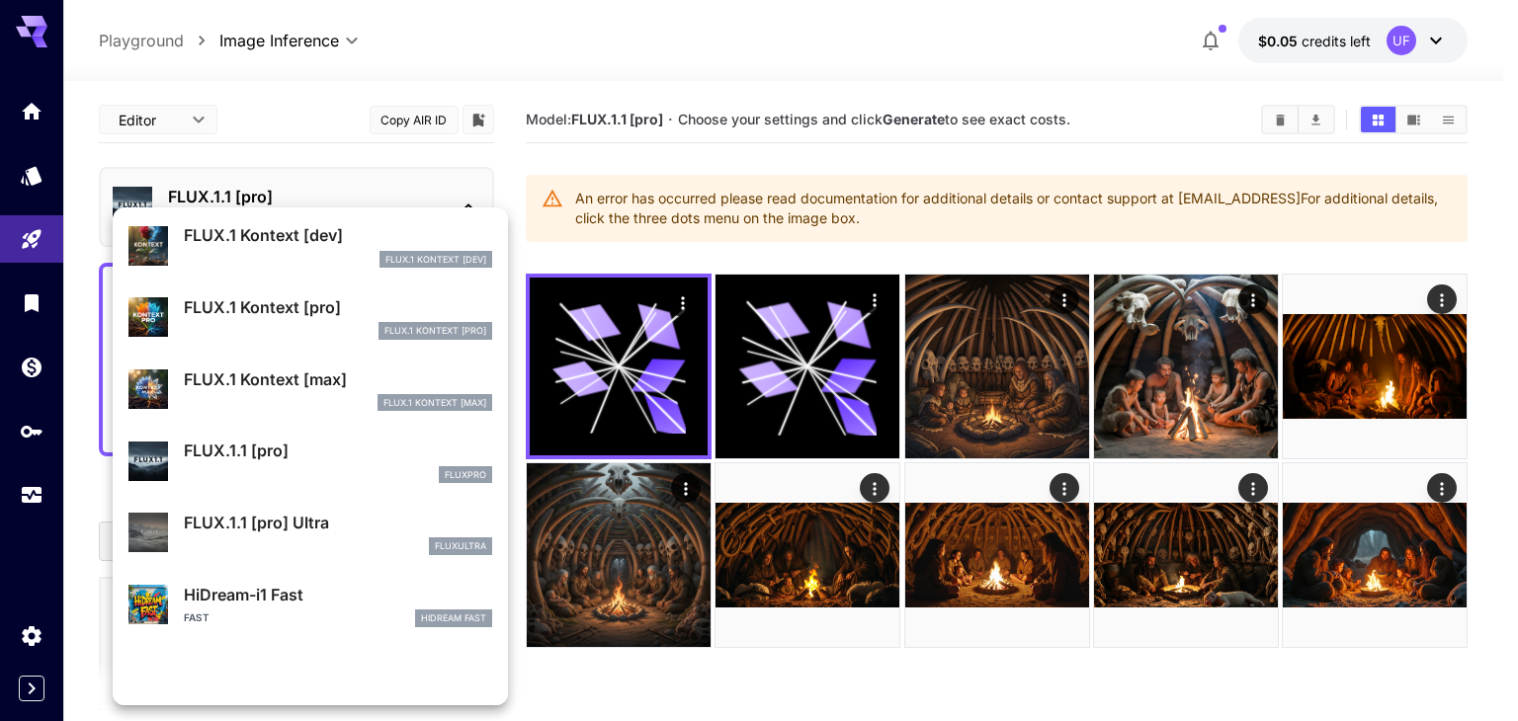
scroll to position [1487, 0]
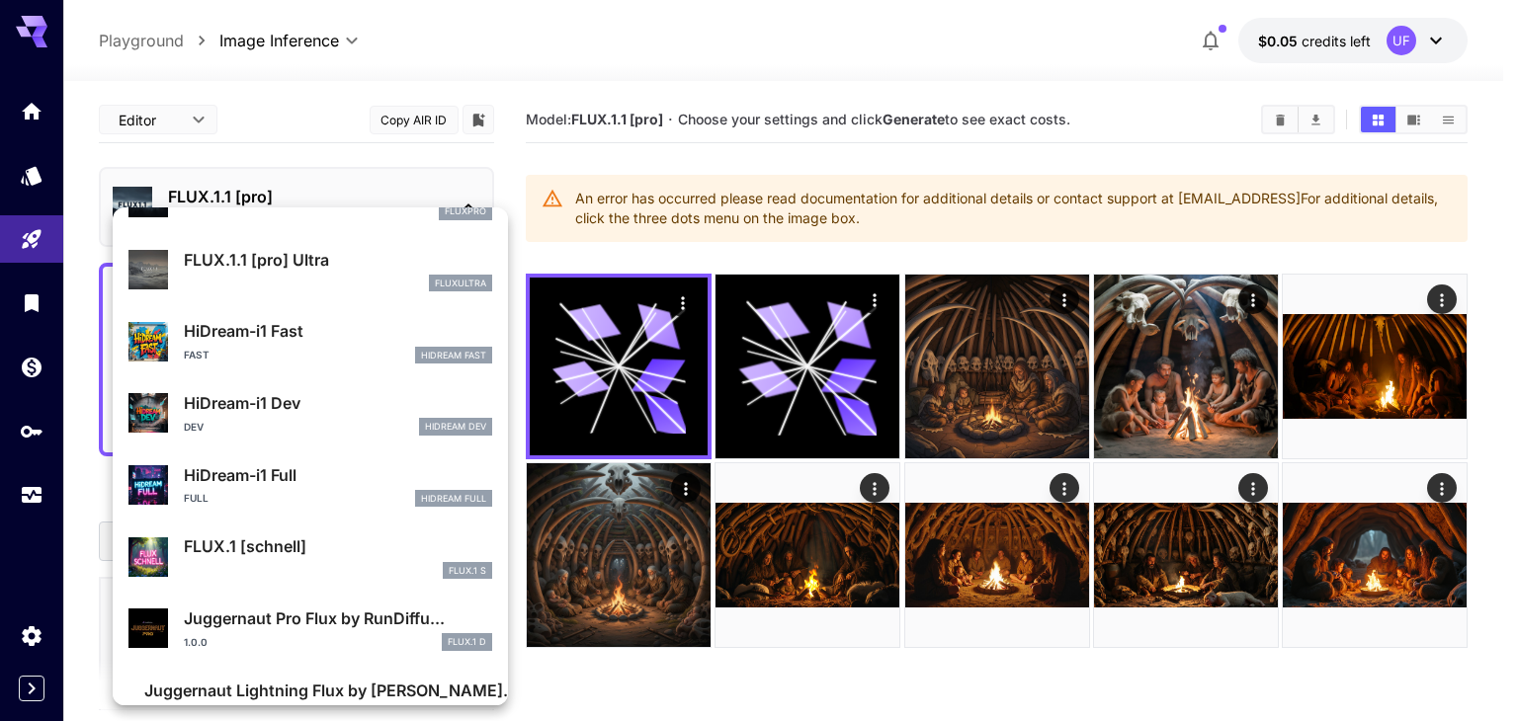
click at [346, 344] on div "HiDream-i1 Fast Fast HiDream Fast" at bounding box center [338, 341] width 308 height 44
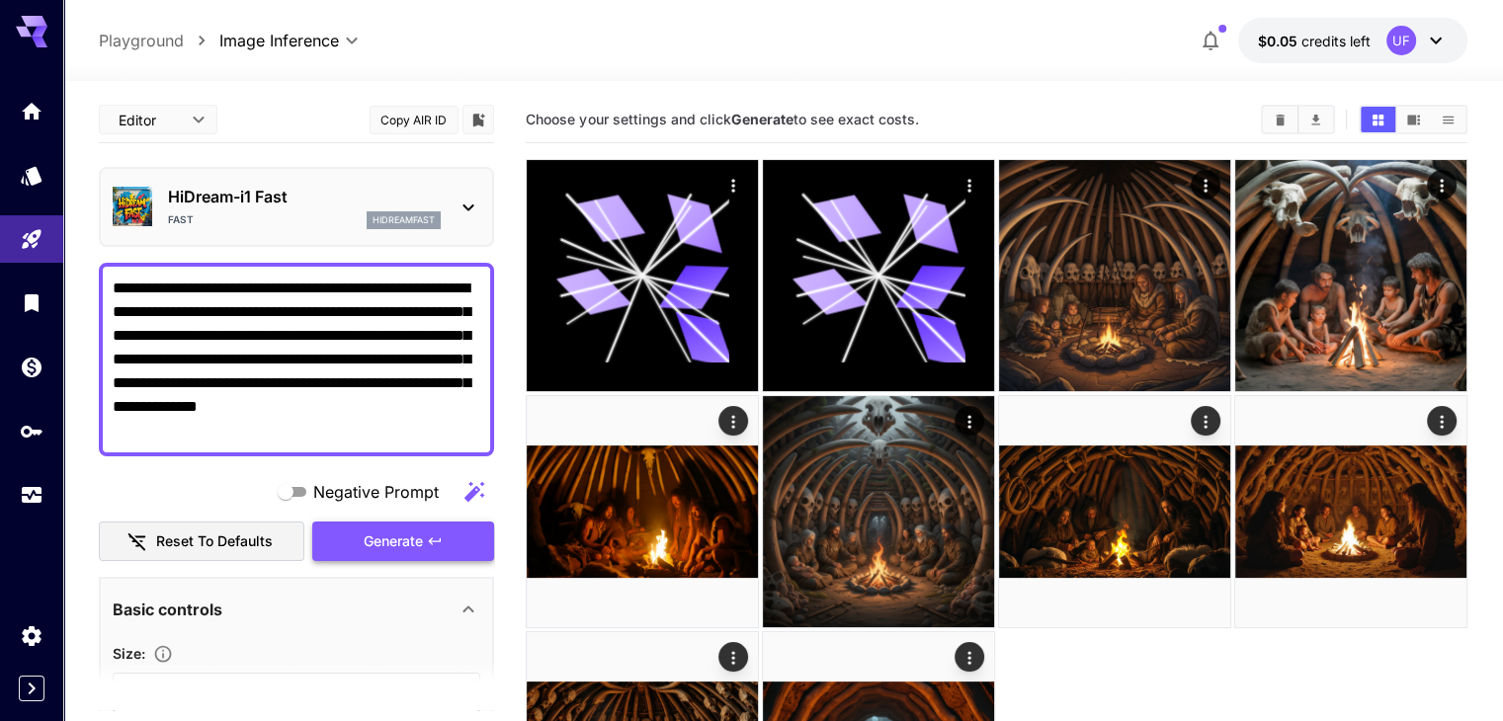
click at [387, 530] on span "Generate" at bounding box center [393, 542] width 59 height 25
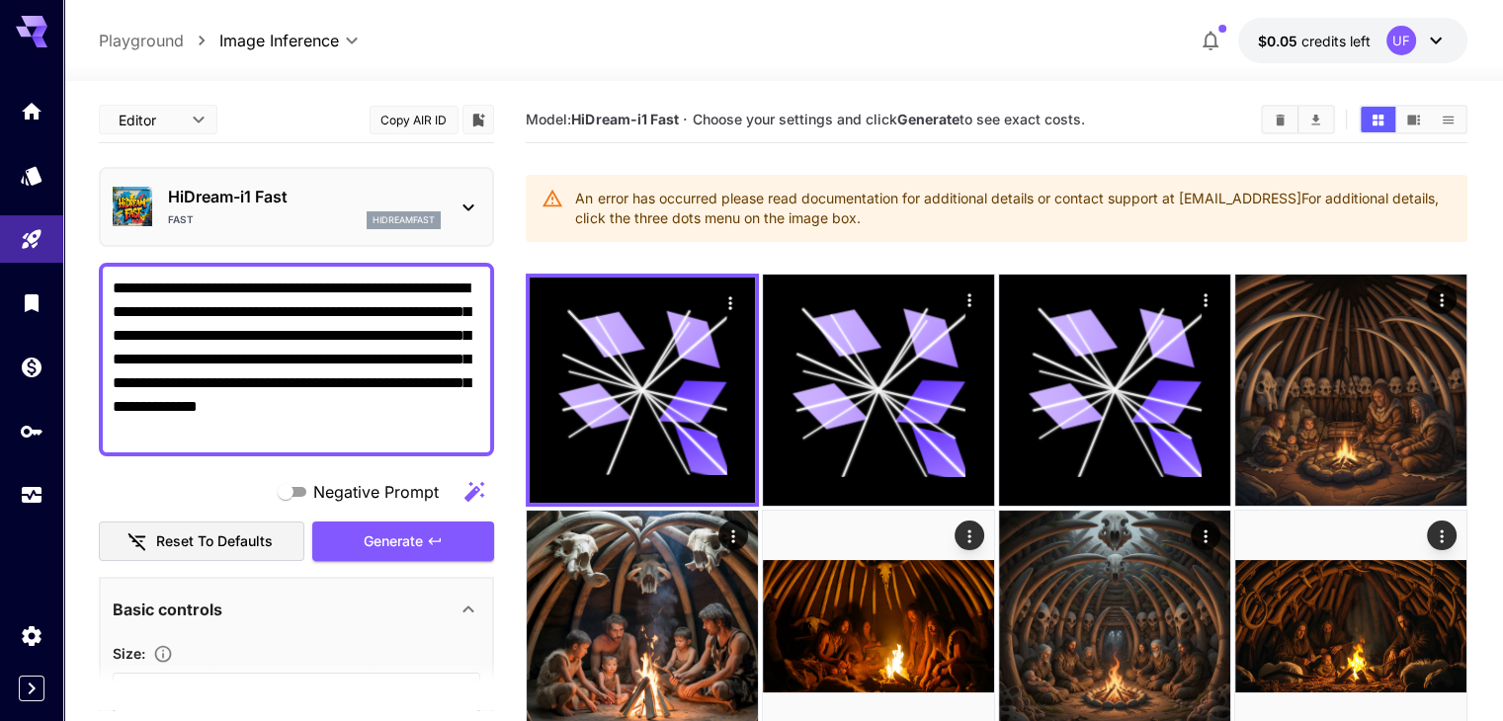
click at [398, 215] on p "hidreamfast" at bounding box center [403, 220] width 62 height 14
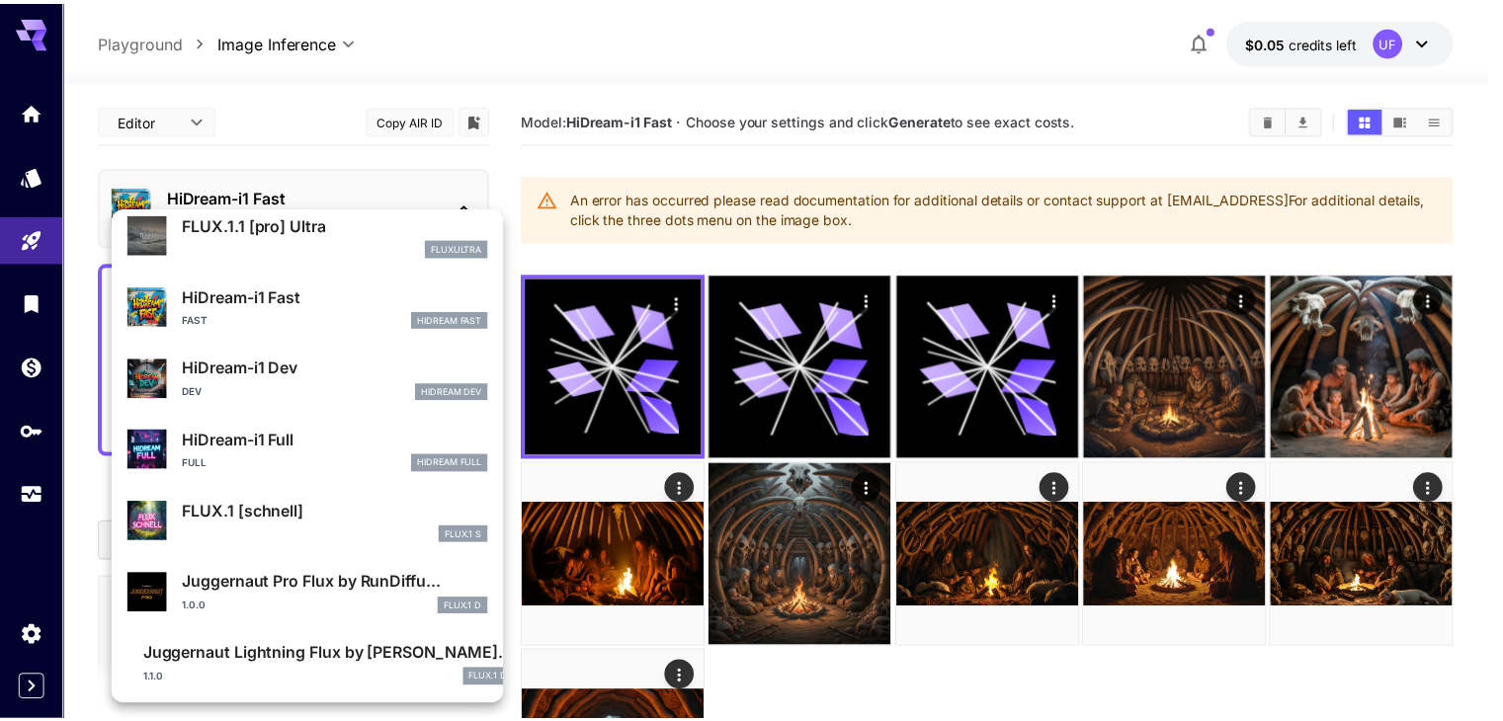
scroll to position [1525, 0]
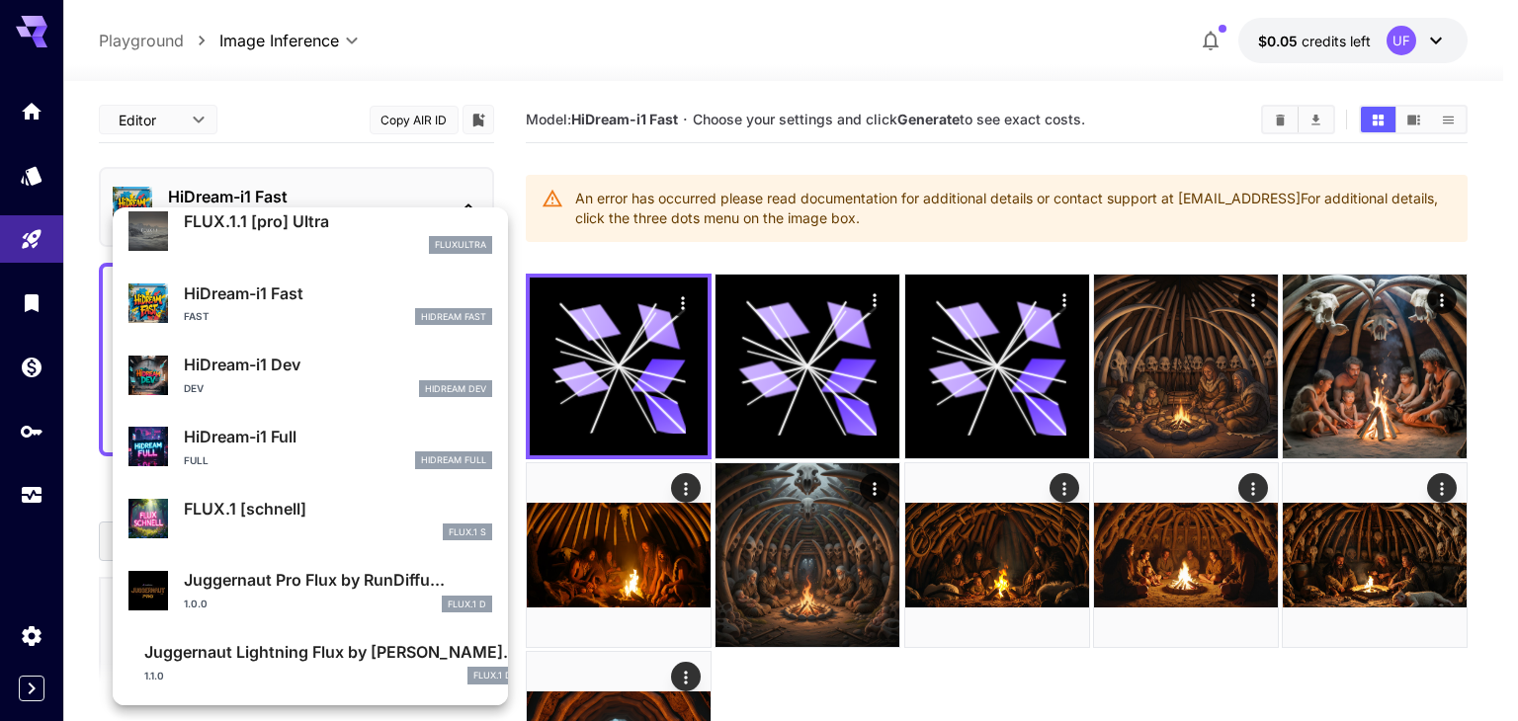
click at [297, 377] on div "HiDream-i1 Dev Dev HiDream Dev" at bounding box center [338, 375] width 308 height 44
type input "**"
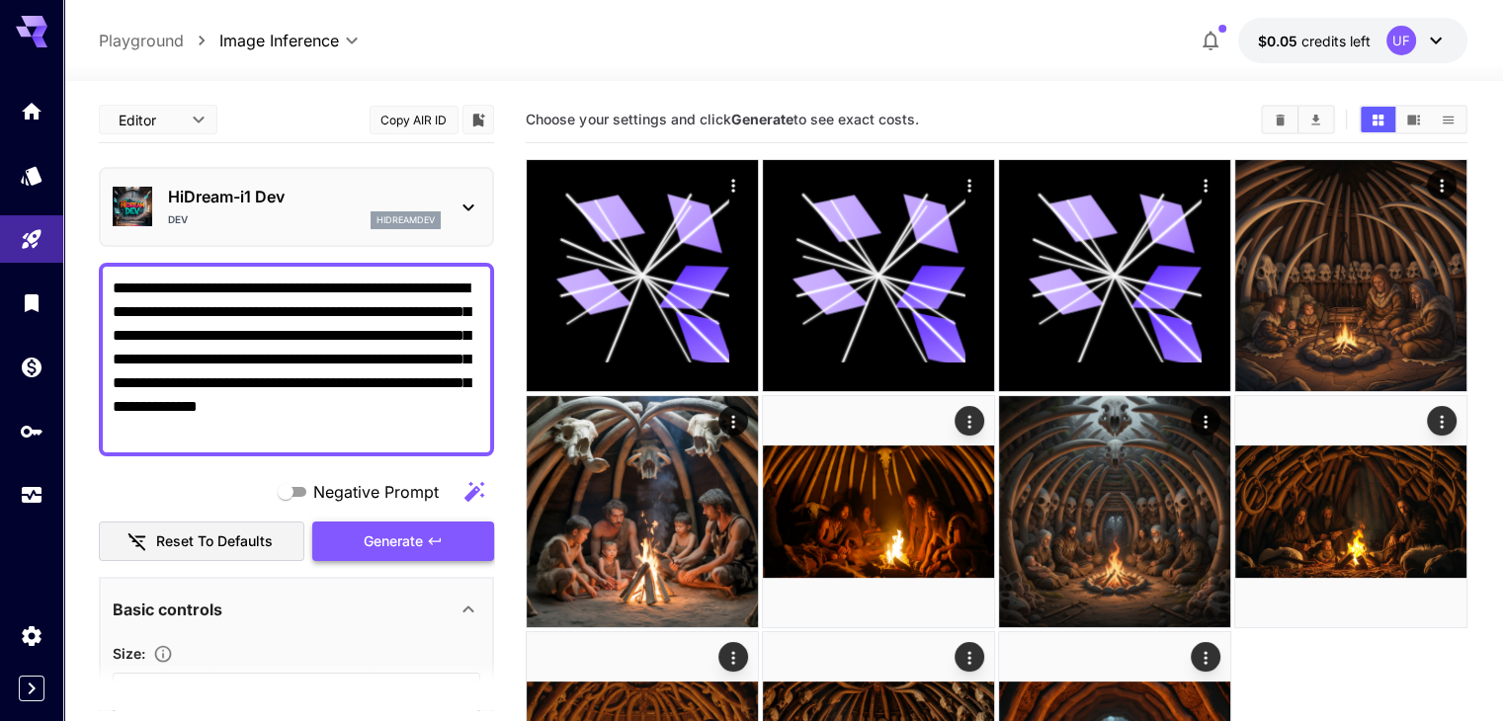
click at [437, 538] on icon "button" at bounding box center [435, 542] width 16 height 16
